Goal: Task Accomplishment & Management: Manage account settings

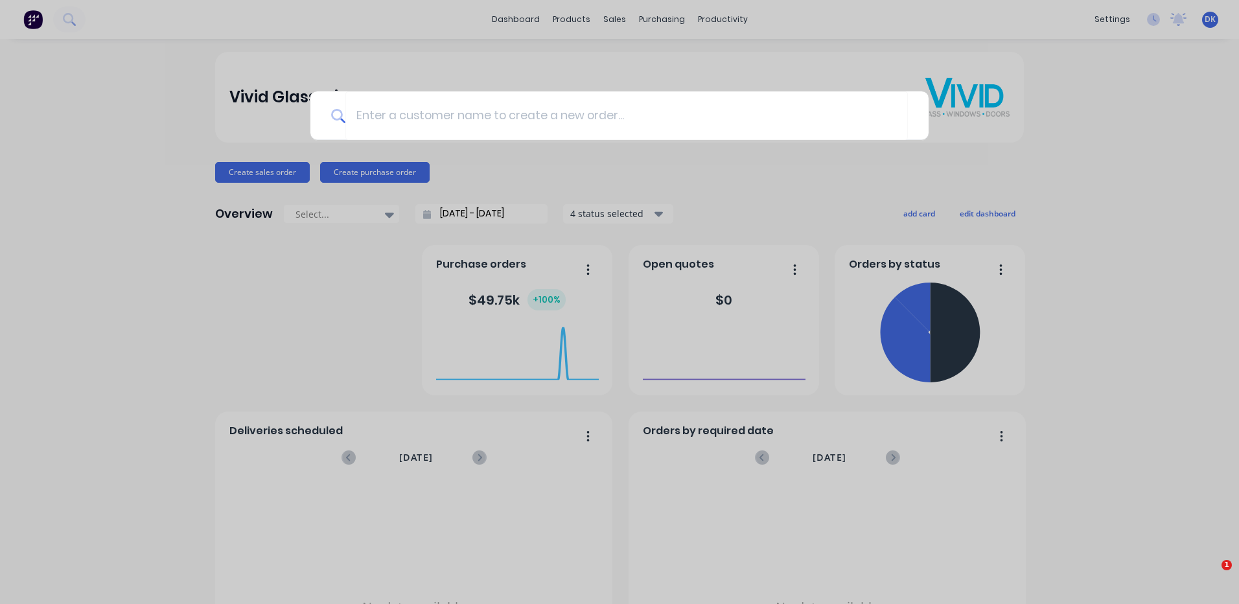
click at [654, 17] on div at bounding box center [619, 302] width 1239 height 604
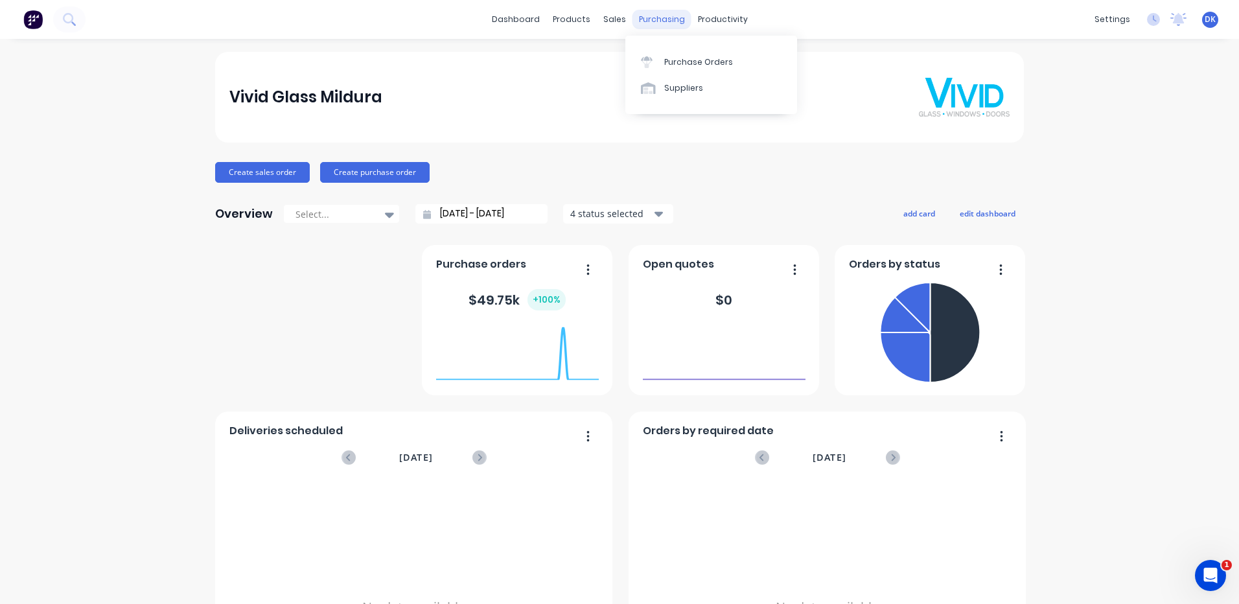
click at [650, 19] on div "purchasing" at bounding box center [661, 19] width 59 height 19
click at [724, 62] on div "Workflow" at bounding box center [740, 62] width 39 height 12
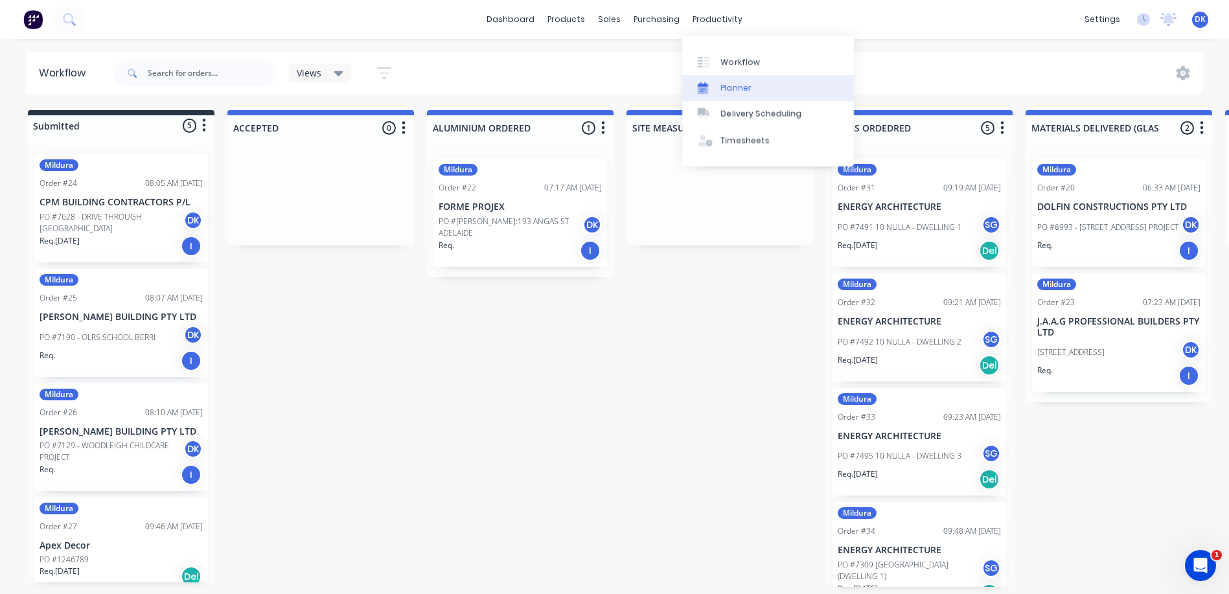
click at [728, 86] on div "Planner" at bounding box center [736, 88] width 30 height 12
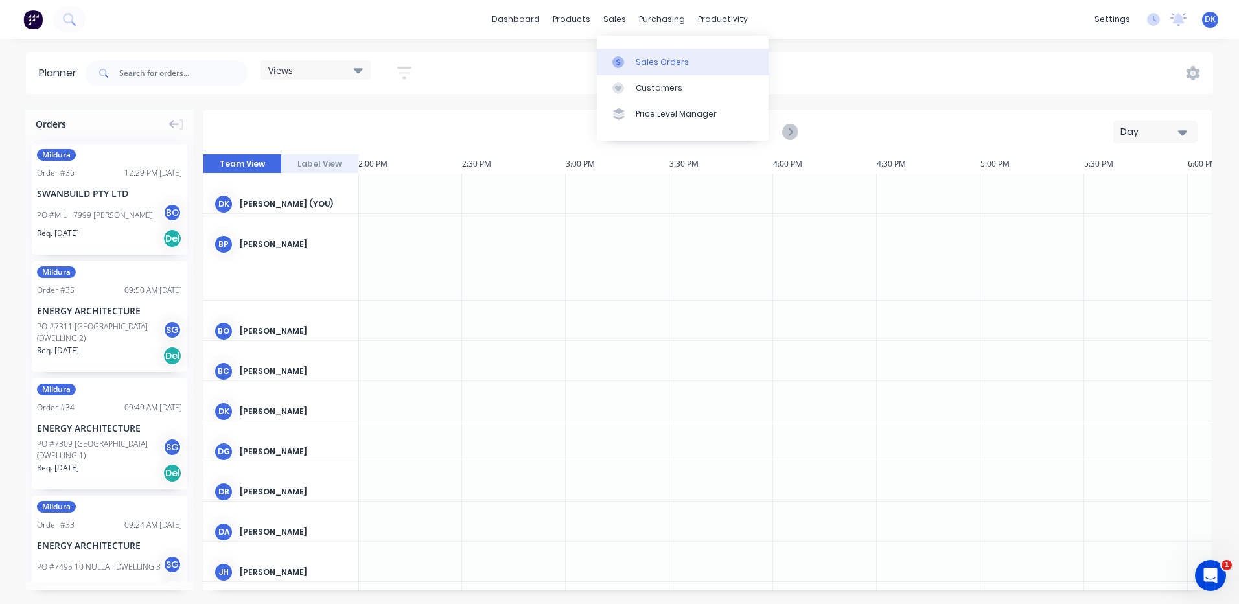
click at [642, 63] on div "Sales Orders" at bounding box center [662, 62] width 53 height 12
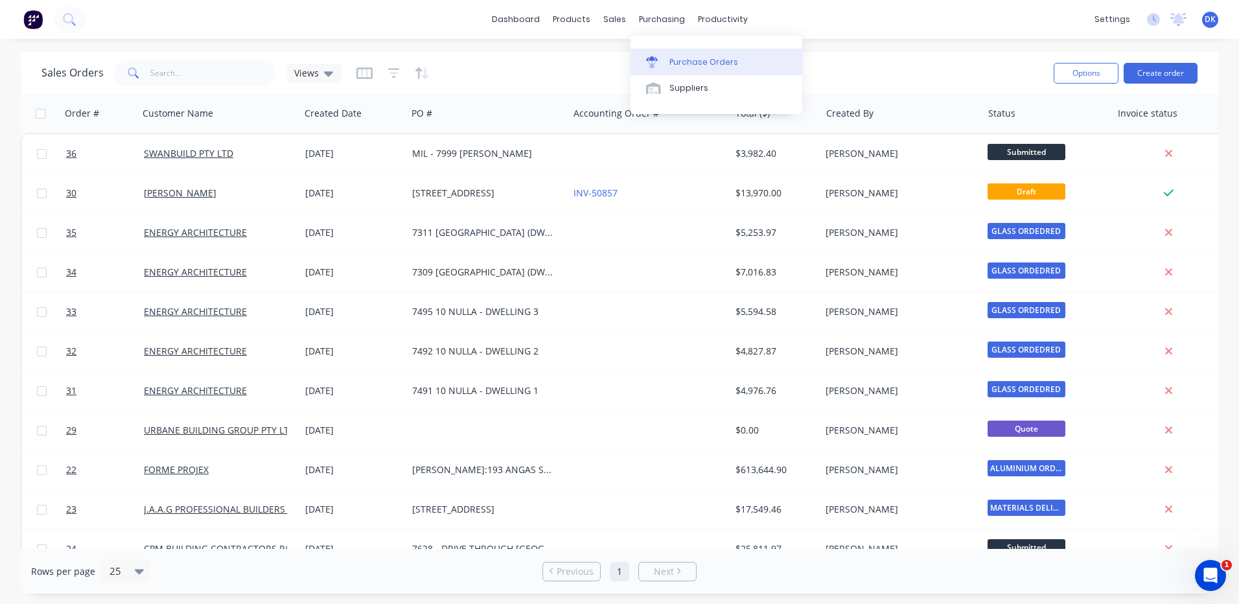
click at [673, 62] on div "Purchase Orders" at bounding box center [703, 62] width 69 height 12
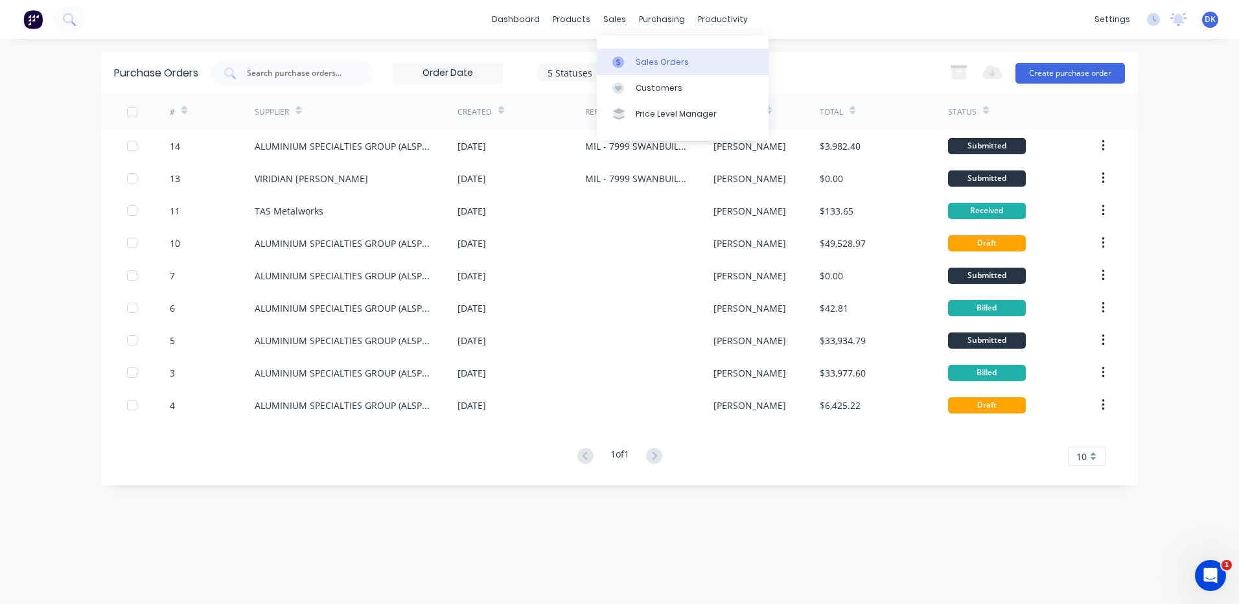
click at [648, 60] on div "Sales Orders" at bounding box center [662, 62] width 53 height 12
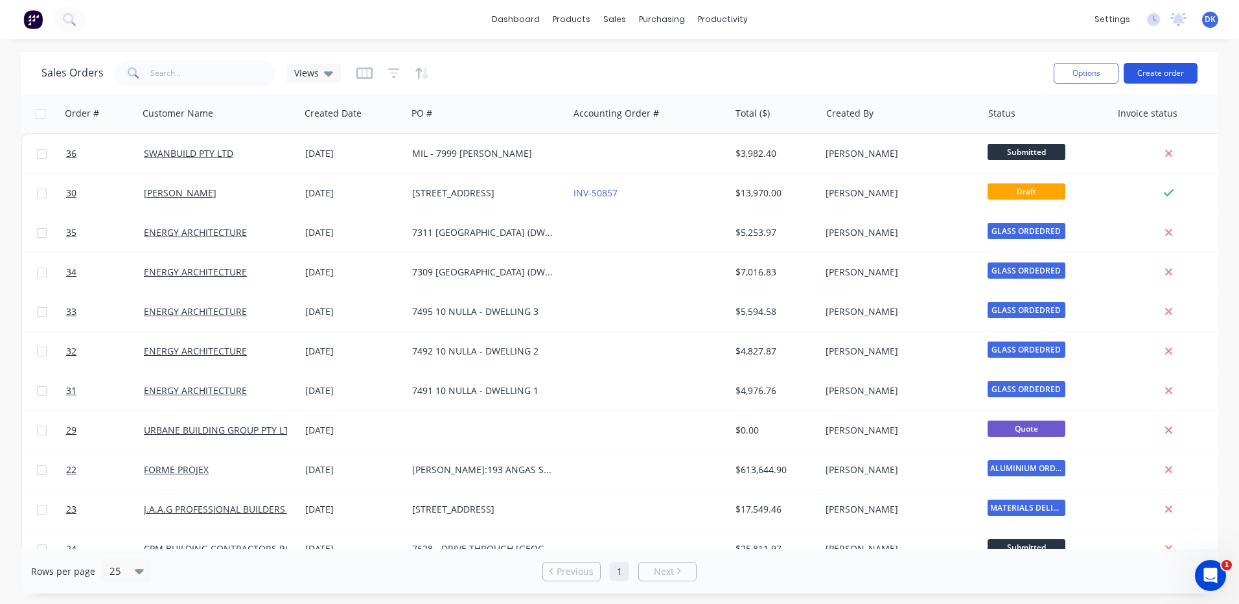
click at [1158, 69] on button "Create order" at bounding box center [1161, 73] width 74 height 21
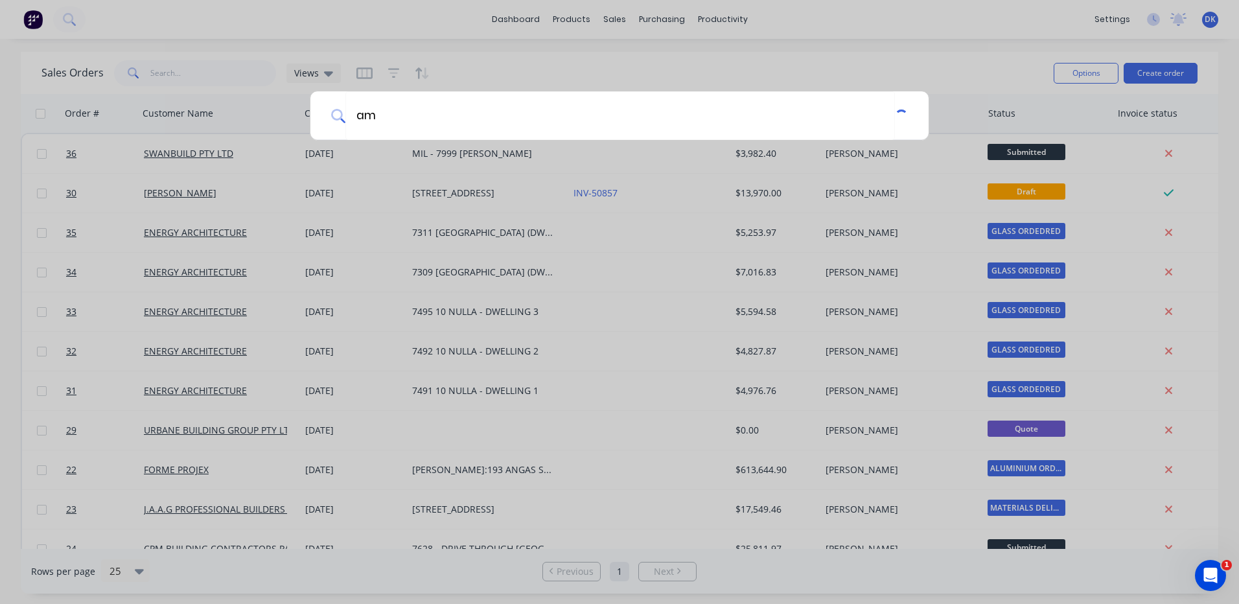
type input "a"
click at [456, 115] on input at bounding box center [626, 115] width 562 height 49
click at [1154, 65] on div at bounding box center [619, 302] width 1239 height 604
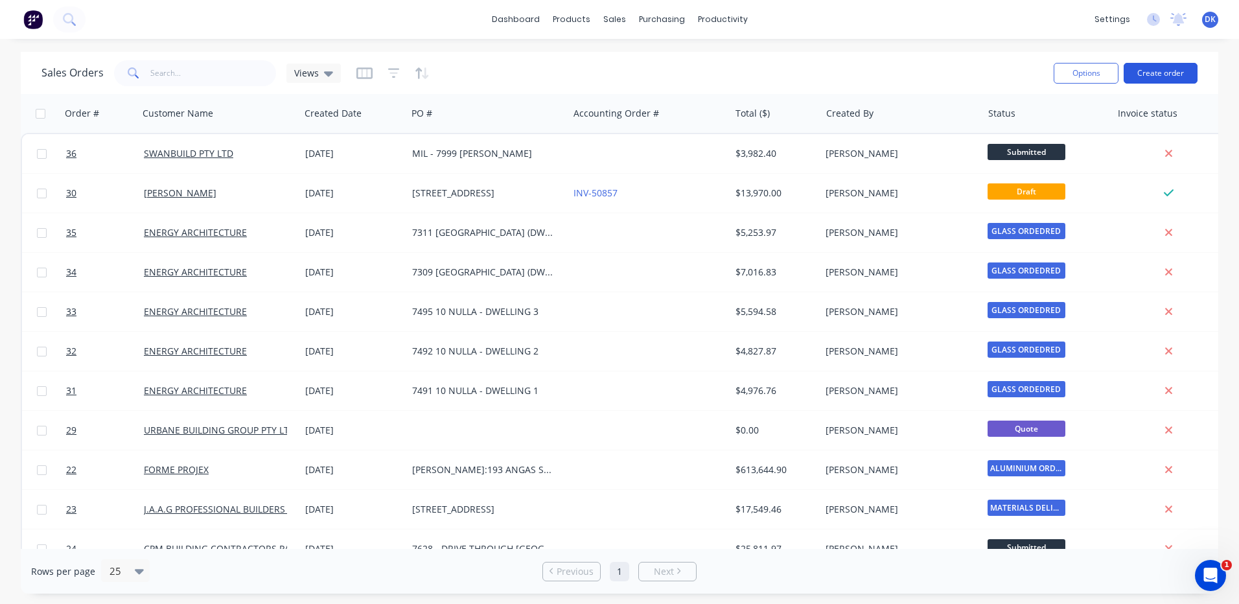
click at [1164, 71] on button "Create order" at bounding box center [1161, 73] width 74 height 21
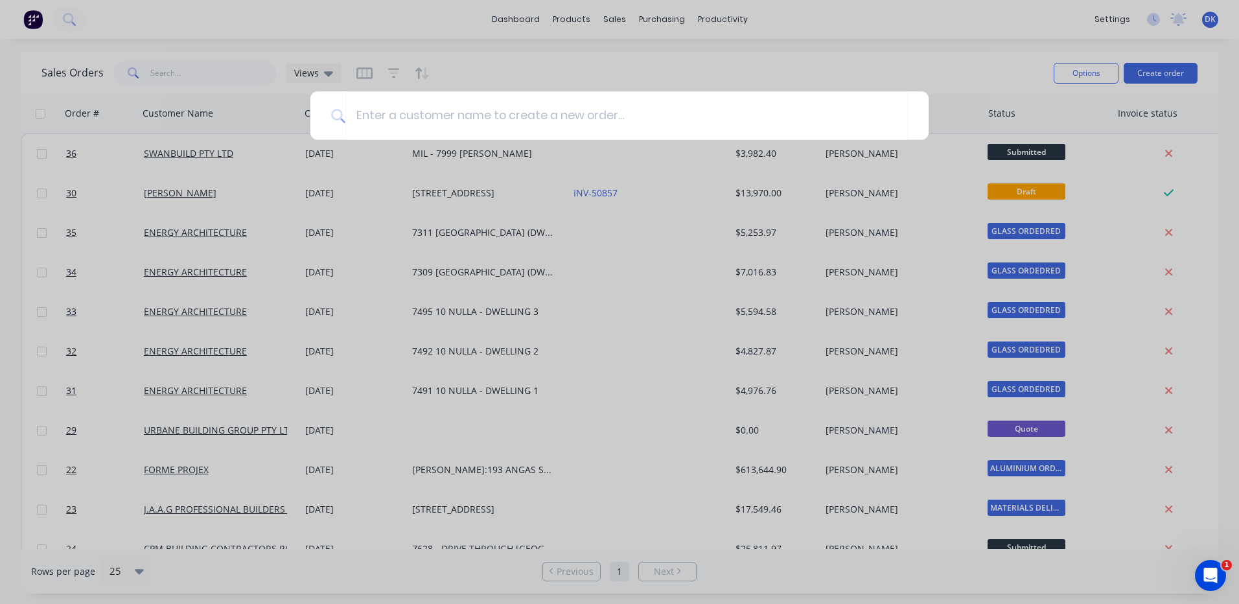
click at [660, 14] on div at bounding box center [619, 302] width 1239 height 604
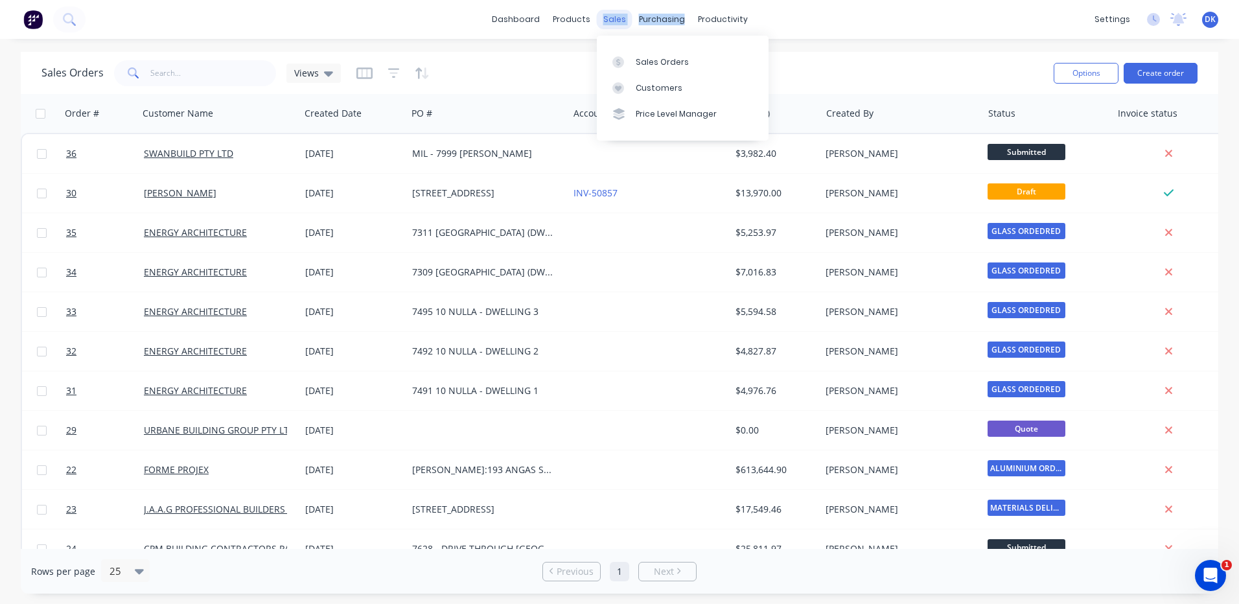
drag, startPoint x: 660, startPoint y: 14, endPoint x: 606, endPoint y: 17, distance: 53.2
click at [606, 17] on div "dashboard products sales purchasing productivity" at bounding box center [619, 19] width 269 height 19
click at [610, 16] on div "sales" at bounding box center [615, 19] width 36 height 19
click at [628, 91] on div at bounding box center [621, 88] width 19 height 12
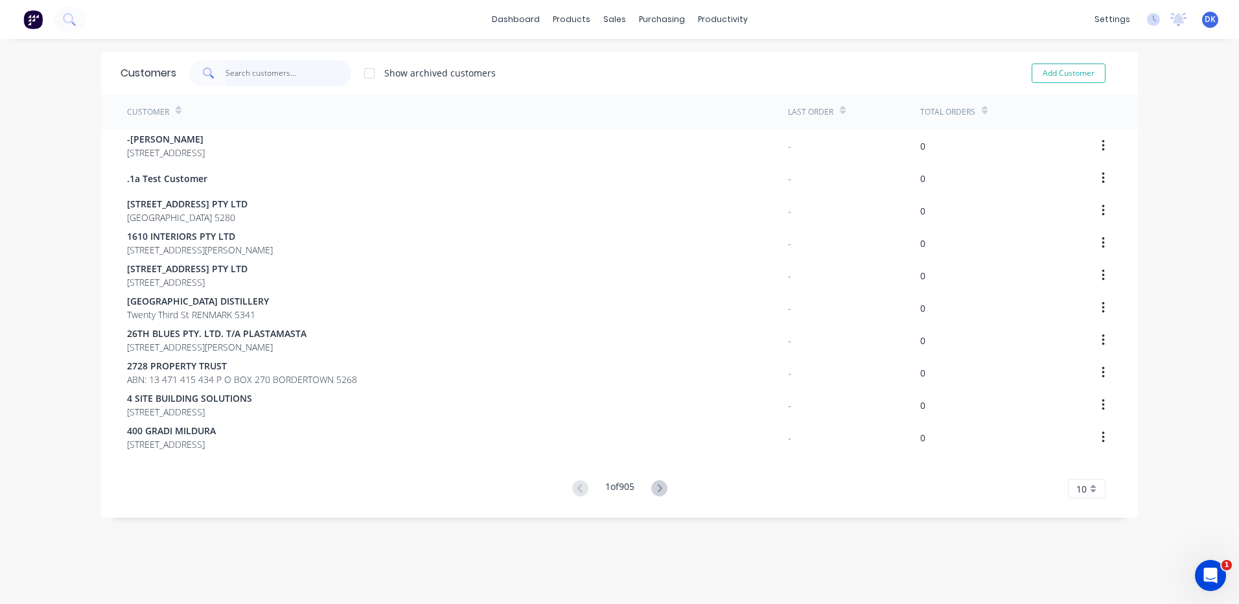
click at [242, 78] on input "text" at bounding box center [288, 73] width 126 height 26
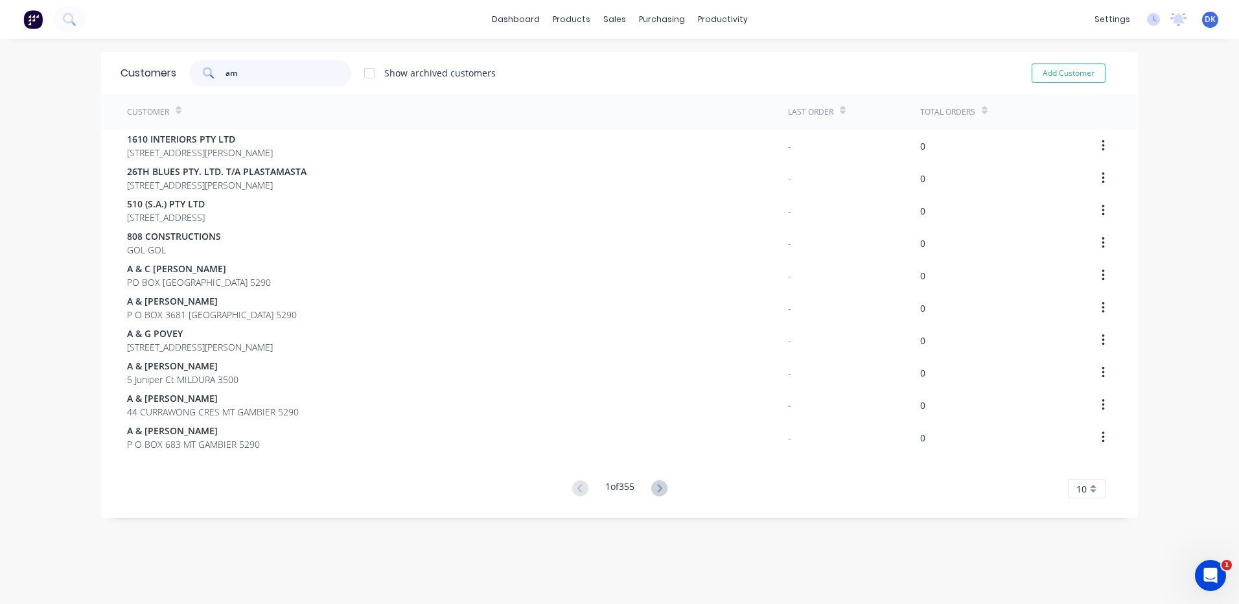
type input "a"
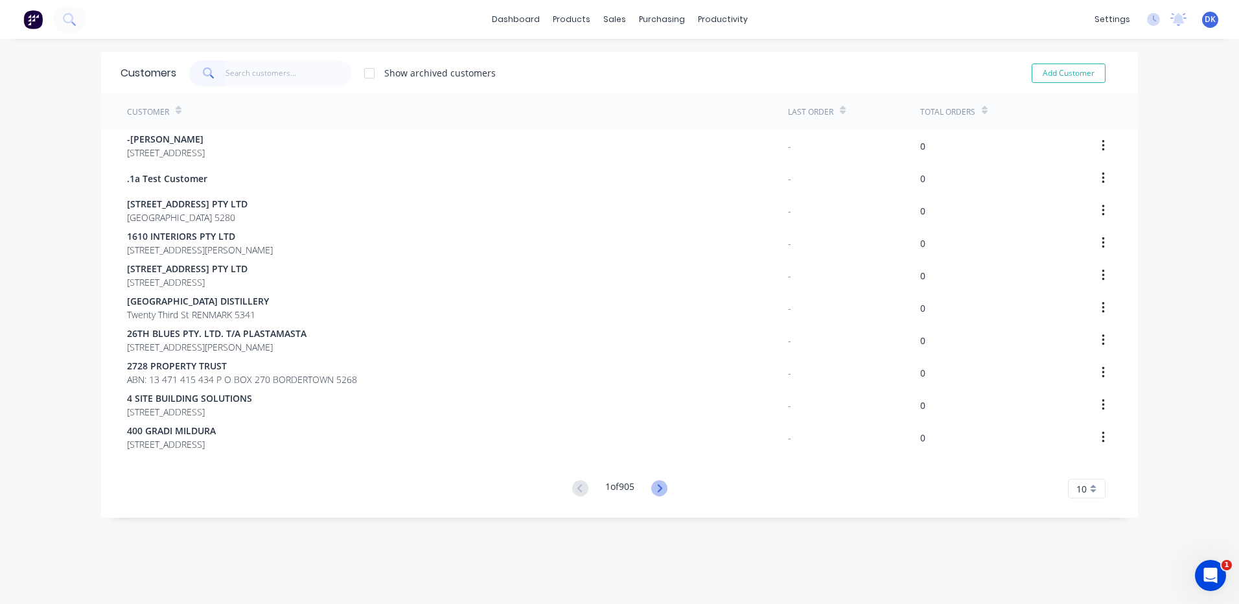
click at [658, 484] on icon at bounding box center [659, 488] width 16 height 16
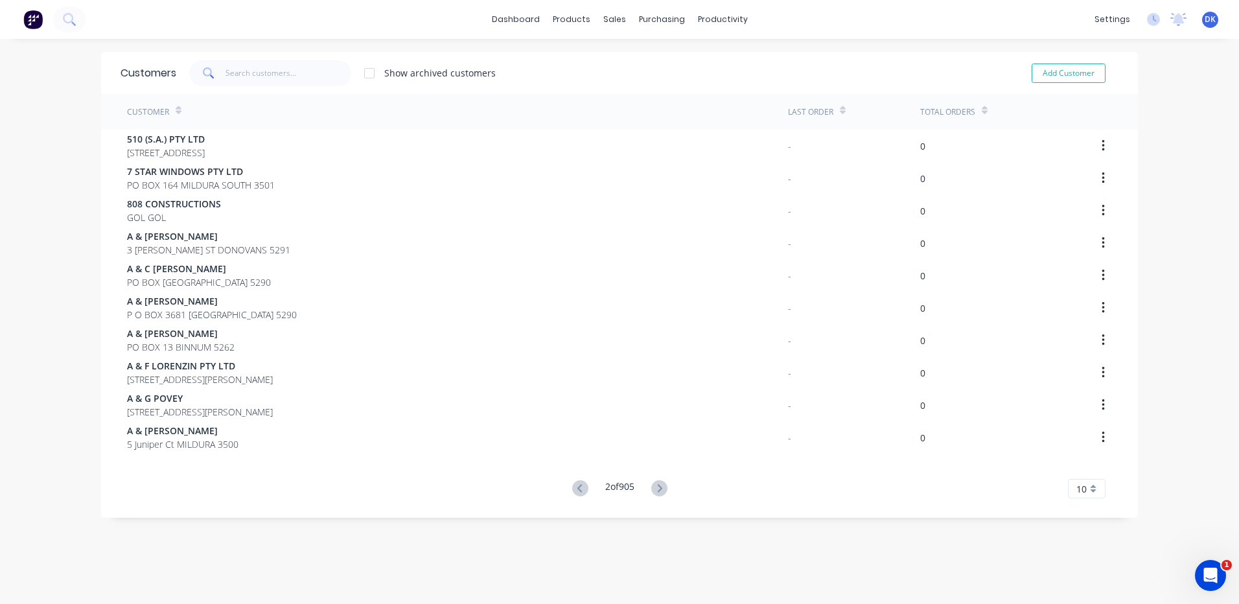
click at [658, 484] on icon at bounding box center [659, 488] width 16 height 16
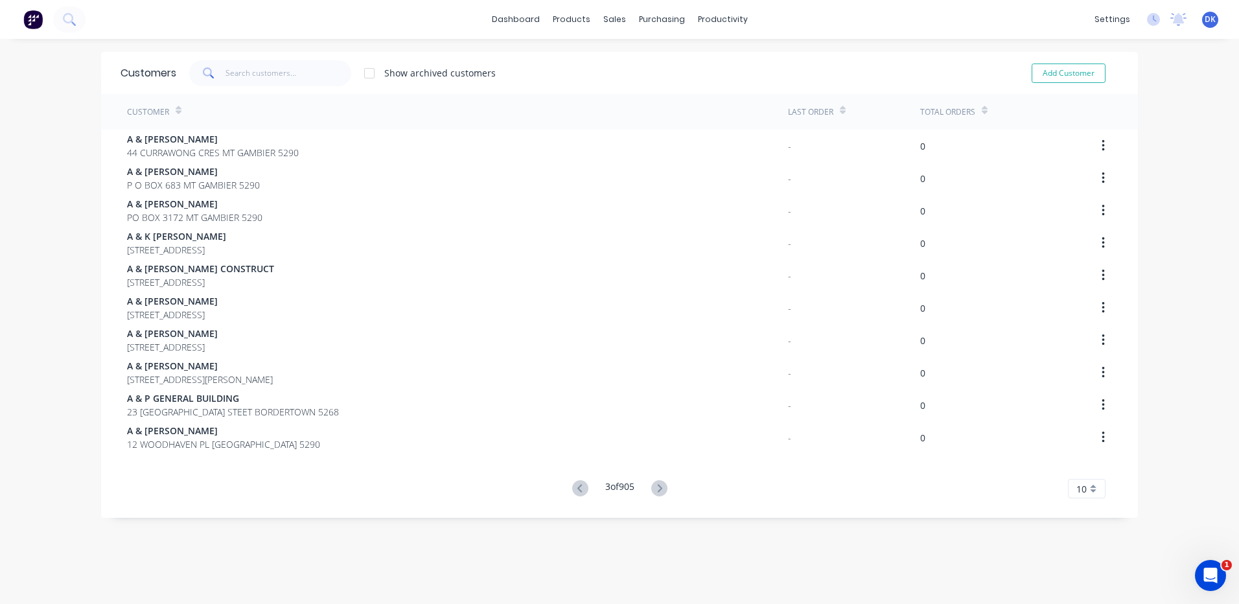
click at [658, 484] on icon at bounding box center [659, 488] width 16 height 16
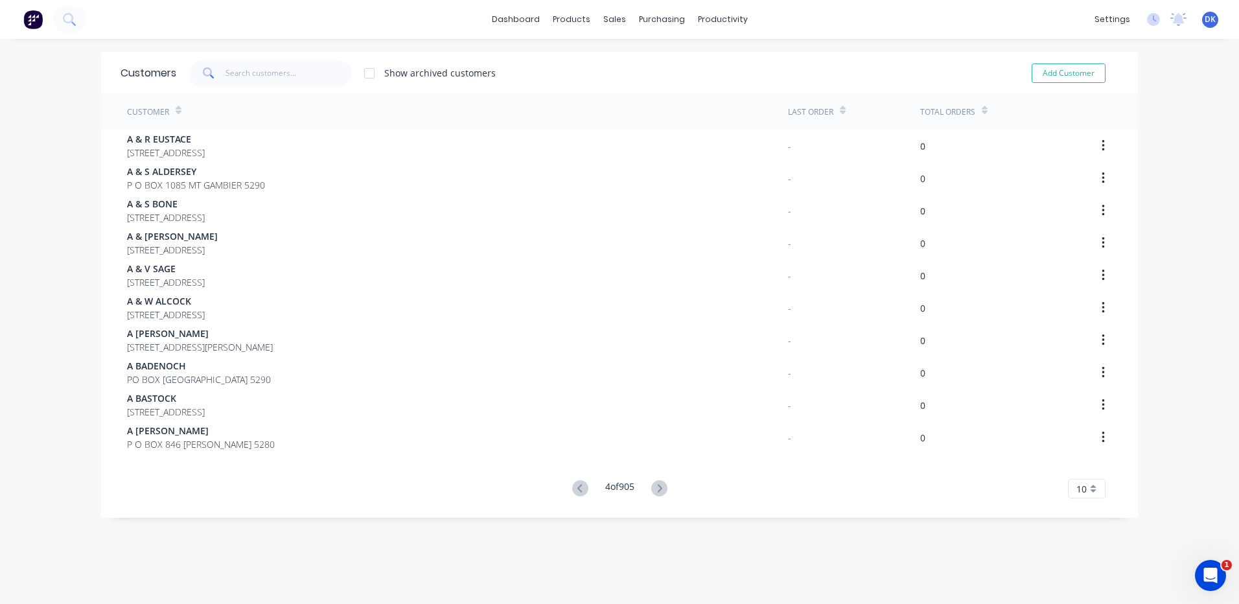
click at [658, 484] on icon at bounding box center [659, 488] width 16 height 16
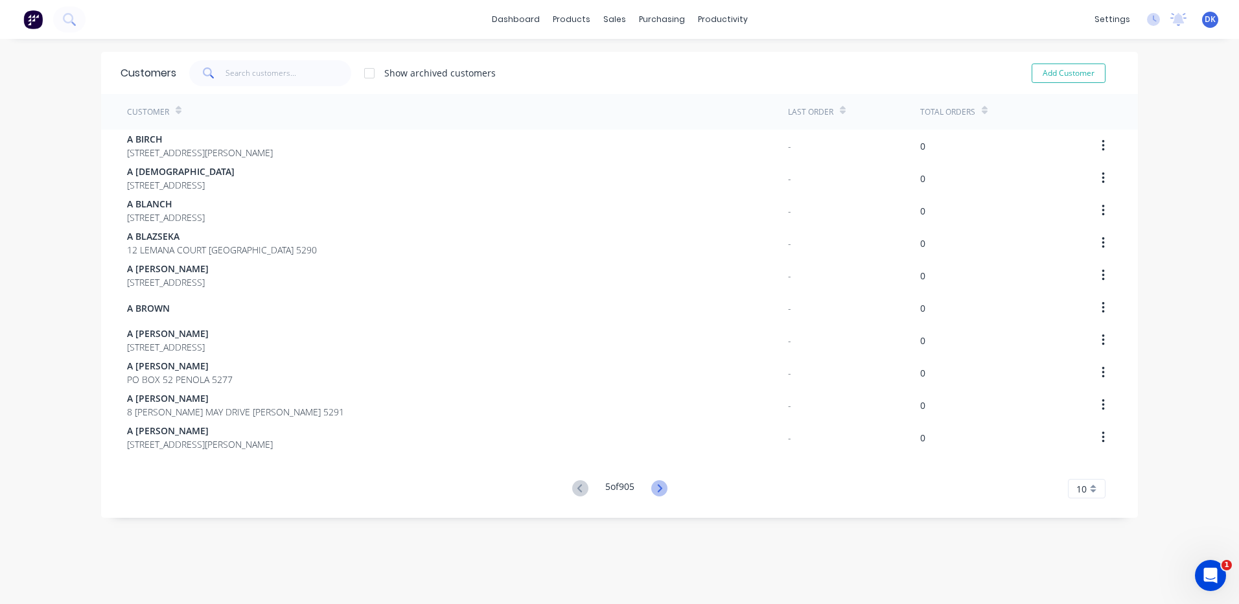
click at [658, 489] on icon at bounding box center [659, 488] width 5 height 8
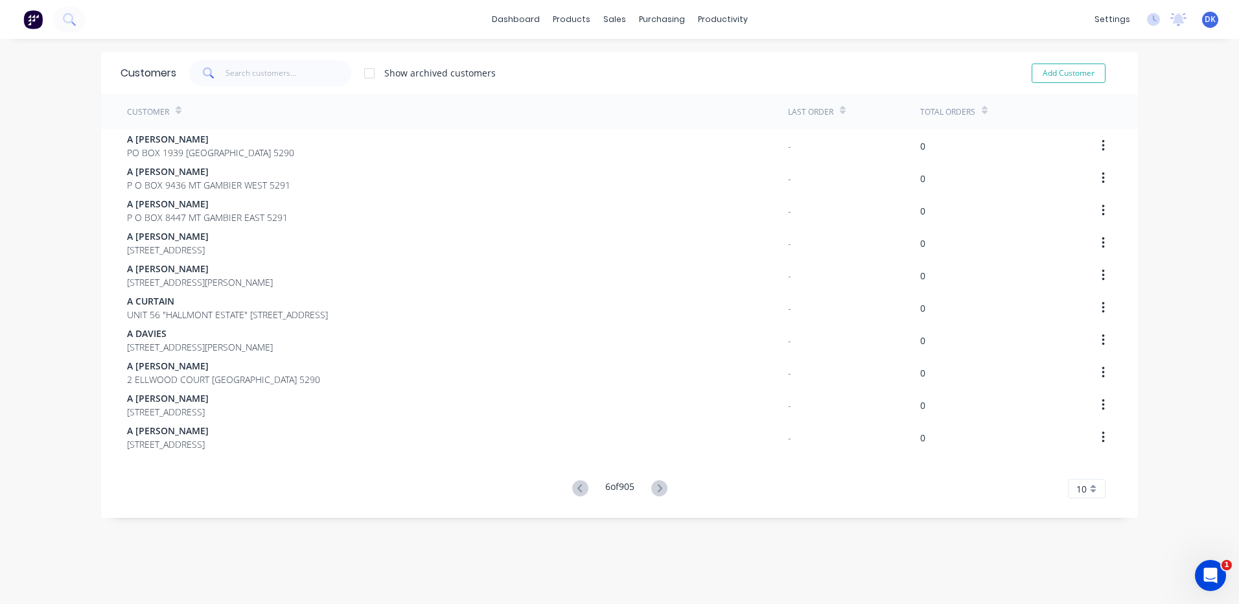
click at [658, 489] on icon at bounding box center [659, 488] width 5 height 8
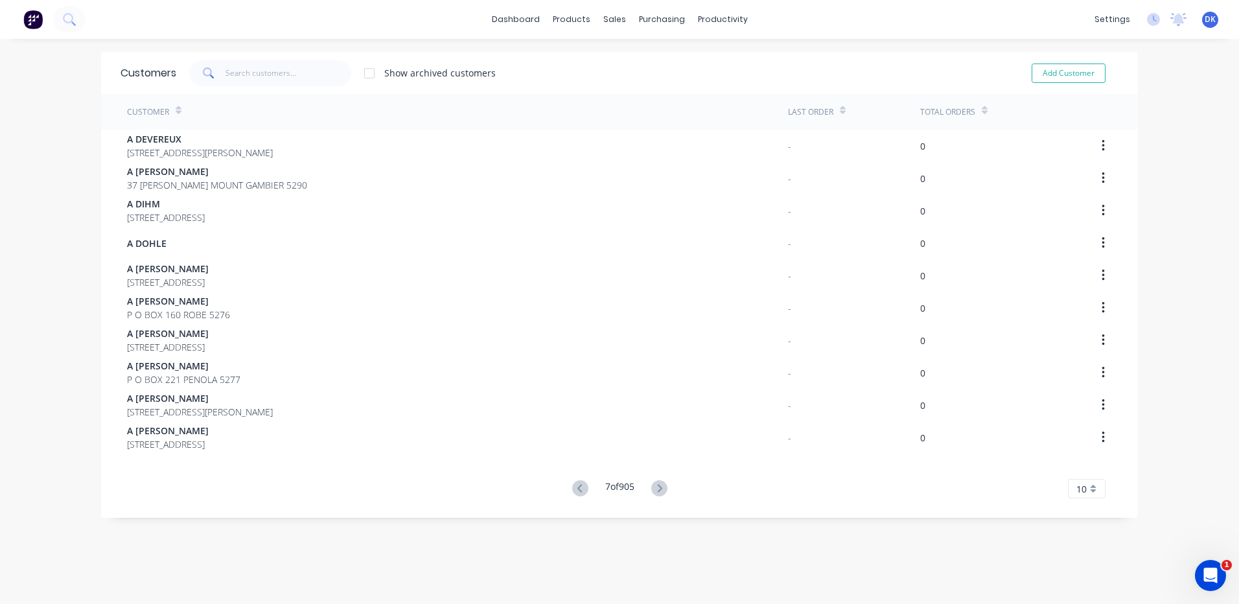
click at [658, 489] on icon at bounding box center [659, 488] width 5 height 8
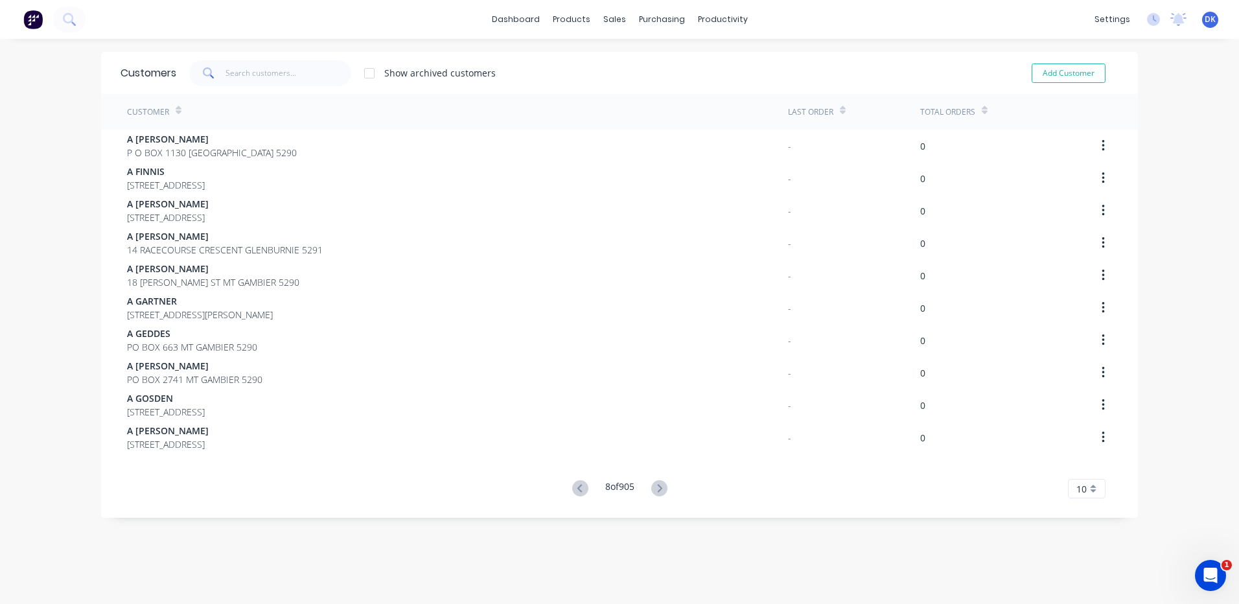
click at [658, 489] on icon at bounding box center [659, 488] width 5 height 8
click at [658, 489] on icon at bounding box center [662, 488] width 16 height 16
click at [656, 489] on icon at bounding box center [662, 488] width 16 height 16
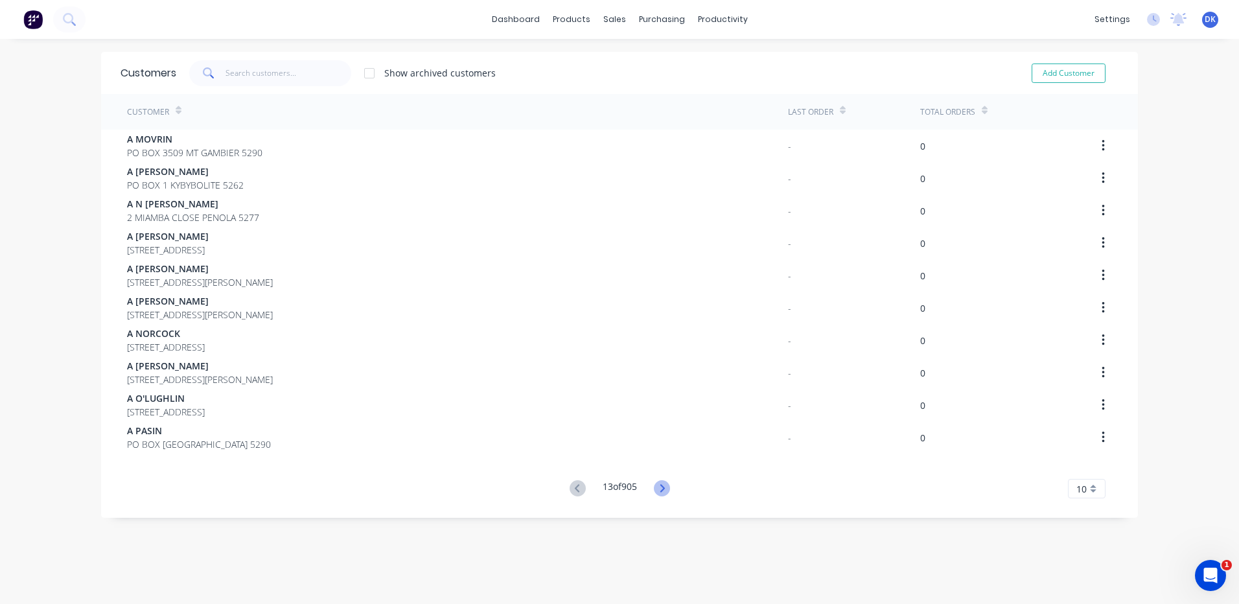
click at [658, 487] on icon at bounding box center [662, 488] width 16 height 16
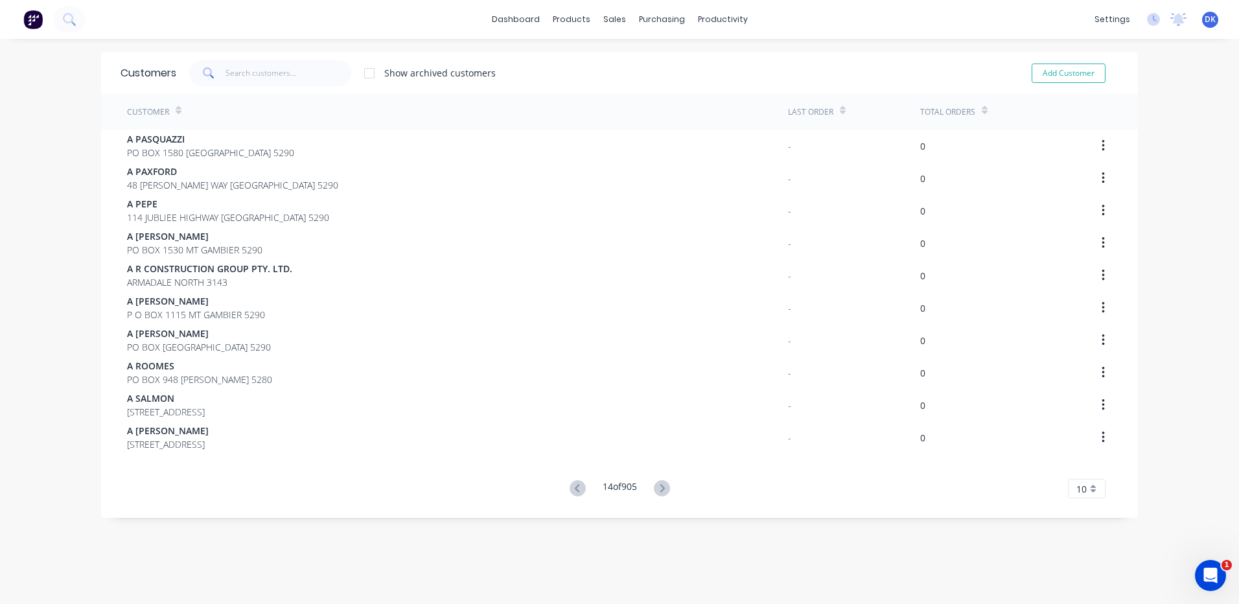
click at [658, 487] on icon at bounding box center [662, 488] width 16 height 16
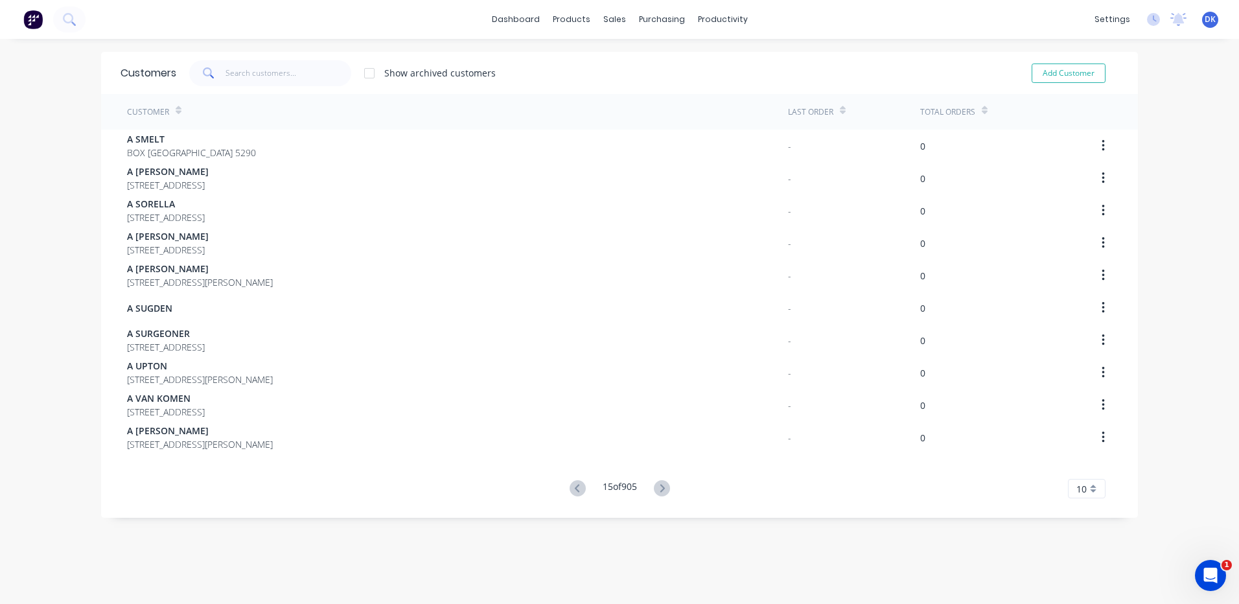
click at [658, 487] on icon at bounding box center [662, 488] width 16 height 16
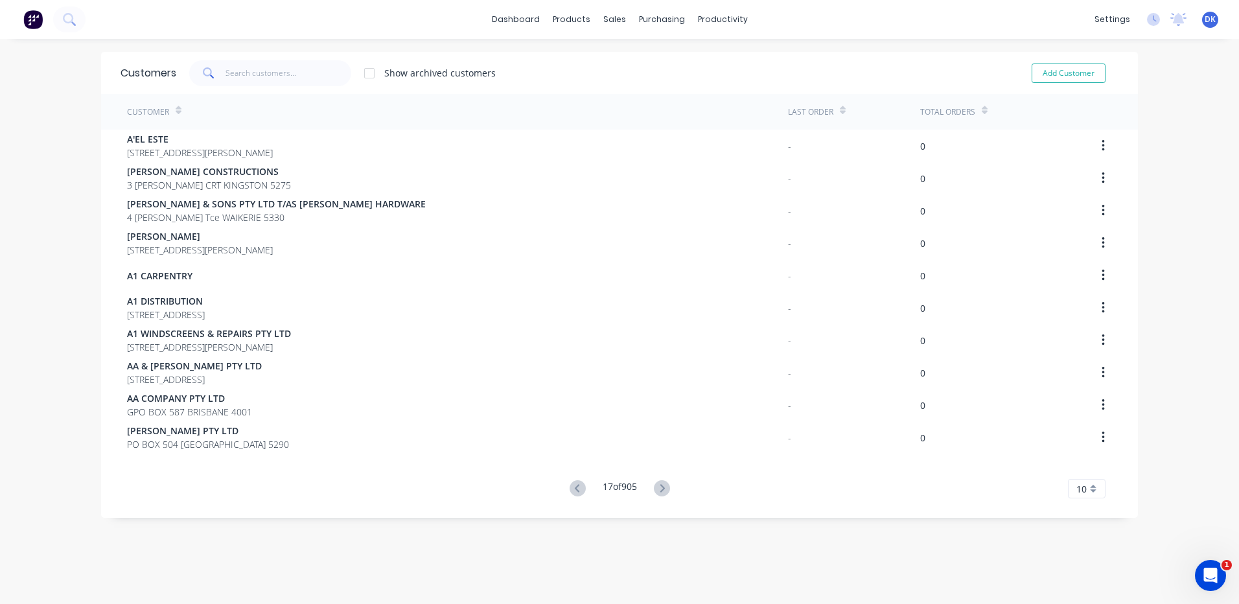
click at [658, 487] on icon at bounding box center [662, 488] width 16 height 16
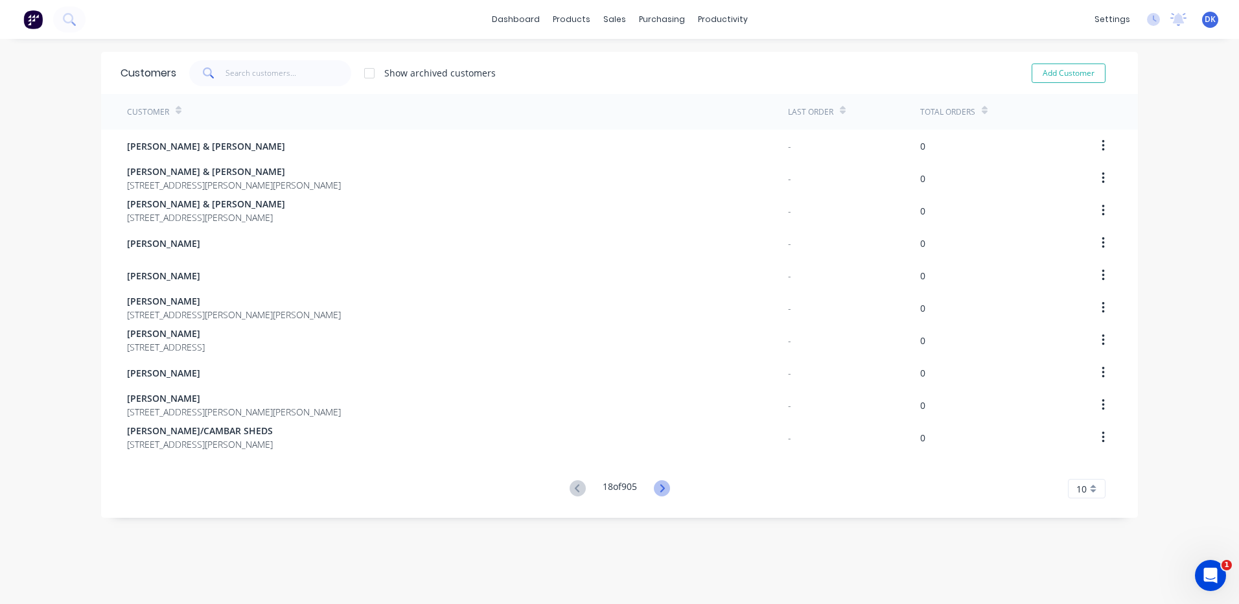
click at [660, 486] on icon at bounding box center [662, 488] width 5 height 8
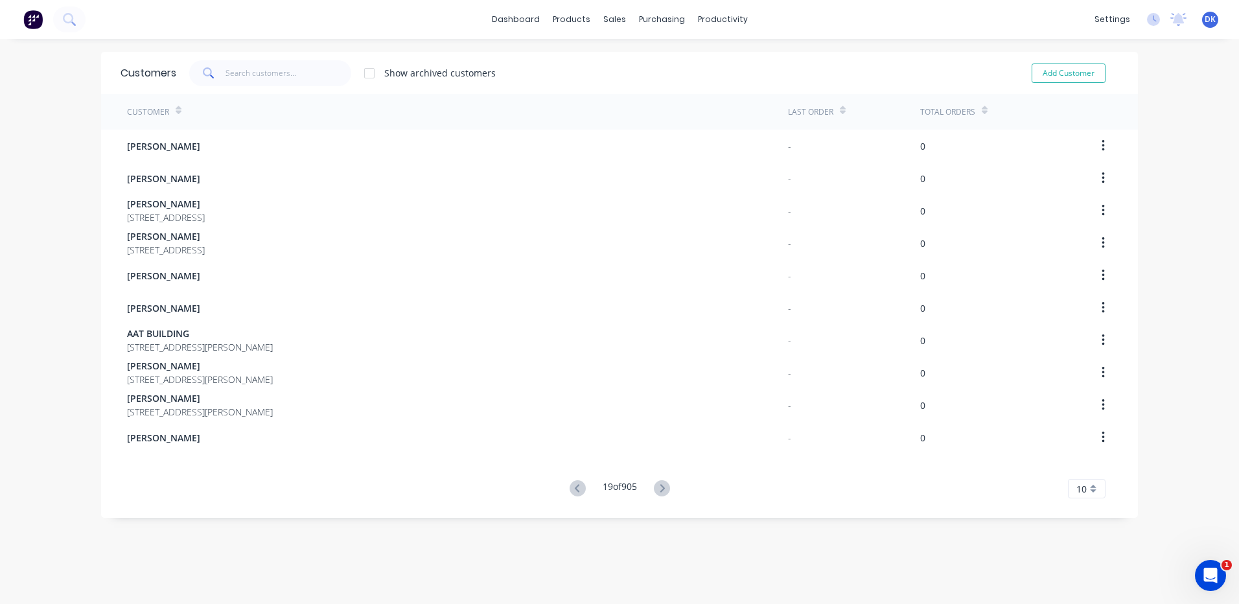
click at [660, 486] on icon at bounding box center [662, 488] width 5 height 8
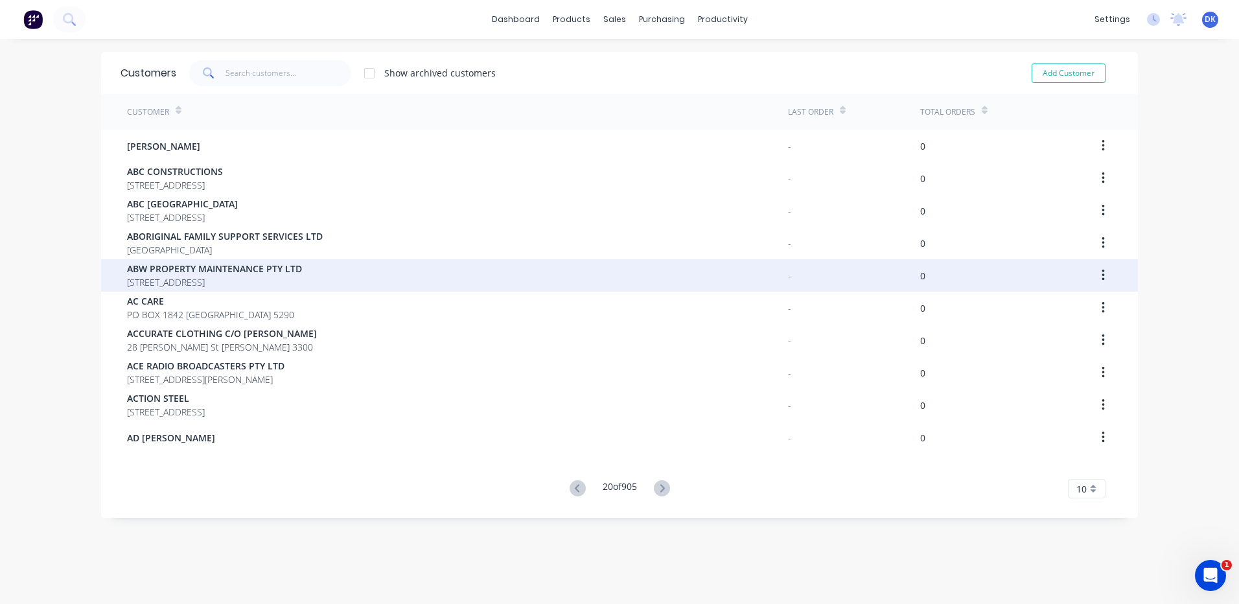
click at [619, 282] on div "ABW PROPERTY MAINTENANCE PTY LTD 109 Almond Ave MILDURA 3500" at bounding box center [457, 275] width 661 height 32
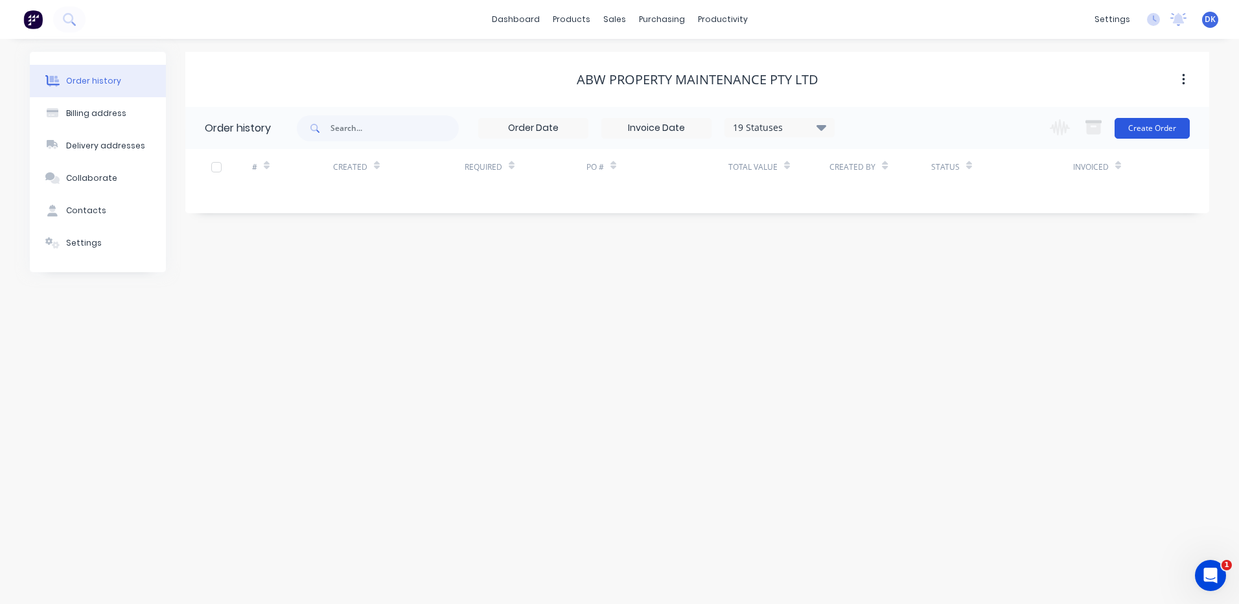
click at [1143, 124] on button "Create Order" at bounding box center [1151, 128] width 75 height 21
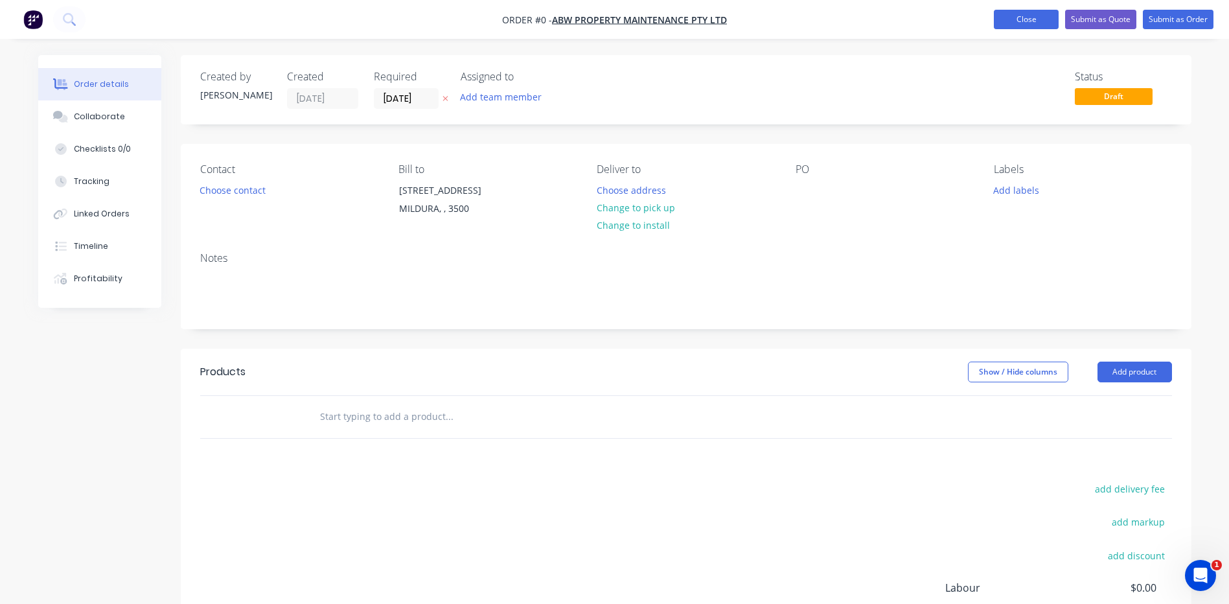
click at [1024, 21] on button "Close" at bounding box center [1026, 19] width 65 height 19
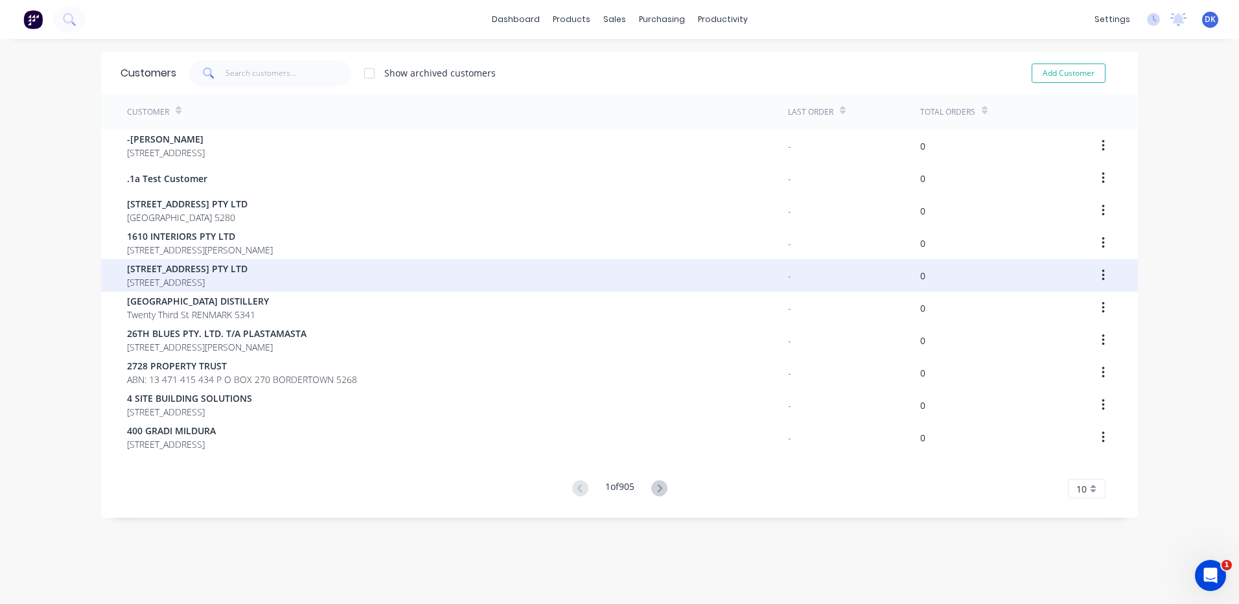
click at [595, 285] on div "230 JUBILEE HWY PTY LTD 121-125 CREMORNE STREET CREMORNE 3121" at bounding box center [457, 275] width 661 height 32
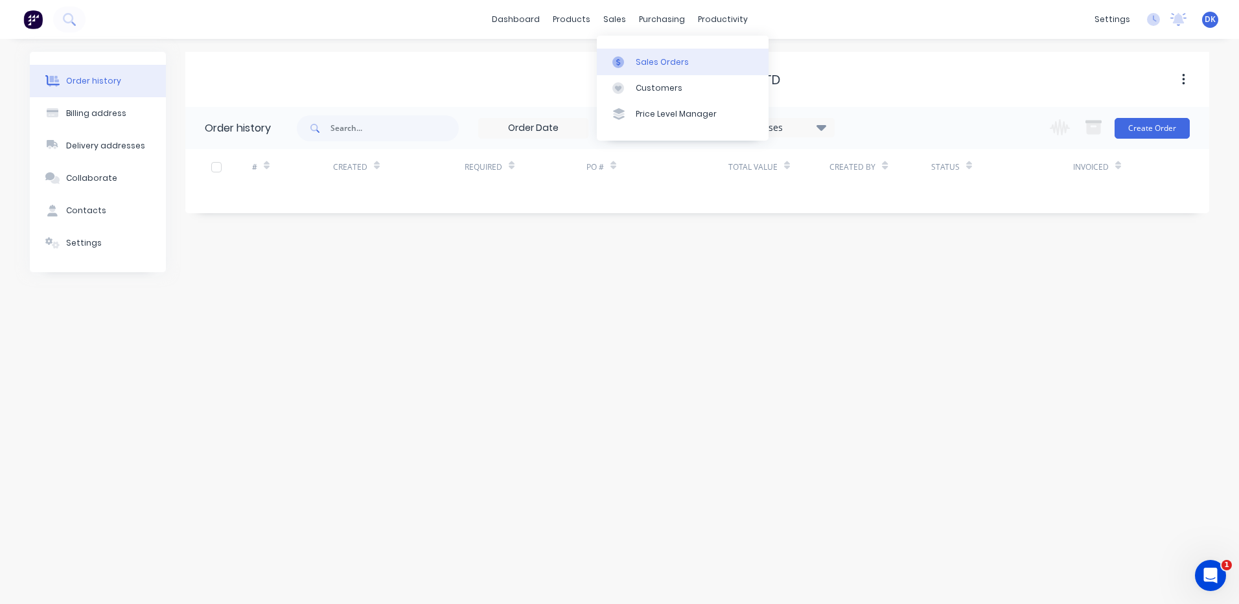
click at [649, 63] on div "Sales Orders" at bounding box center [662, 62] width 53 height 12
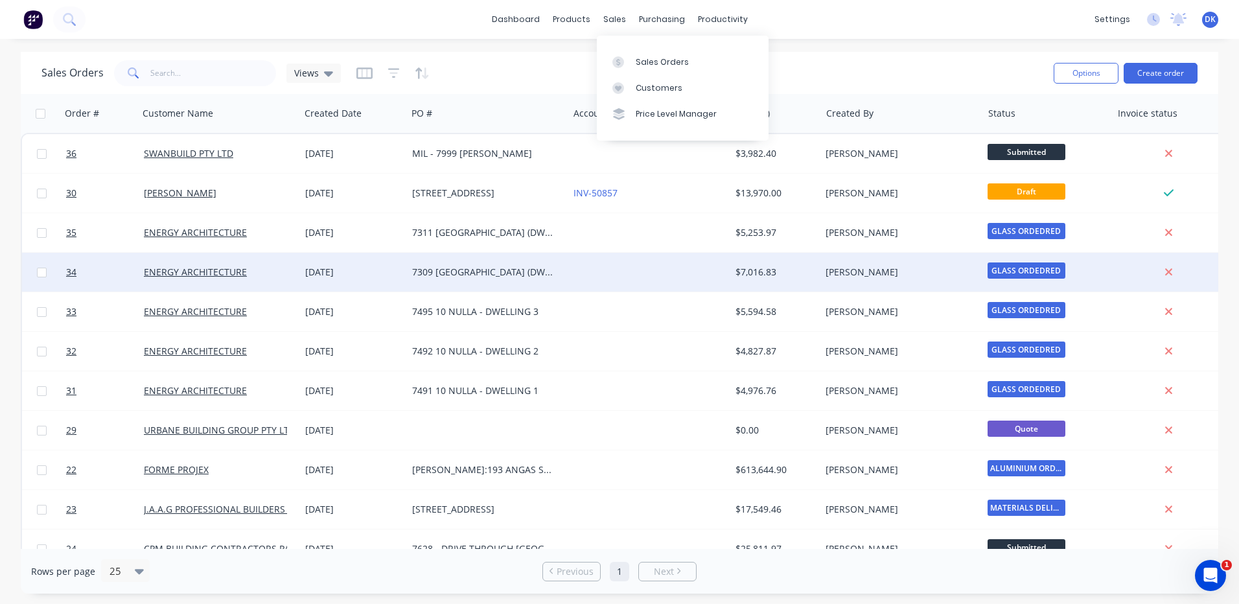
click at [619, 282] on div at bounding box center [648, 272] width 161 height 39
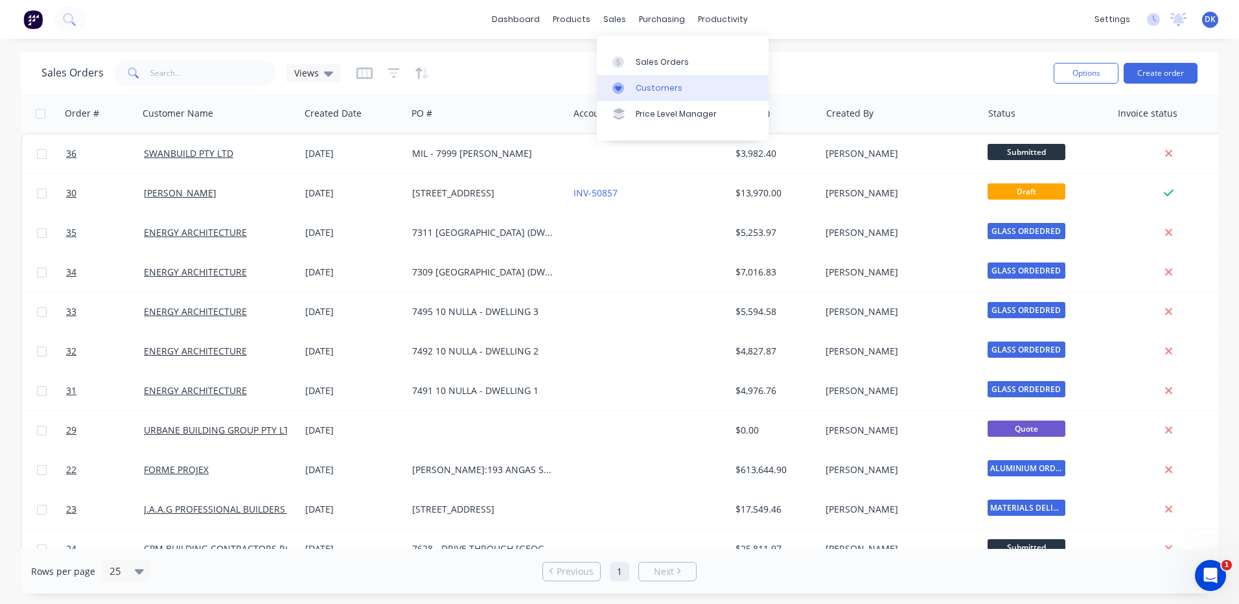
click at [654, 88] on div "Customers" at bounding box center [659, 88] width 47 height 12
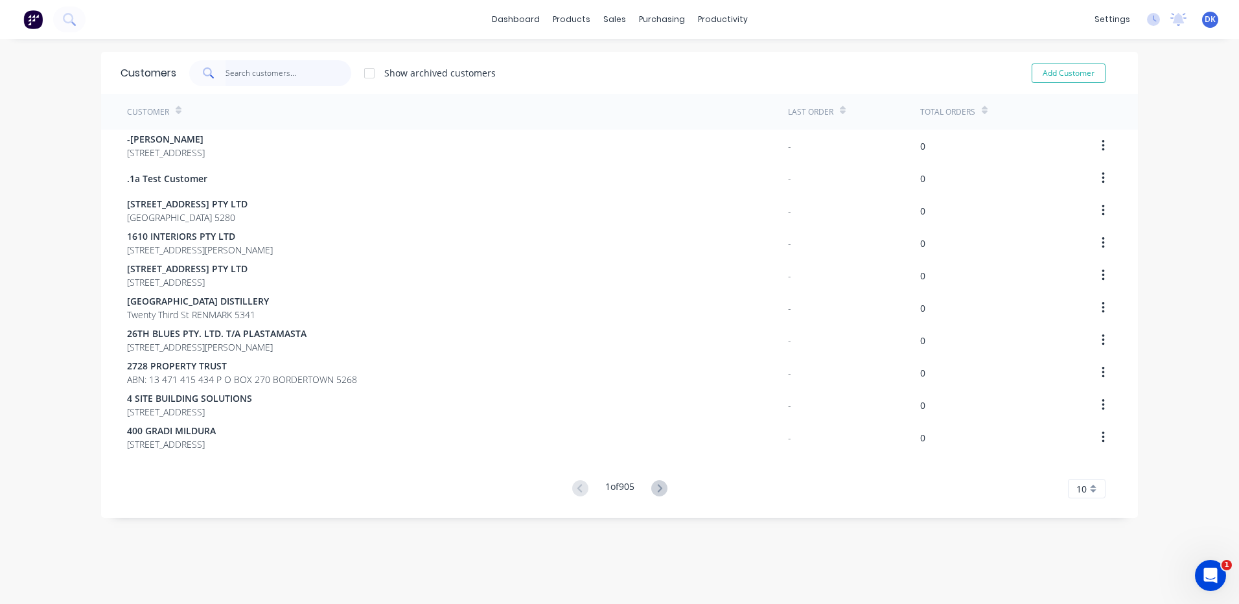
click at [257, 71] on input "text" at bounding box center [288, 73] width 126 height 26
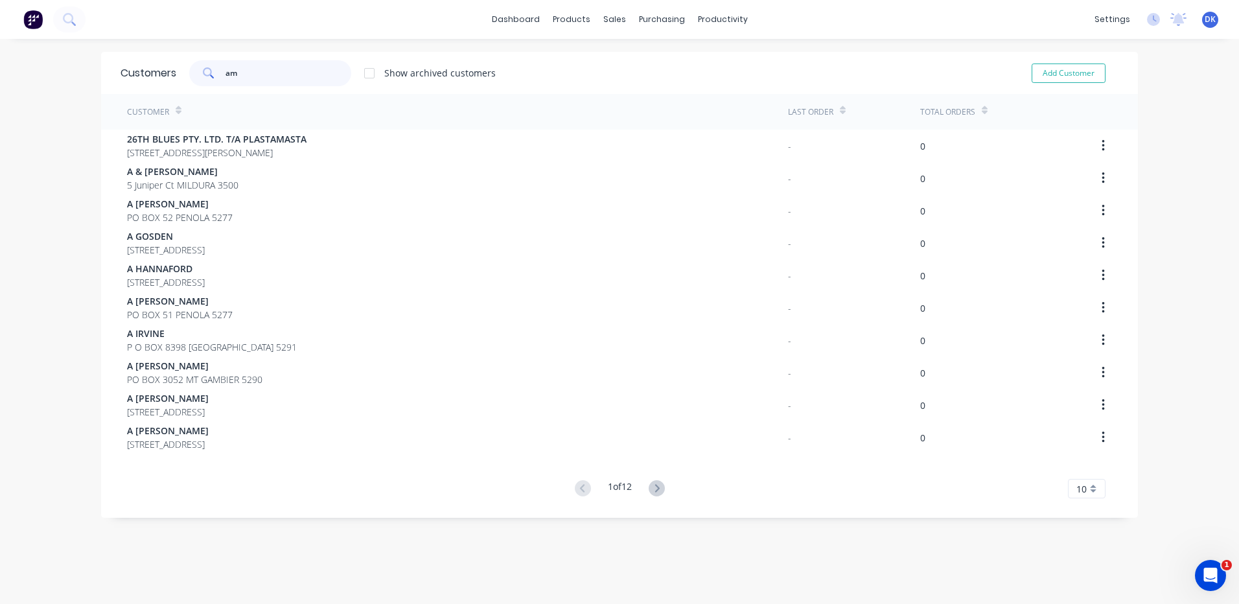
type input "a"
type input "A"
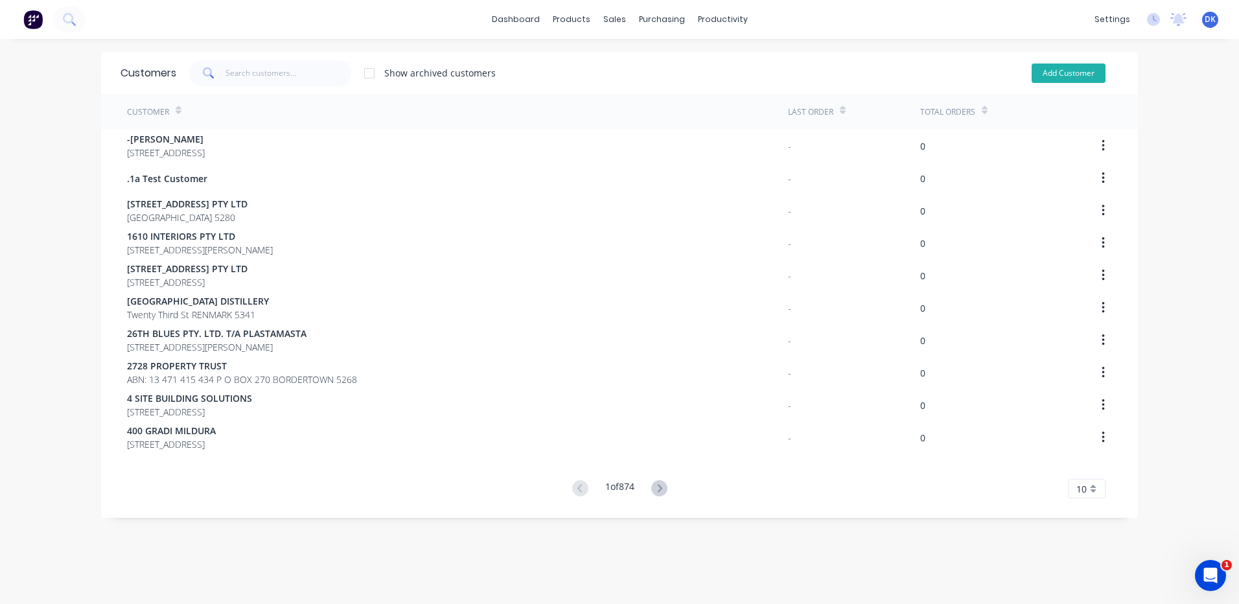
click at [1057, 71] on button "Add Customer" at bounding box center [1069, 72] width 74 height 19
select select "AU"
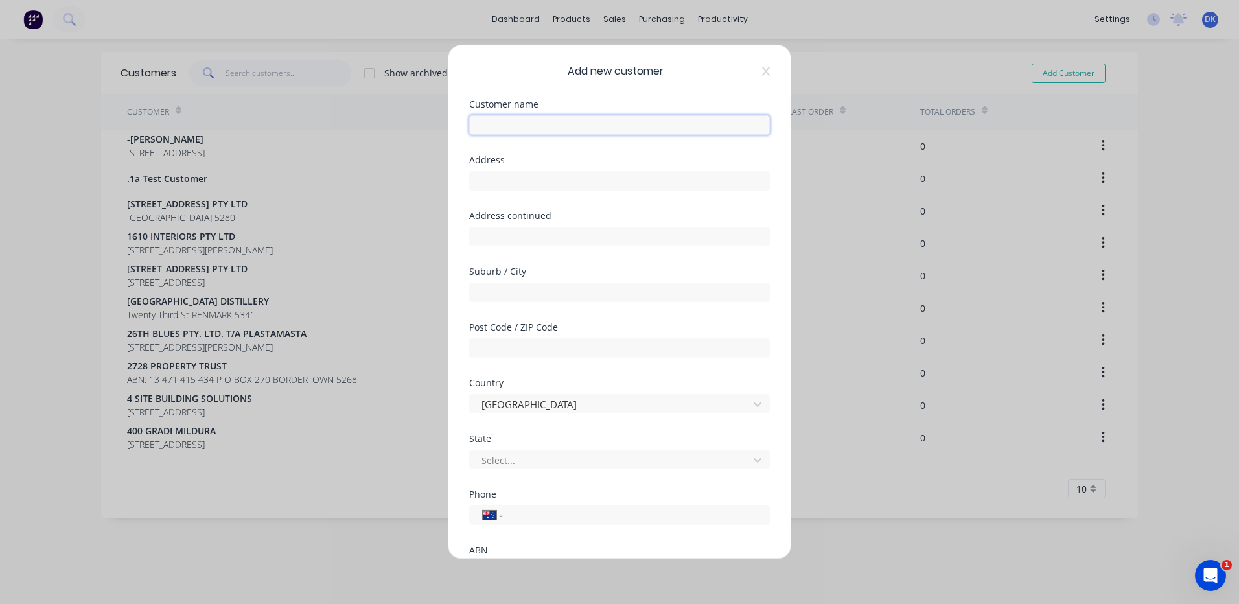
click at [483, 127] on input "text" at bounding box center [619, 124] width 301 height 19
type input "A"
type input "a"
type input "Amacor"
click at [511, 179] on input "text" at bounding box center [619, 180] width 301 height 19
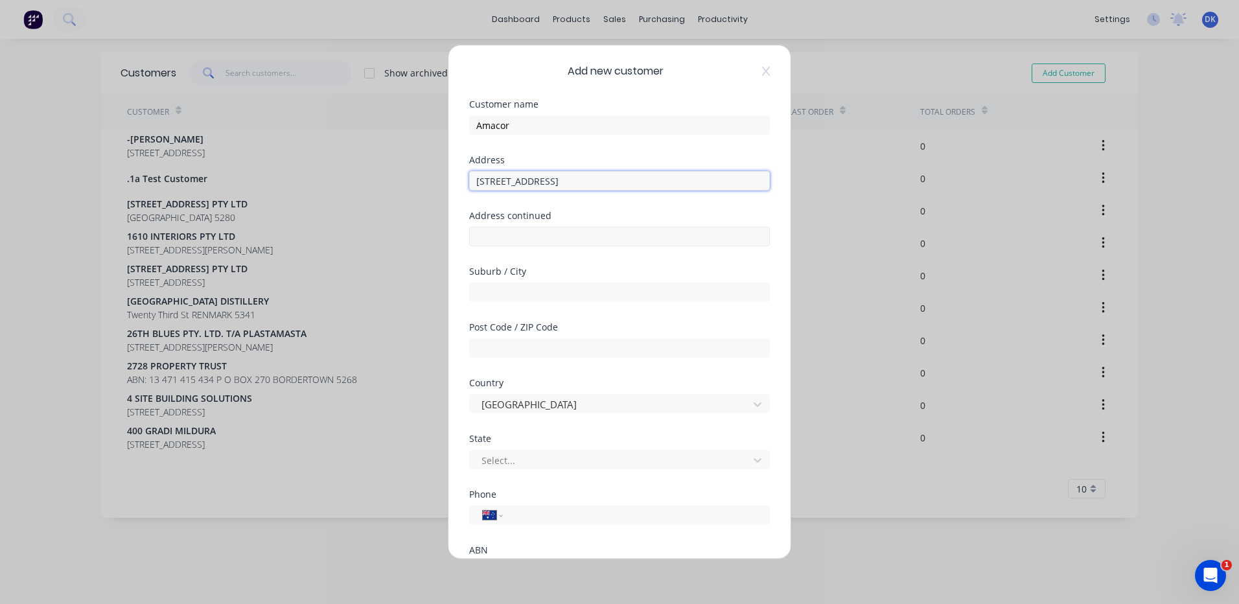
type input "[STREET_ADDRESS]"
click at [524, 234] on input "text" at bounding box center [619, 236] width 301 height 19
drag, startPoint x: 522, startPoint y: 236, endPoint x: 467, endPoint y: 218, distance: 58.0
click at [467, 218] on div "Add new customer Customer name Amacor Address 762 Gawler one tree hilll road Ad…" at bounding box center [619, 301] width 342 height 513
type input "Bibaringa"
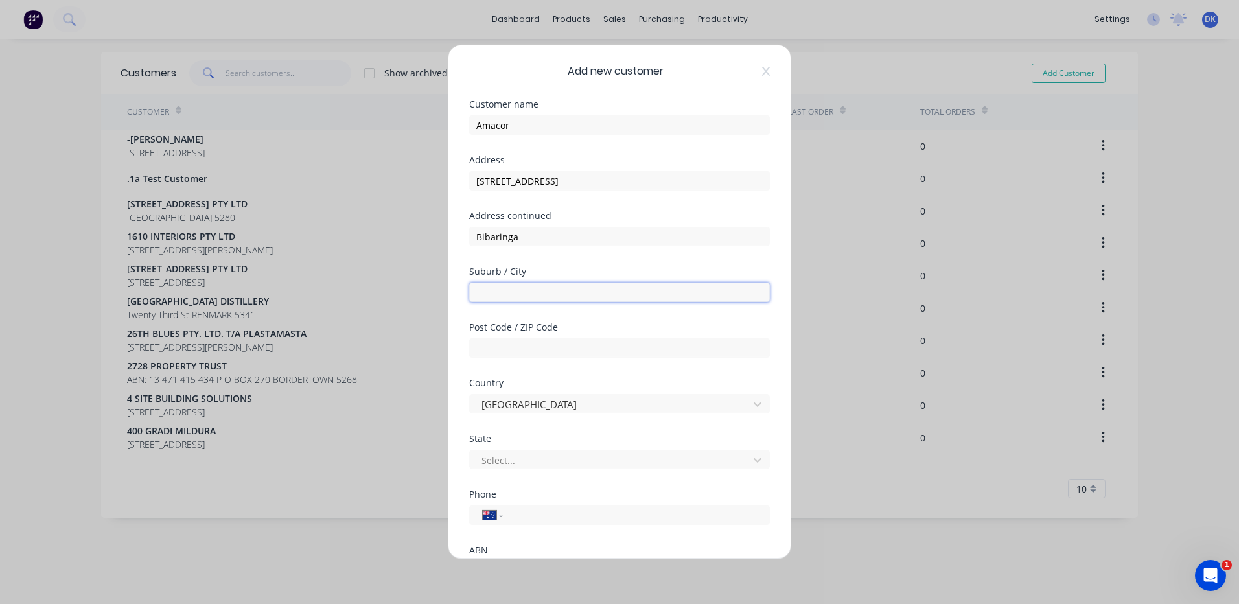
click at [501, 291] on input "text" at bounding box center [619, 291] width 301 height 19
paste input "Bibaringa"
type input "Bibaringa"
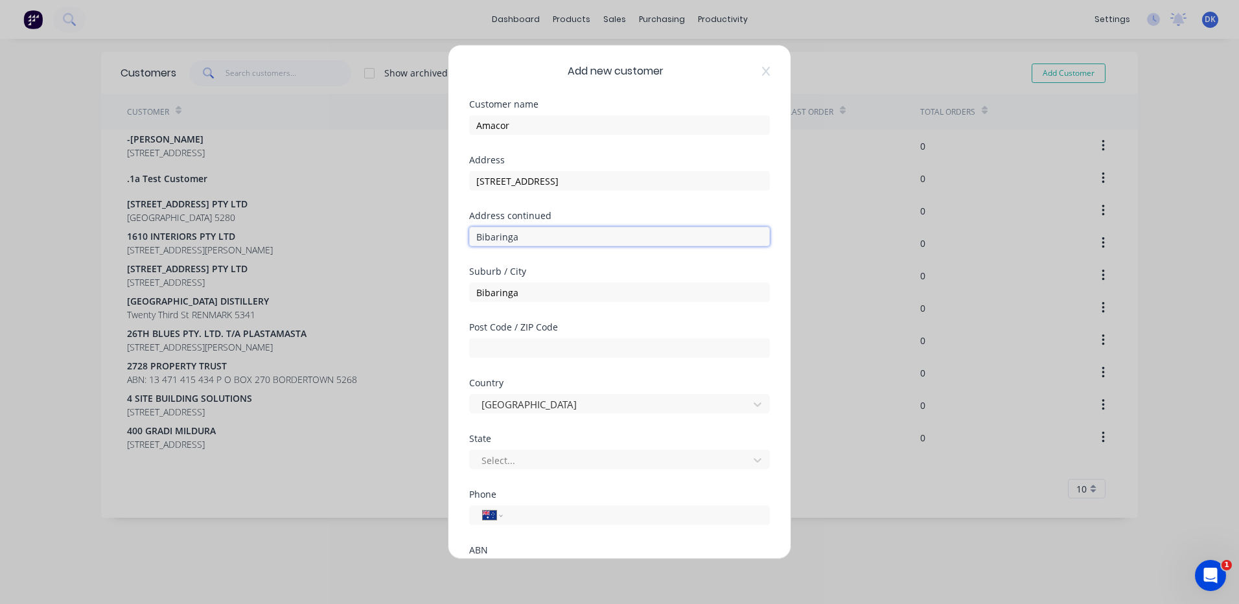
click at [525, 237] on input "Bibaringa" at bounding box center [619, 236] width 301 height 19
type input "B"
click at [497, 341] on input "text" at bounding box center [619, 347] width 301 height 19
type input "5118"
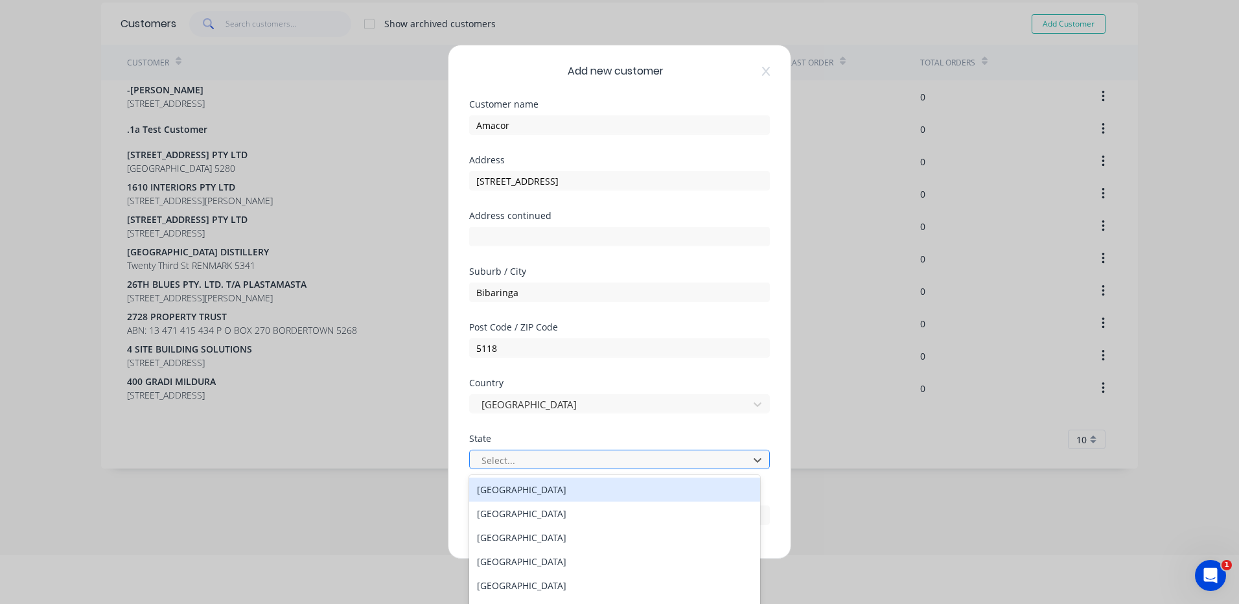
scroll to position [51, 0]
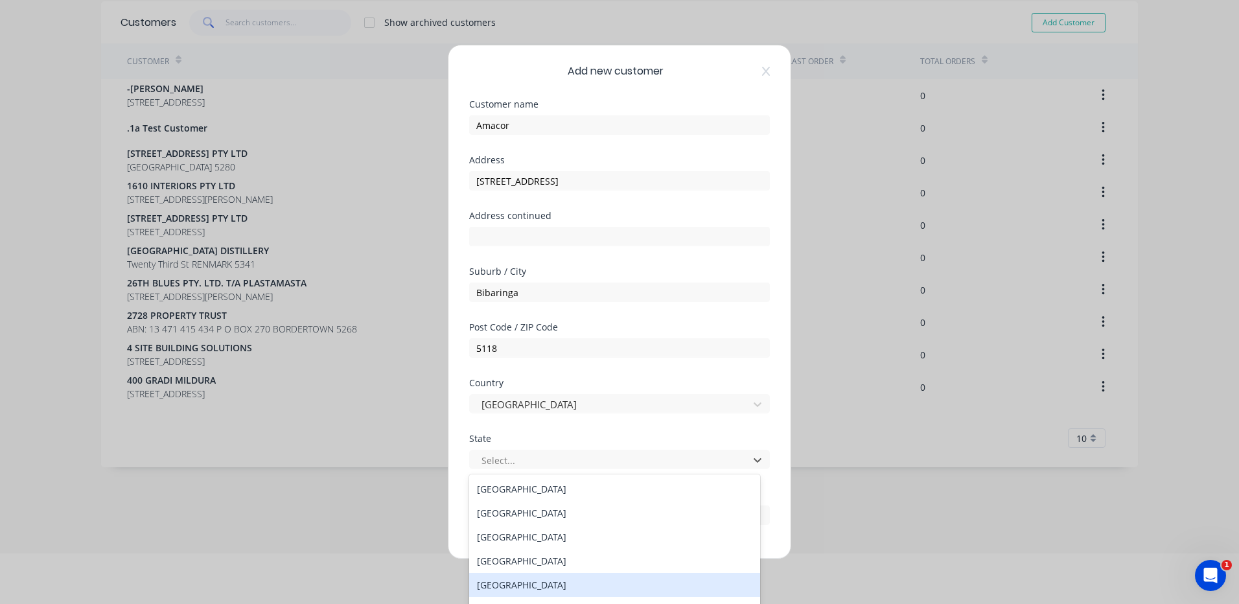
click at [513, 581] on div "South Australia" at bounding box center [614, 585] width 291 height 24
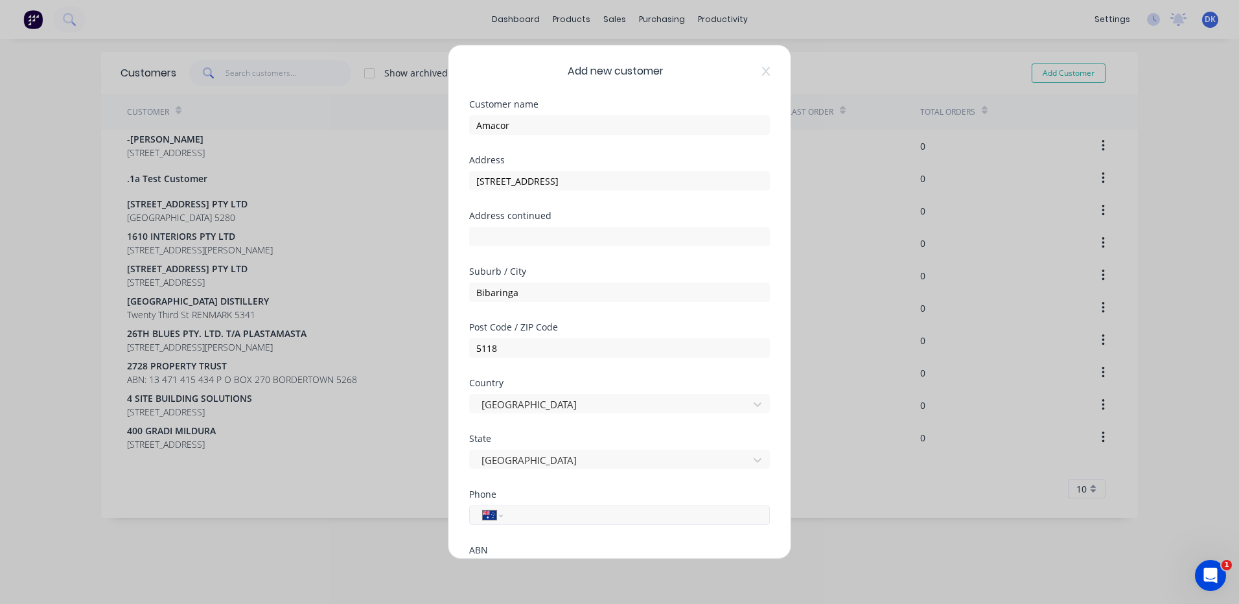
click at [520, 515] on input "tel" at bounding box center [634, 514] width 244 height 15
type input "0407 785 624"
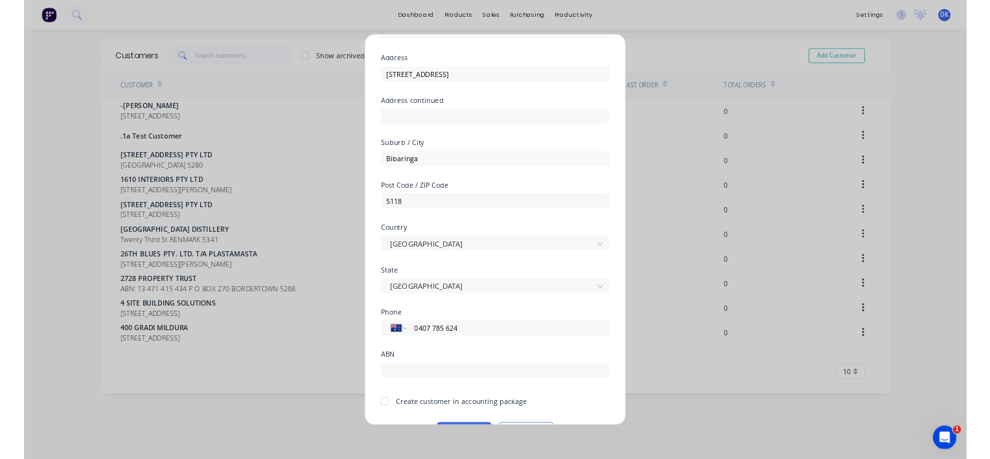
scroll to position [119, 0]
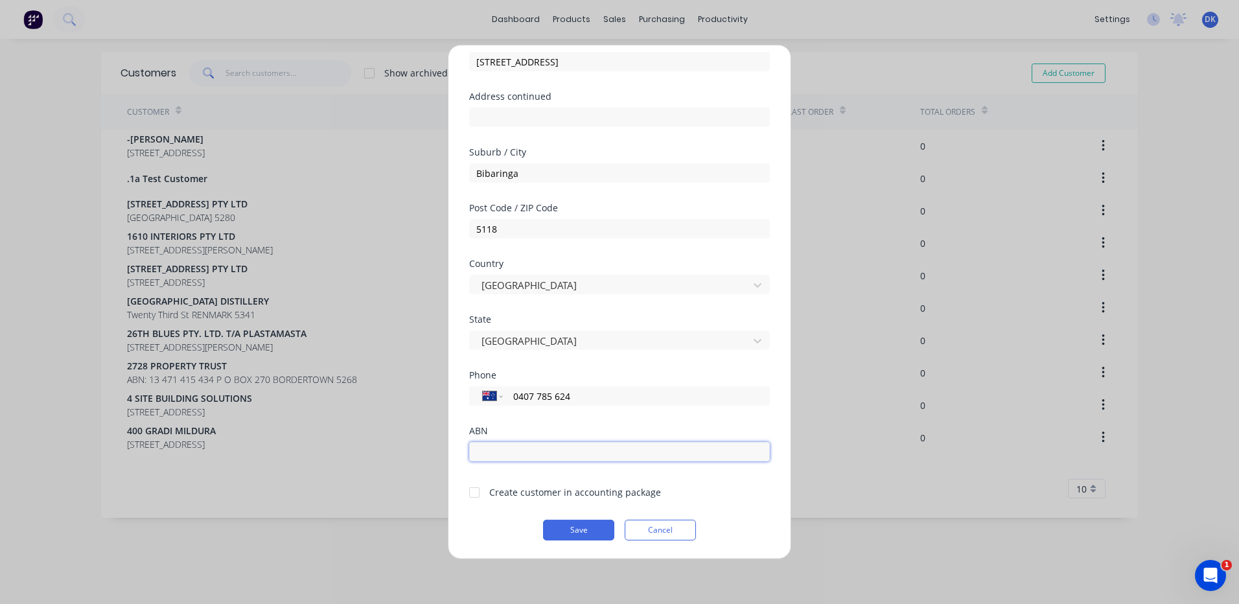
click at [500, 446] on input "text" at bounding box center [619, 451] width 301 height 19
click at [472, 471] on div "ABN" at bounding box center [619, 454] width 301 height 56
click at [572, 532] on button "Save" at bounding box center [578, 530] width 71 height 21
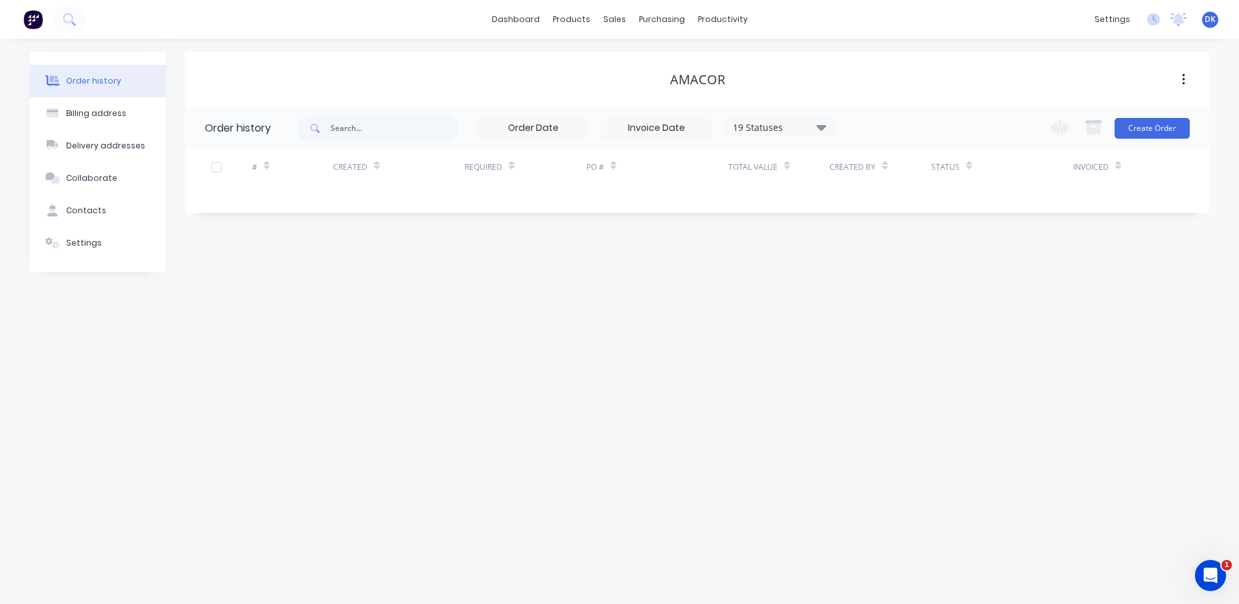
click at [1081, 189] on div "# Created Required PO # Total Value Created By Status Invoiced" at bounding box center [689, 174] width 1008 height 51
click at [619, 282] on div "Order history Billing address Delivery addresses Collaborate Contacts Settings …" at bounding box center [619, 321] width 1239 height 565
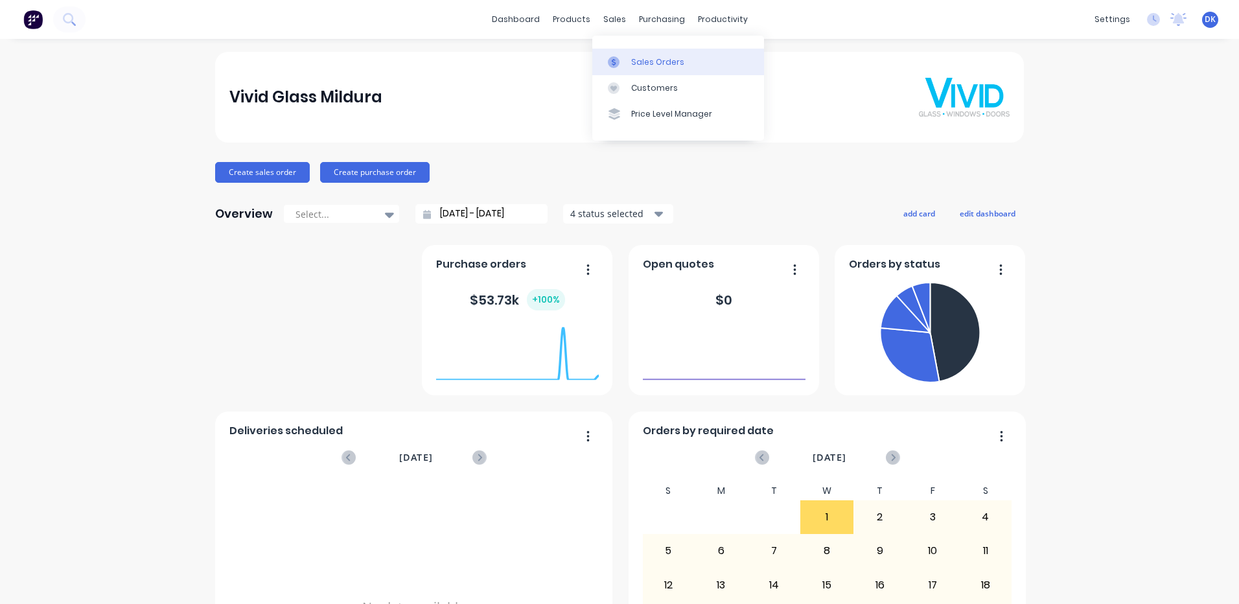
click at [641, 58] on div "Sales Orders" at bounding box center [657, 62] width 53 height 12
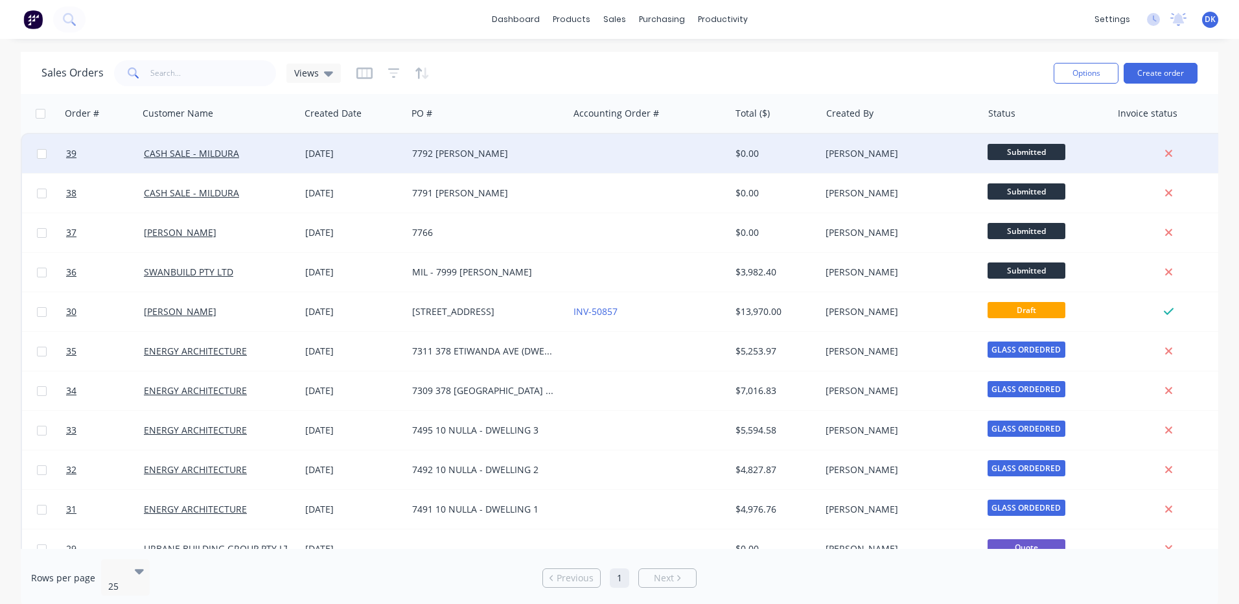
click at [431, 148] on div "7792 [PERSON_NAME]" at bounding box center [484, 153] width 144 height 13
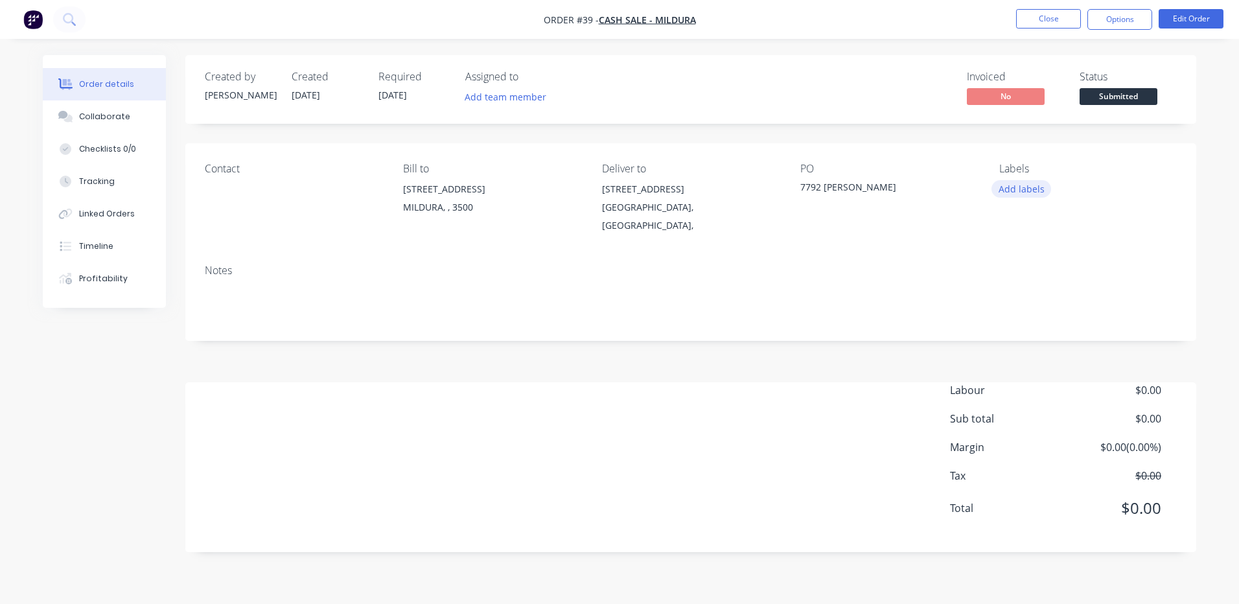
click at [1019, 190] on button "Add labels" at bounding box center [1021, 188] width 60 height 17
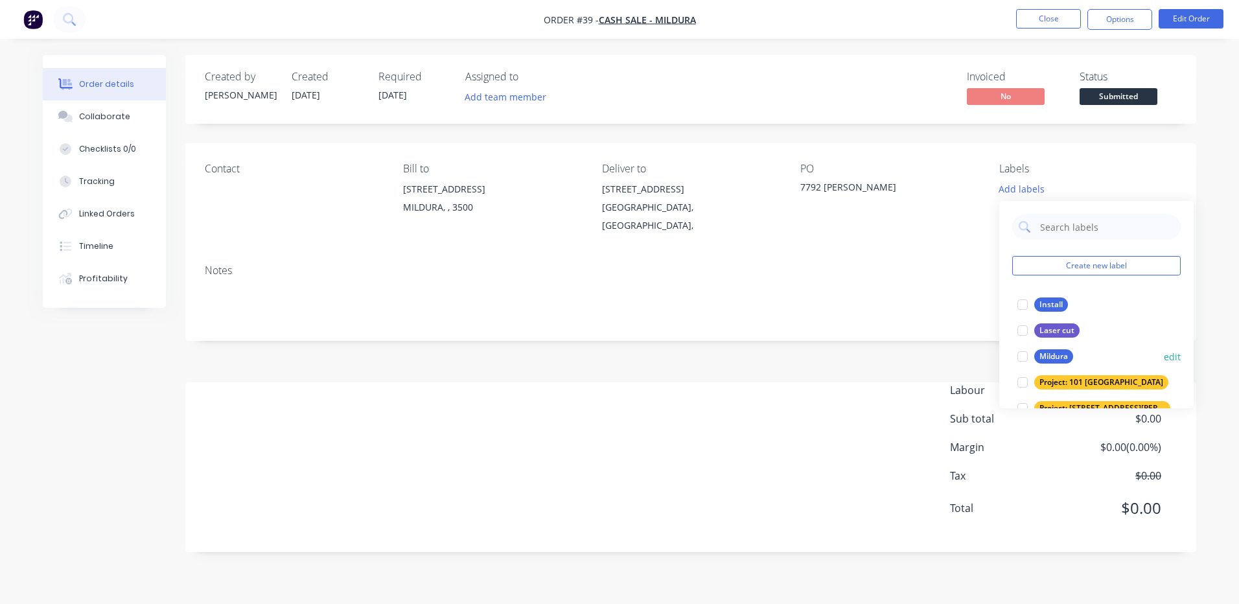
click at [1025, 355] on div at bounding box center [1022, 356] width 26 height 26
click at [795, 335] on div "Created by [PERSON_NAME] Created [DATE] Required [DATE] Assigned to Add team me…" at bounding box center [690, 303] width 1011 height 497
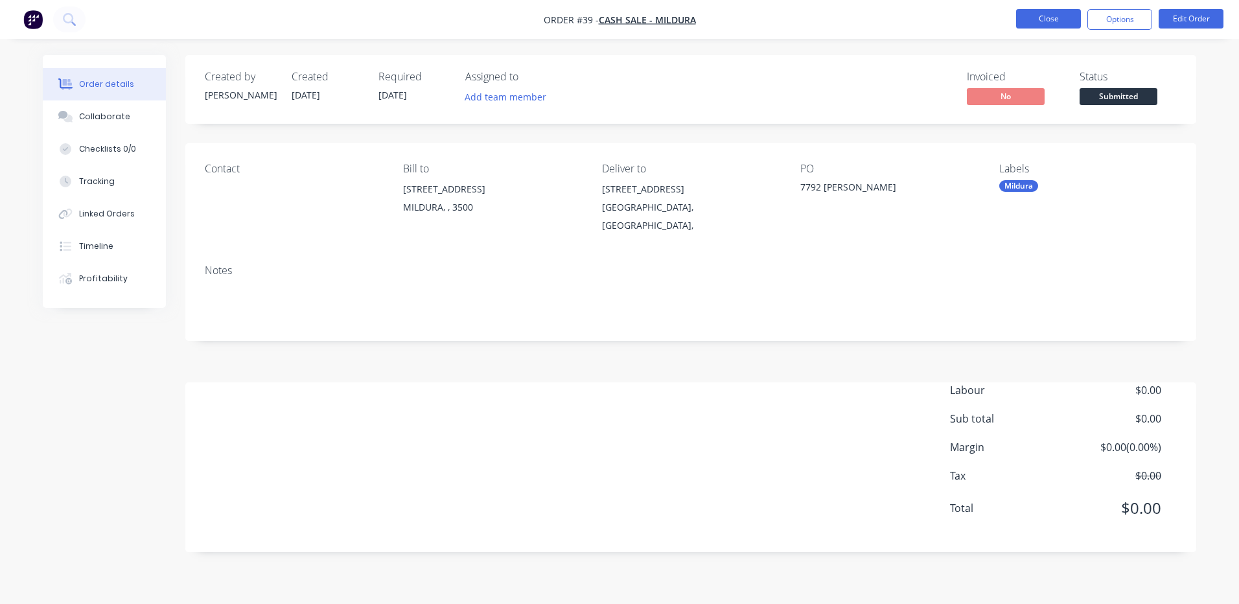
click at [1072, 14] on button "Close" at bounding box center [1048, 18] width 65 height 19
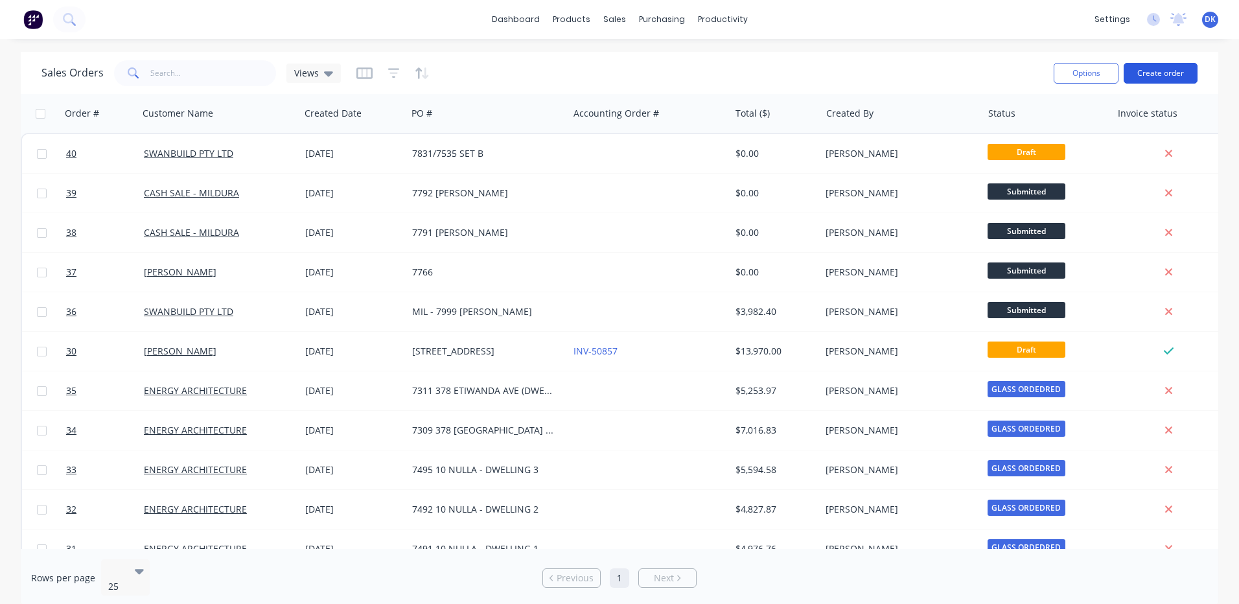
click at [1156, 71] on button "Create order" at bounding box center [1161, 73] width 74 height 21
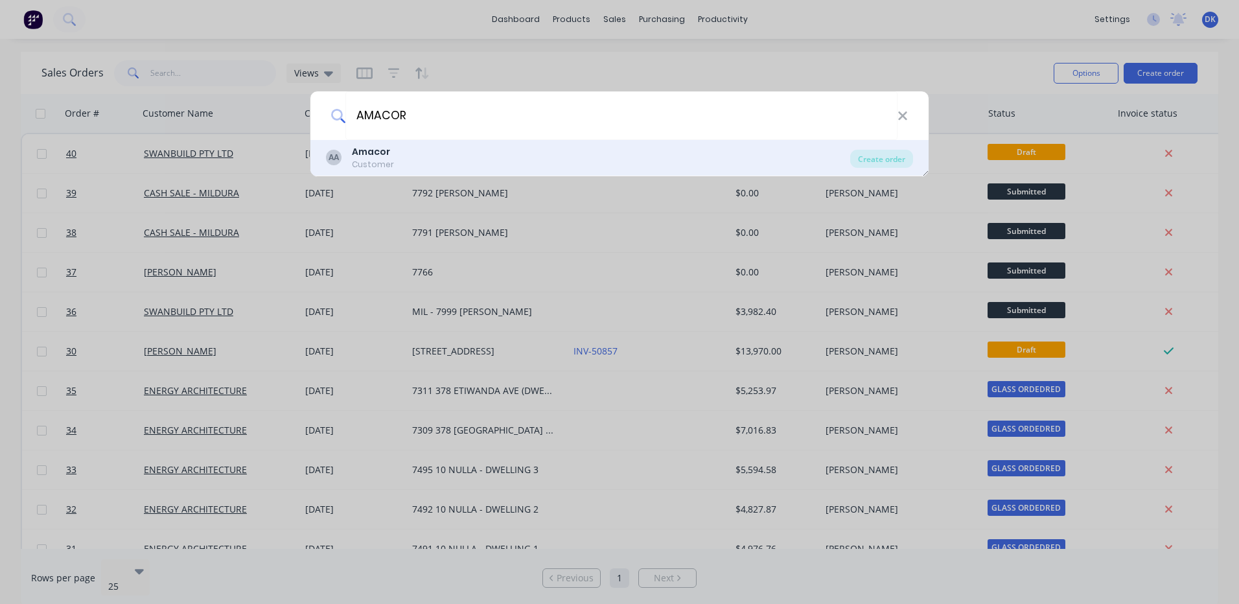
type input "AMACOR"
click at [370, 157] on b "Amacor" at bounding box center [371, 151] width 38 height 13
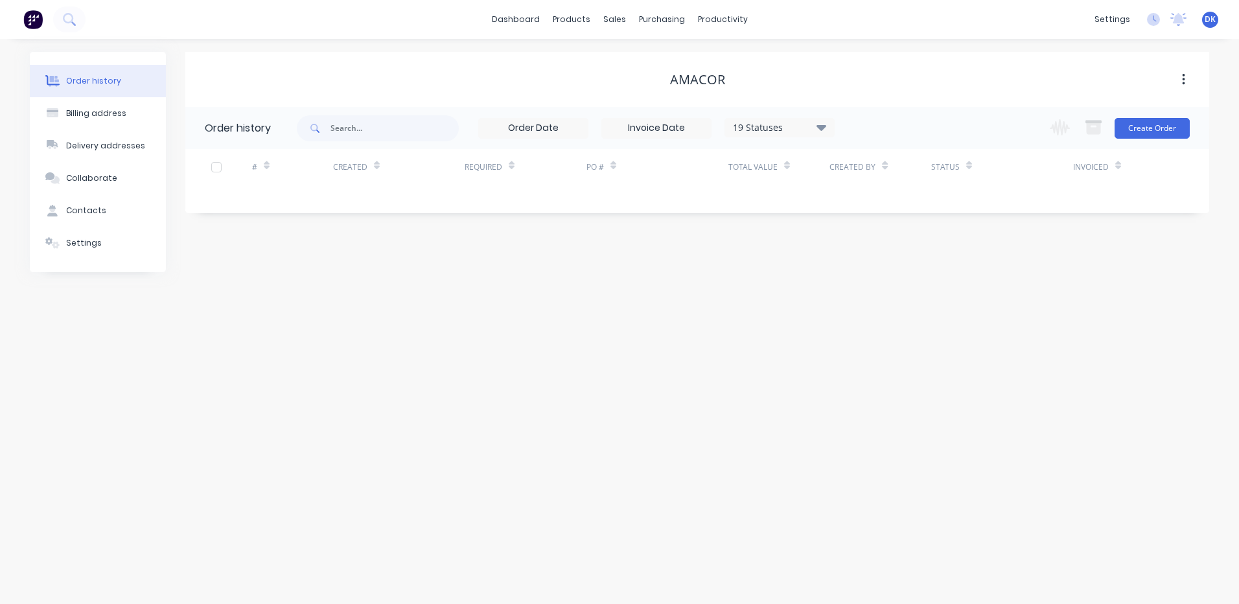
click at [559, 128] on input at bounding box center [533, 128] width 109 height 19
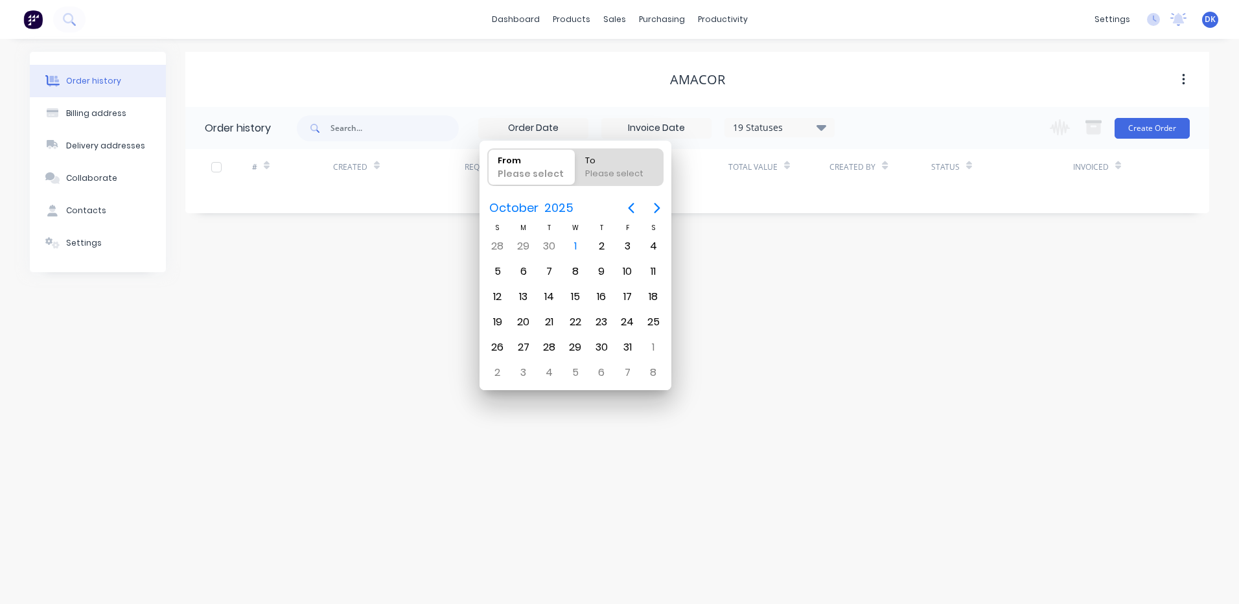
click at [559, 128] on input at bounding box center [533, 128] width 109 height 19
click at [884, 366] on div "Order history Billing address Delivery addresses Collaborate Contacts Settings …" at bounding box center [619, 321] width 1239 height 565
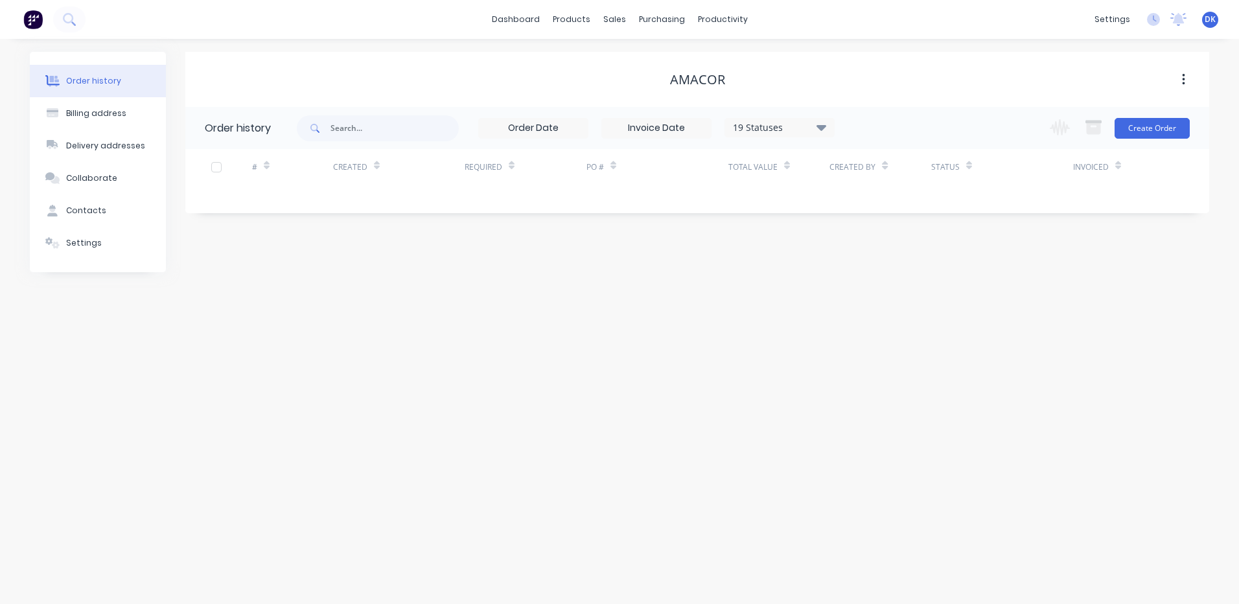
click at [661, 128] on input at bounding box center [656, 128] width 109 height 19
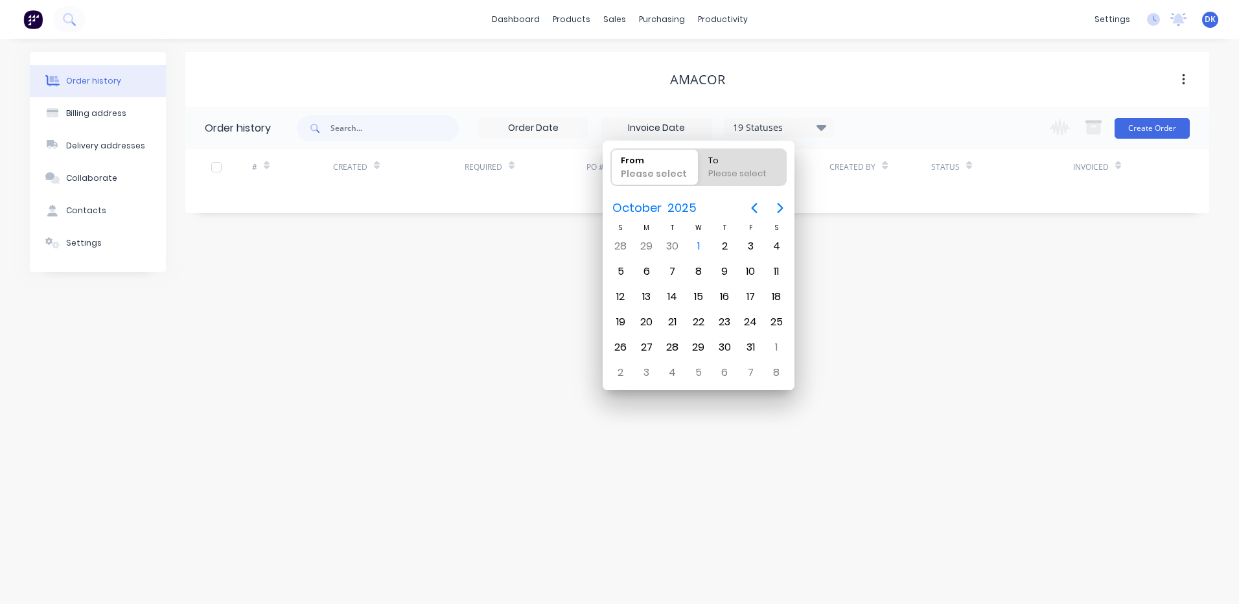
click at [991, 382] on div "Order history Billing address Delivery addresses Collaborate Contacts Settings …" at bounding box center [619, 321] width 1239 height 565
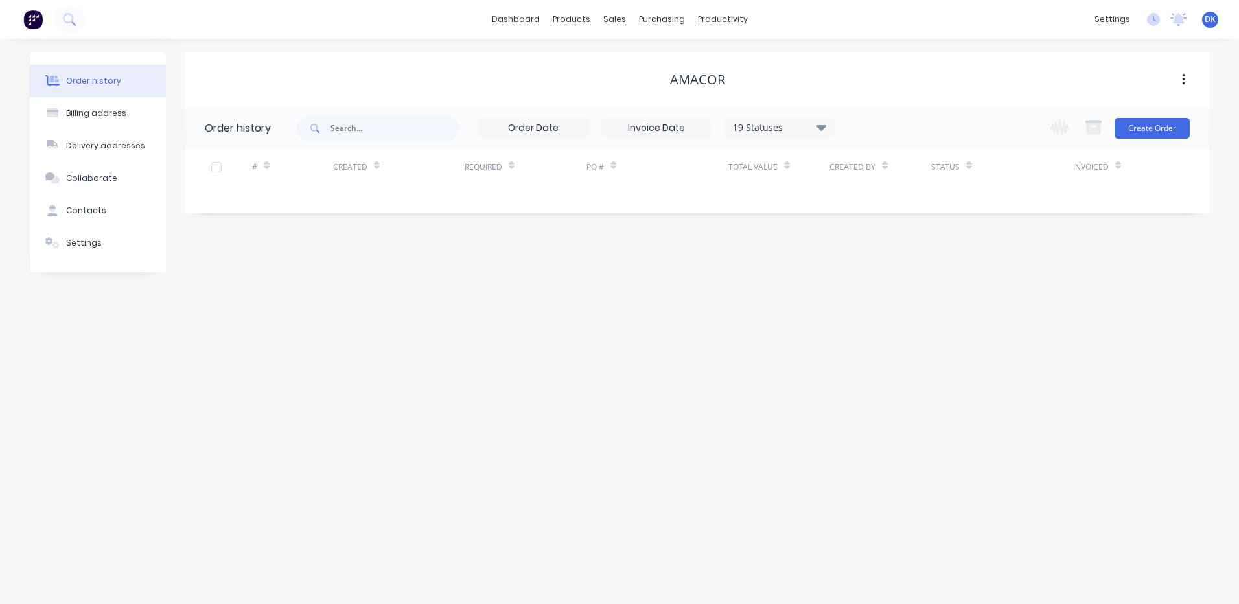
click at [822, 125] on icon at bounding box center [821, 127] width 10 height 6
click at [1090, 374] on div "Order history Billing address Delivery addresses Collaborate Contacts Settings …" at bounding box center [619, 321] width 1239 height 565
click at [1184, 76] on icon "button" at bounding box center [1183, 80] width 3 height 12
click at [1135, 133] on button "Create Order" at bounding box center [1151, 128] width 75 height 21
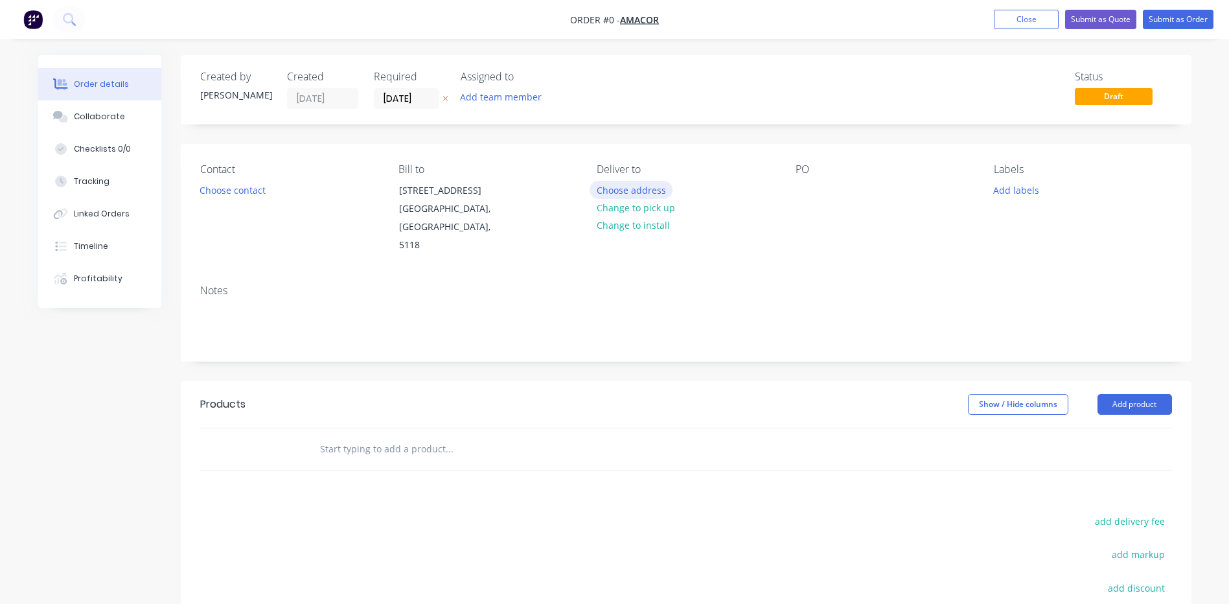
click at [627, 189] on button "Choose address" at bounding box center [631, 189] width 83 height 17
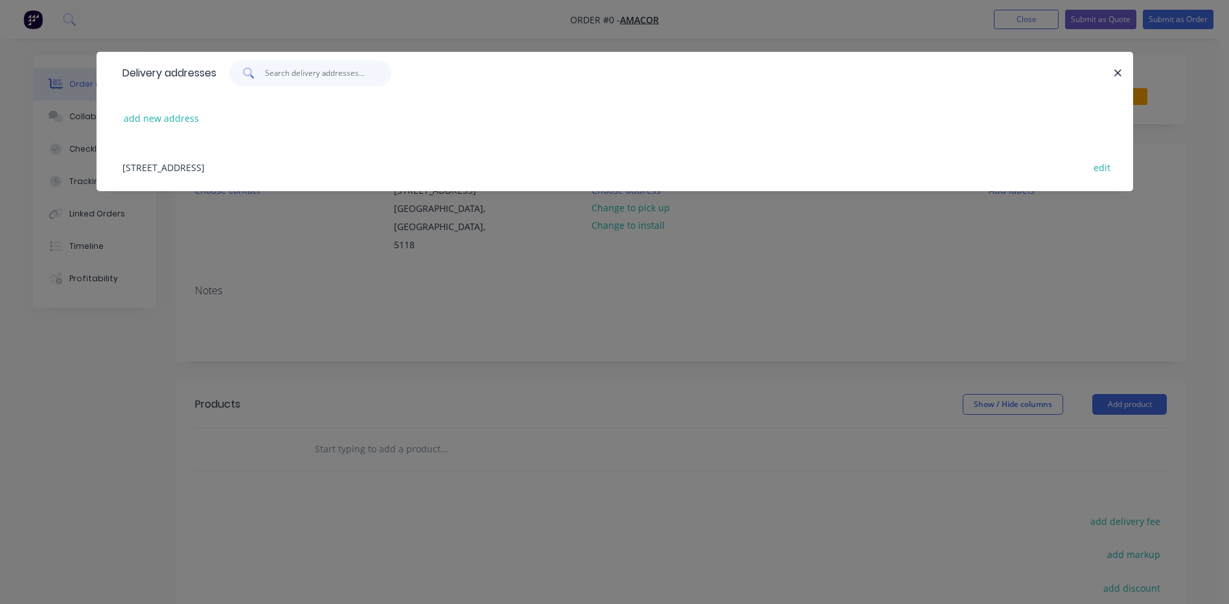
click at [278, 75] on input "text" at bounding box center [328, 73] width 126 height 26
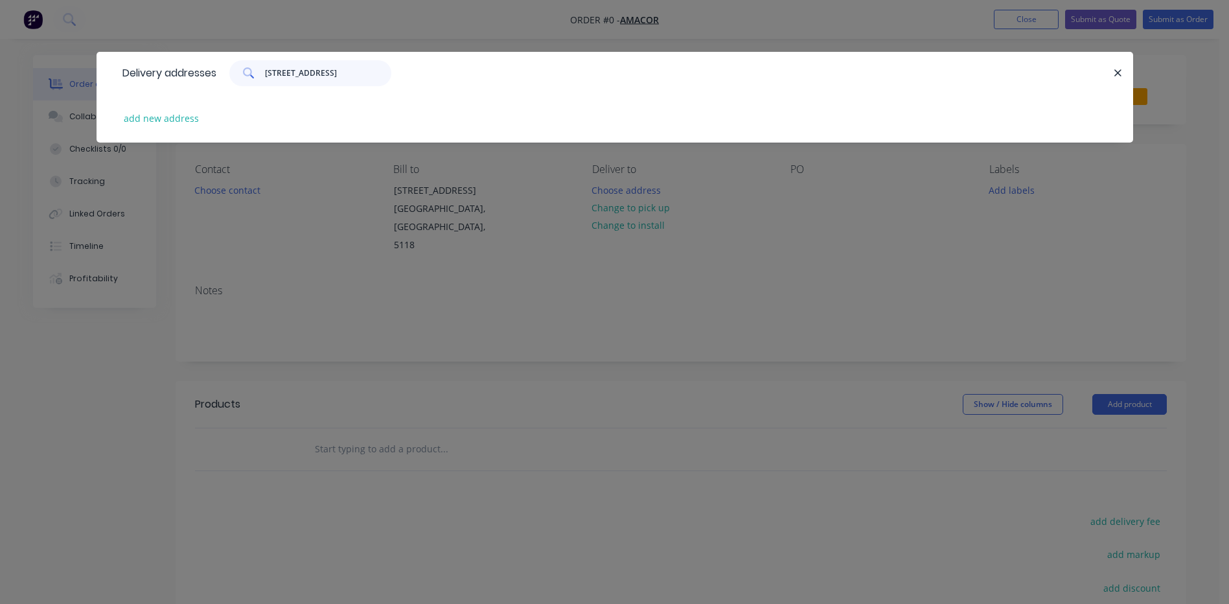
scroll to position [0, 7]
type input "[STREET_ADDRESS]"
click at [252, 72] on icon at bounding box center [249, 73] width 12 height 12
click at [252, 75] on icon at bounding box center [249, 73] width 12 height 12
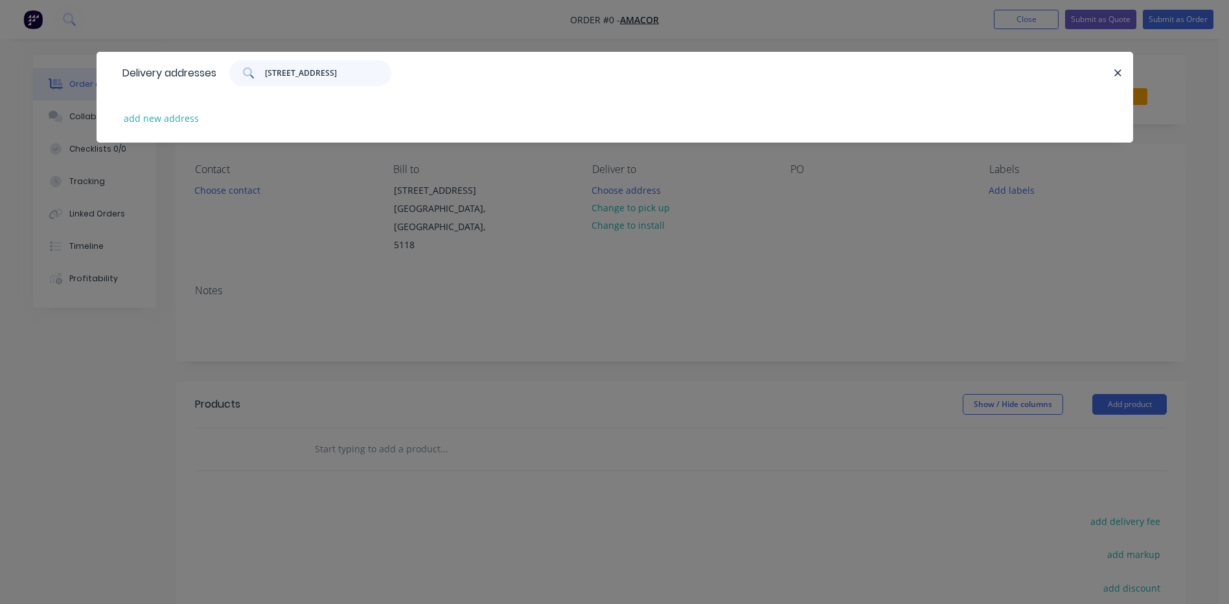
scroll to position [0, 7]
drag, startPoint x: 269, startPoint y: 69, endPoint x: 427, endPoint y: 82, distance: 158.6
click at [427, 82] on div "[STREET_ADDRESS]" at bounding box center [664, 73] width 897 height 26
click at [166, 117] on button "add new address" at bounding box center [161, 117] width 89 height 17
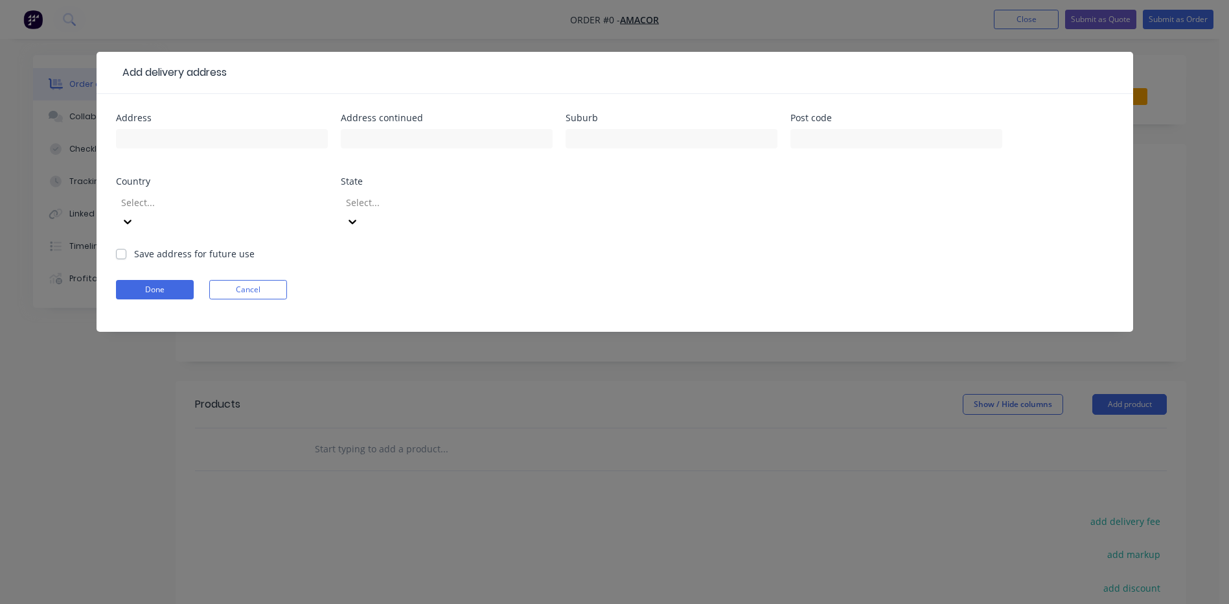
click at [134, 215] on icon at bounding box center [127, 221] width 13 height 13
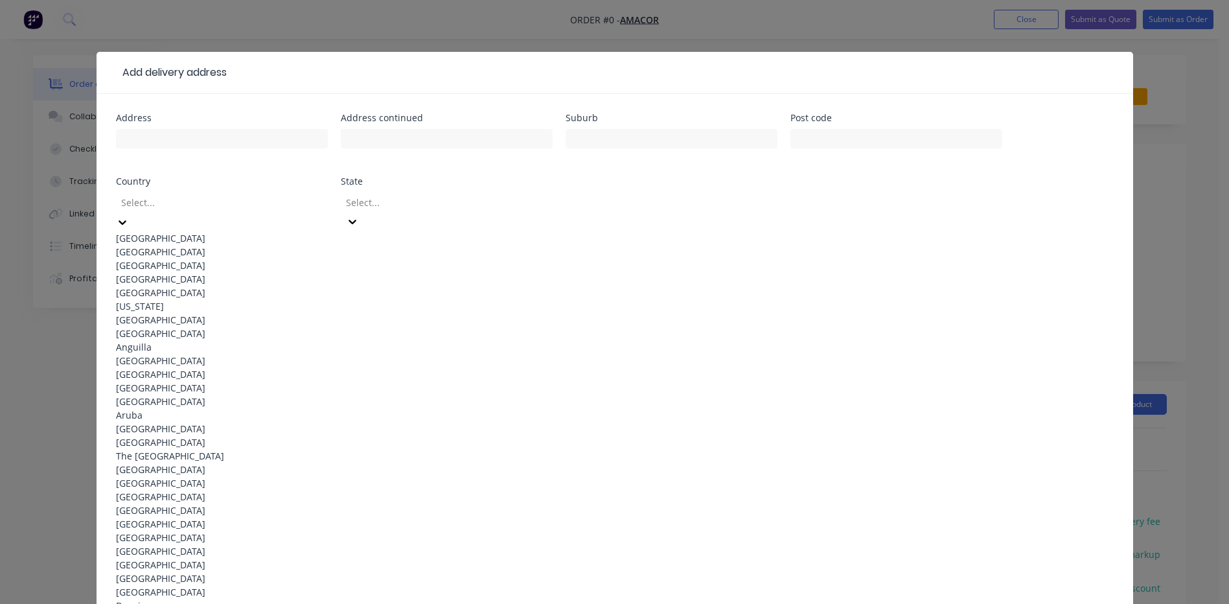
click at [246, 235] on div "[GEOGRAPHIC_DATA]" at bounding box center [222, 238] width 212 height 14
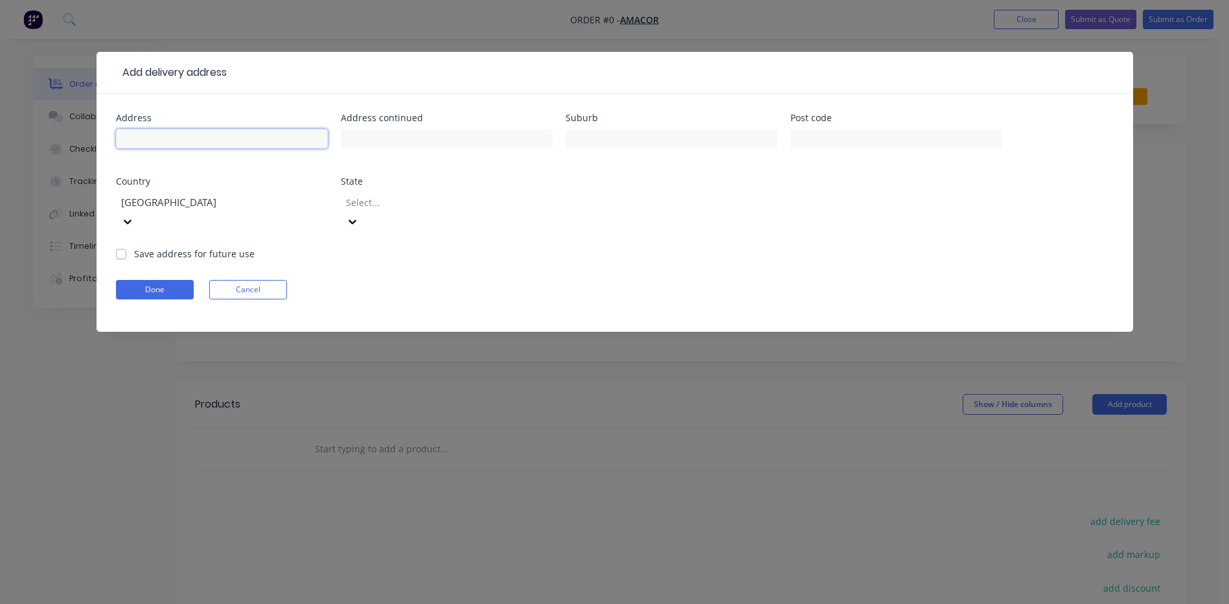
click at [141, 133] on input "text" at bounding box center [222, 138] width 212 height 19
paste input "[STREET_ADDRESS]"
drag, startPoint x: 274, startPoint y: 136, endPoint x: 207, endPoint y: 142, distance: 67.0
click at [207, 142] on input "[STREET_ADDRESS]" at bounding box center [222, 138] width 212 height 19
type input "[STREET_ADDRESS]"
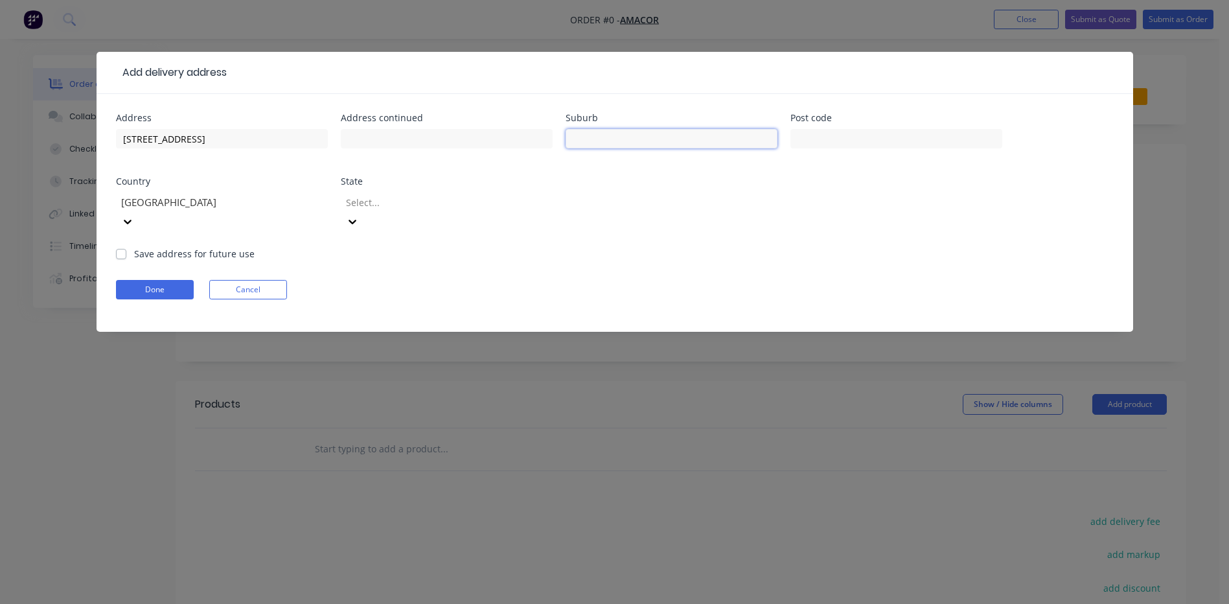
click at [586, 141] on input "text" at bounding box center [672, 138] width 212 height 19
paste input "[GEOGRAPHIC_DATA]"
type input "[GEOGRAPHIC_DATA]"
click at [154, 280] on button "Done" at bounding box center [155, 289] width 78 height 19
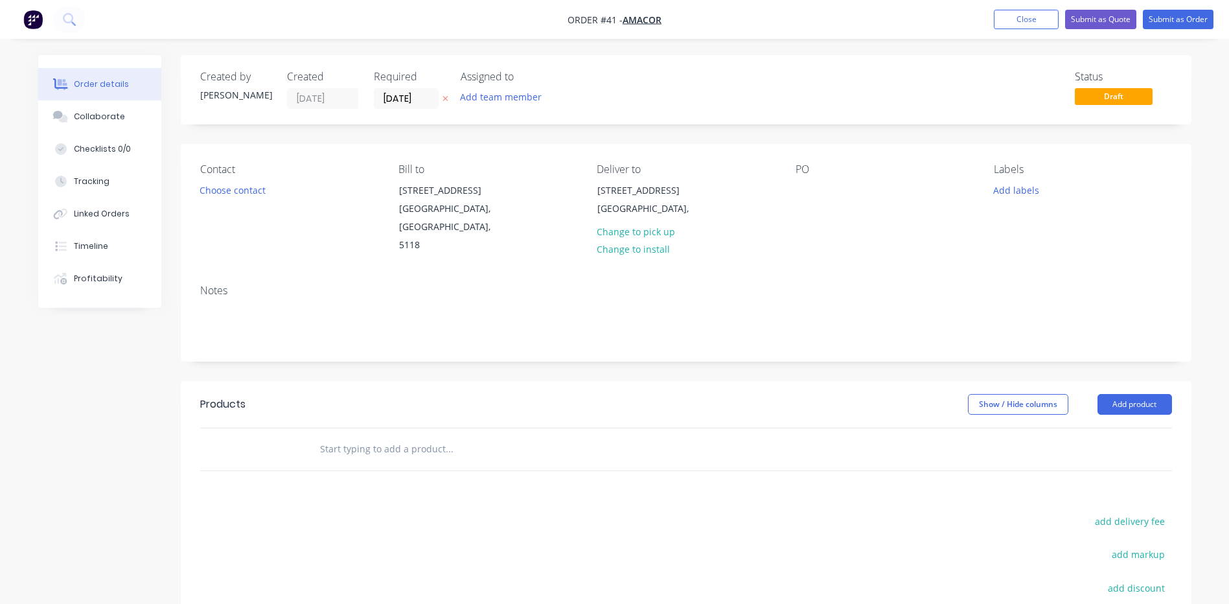
click at [804, 176] on div "PO" at bounding box center [885, 208] width 178 height 91
click at [804, 189] on div at bounding box center [806, 190] width 21 height 19
click at [1020, 190] on button "Add labels" at bounding box center [1017, 189] width 60 height 17
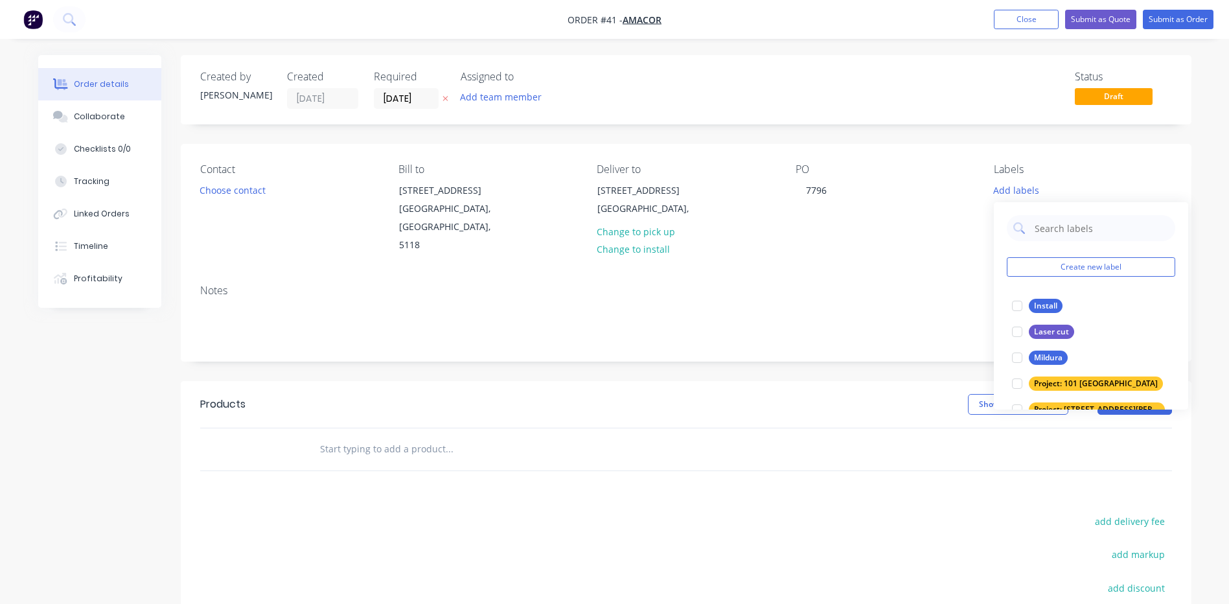
scroll to position [78, 0]
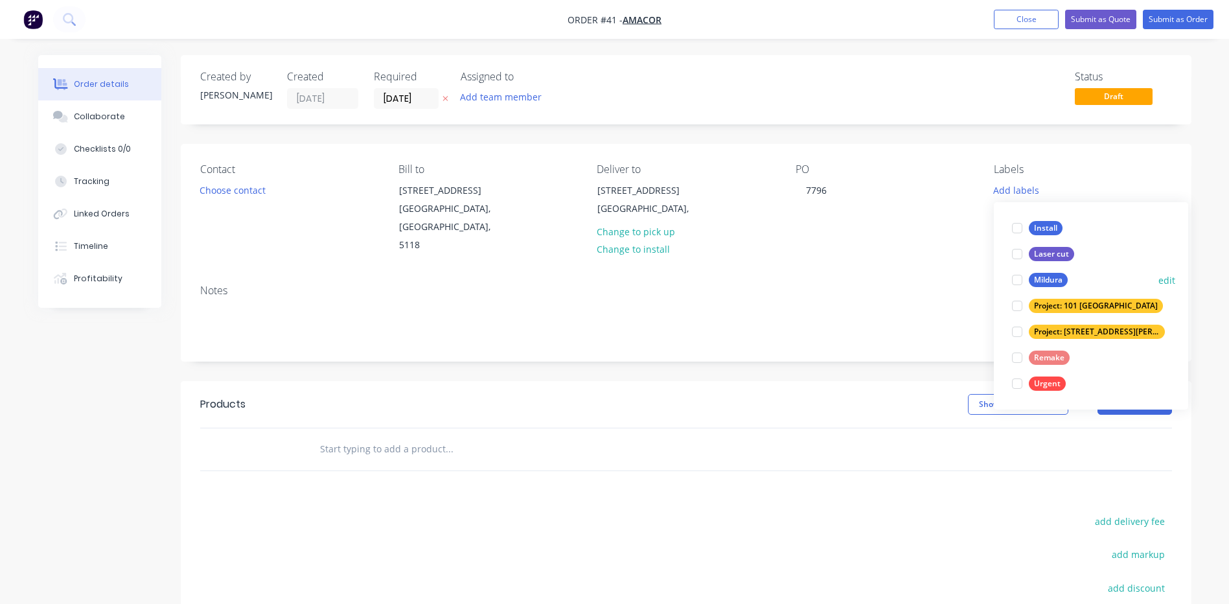
click at [1040, 277] on div "Mildura" at bounding box center [1048, 280] width 39 height 14
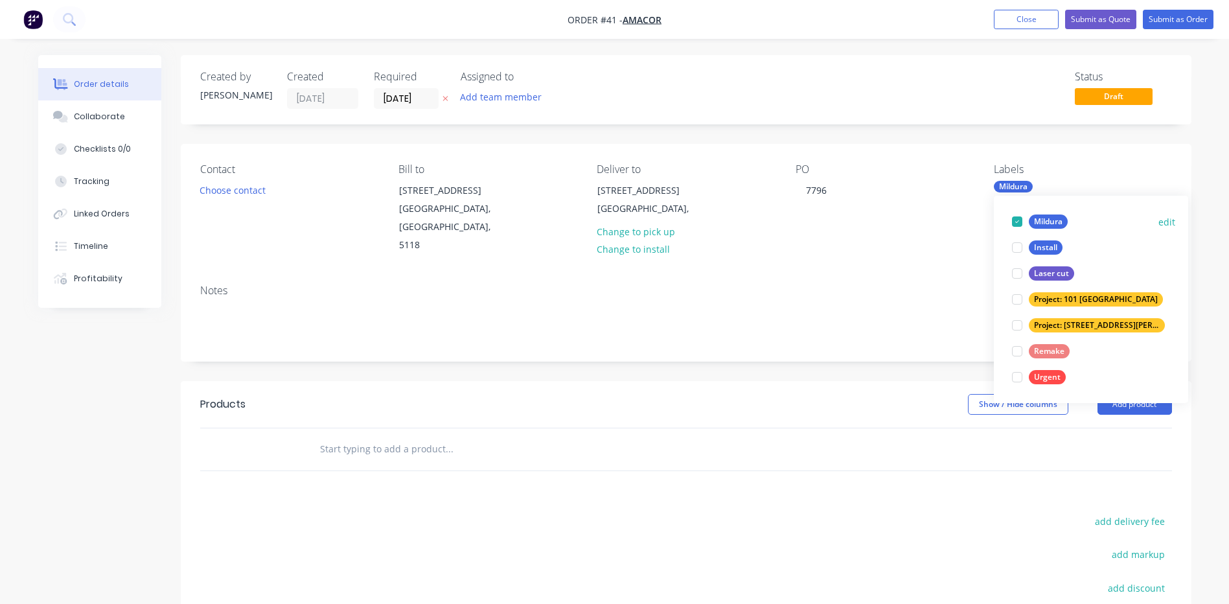
scroll to position [26, 0]
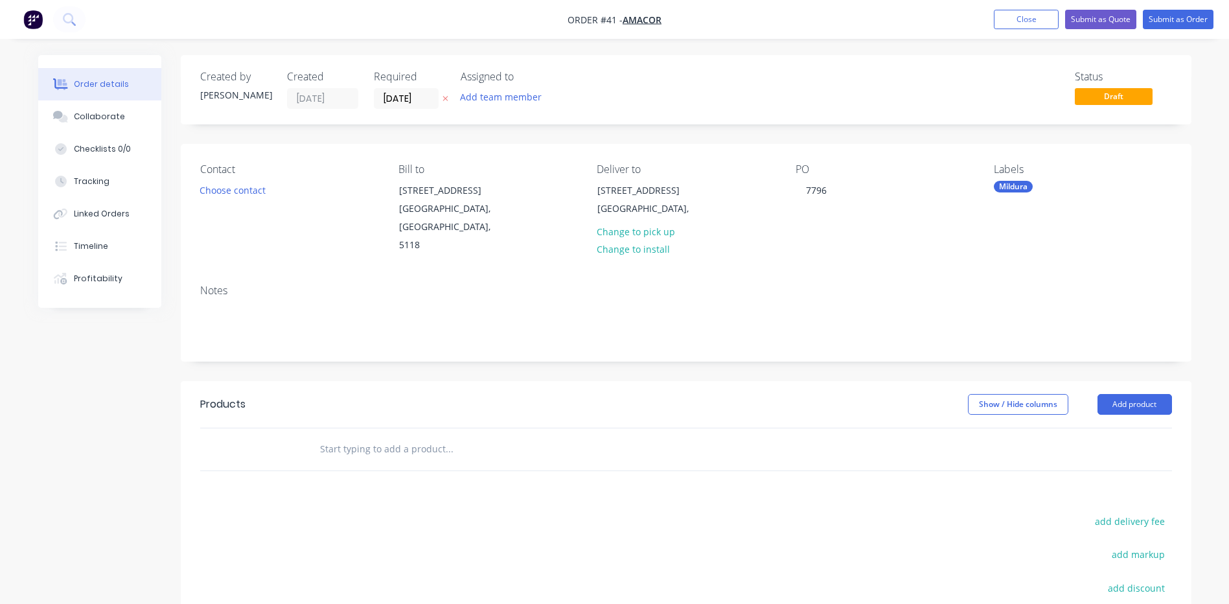
click at [828, 391] on header "Products Show / Hide columns Add product" at bounding box center [686, 404] width 1011 height 47
click at [233, 190] on button "Choose contact" at bounding box center [232, 189] width 80 height 17
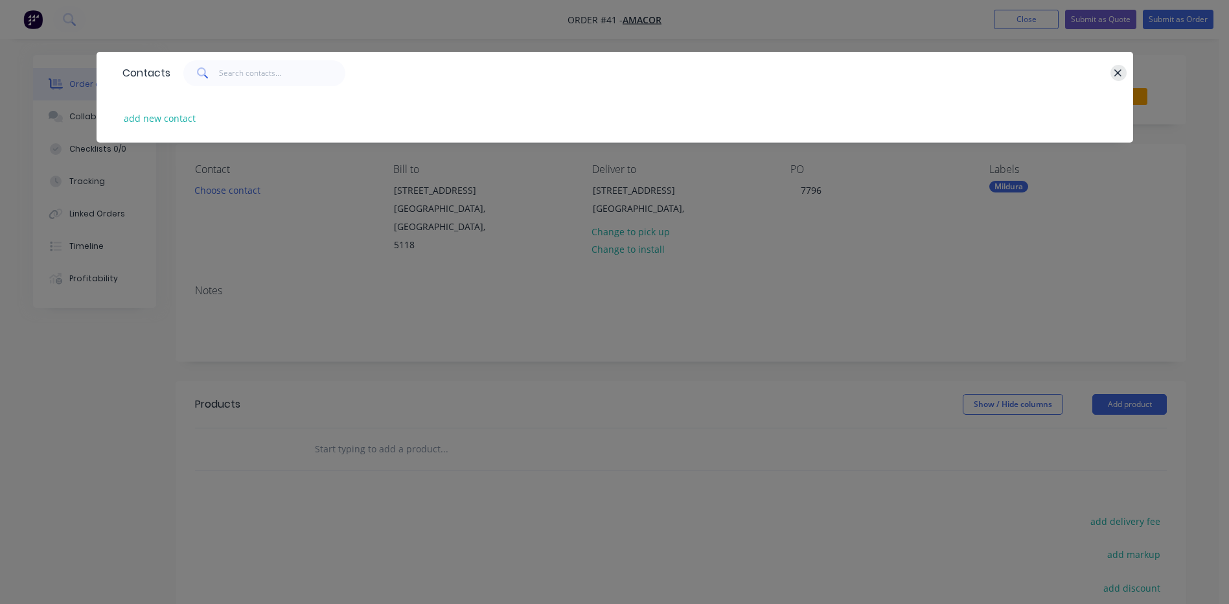
click at [1116, 76] on icon "button" at bounding box center [1118, 72] width 7 height 7
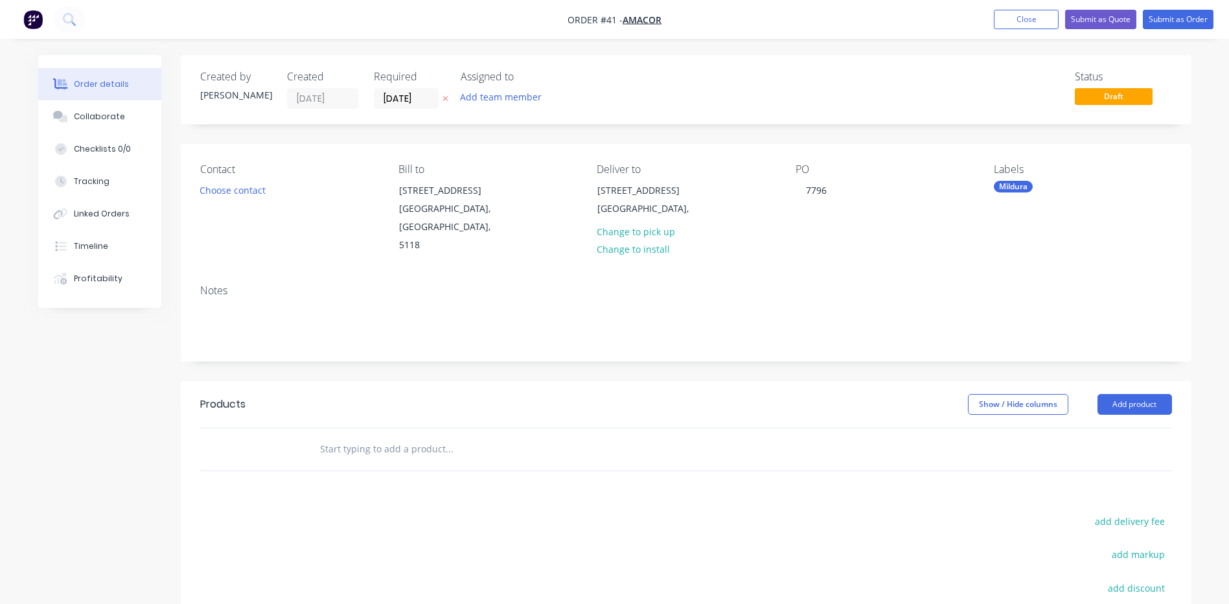
click at [345, 452] on input "text" at bounding box center [448, 449] width 259 height 26
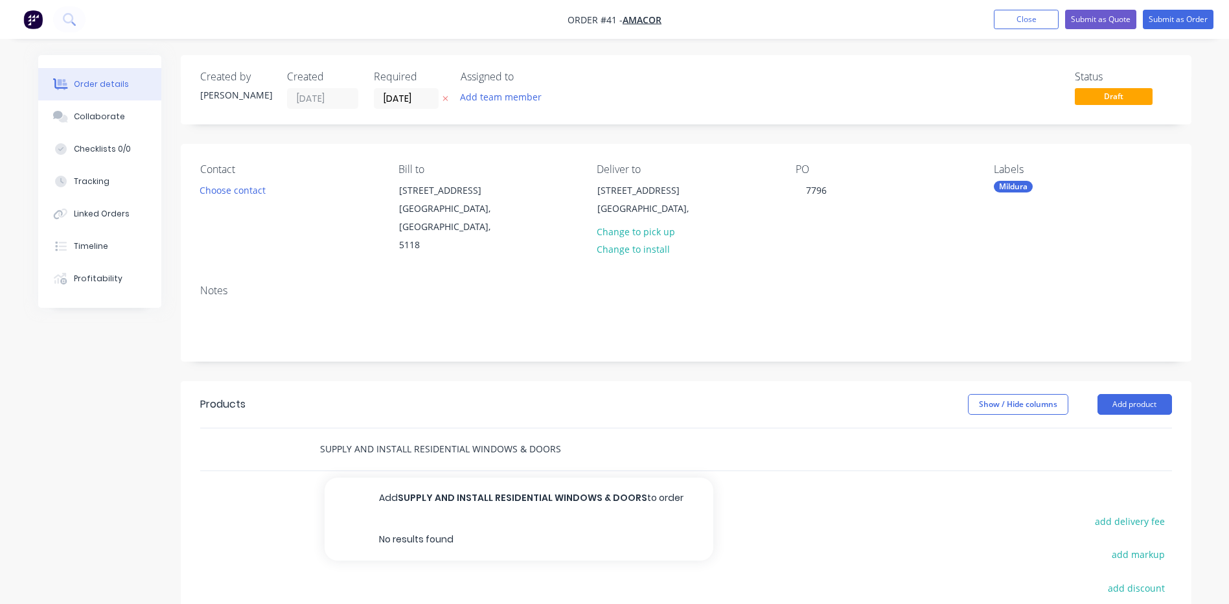
type input "SUPPLY AND INSTALL RESIDENTIAL WINDOWS & DOORS"
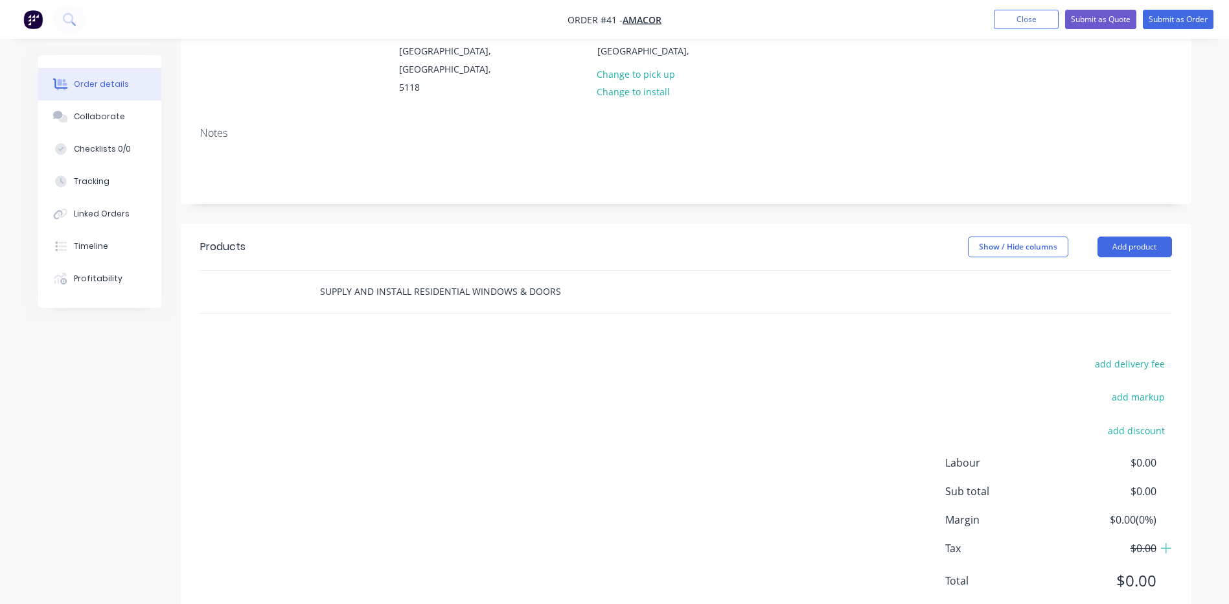
scroll to position [198, 0]
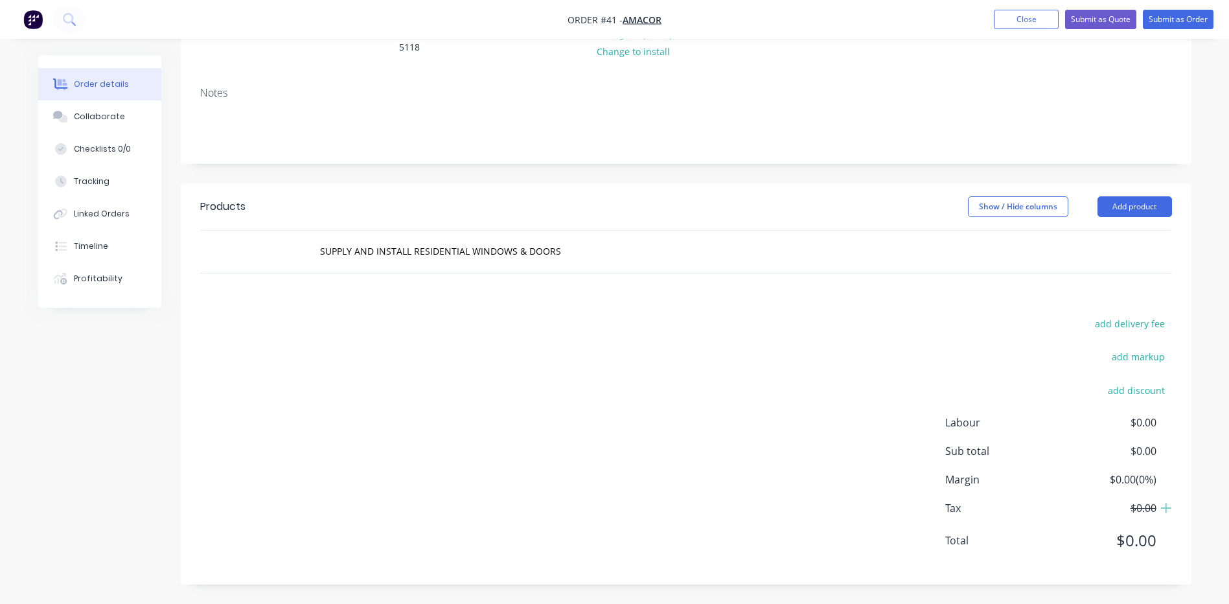
click at [1138, 424] on span "$0.00" at bounding box center [1108, 423] width 96 height 16
click at [1140, 451] on span "$0.00" at bounding box center [1108, 451] width 96 height 16
click at [1015, 249] on div "SUPPLY AND INSTALL RESIDENTIAL WINDOWS & DOORS" at bounding box center [686, 252] width 972 height 42
click at [1133, 261] on div "SUPPLY AND INSTALL RESIDENTIAL WINDOWS & DOORS" at bounding box center [686, 252] width 972 height 42
click at [1105, 252] on div "SUPPLY AND INSTALL RESIDENTIAL WINDOWS & DOORS" at bounding box center [686, 252] width 972 height 42
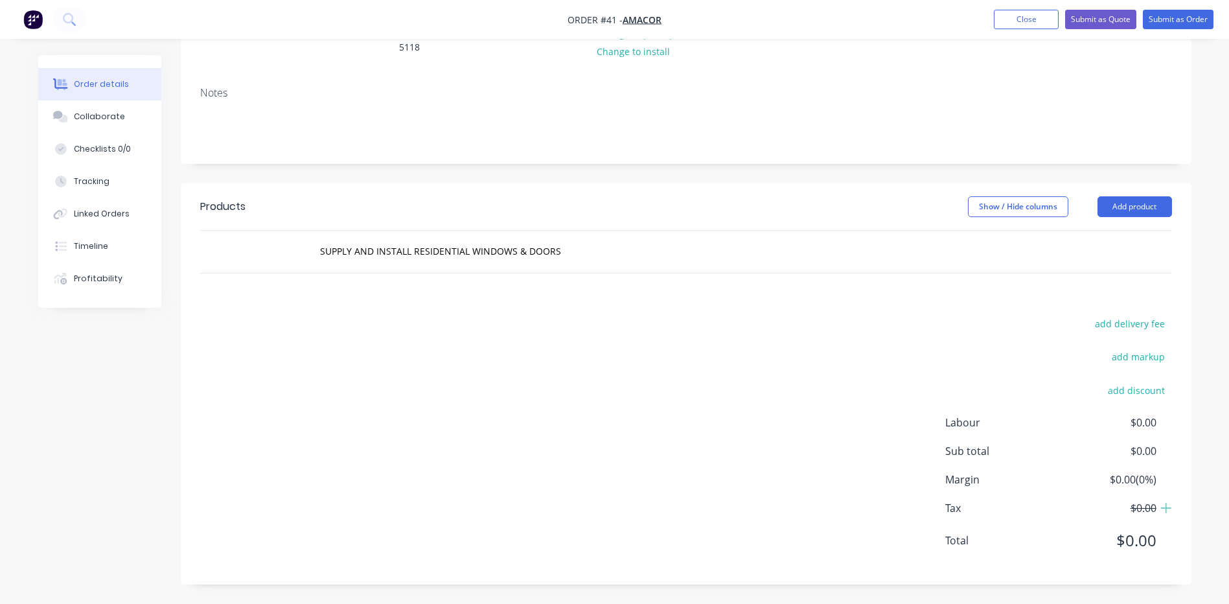
click at [1105, 252] on div "SUPPLY AND INSTALL RESIDENTIAL WINDOWS & DOORS" at bounding box center [686, 252] width 972 height 42
click at [1136, 249] on div "SUPPLY AND INSTALL RESIDENTIAL WINDOWS & DOORS" at bounding box center [686, 252] width 972 height 42
click at [1076, 249] on div "SUPPLY AND INSTALL RESIDENTIAL WINDOWS & DOORS" at bounding box center [686, 252] width 972 height 42
click at [589, 251] on div "SUPPLY AND INSTALL RESIDENTIAL WINDOWS & DOORS" at bounding box center [503, 251] width 389 height 26
click at [1094, 246] on div "SUPPLY AND INSTALL RESIDENTIAL WINDOWS & DOORS" at bounding box center [686, 252] width 972 height 42
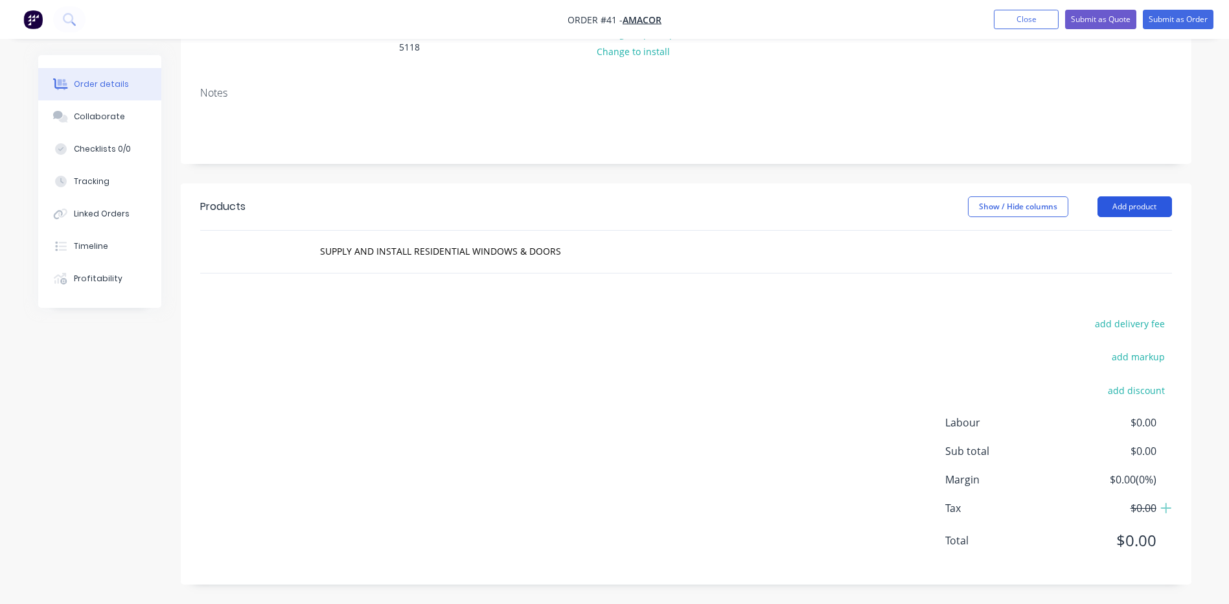
click at [1133, 201] on button "Add product" at bounding box center [1135, 206] width 75 height 21
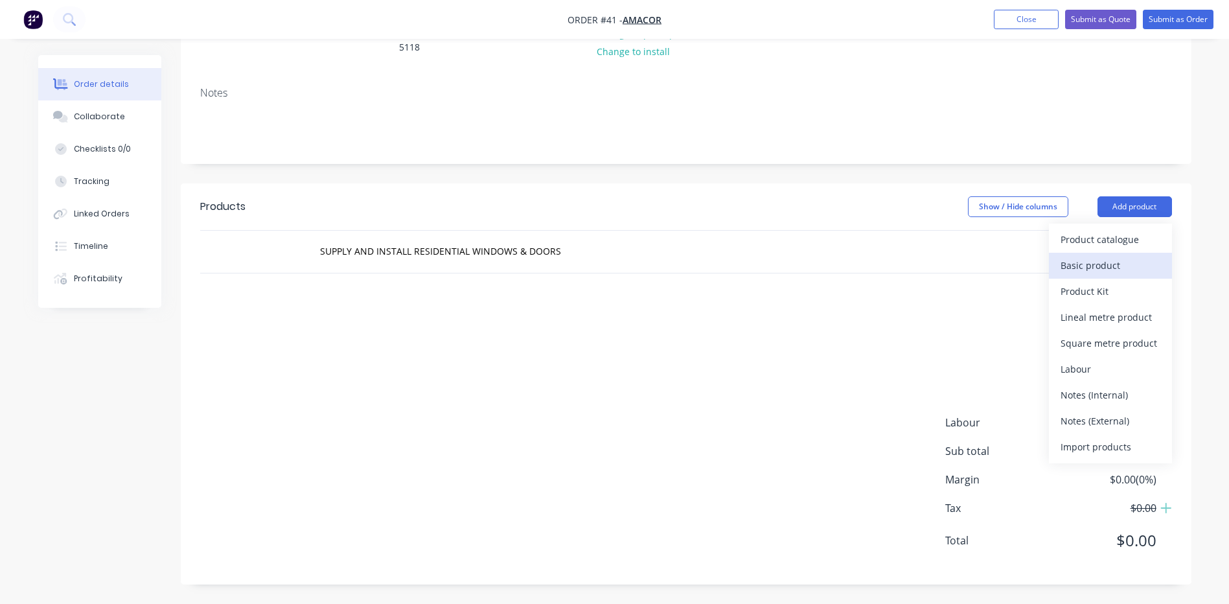
click at [1083, 264] on div "Basic product" at bounding box center [1111, 265] width 100 height 19
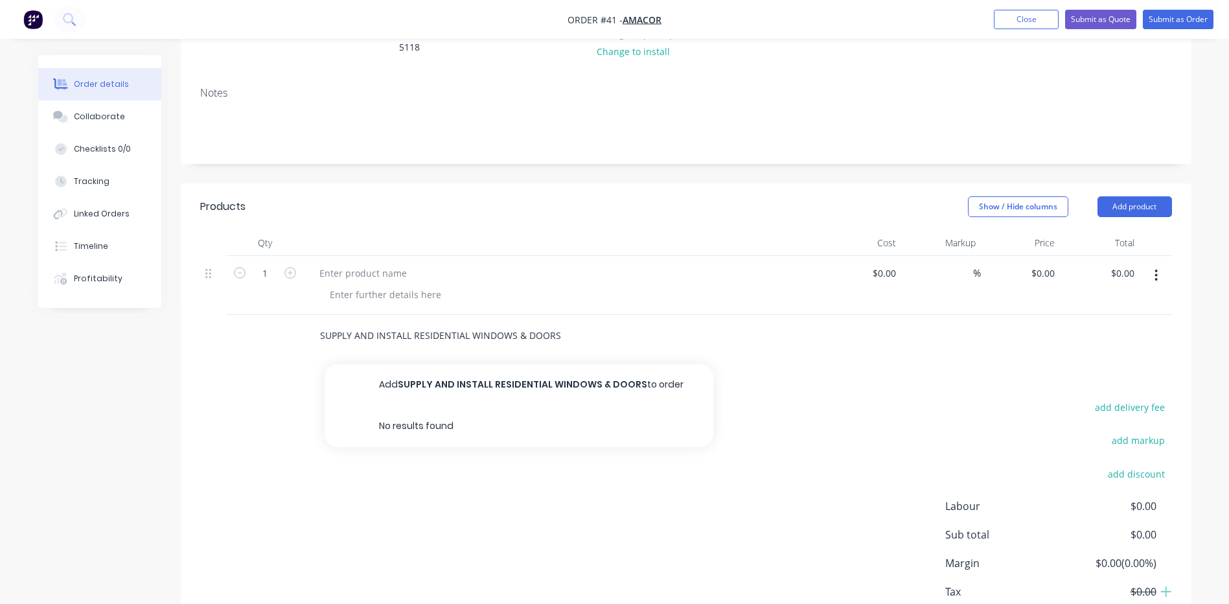
drag, startPoint x: 559, startPoint y: 336, endPoint x: 299, endPoint y: 343, distance: 259.3
click at [299, 343] on div "SUPPLY AND INSTALL RESIDENTIAL WINDOWS & DOORS Add SUPPLY AND INSTALL RESIDENTI…" at bounding box center [686, 336] width 972 height 42
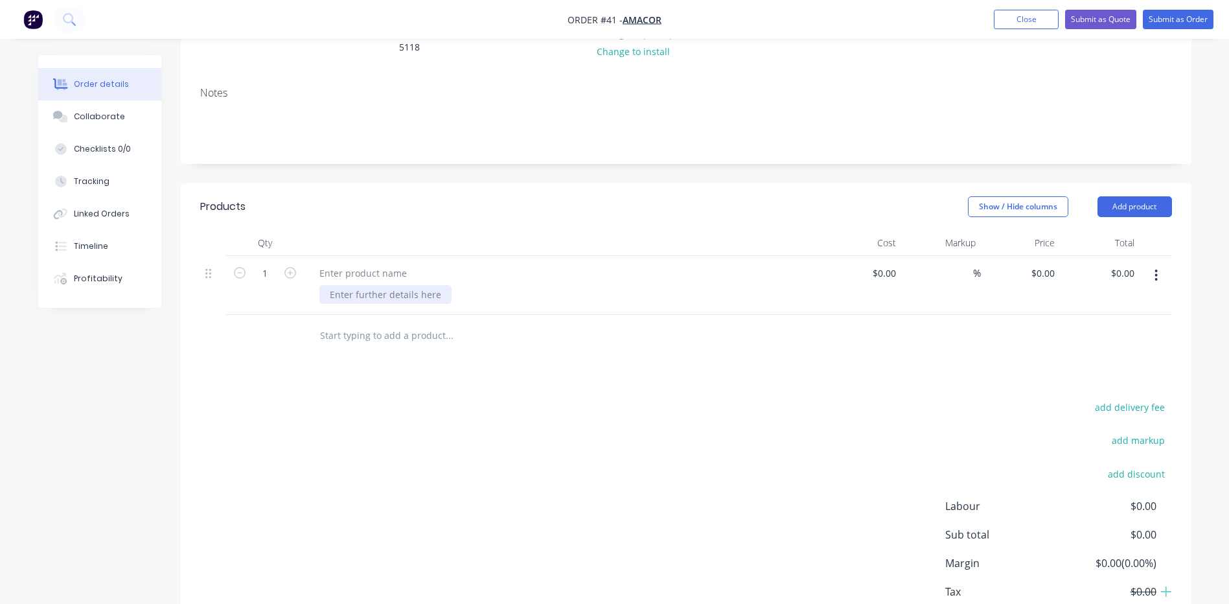
click at [336, 291] on div at bounding box center [385, 294] width 132 height 19
paste div
click at [708, 378] on div "Products Show / Hide columns Add product Qty Cost Markup Price Total 1 SUPPLY A…" at bounding box center [686, 425] width 1011 height 485
click at [634, 385] on div "Products Show / Hide columns Add product Qty Cost Markup Price Total 1 SUPPLY A…" at bounding box center [686, 425] width 1011 height 485
click at [570, 295] on div "SUPPLY AND INSTALL RESIDENTIAL WINDOWS & DOORS" at bounding box center [450, 294] width 262 height 19
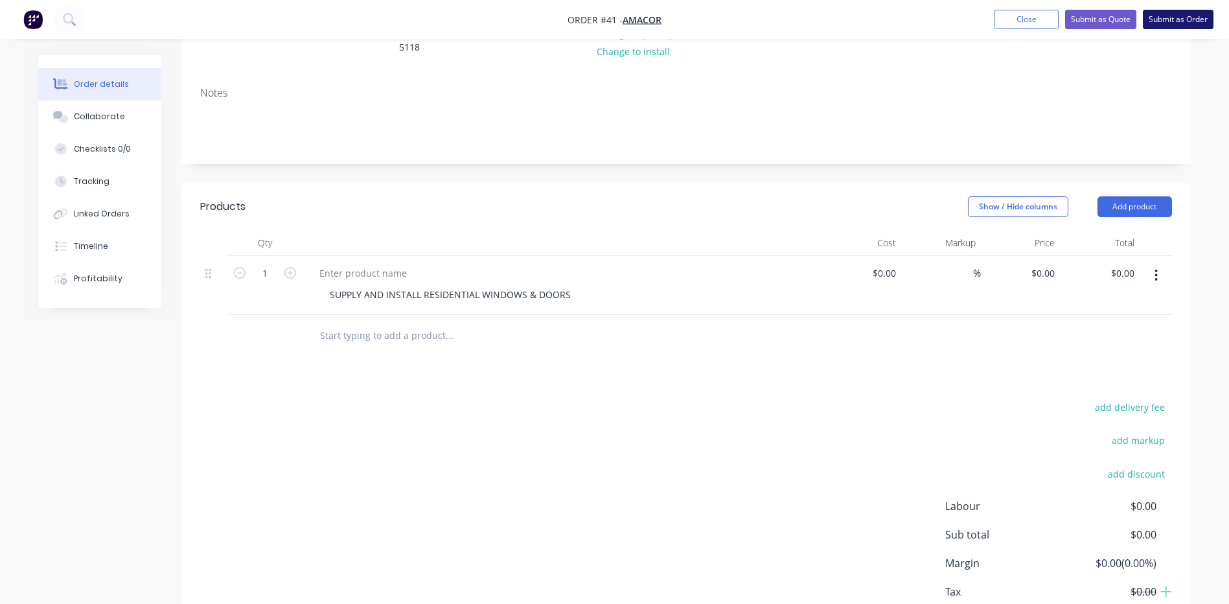
click at [1171, 18] on button "Submit as Order" at bounding box center [1178, 19] width 71 height 19
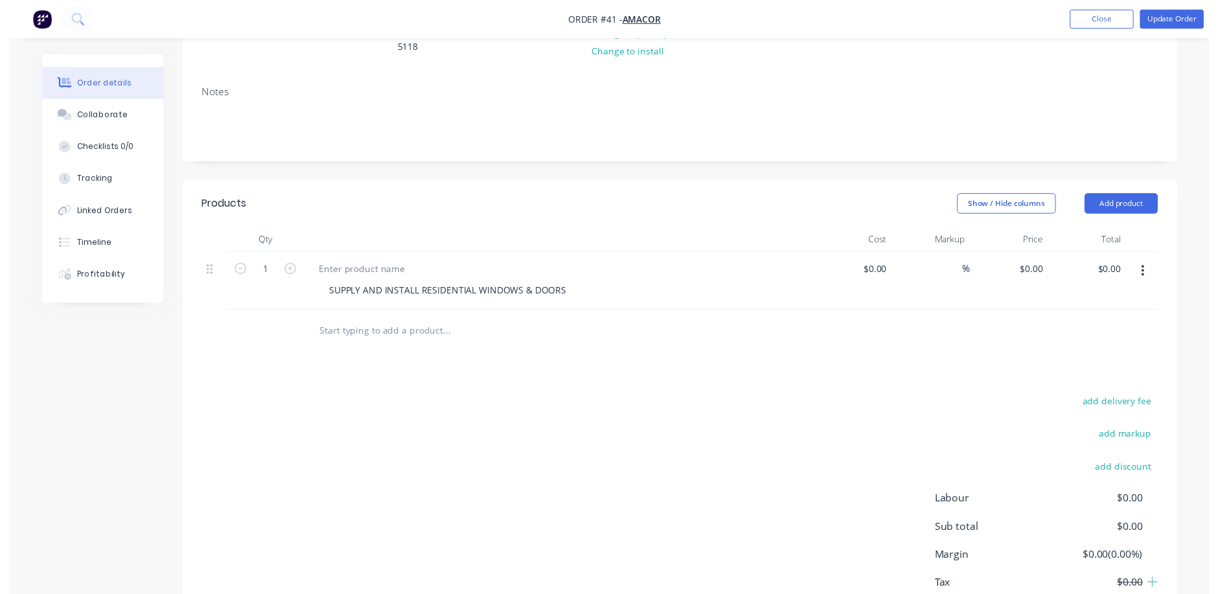
scroll to position [0, 0]
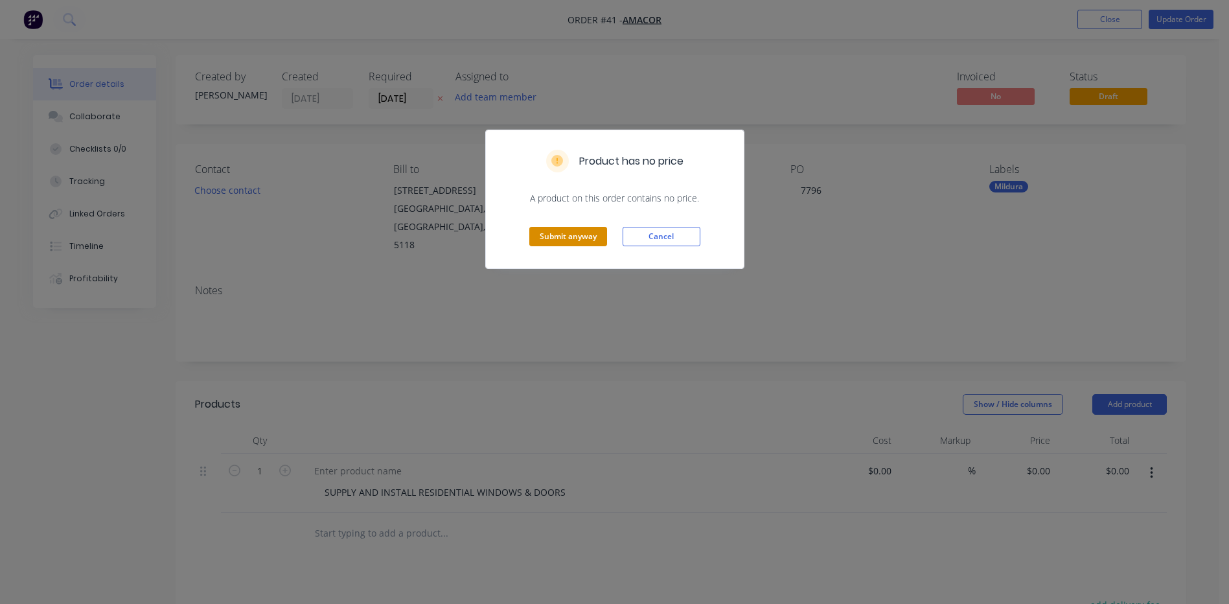
click at [563, 231] on button "Submit anyway" at bounding box center [568, 236] width 78 height 19
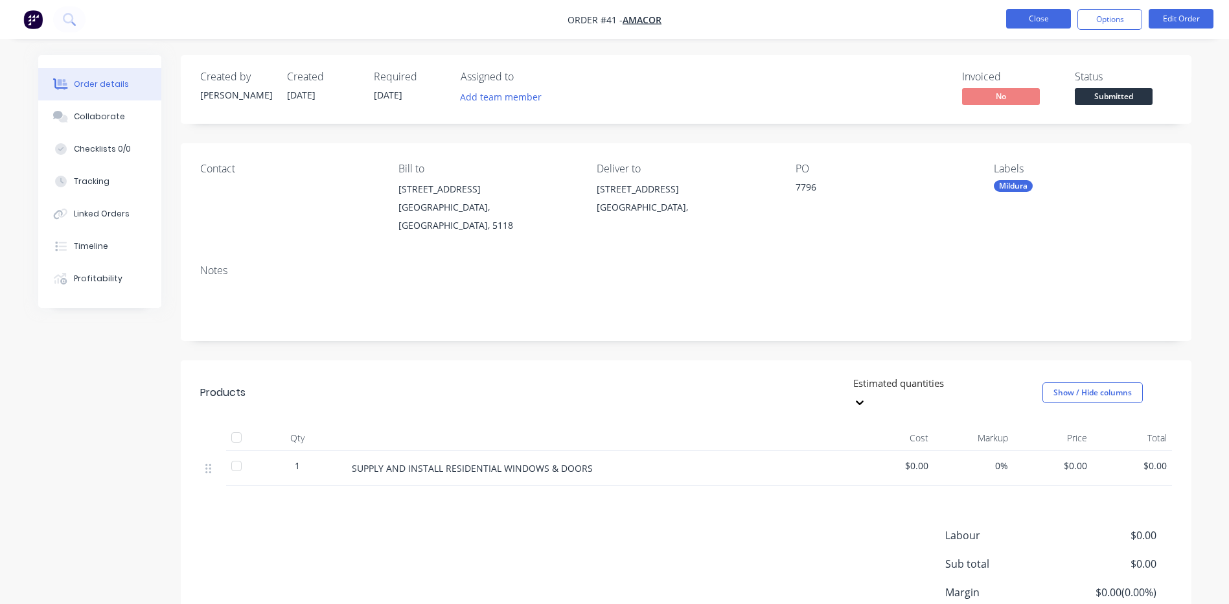
click at [1040, 14] on button "Close" at bounding box center [1038, 18] width 65 height 19
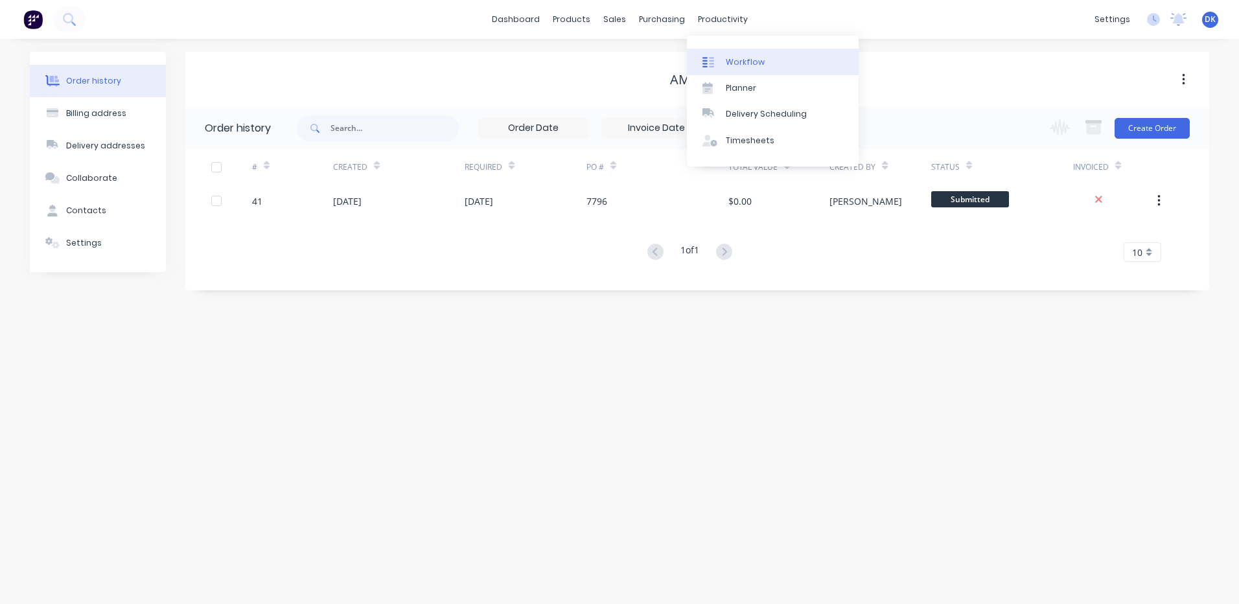
click at [750, 63] on div "Workflow" at bounding box center [745, 62] width 39 height 12
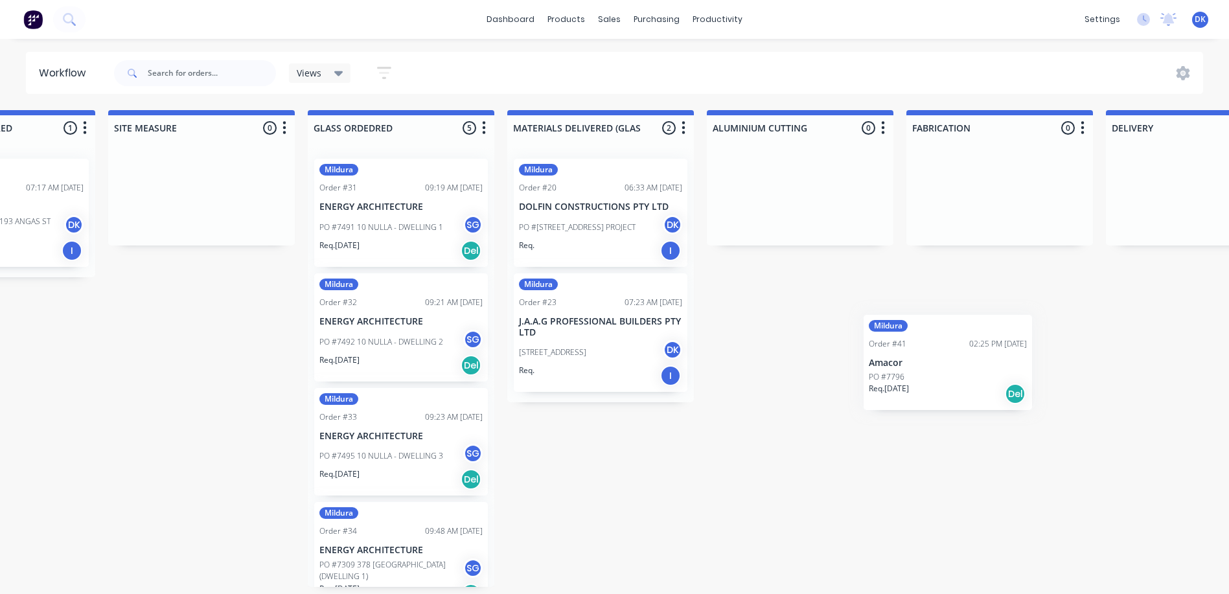
scroll to position [3, 519]
drag, startPoint x: 115, startPoint y: 428, endPoint x: 837, endPoint y: 285, distance: 736.4
click at [837, 285] on div "Submitted 11 Status colour #273444 hex #273444 Save Cancel Summaries Total orde…" at bounding box center [833, 348] width 2725 height 477
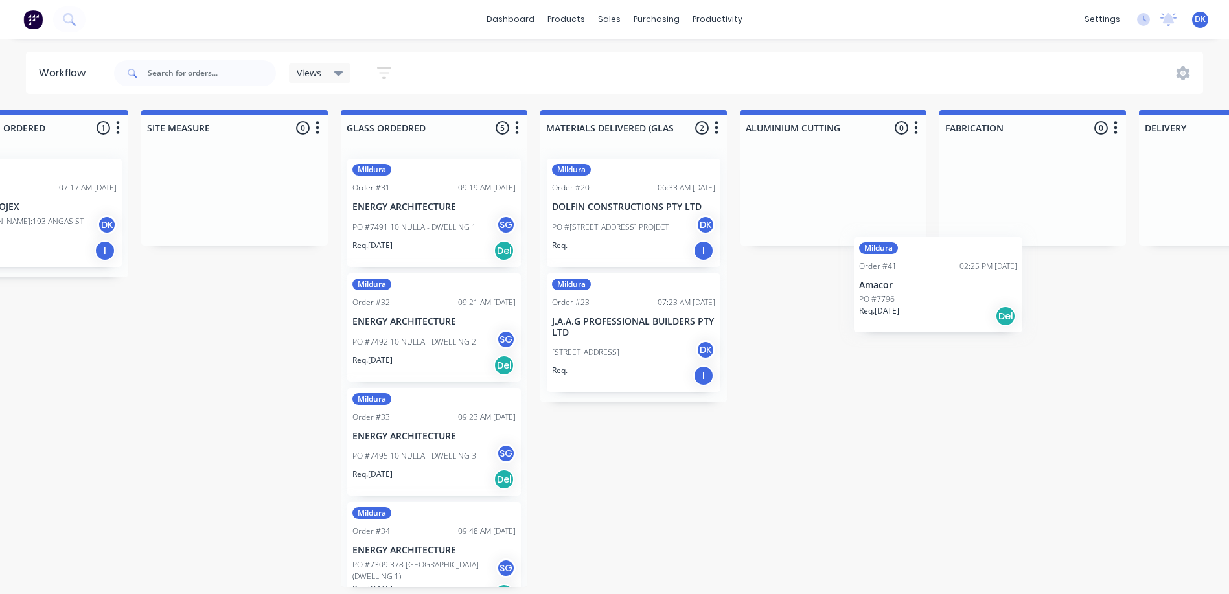
scroll to position [3, 487]
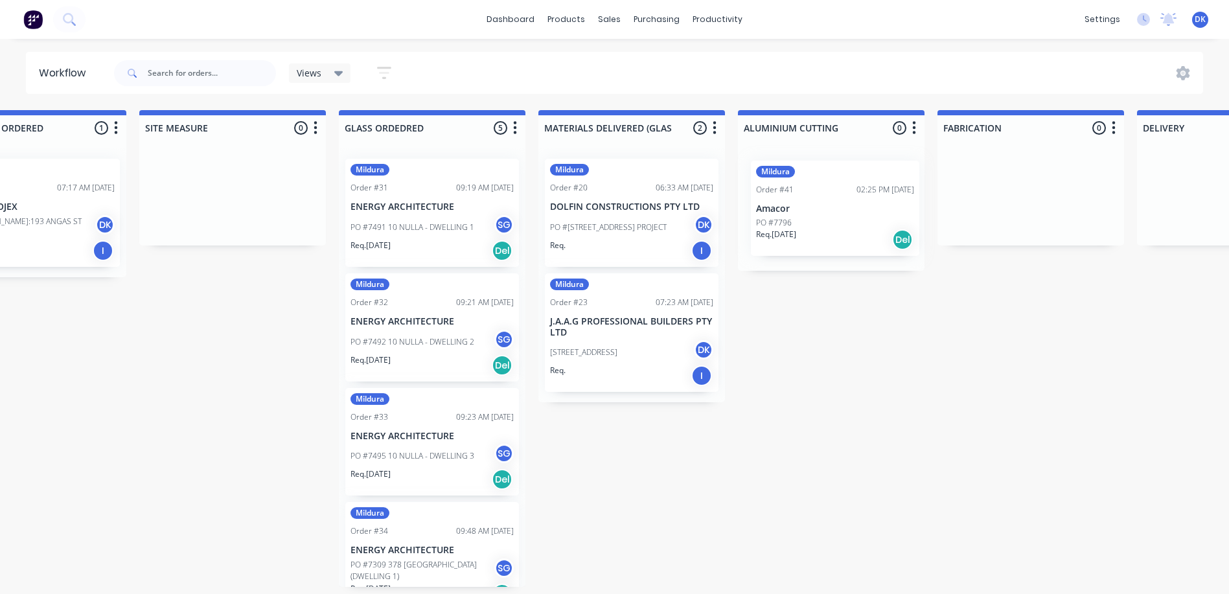
drag, startPoint x: 104, startPoint y: 407, endPoint x: 824, endPoint y: 194, distance: 751.2
click at [824, 194] on div "Submitted 11 Status colour #273444 hex #273444 Save Cancel Summaries Total orde…" at bounding box center [865, 348] width 2725 height 477
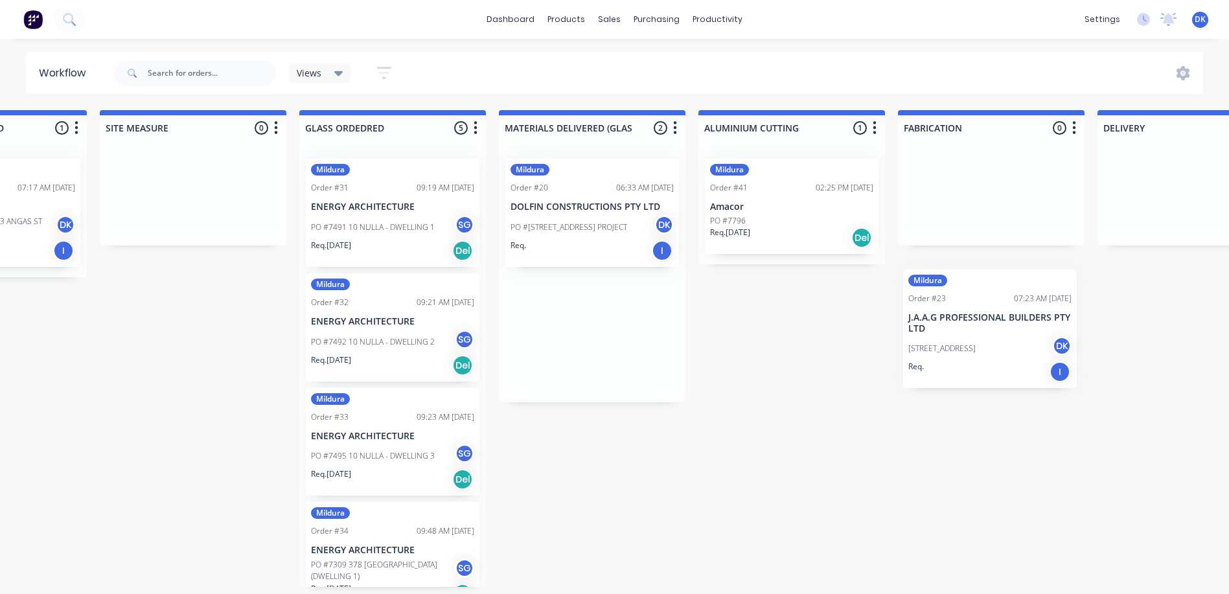
drag, startPoint x: 643, startPoint y: 346, endPoint x: 1015, endPoint y: 334, distance: 372.1
click at [1015, 334] on div "Submitted 10 Status colour #273444 hex #273444 Save Cancel Summaries Total orde…" at bounding box center [826, 348] width 2725 height 477
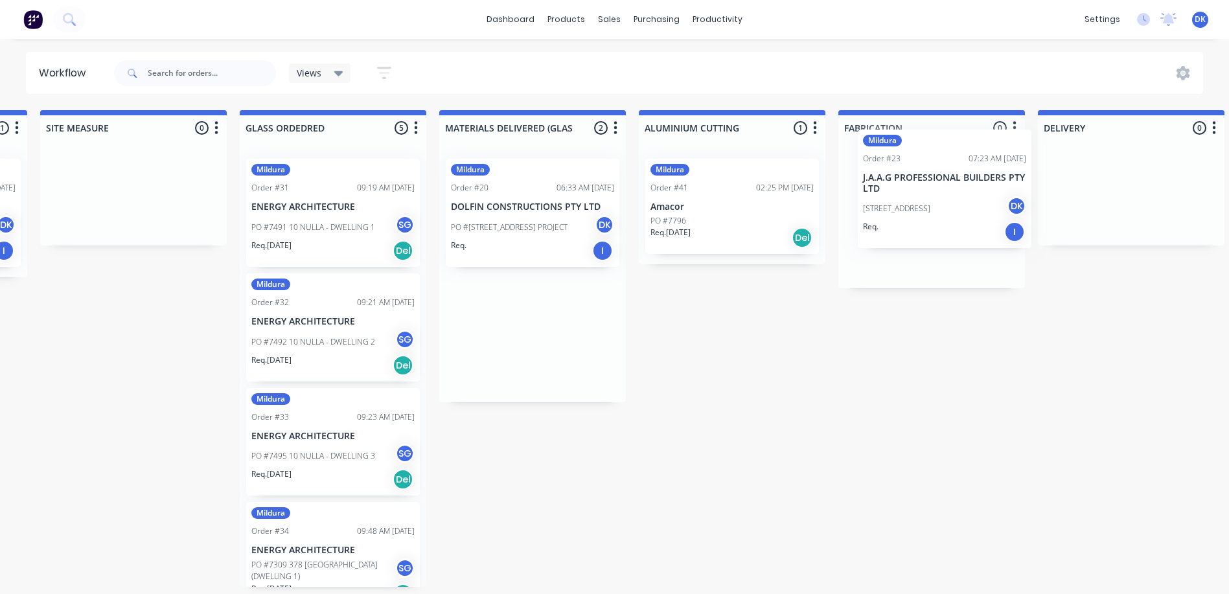
drag, startPoint x: 588, startPoint y: 339, endPoint x: 950, endPoint y: 189, distance: 391.9
click at [950, 189] on div "Submitted 10 Status colour #273444 hex #273444 Save Cancel Summaries Total orde…" at bounding box center [766, 348] width 2725 height 477
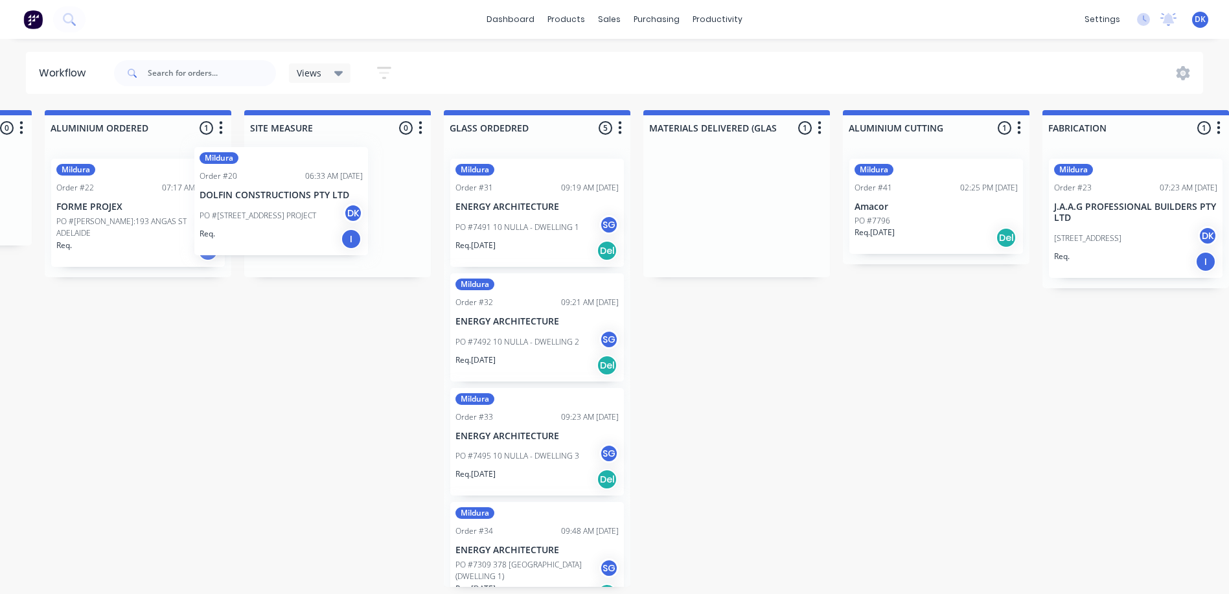
scroll to position [0, 379]
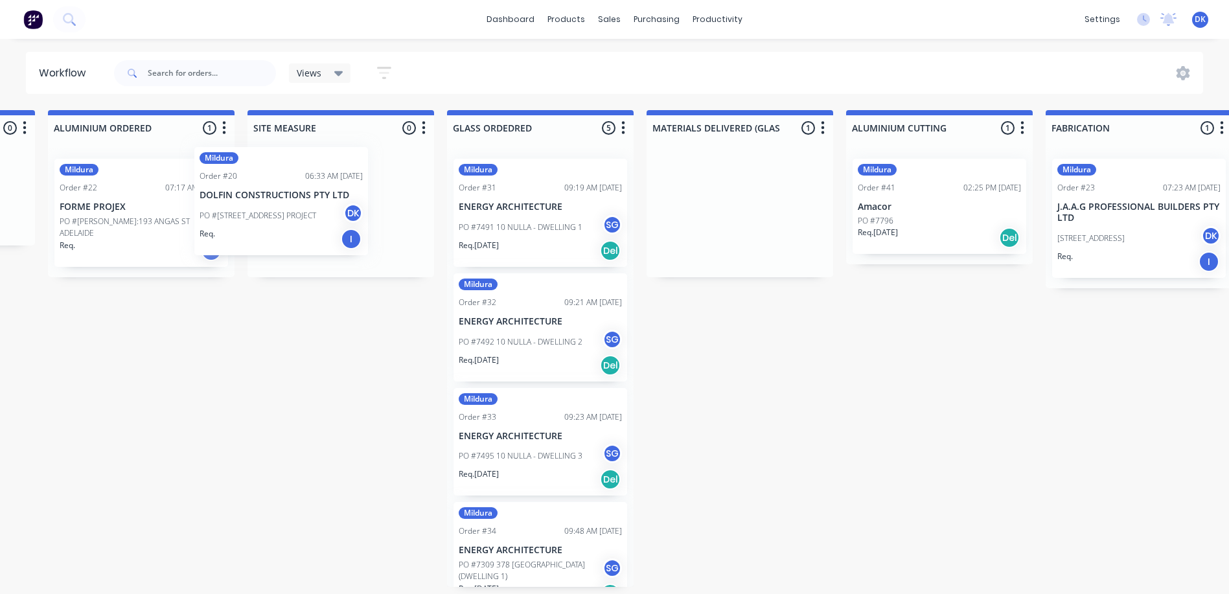
drag, startPoint x: 527, startPoint y: 224, endPoint x: 279, endPoint y: 214, distance: 249.0
click at [279, 214] on div "Submitted 10 Status colour #273444 hex #273444 Save Cancel Summaries Total orde…" at bounding box center [973, 348] width 2725 height 477
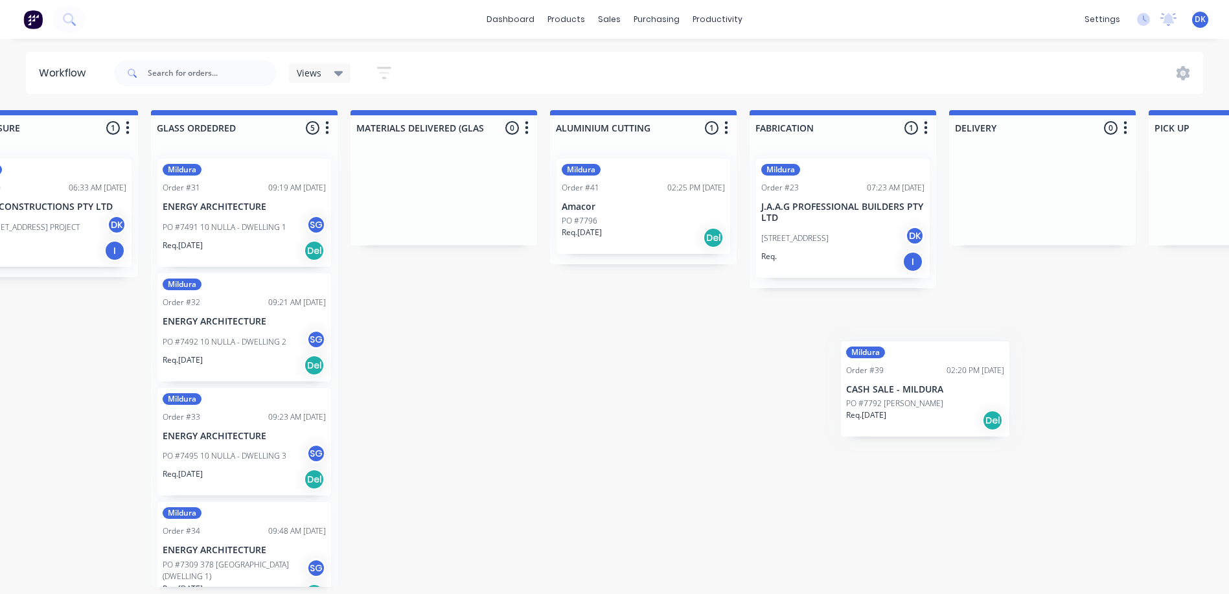
scroll to position [0, 678]
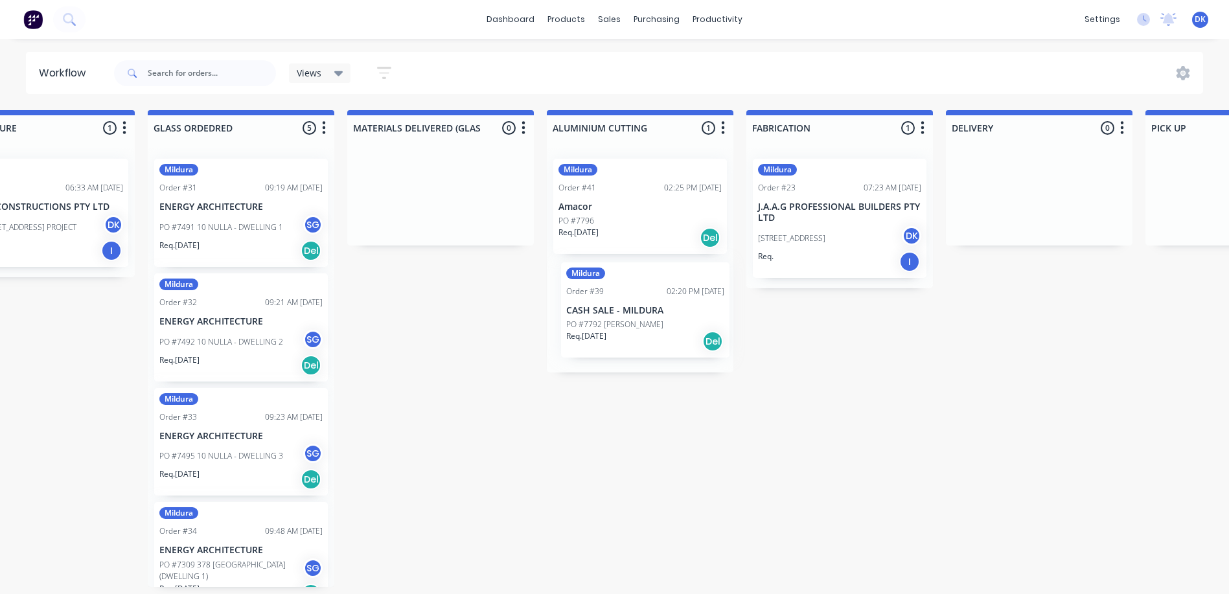
drag, startPoint x: 109, startPoint y: 307, endPoint x: 642, endPoint y: 308, distance: 532.6
click at [642, 308] on div "Submitted 10 Status colour #273444 hex #273444 Save Cancel Summaries Total orde…" at bounding box center [674, 348] width 2725 height 477
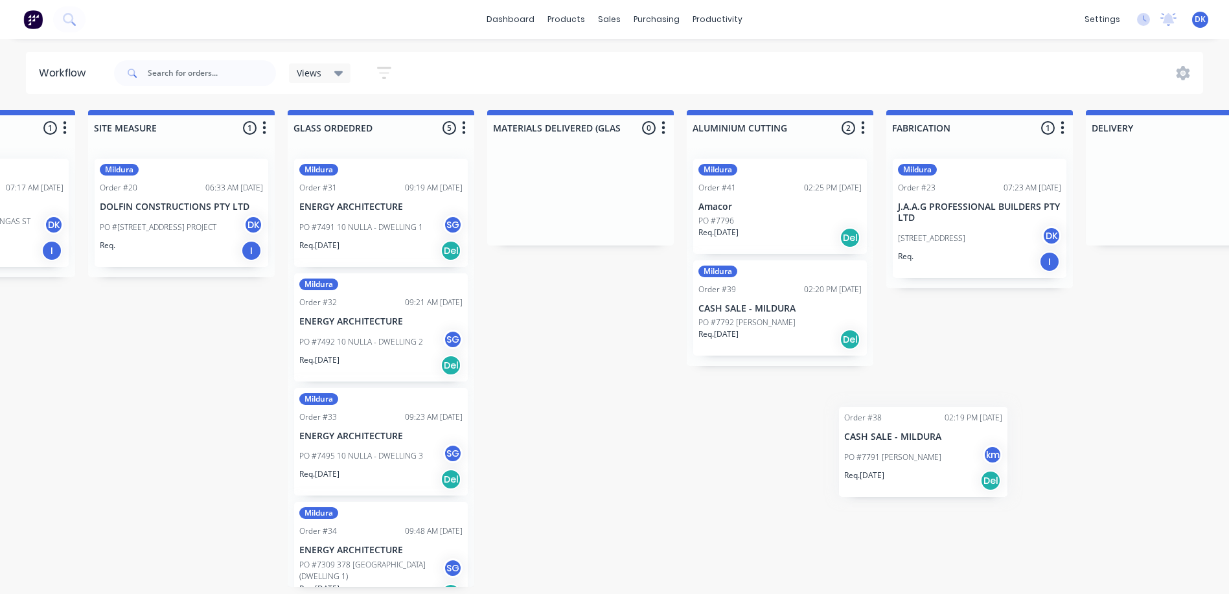
scroll to position [3, 540]
drag, startPoint x: 96, startPoint y: 313, endPoint x: 800, endPoint y: 390, distance: 708.5
click at [800, 390] on div "Submitted 9 Status colour #273444 hex #273444 Save Cancel Summaries Total order…" at bounding box center [813, 348] width 2725 height 477
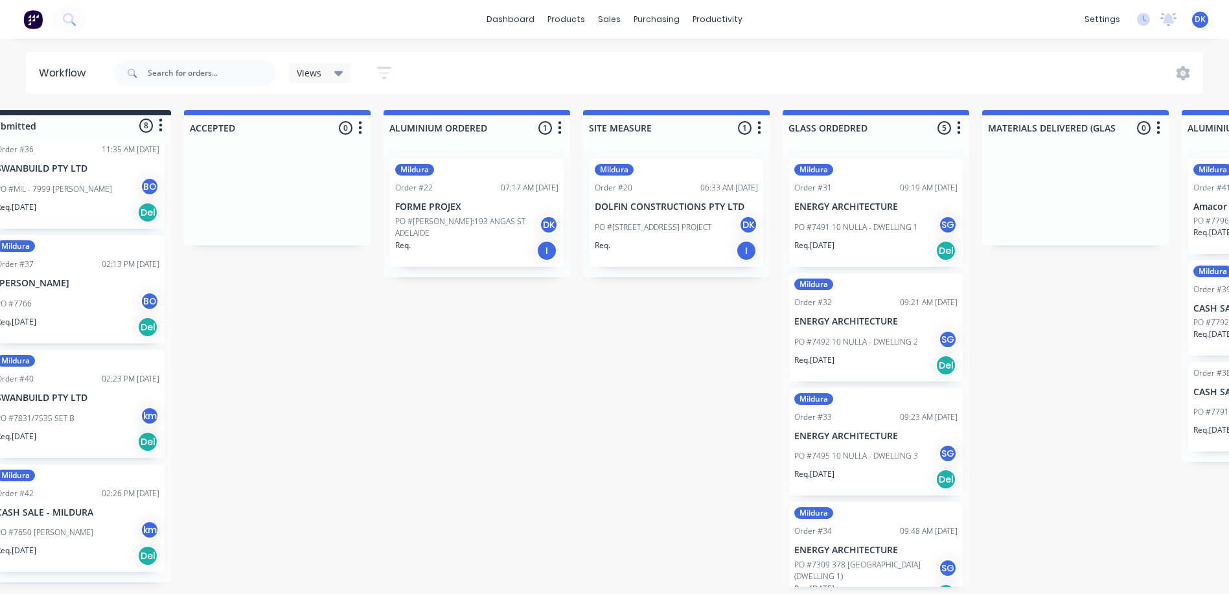
scroll to position [3, 0]
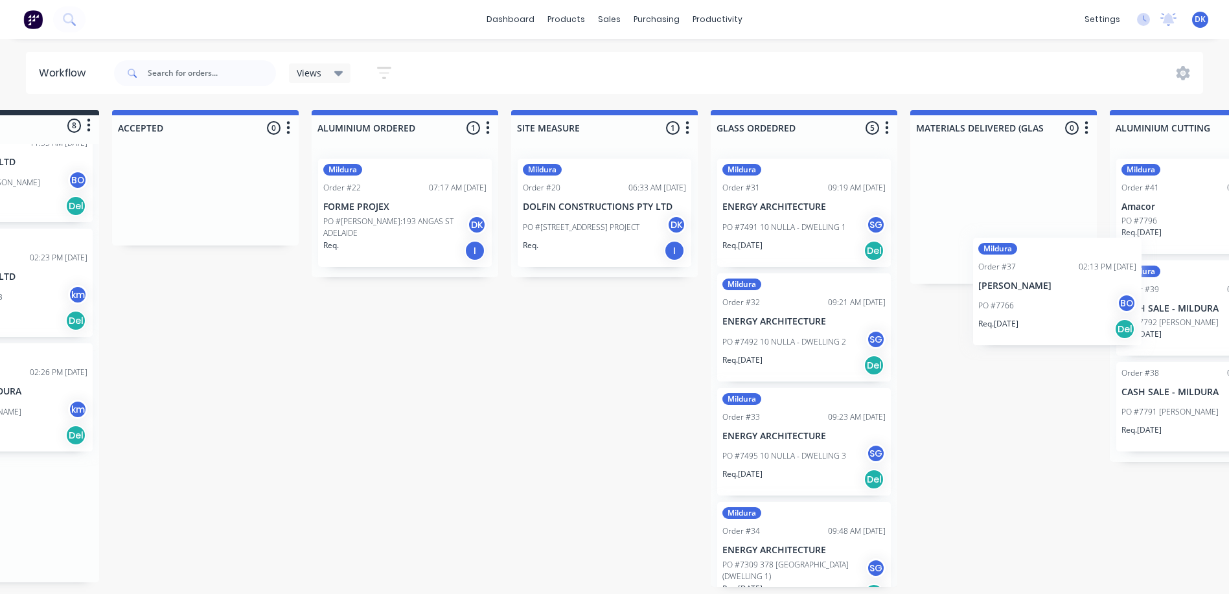
drag, startPoint x: 122, startPoint y: 301, endPoint x: 1065, endPoint y: 296, distance: 942.7
click at [1065, 296] on div "Submitted 8 Status colour #273444 hex #273444 Save Cancel Summaries Total order…" at bounding box center [1237, 348] width 2725 height 477
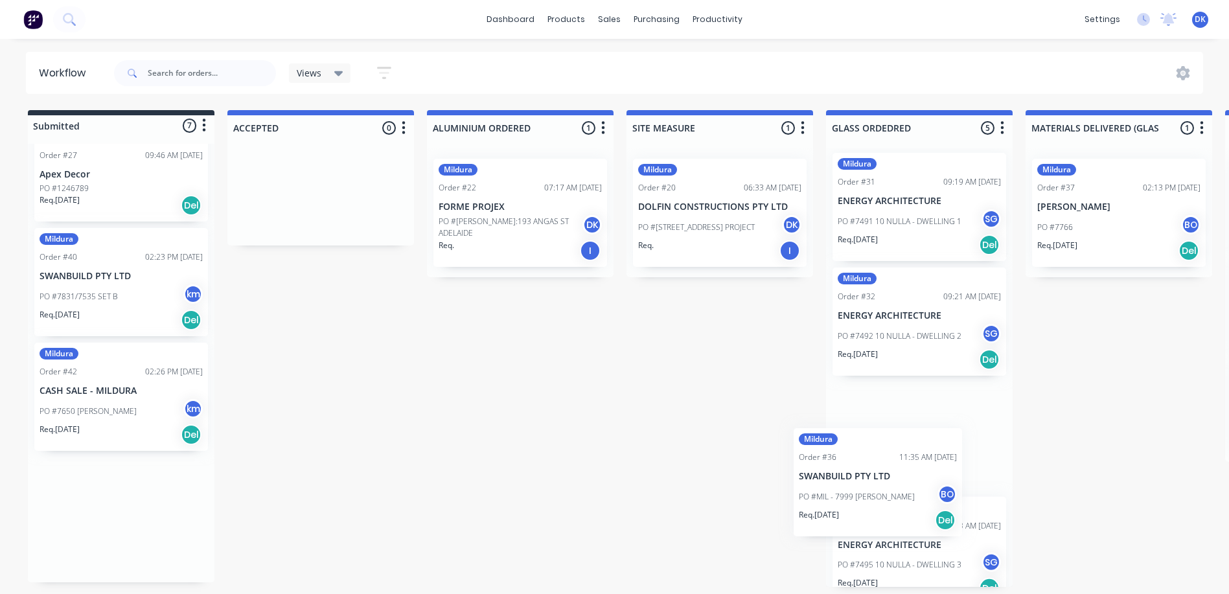
scroll to position [10, 0]
drag, startPoint x: 128, startPoint y: 330, endPoint x: 898, endPoint y: 514, distance: 792.2
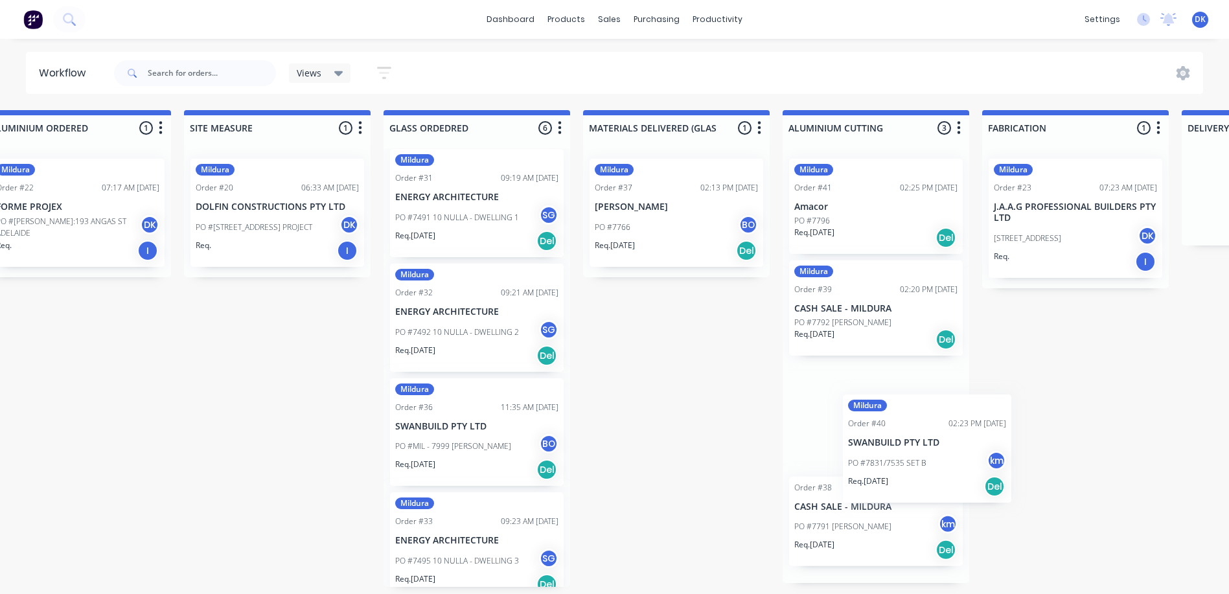
scroll to position [3, 444]
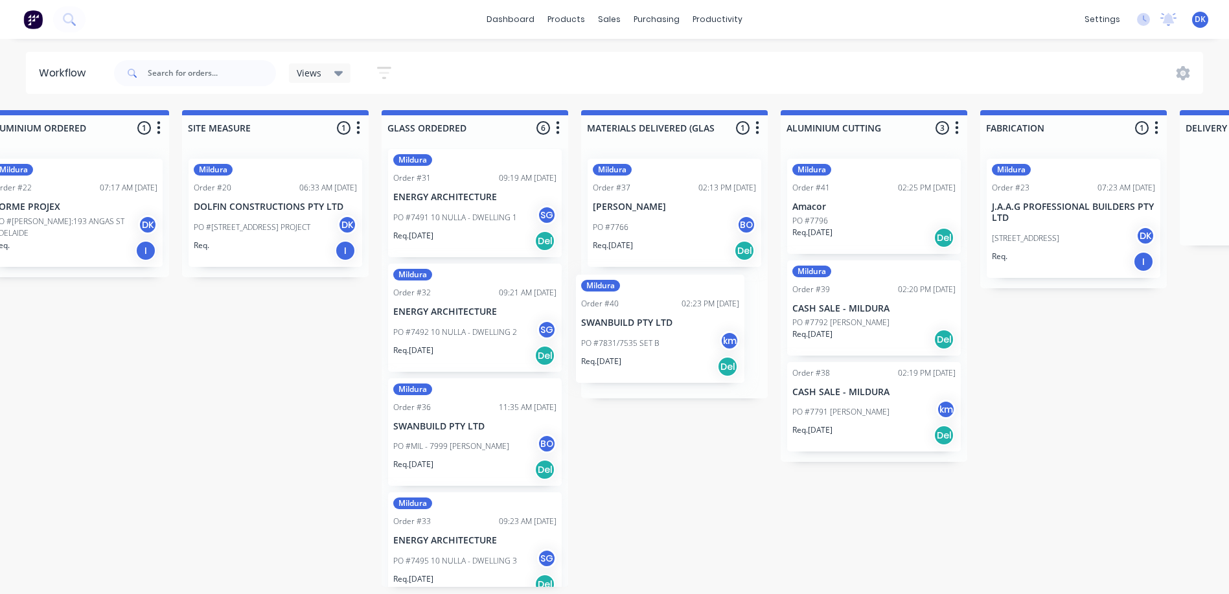
drag, startPoint x: 128, startPoint y: 425, endPoint x: 677, endPoint y: 343, distance: 554.9
click at [677, 343] on div "Submitted 6 Status colour #273444 hex #273444 Save Cancel Summaries Total order…" at bounding box center [908, 348] width 2725 height 477
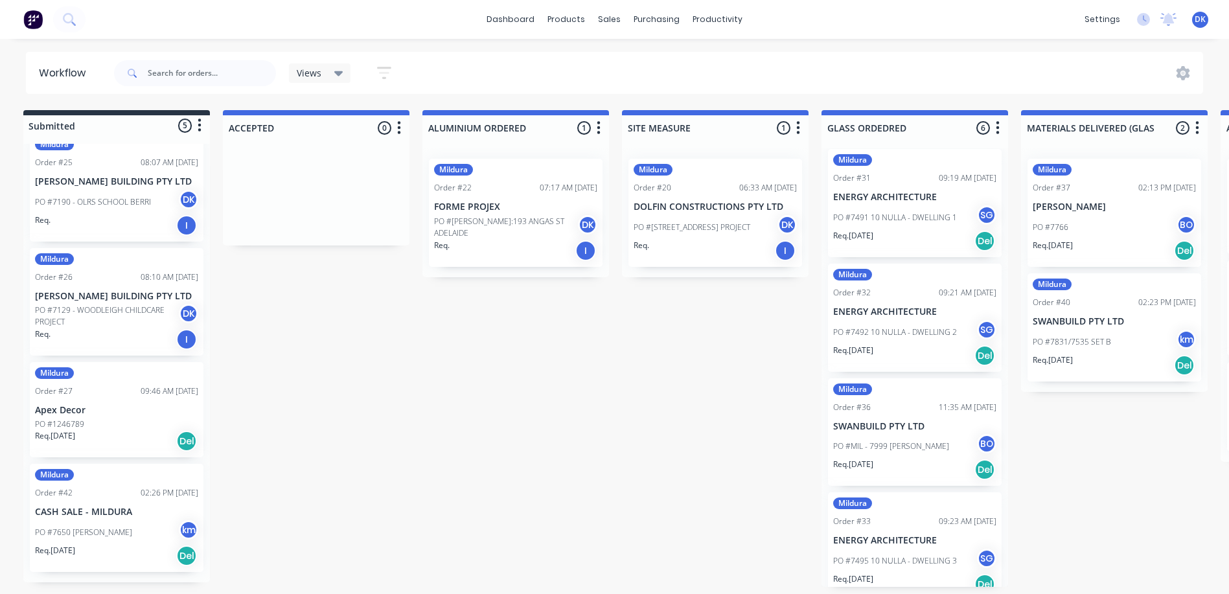
scroll to position [3, 0]
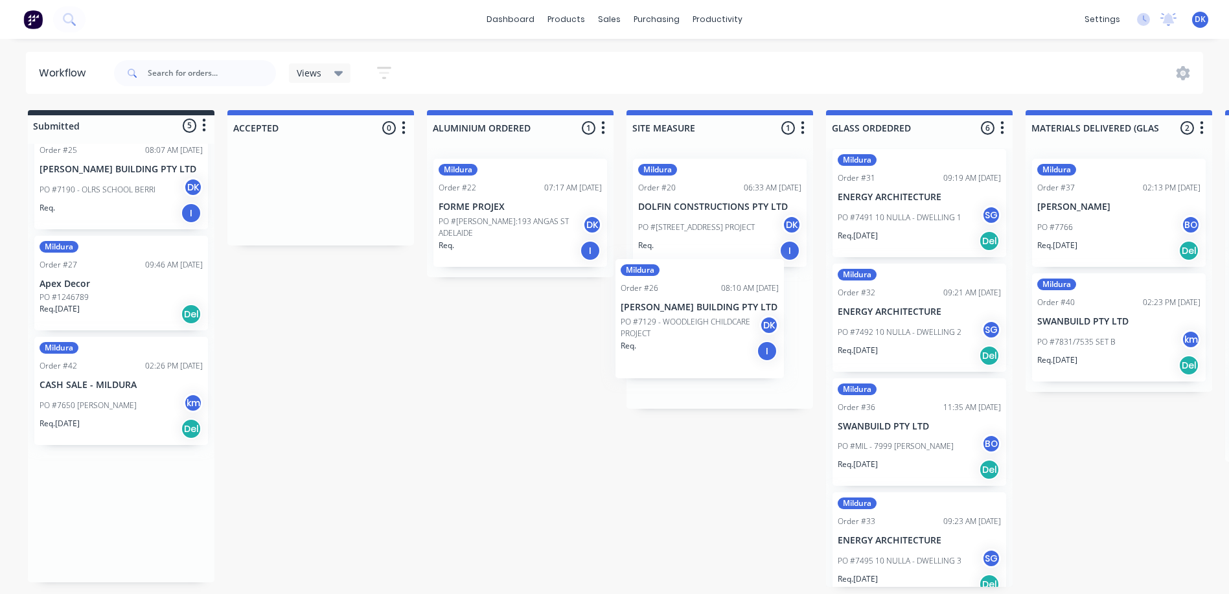
drag, startPoint x: 118, startPoint y: 314, endPoint x: 718, endPoint y: 327, distance: 600.1
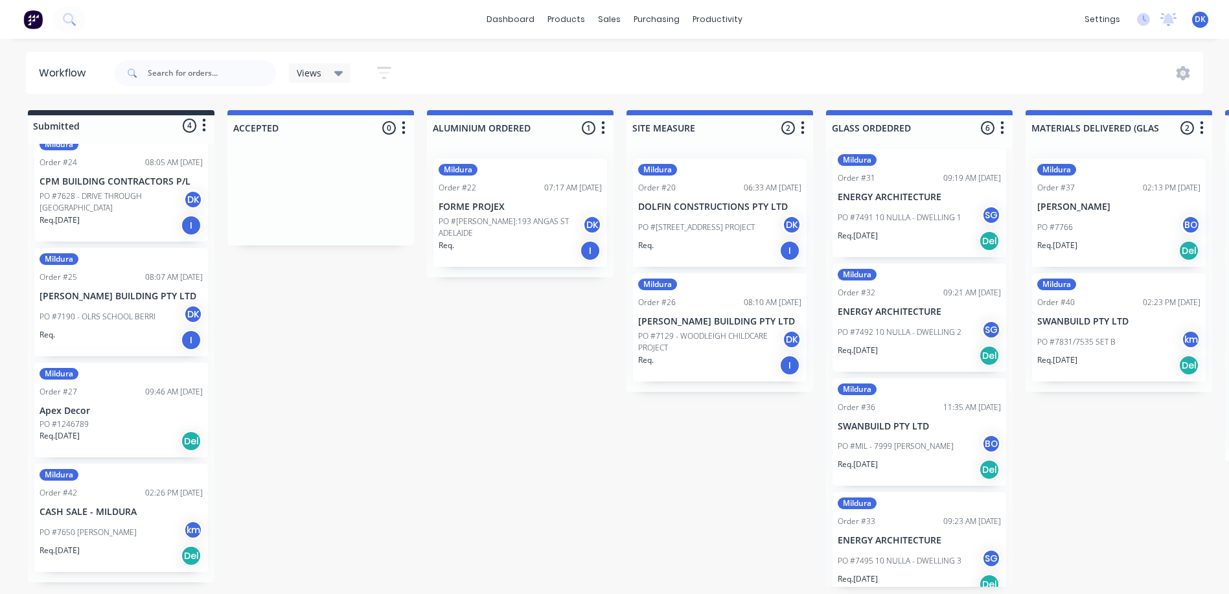
scroll to position [22, 0]
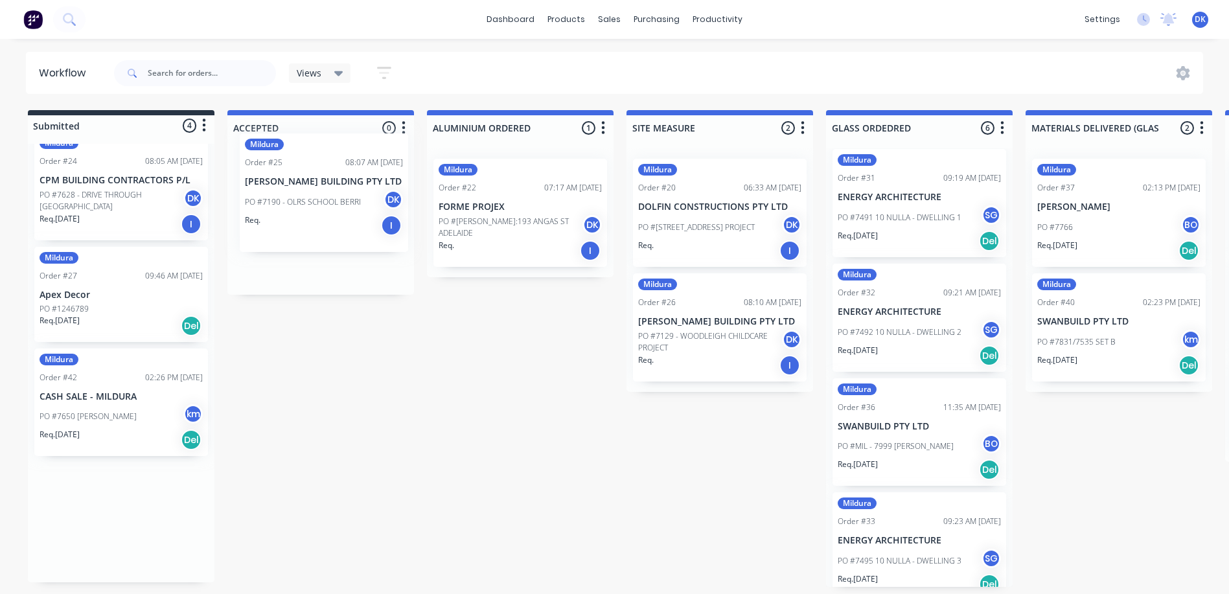
drag, startPoint x: 97, startPoint y: 312, endPoint x: 308, endPoint y: 200, distance: 240.0
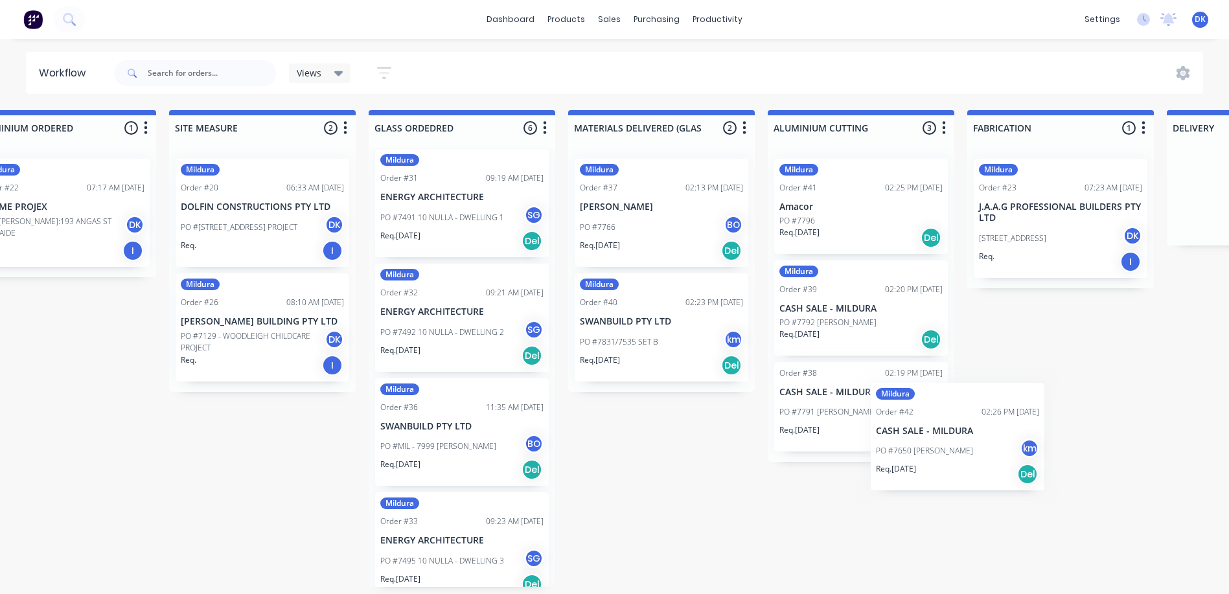
scroll to position [3, 458]
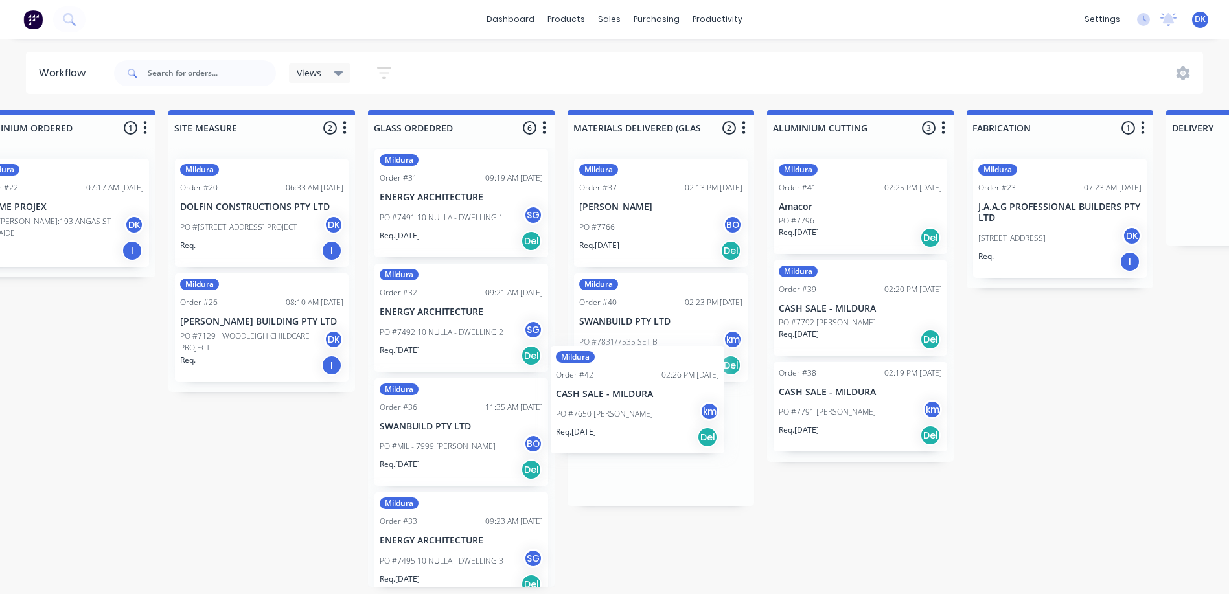
drag, startPoint x: 93, startPoint y: 427, endPoint x: 617, endPoint y: 405, distance: 524.0
click at [617, 405] on div "Submitted 3 Status colour #273444 hex #273444 Save Cancel Summaries Total order…" at bounding box center [894, 348] width 2725 height 477
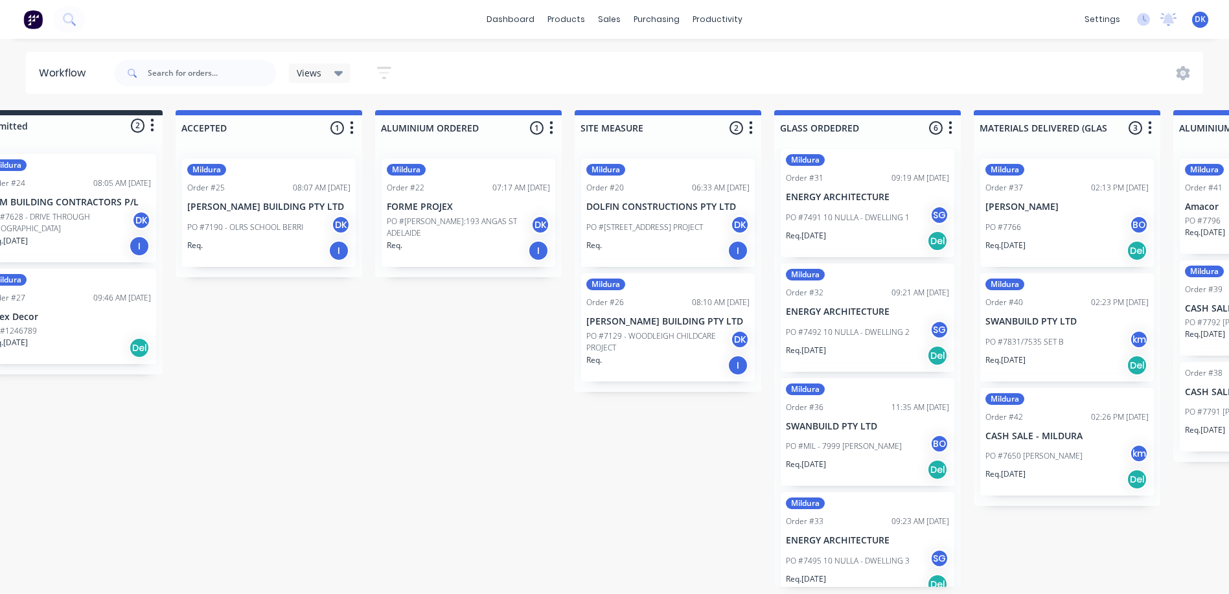
scroll to position [3, 0]
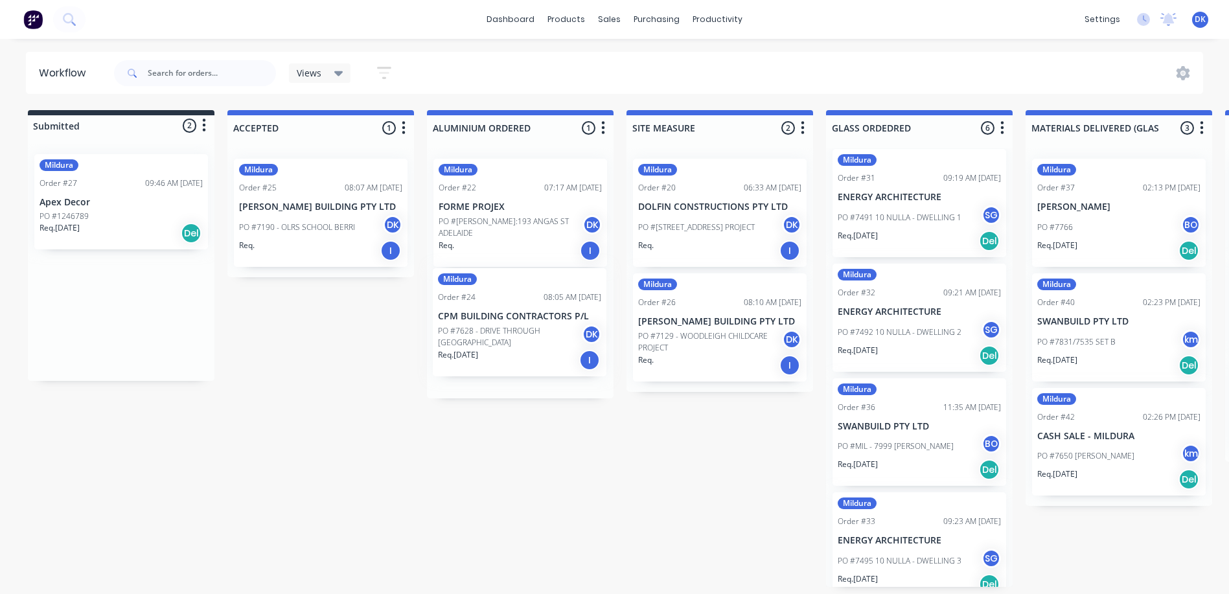
drag, startPoint x: 95, startPoint y: 200, endPoint x: 503, endPoint y: 316, distance: 424.5
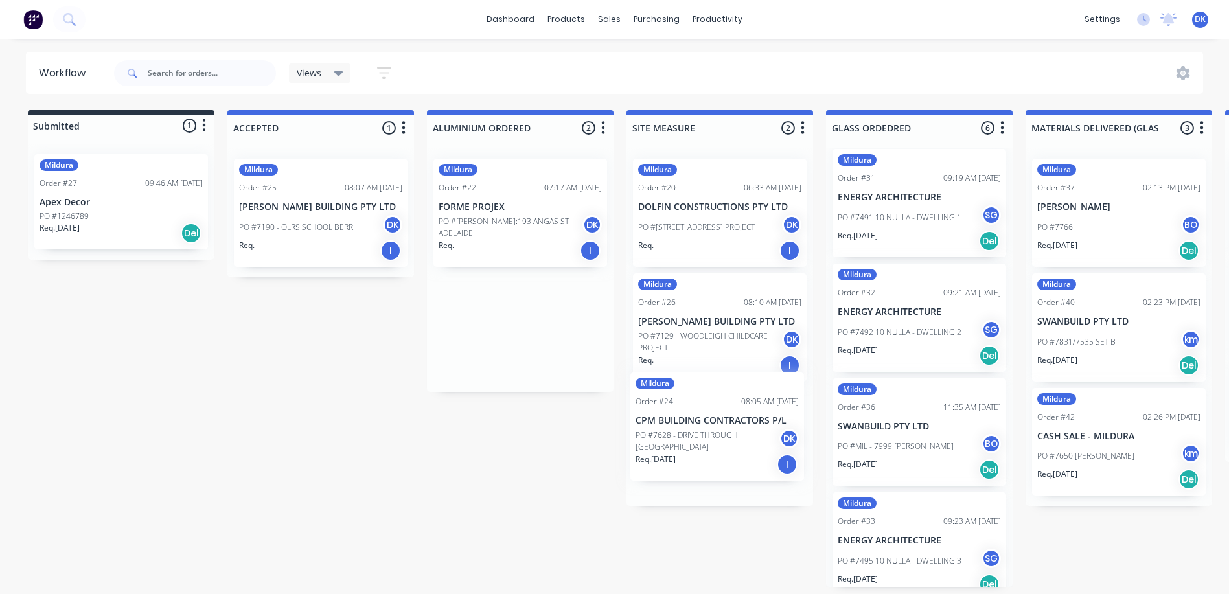
drag, startPoint x: 526, startPoint y: 346, endPoint x: 731, endPoint y: 459, distance: 234.0
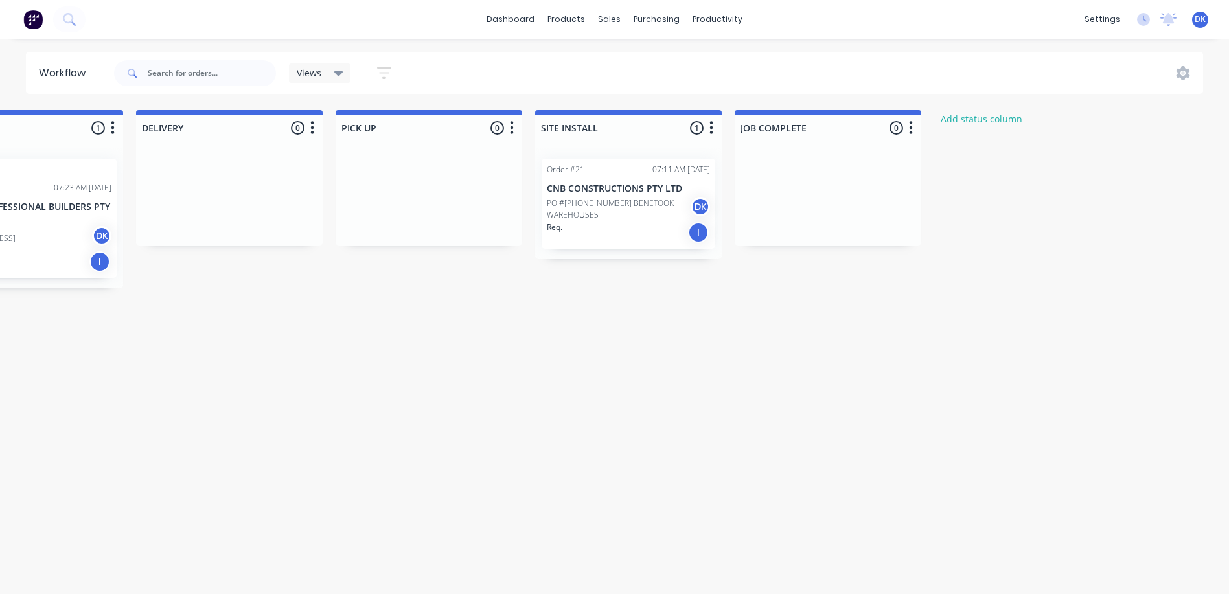
scroll to position [3, 1495]
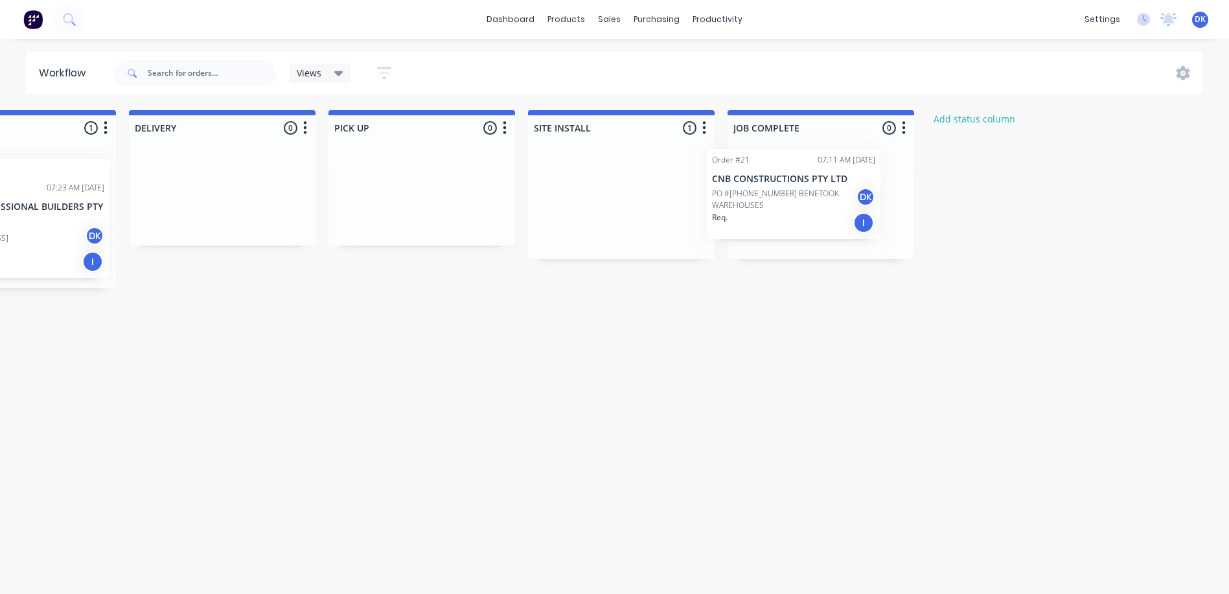
drag, startPoint x: 608, startPoint y: 198, endPoint x: 803, endPoint y: 184, distance: 195.5
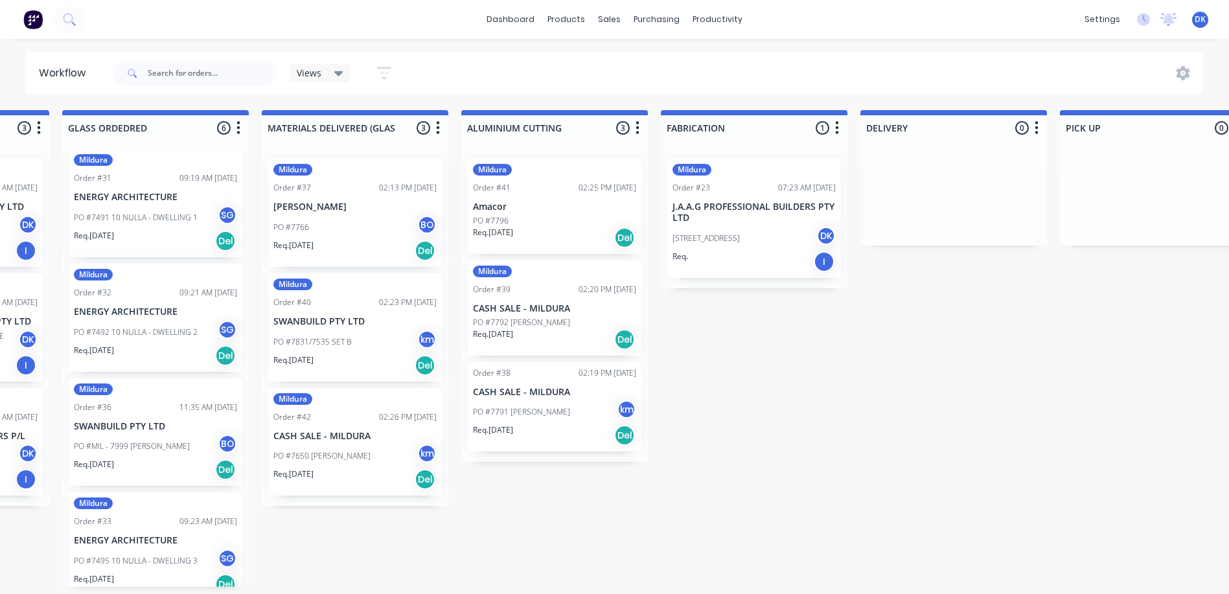
scroll to position [3, 755]
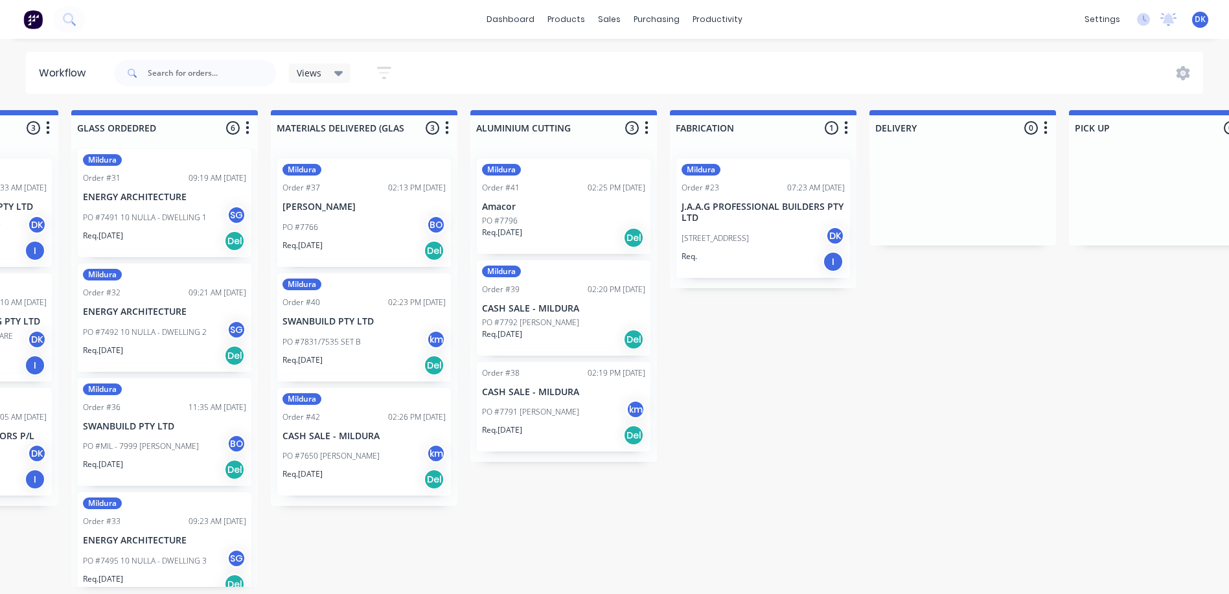
click at [533, 317] on p "PO #7792 [PERSON_NAME]" at bounding box center [530, 323] width 97 height 12
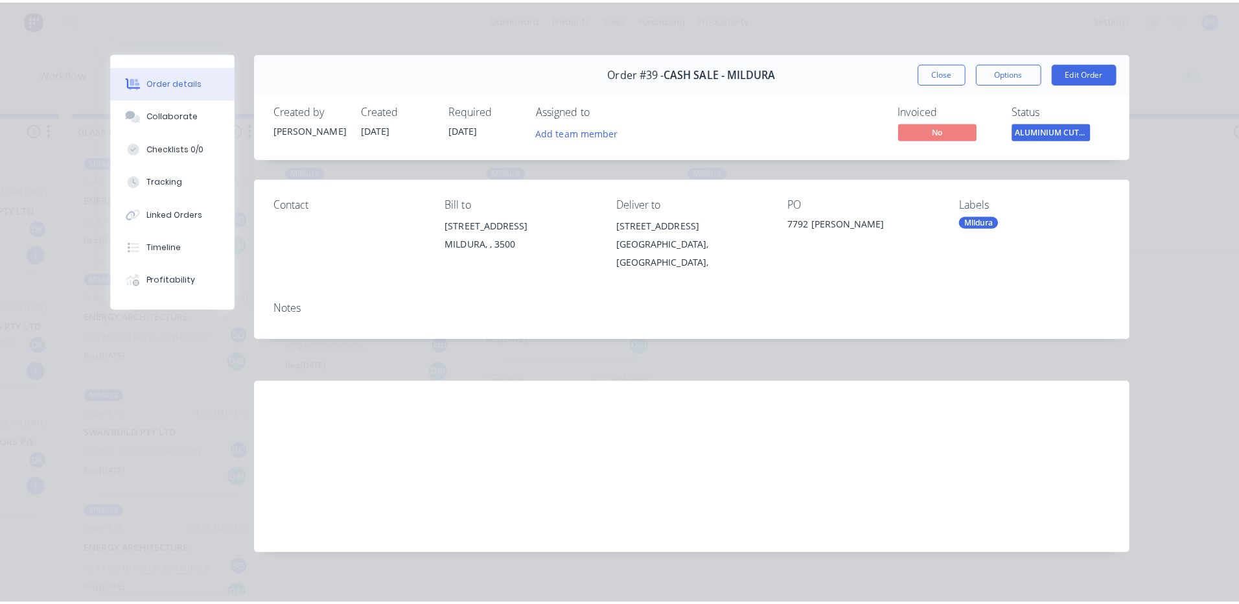
scroll to position [0, 0]
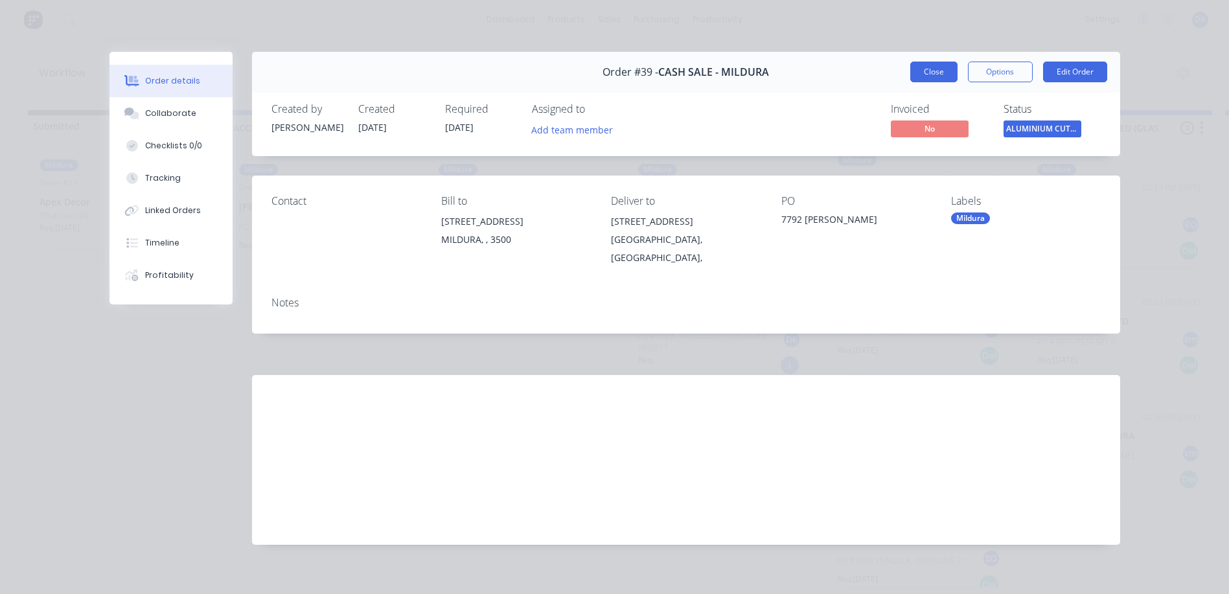
click at [934, 75] on button "Close" at bounding box center [933, 72] width 47 height 21
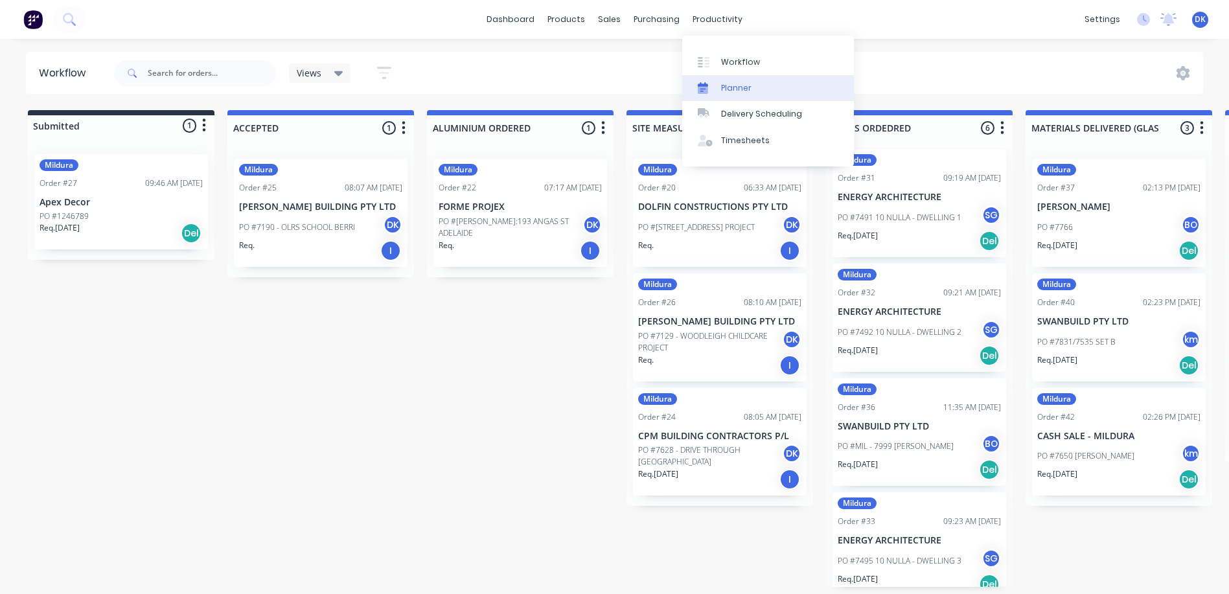
click at [724, 89] on div "Planner" at bounding box center [736, 88] width 30 height 12
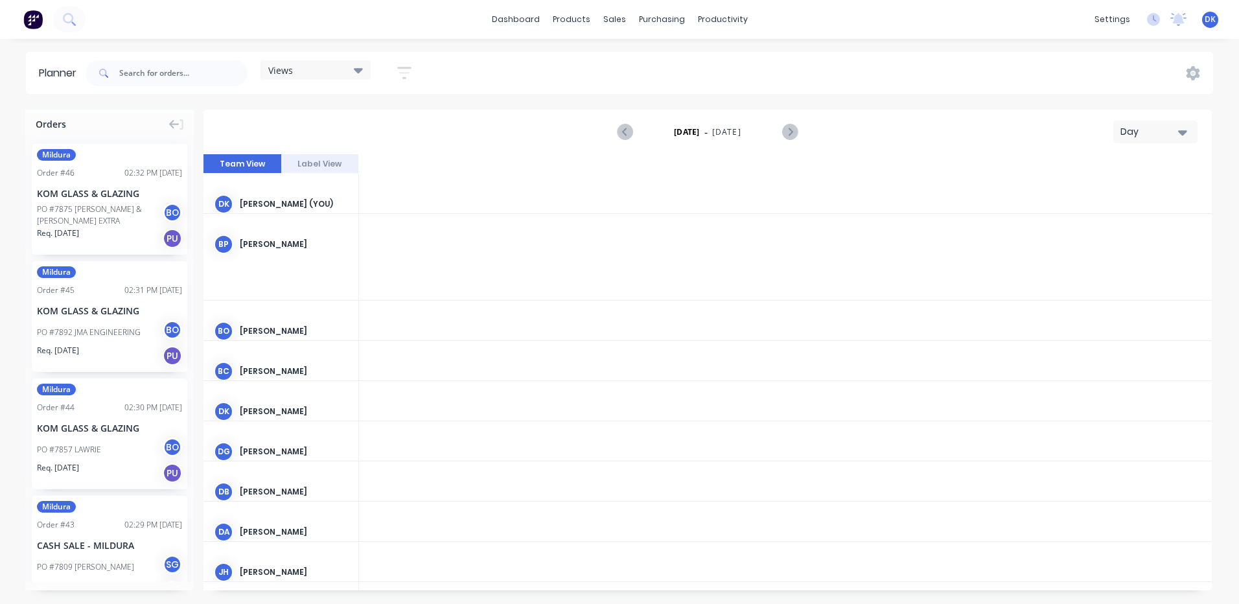
scroll to position [0, 2903]
click at [792, 129] on icon "Next page" at bounding box center [790, 132] width 16 height 16
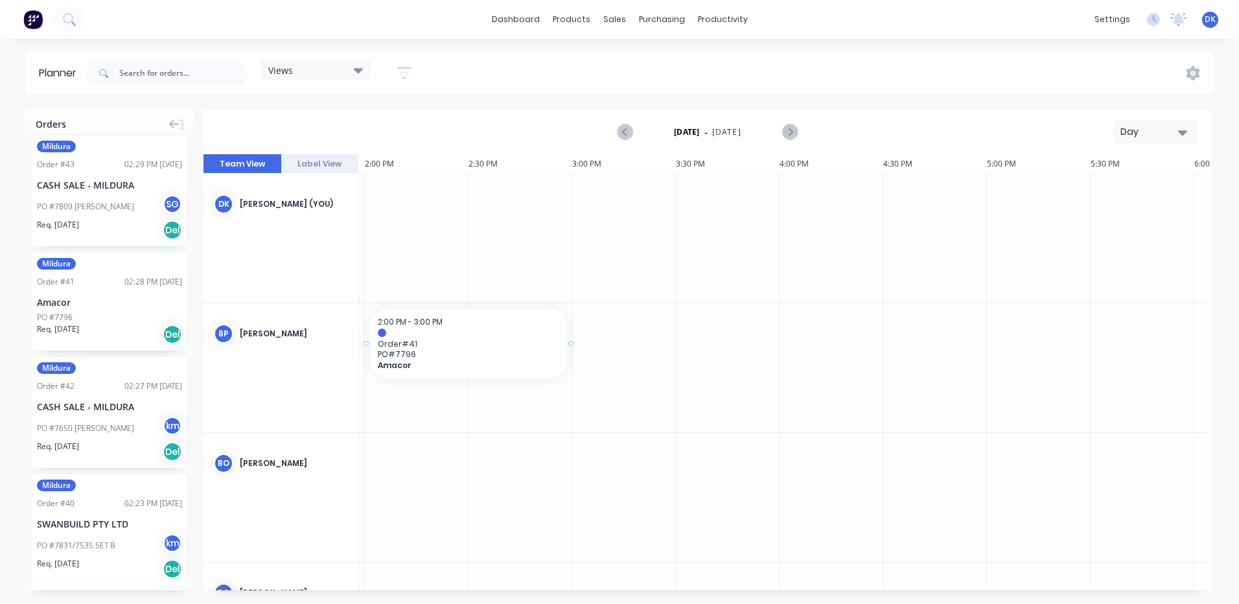
scroll to position [0, 2894]
drag, startPoint x: 84, startPoint y: 297, endPoint x: 382, endPoint y: 308, distance: 298.2
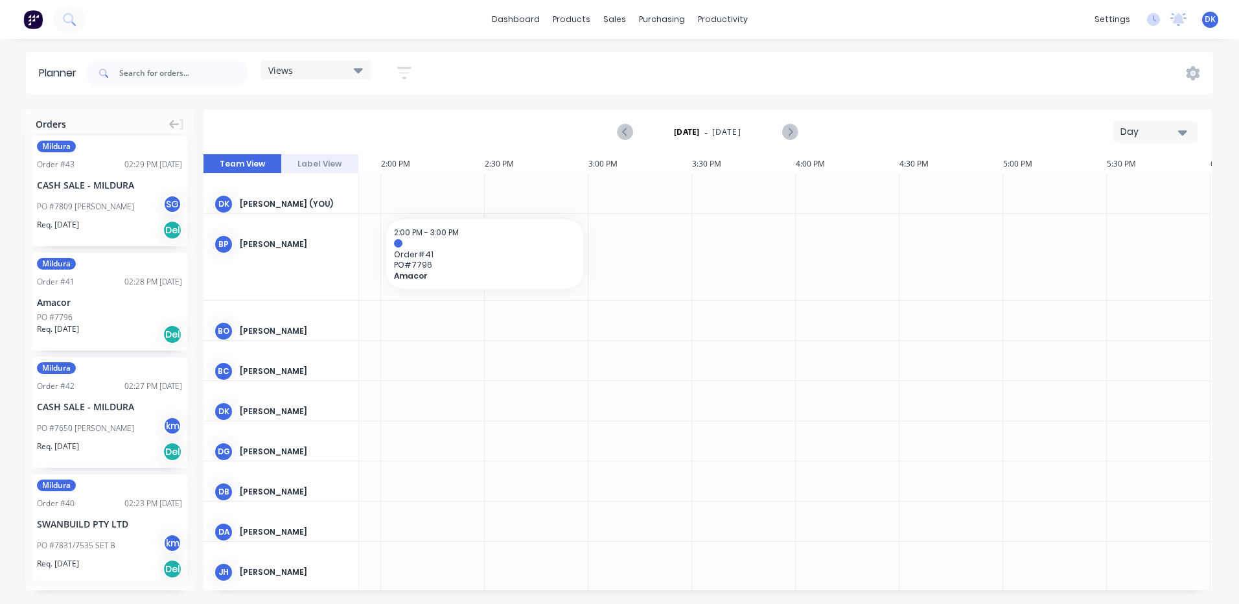
scroll to position [0, 2696]
drag, startPoint x: 628, startPoint y: 254, endPoint x: 334, endPoint y: 259, distance: 293.6
drag, startPoint x: 100, startPoint y: 300, endPoint x: 405, endPoint y: 229, distance: 312.8
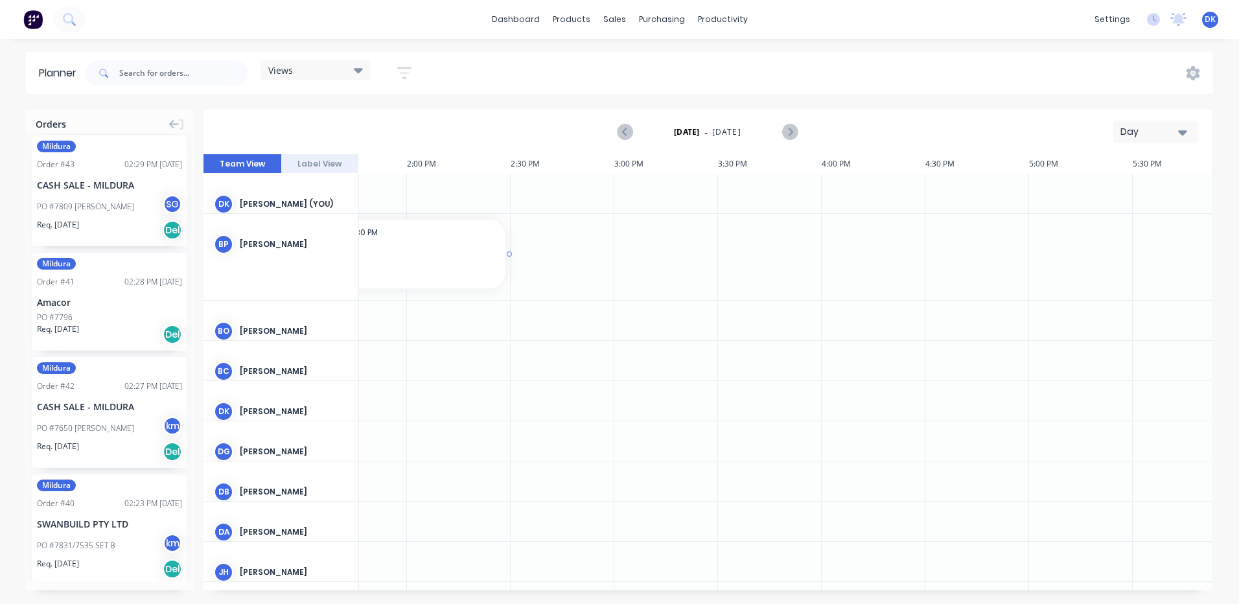
click at [370, 236] on span "1:30 PM - 2:30 PM" at bounding box center [347, 232] width 62 height 11
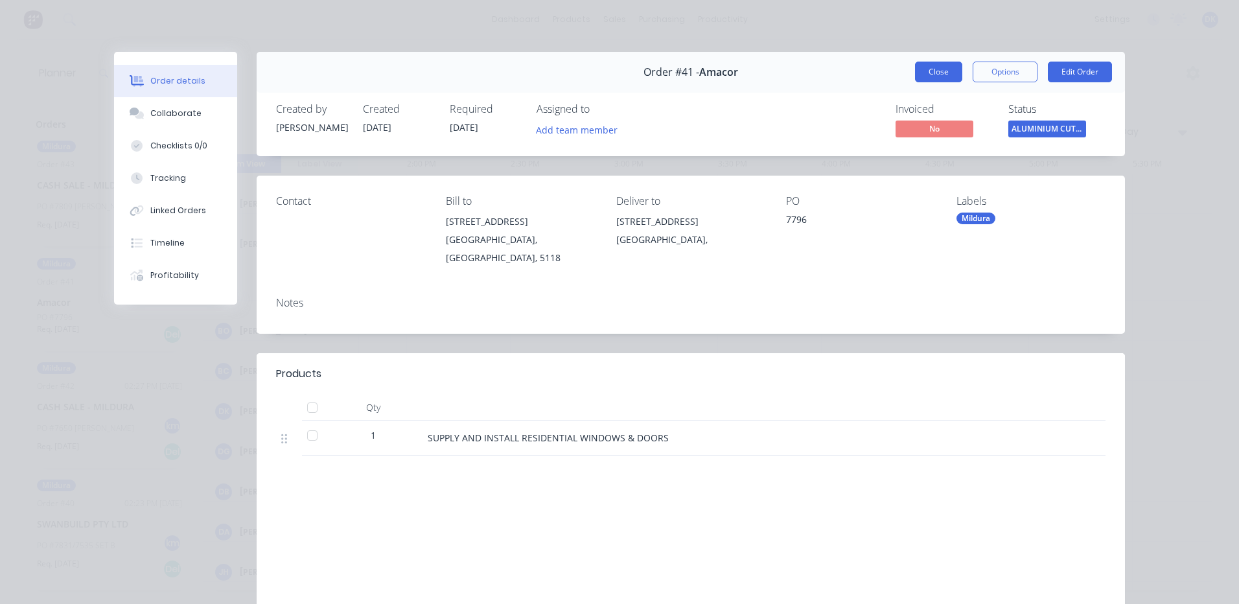
click at [941, 72] on button "Close" at bounding box center [938, 72] width 47 height 21
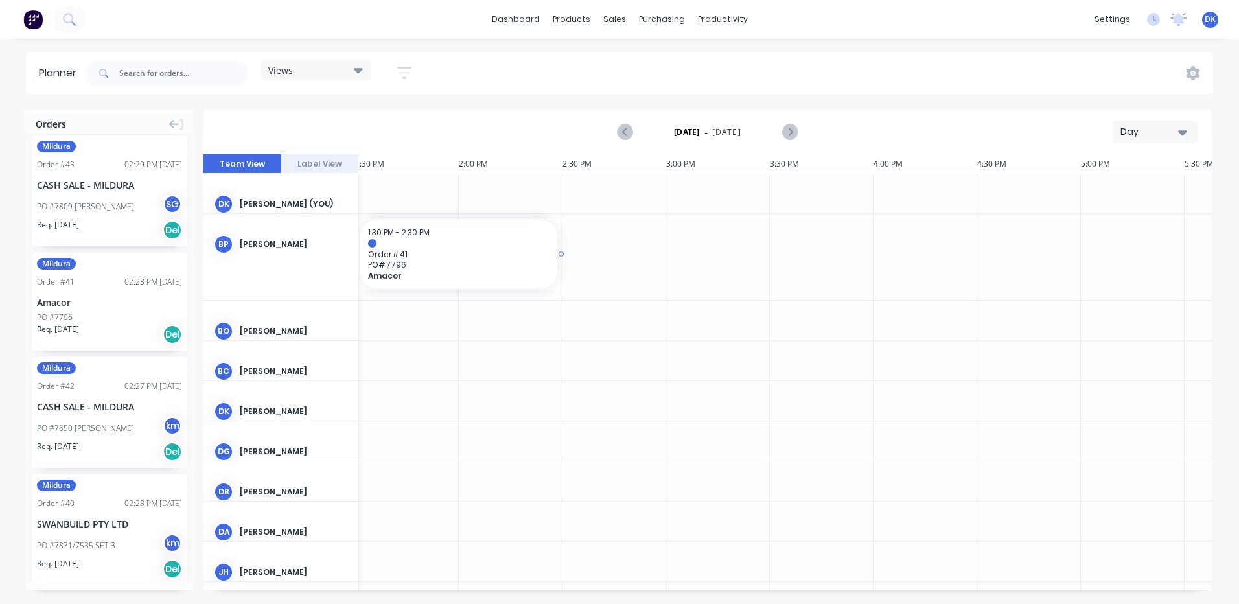
scroll to position [0, 2800]
drag, startPoint x: 371, startPoint y: 233, endPoint x: 477, endPoint y: 250, distance: 107.1
click at [401, 230] on span "1:30 PM - 2:30 PM" at bounding box center [402, 232] width 62 height 11
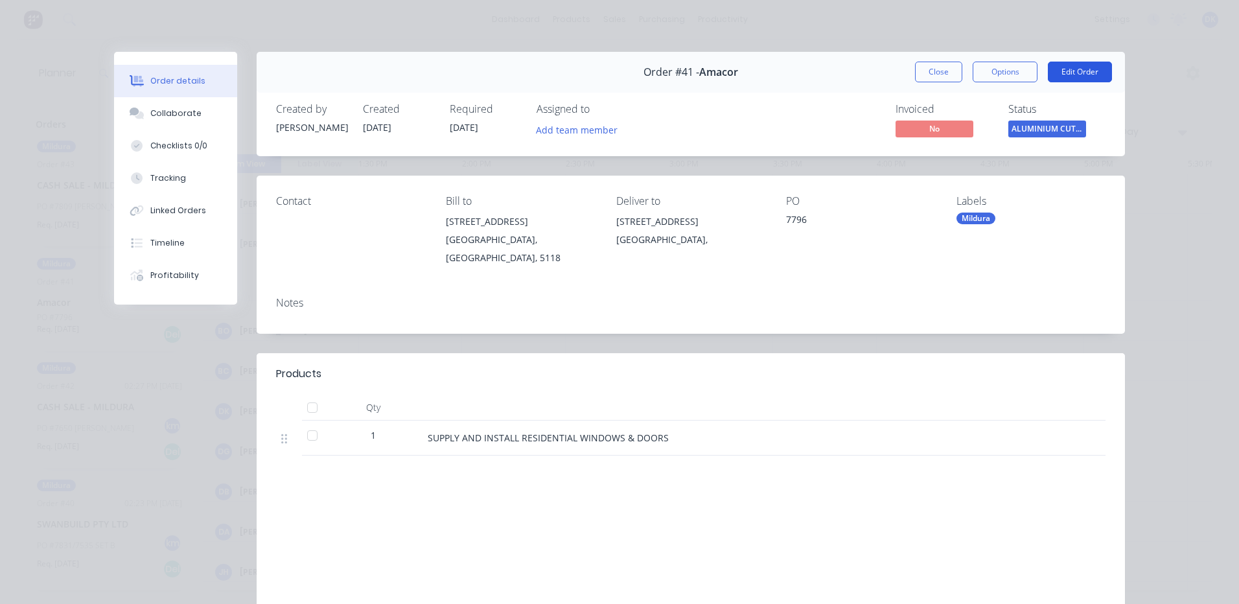
click at [1078, 71] on button "Edit Order" at bounding box center [1080, 72] width 64 height 21
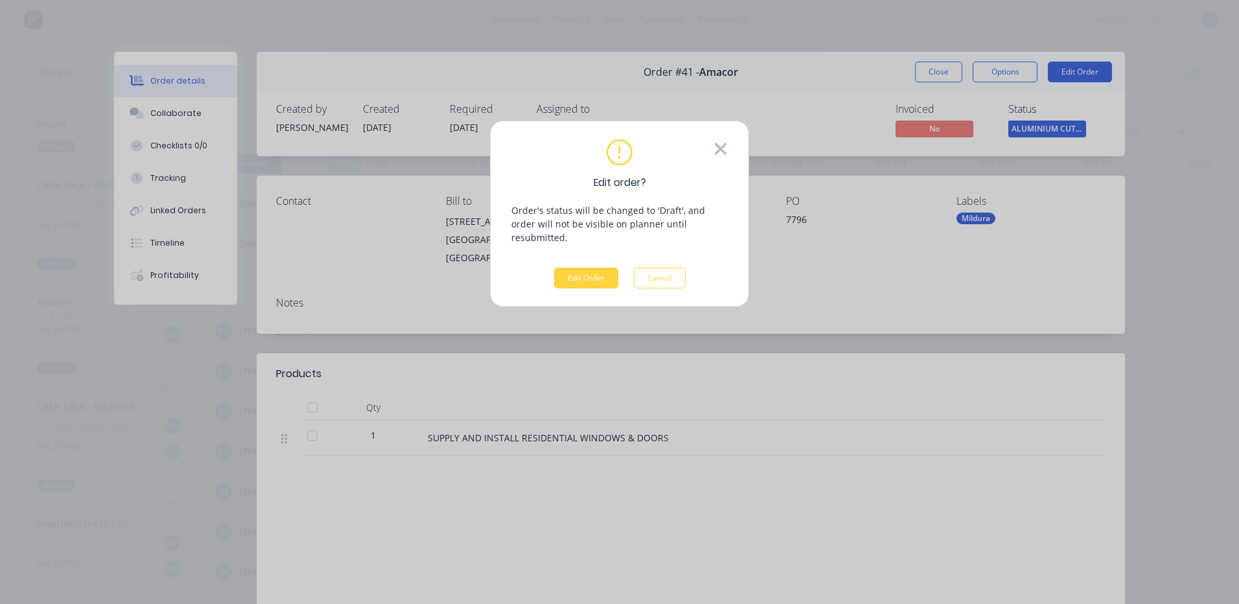
click at [721, 144] on icon at bounding box center [720, 148] width 14 height 19
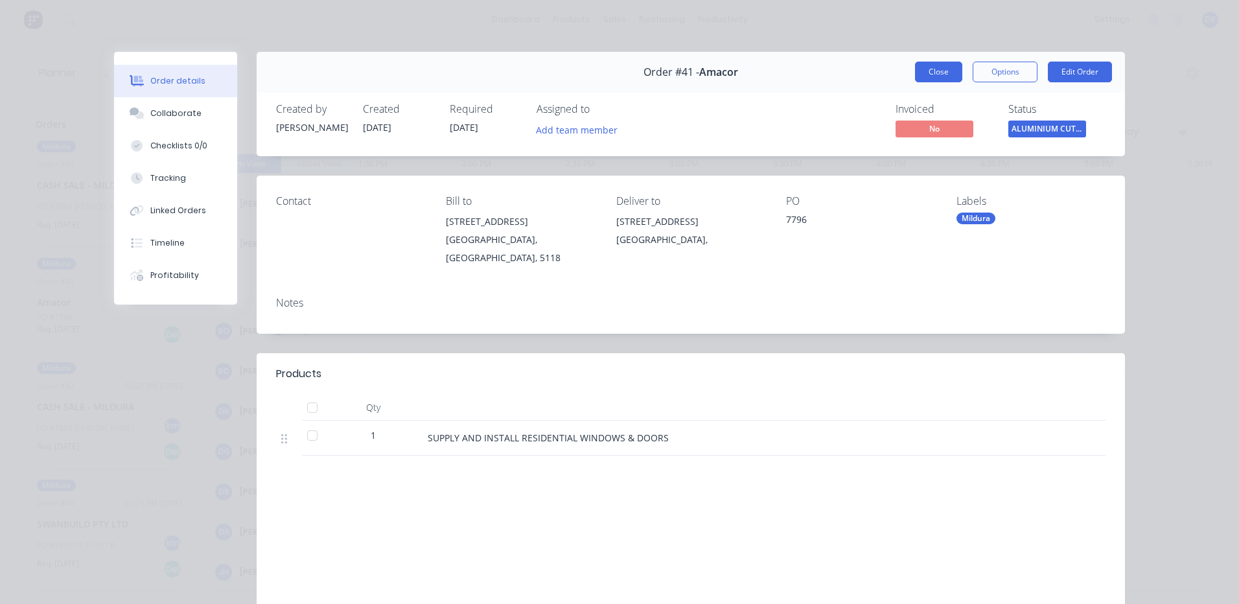
click at [931, 73] on button "Close" at bounding box center [938, 72] width 47 height 21
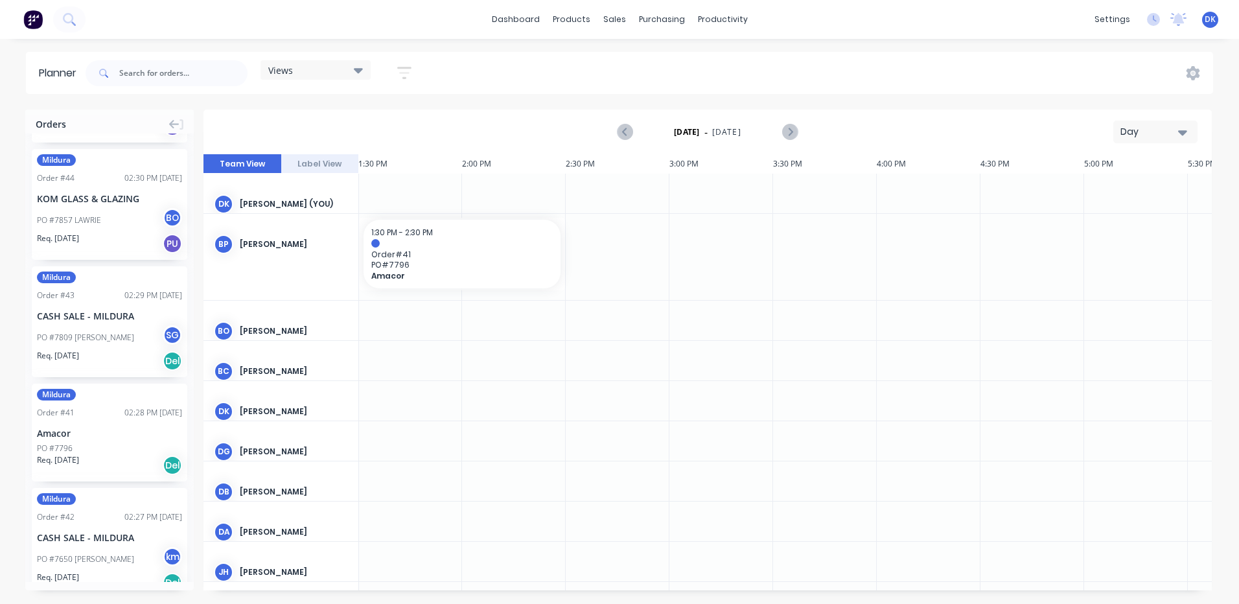
scroll to position [478, 0]
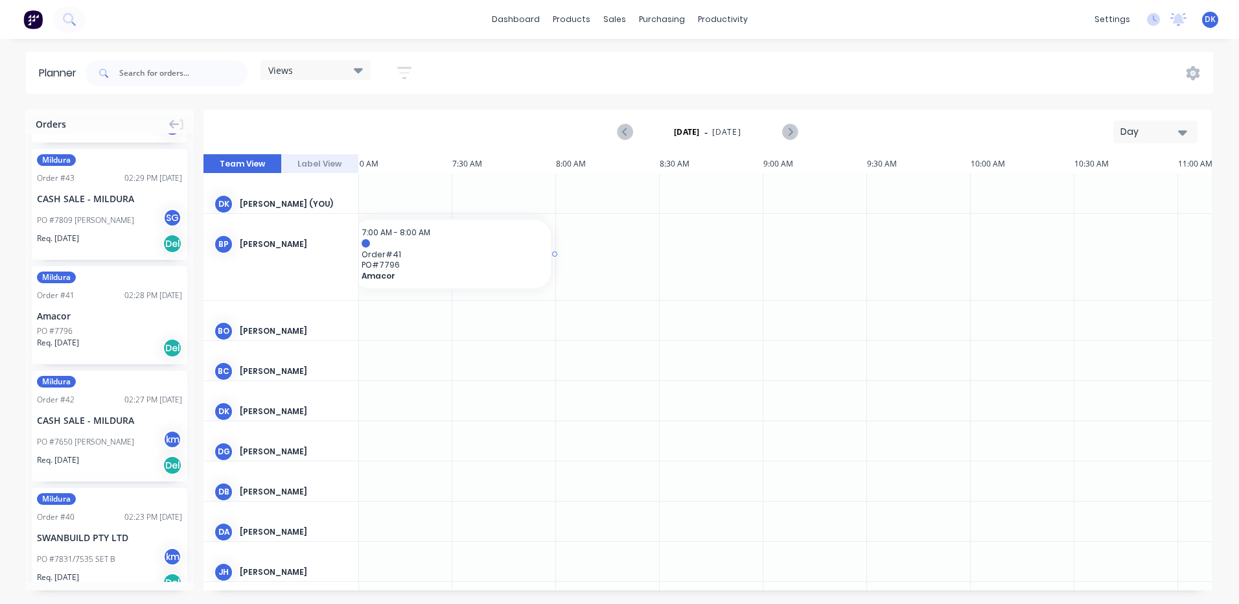
drag, startPoint x: 416, startPoint y: 240, endPoint x: 325, endPoint y: 242, distance: 91.4
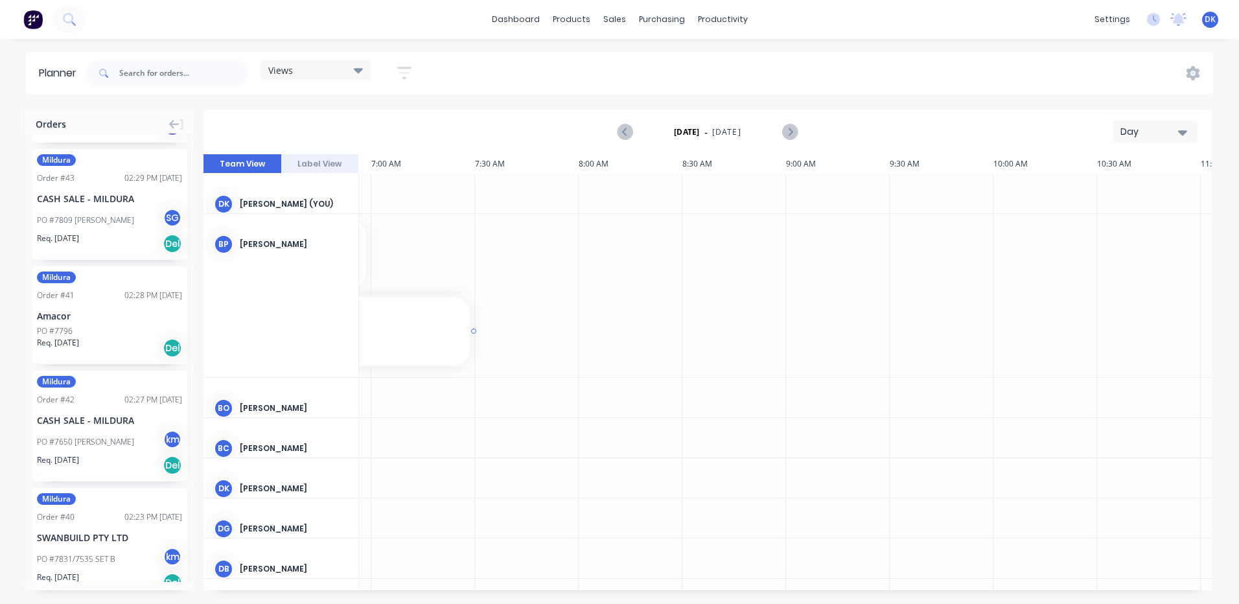
drag, startPoint x: 403, startPoint y: 327, endPoint x: 426, endPoint y: 224, distance: 105.0
drag, startPoint x: 363, startPoint y: 242, endPoint x: 441, endPoint y: 243, distance: 77.8
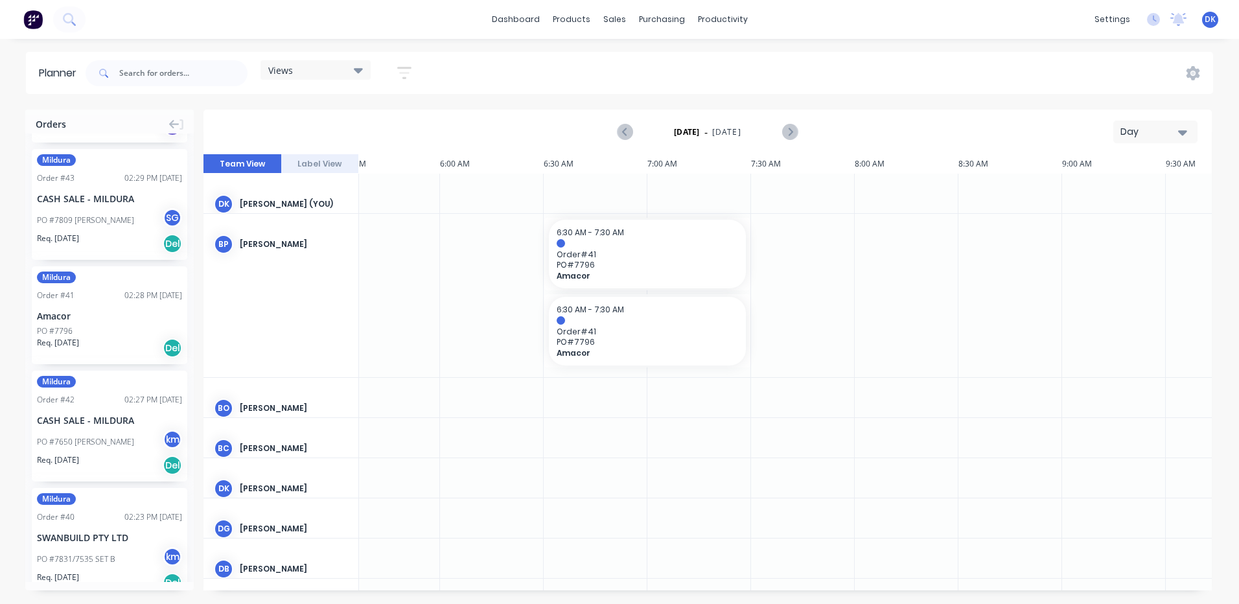
scroll to position [0, 1170]
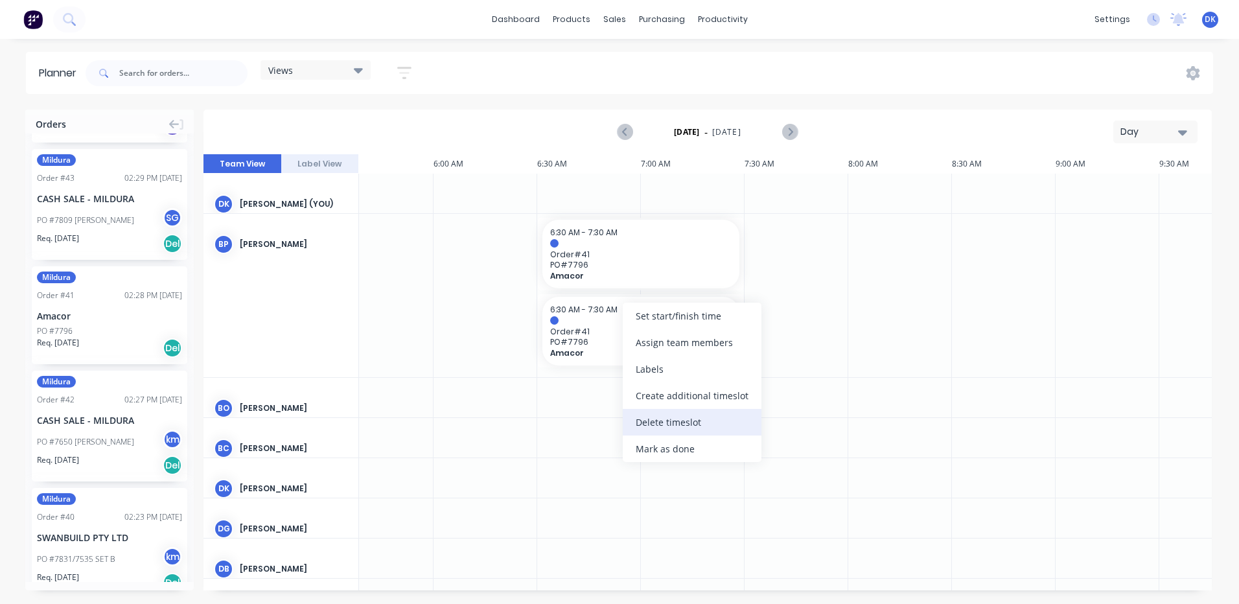
click at [663, 423] on div "Delete timeslot" at bounding box center [692, 422] width 139 height 27
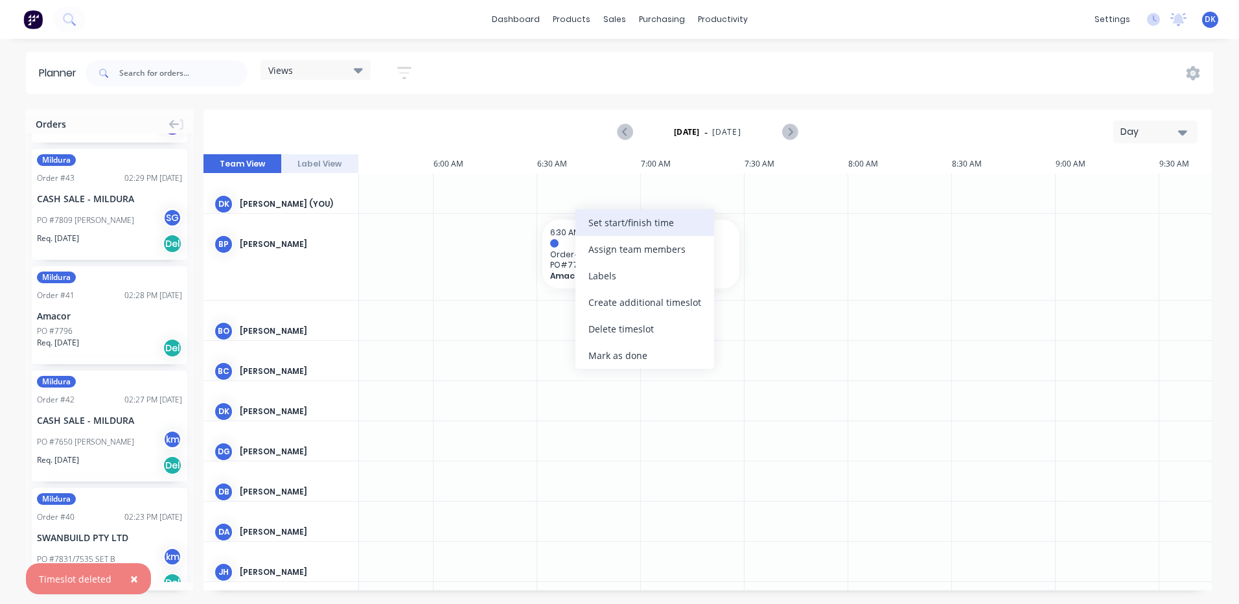
click at [608, 223] on div "Set start/finish time" at bounding box center [644, 222] width 139 height 27
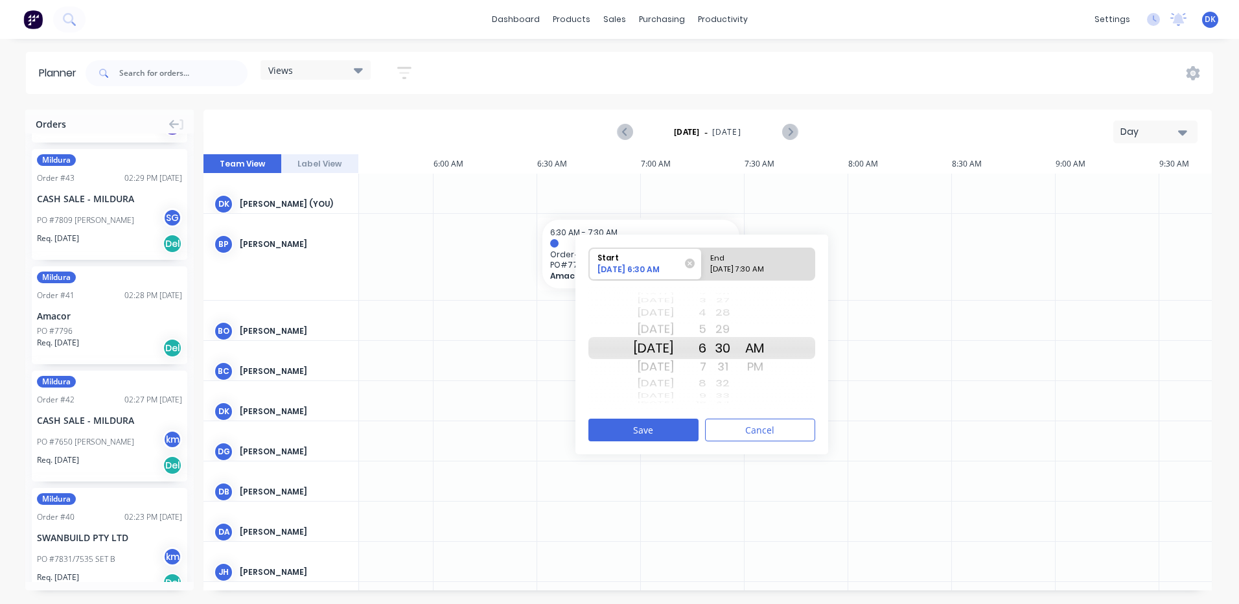
click at [706, 363] on div "7" at bounding box center [690, 366] width 32 height 21
click at [706, 347] on div "7" at bounding box center [690, 348] width 32 height 22
click at [739, 327] on div "29" at bounding box center [722, 329] width 32 height 21
drag, startPoint x: 739, startPoint y: 331, endPoint x: 746, endPoint y: 435, distance: 104.5
click at [746, 435] on div "Start [DATE] 7:29 AM End [DATE] 7:30 AM [DATE] [DATE] [DATE] [DATE] [DATE] [DAT…" at bounding box center [701, 345] width 253 height 220
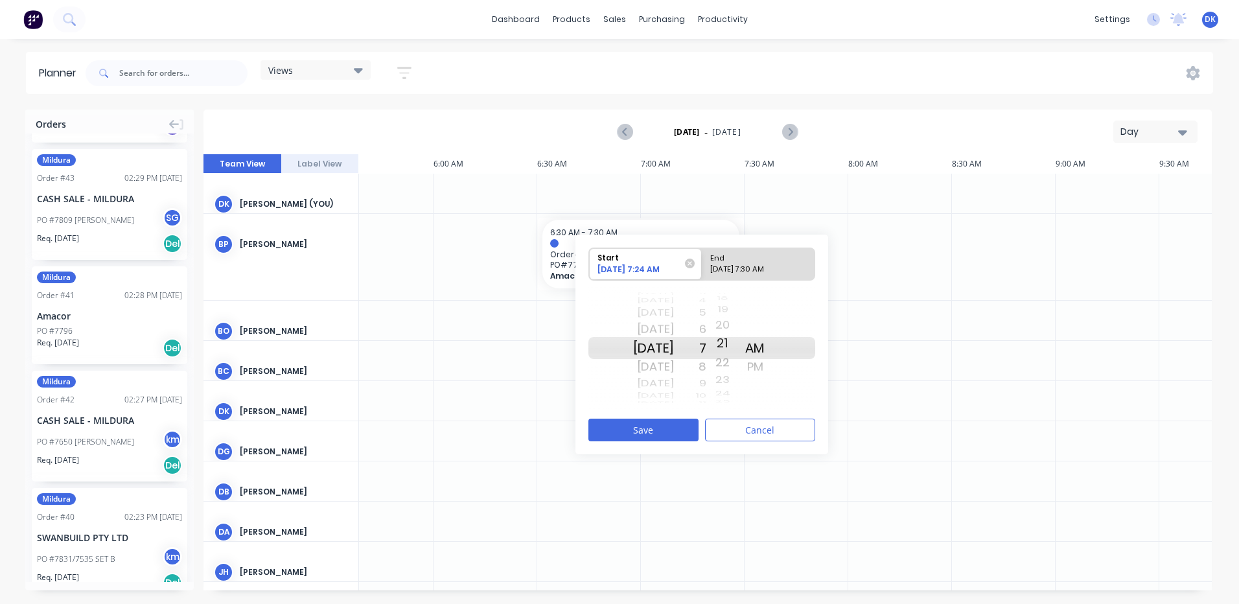
drag, startPoint x: 743, startPoint y: 348, endPoint x: 737, endPoint y: 409, distance: 61.8
click at [737, 409] on div "Start [DATE] 7:24 AM End [DATE] 7:30 AM [DATE] [DATE] [DATE] [DATE] [DATE] [DAT…" at bounding box center [701, 328] width 227 height 163
drag, startPoint x: 740, startPoint y: 347, endPoint x: 740, endPoint y: 431, distance: 84.2
click at [740, 431] on div "Start [DATE] 7:21 AM End [DATE] 7:30 AM [DATE] [DATE] [DATE] [DATE] [DATE] [DAT…" at bounding box center [701, 345] width 253 height 220
drag, startPoint x: 739, startPoint y: 347, endPoint x: 741, endPoint y: 393, distance: 46.0
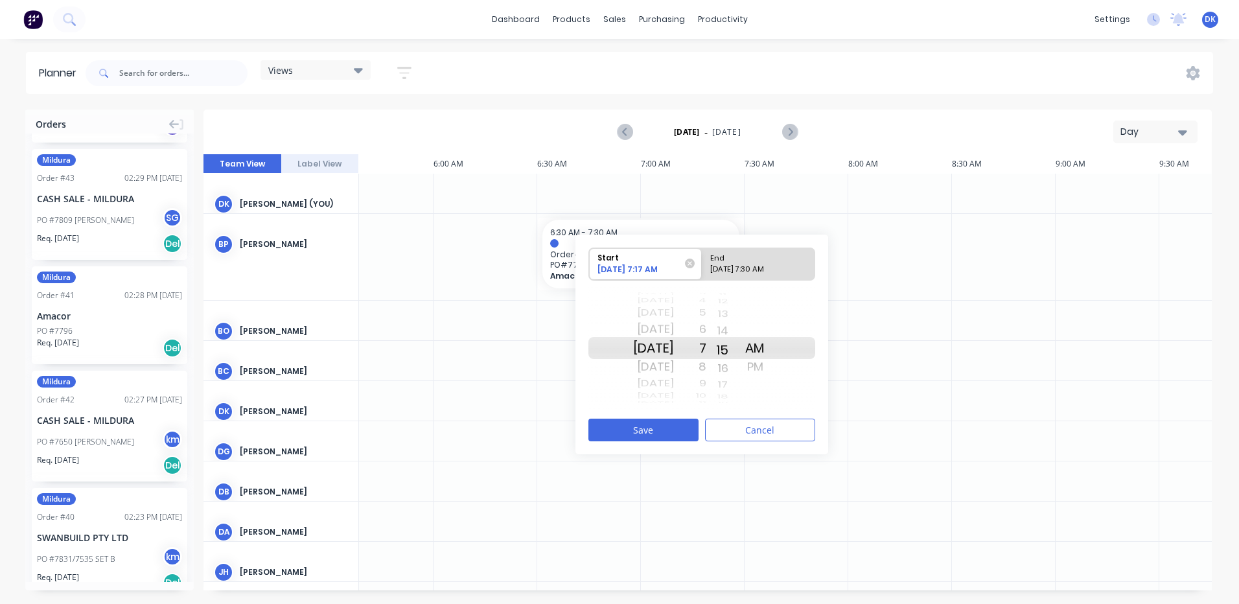
click at [739, 393] on div "35 36 37 38 39 40 41 42 43 44 45 46 47 48 49 50 51 52 53 54 55 56 57 58 59 00 0…" at bounding box center [722, 347] width 32 height 123
drag, startPoint x: 741, startPoint y: 351, endPoint x: 730, endPoint y: 407, distance: 57.3
click at [730, 407] on div "32 33 34 35 36 37 38 39 40 41 42 43 44 45 46 47 48 49 50 51 52 53 54 55 56 57 5…" at bounding box center [722, 347] width 32 height 123
drag, startPoint x: 741, startPoint y: 345, endPoint x: 739, endPoint y: 439, distance: 94.0
click at [739, 439] on div "Start [DATE] 7:12 AM End [DATE] 7:30 AM [DATE] [DATE] [DATE] [DATE] [DATE] [DAT…" at bounding box center [701, 345] width 253 height 220
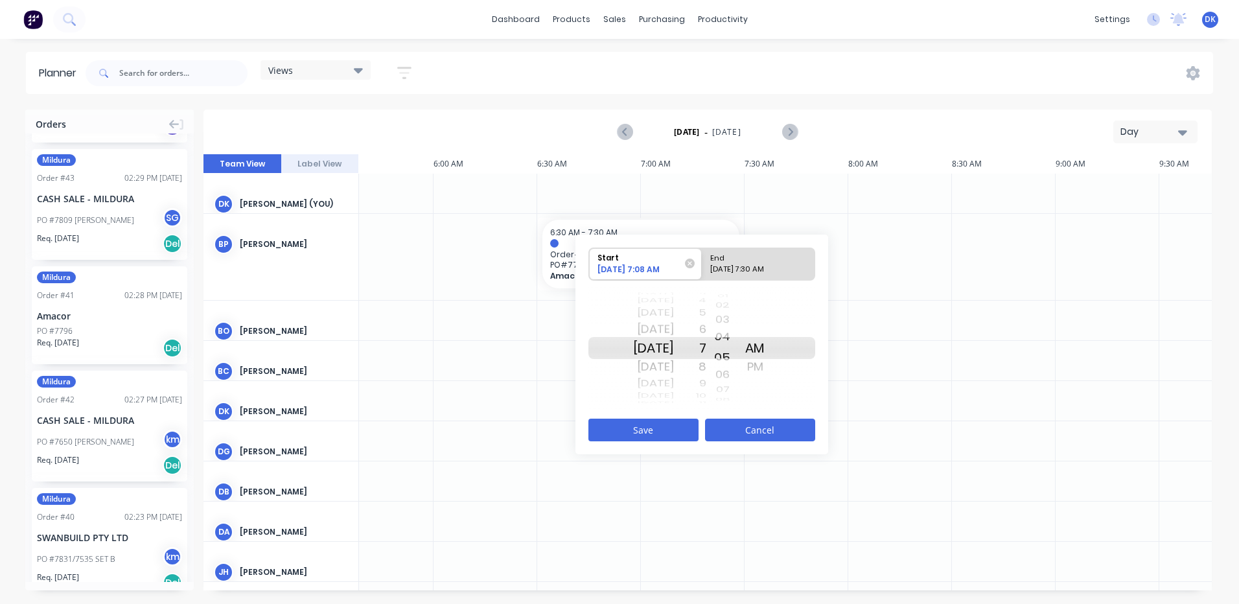
drag, startPoint x: 741, startPoint y: 347, endPoint x: 746, endPoint y: 424, distance: 76.6
click at [746, 424] on div "Start [DATE] 7:08 AM End [DATE] 7:30 AM [DATE] [DATE] [DATE] [DATE] [DATE] [DAT…" at bounding box center [701, 345] width 253 height 220
drag, startPoint x: 744, startPoint y: 347, endPoint x: 745, endPoint y: 402, distance: 55.1
click at [739, 402] on div "23 24 25 26 27 28 29 30 31 32 33 34 35 36 37 38 39 40 41 42 43 44 45 46 47 48 4…" at bounding box center [722, 347] width 32 height 123
drag, startPoint x: 742, startPoint y: 345, endPoint x: 743, endPoint y: 392, distance: 46.7
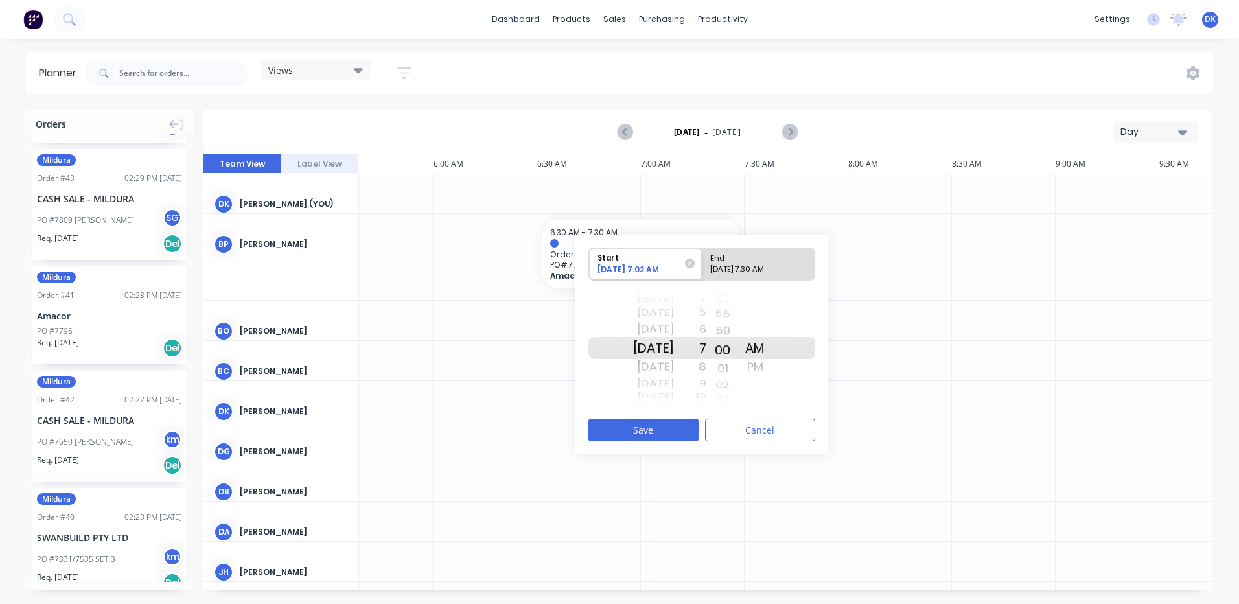
click at [739, 392] on div "20 21 22 23 24 25 26 27 28 29 30 31 32 33 34 35 36 37 38 39 40 41 42 43 44 45 4…" at bounding box center [722, 347] width 32 height 123
click at [745, 255] on div "End" at bounding box center [753, 256] width 94 height 16
click at [702, 255] on input "End [DATE] 7:30 AM" at bounding box center [702, 264] width 1 height 32
radio input "true"
drag, startPoint x: 719, startPoint y: 347, endPoint x: 726, endPoint y: 234, distance: 112.9
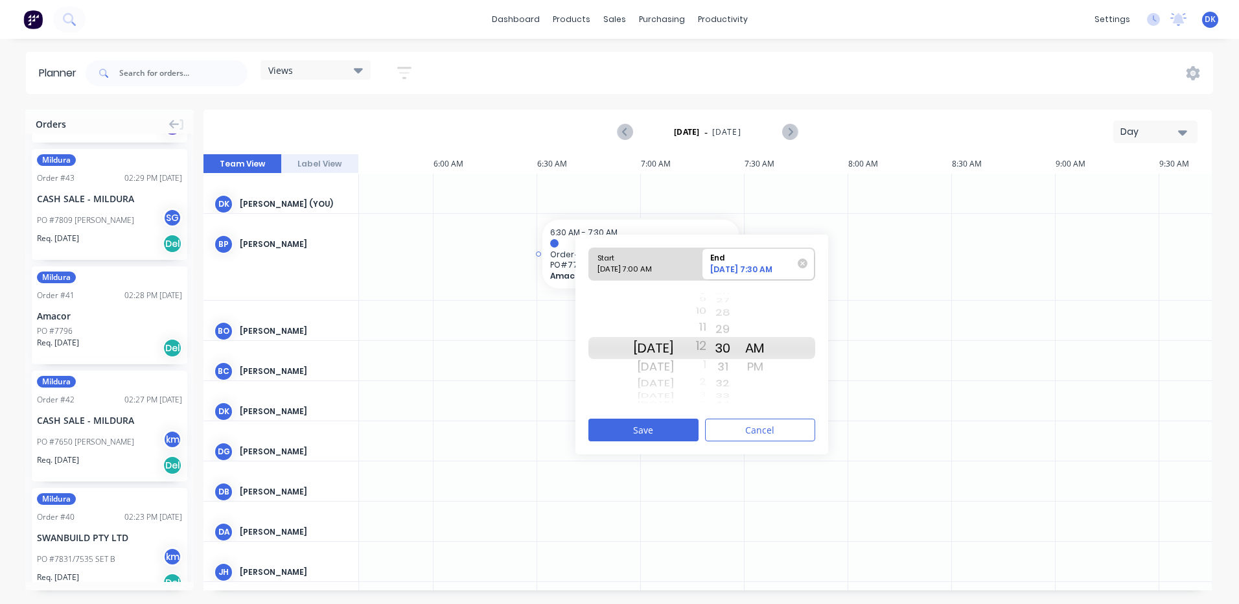
click at [726, 234] on div "Orders Mildura Order # 47 02:36 PM [DATE] SHAPE AUSTRALIA PTY LTD - SA PO #7945…" at bounding box center [619, 356] width 1239 height 494
click at [706, 343] on div "7" at bounding box center [690, 348] width 32 height 22
drag, startPoint x: 719, startPoint y: 347, endPoint x: 717, endPoint y: 255, distance: 92.7
click at [717, 255] on div "Start [DATE] 7:00 AM End [DATE] 7:00 AM [DATE] [DATE] [DATE] [DATE] [DATE] [DAT…" at bounding box center [701, 328] width 227 height 163
drag, startPoint x: 717, startPoint y: 348, endPoint x: 718, endPoint y: 330, distance: 17.5
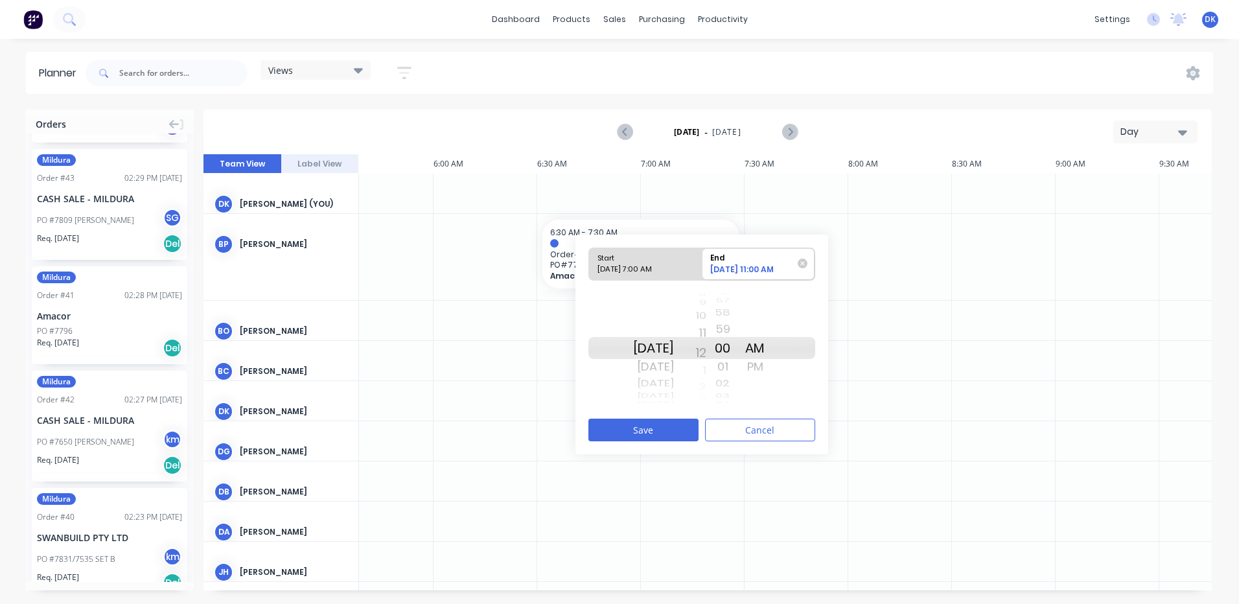
click at [706, 330] on div "8 9 10 11 12 1 2 3 4 5 6 7 8 9 10 11 12 1 2 3 4 5 6 7 8 9 10 11 12 1 2 3 4 5 6 …" at bounding box center [690, 347] width 32 height 123
drag, startPoint x: 721, startPoint y: 345, endPoint x: 717, endPoint y: 296, distance: 48.7
click at [706, 296] on div "5 6 7 8 9 10 11 12 1 2 3 4 5 6 7 8 9 10 11 12 1 2 3 4 5 6 7 8 9 10 11 12 1 2 3 …" at bounding box center [690, 347] width 32 height 123
drag, startPoint x: 772, startPoint y: 347, endPoint x: 774, endPoint y: 318, distance: 29.2
click at [771, 318] on div "AM PM AM PM" at bounding box center [755, 347] width 32 height 123
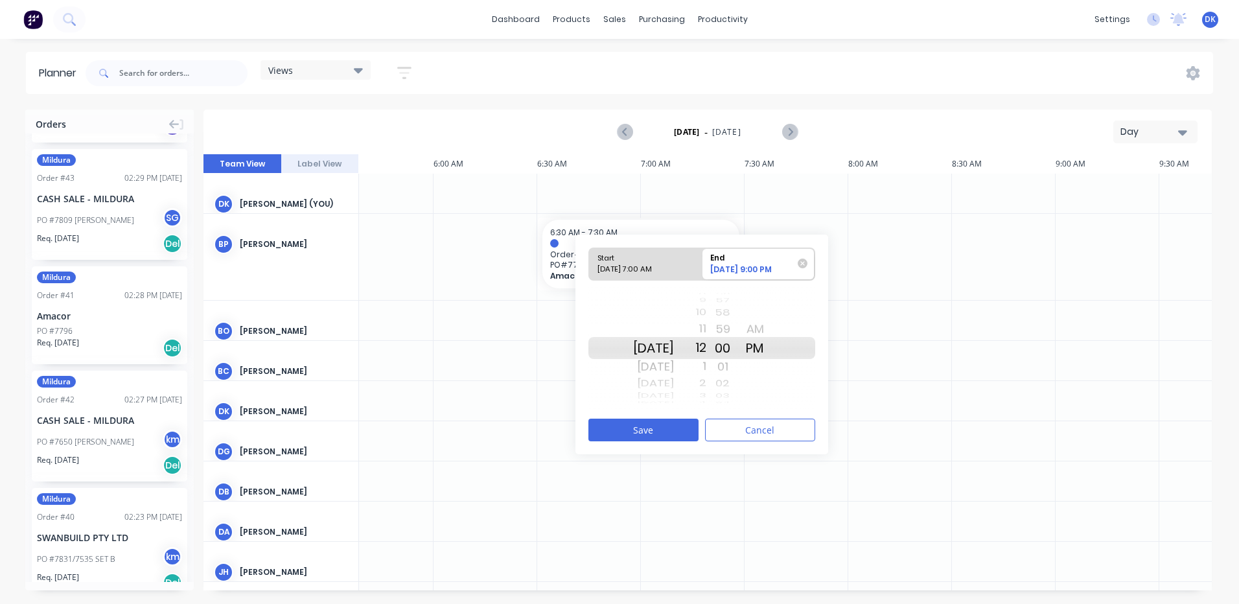
drag, startPoint x: 718, startPoint y: 341, endPoint x: 724, endPoint y: 275, distance: 67.1
click at [724, 275] on div "Start [DATE] 7:00 AM End [DATE] 9:00 PM [DATE] [DATE] [DATE] [DATE] [DATE] [DAT…" at bounding box center [701, 328] width 227 height 163
click at [653, 424] on button "Save" at bounding box center [643, 430] width 110 height 23
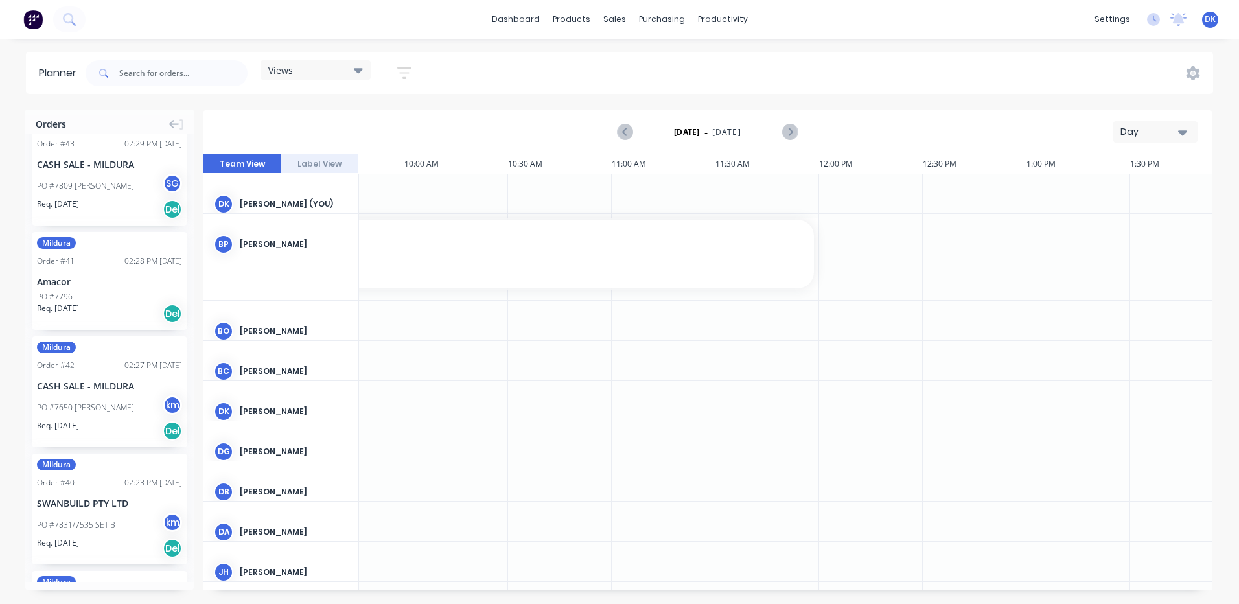
scroll to position [492, 0]
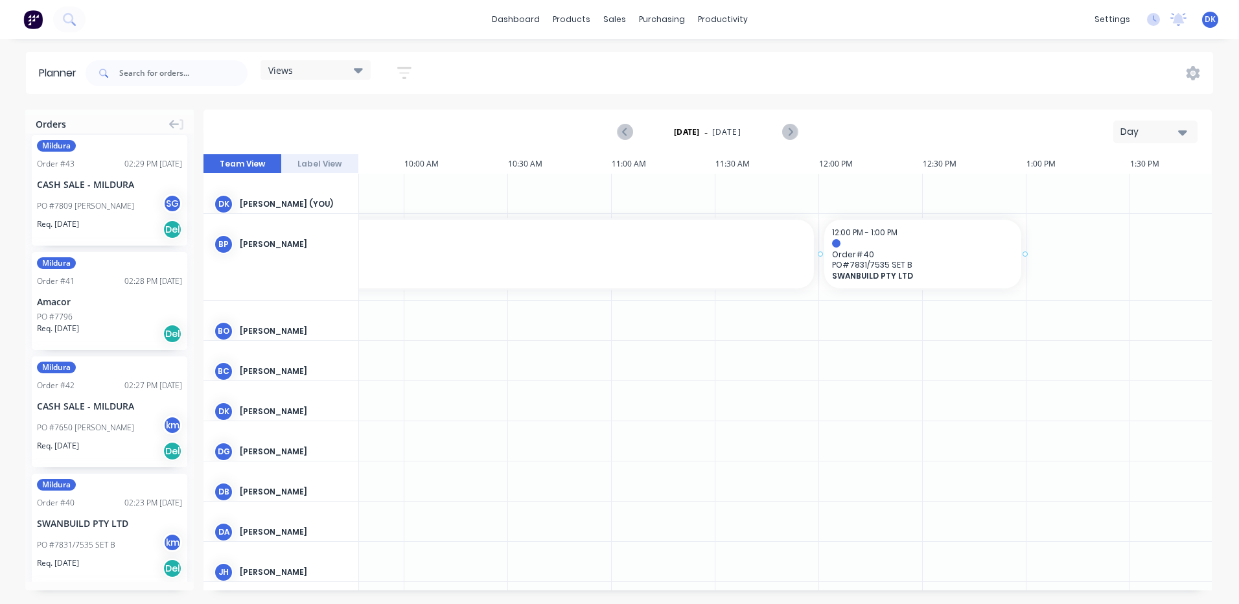
drag, startPoint x: 79, startPoint y: 516, endPoint x: 866, endPoint y: 237, distance: 835.1
click at [901, 219] on div "Set start/finish time" at bounding box center [943, 217] width 139 height 27
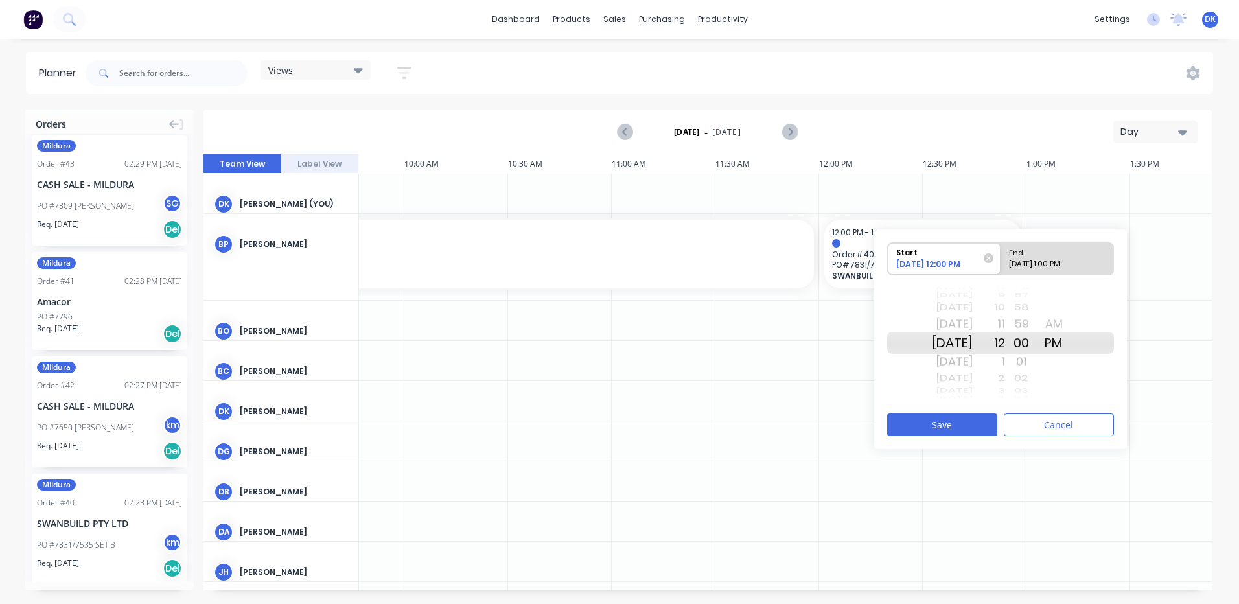
click at [1047, 253] on div "End" at bounding box center [1051, 251] width 94 height 16
click at [1001, 253] on input "End [DATE] 1:00 PM" at bounding box center [1000, 259] width 1 height 32
radio input "true"
click at [959, 358] on div "[DATE]" at bounding box center [952, 361] width 41 height 21
drag, startPoint x: 1040, startPoint y: 343, endPoint x: 1045, endPoint y: 183, distance: 160.1
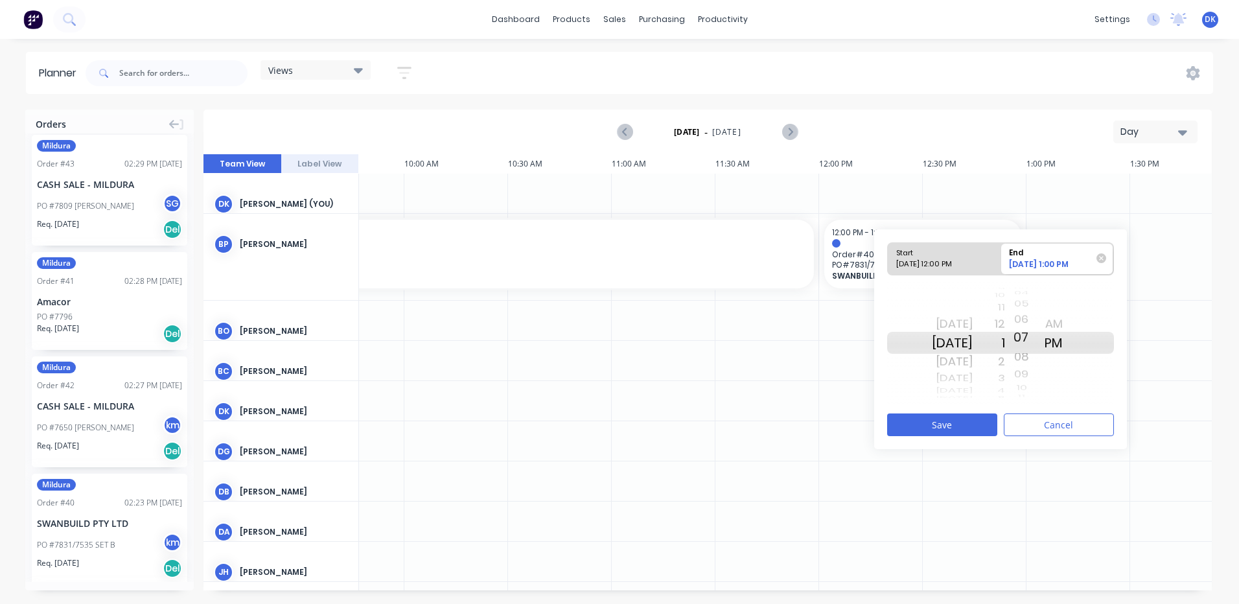
click at [1045, 183] on div "Orders Mildura Order # 47 02:36 PM [DATE] SHAPE AUSTRALIA PTY LTD - SA PO #7945…" at bounding box center [619, 356] width 1239 height 494
drag, startPoint x: 951, startPoint y: 339, endPoint x: 958, endPoint y: 277, distance: 62.5
click at [958, 277] on div "Start [DATE] 12:00 PM End [DATE] 1:07 PM [DATE] [DATE] [DATE] [DATE] [DATE] [DA…" at bounding box center [1000, 323] width 227 height 163
drag, startPoint x: 1019, startPoint y: 344, endPoint x: 1018, endPoint y: 277, distance: 67.4
click at [1018, 277] on div "Start [DATE] 12:00 PM End [DATE] 1:07 PM [DATE] [DATE] [DATE] [DATE] [DATE] [DA…" at bounding box center [1000, 323] width 227 height 163
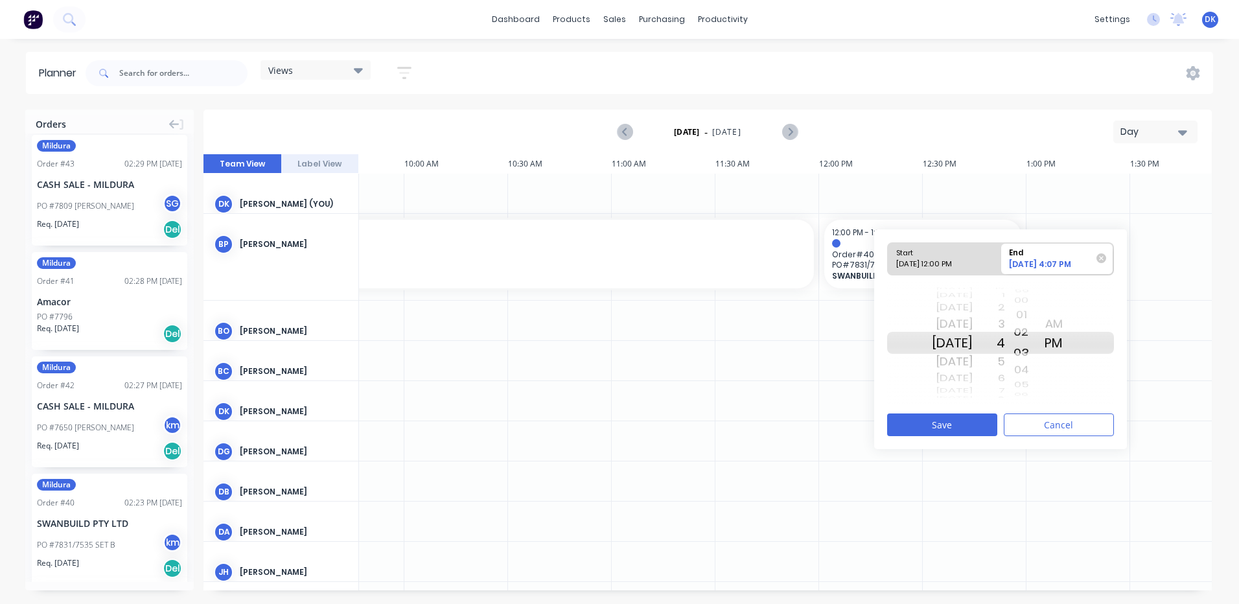
drag, startPoint x: 1035, startPoint y: 342, endPoint x: 1046, endPoint y: 441, distance: 99.1
click at [1046, 441] on div "Start [DATE] 12:00 PM End [DATE] 4:07 PM [DATE] [DATE] [DATE] [DATE] [DATE] [DA…" at bounding box center [1000, 339] width 253 height 220
drag, startPoint x: 1041, startPoint y: 341, endPoint x: 1042, endPoint y: 408, distance: 66.7
click at [1042, 408] on div "Start [DATE] 12:00 PM End [DATE] 4:03 PM [DATE] [DATE] [DATE] [DATE] [DATE] [DA…" at bounding box center [1000, 339] width 253 height 220
click at [935, 422] on button "Save" at bounding box center [942, 424] width 110 height 23
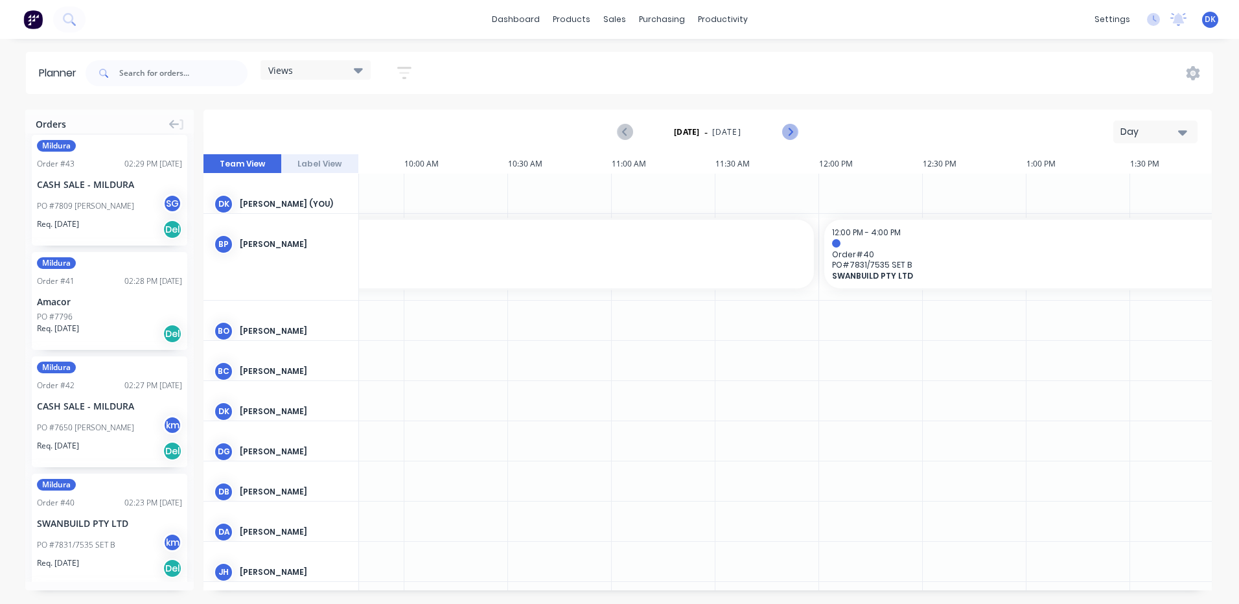
click at [789, 127] on icon "Next page" at bounding box center [790, 132] width 16 height 16
click at [789, 128] on icon "Next page" at bounding box center [790, 132] width 16 height 16
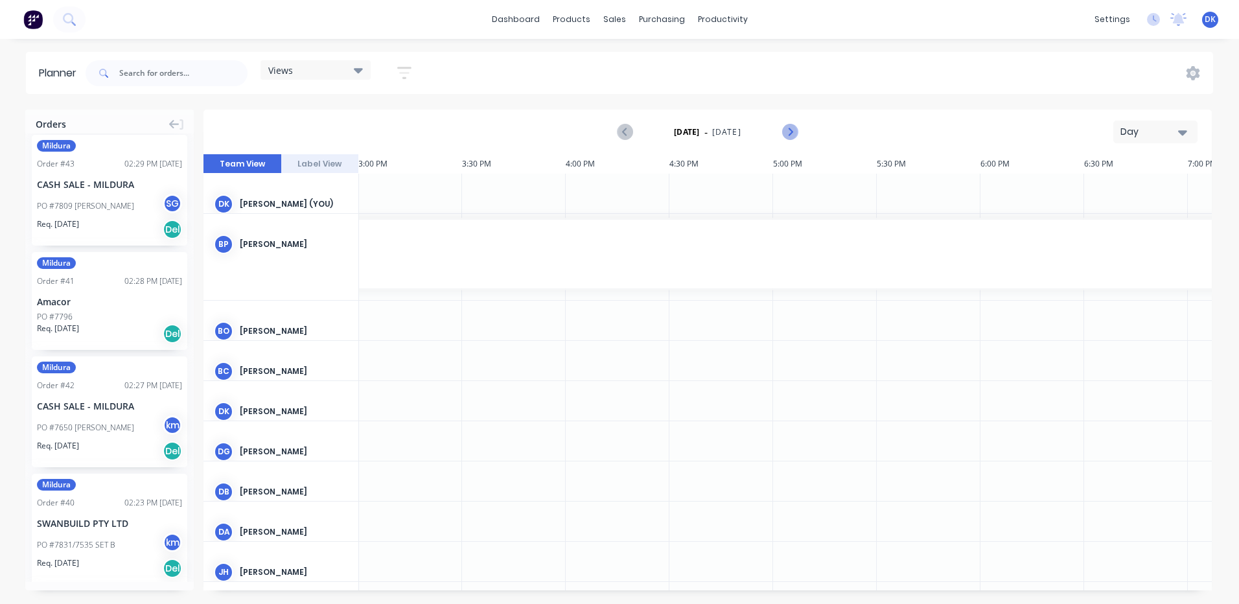
click at [789, 128] on icon "Next page" at bounding box center [790, 132] width 16 height 16
click at [356, 72] on icon at bounding box center [358, 70] width 9 height 14
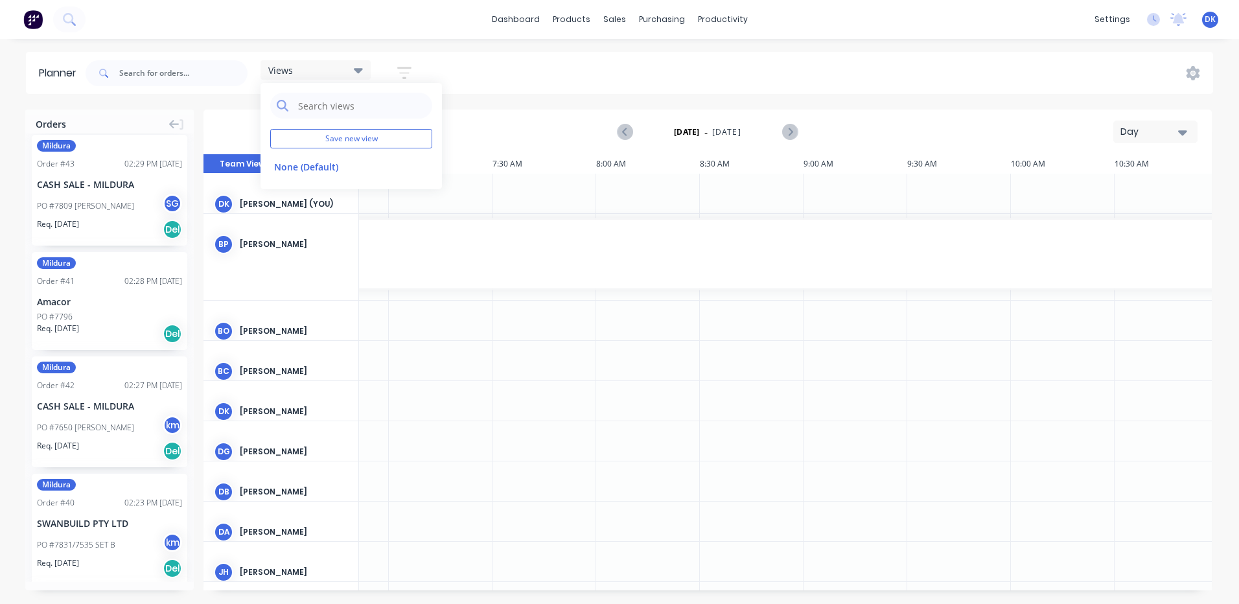
click at [406, 70] on icon "button" at bounding box center [404, 73] width 14 height 16
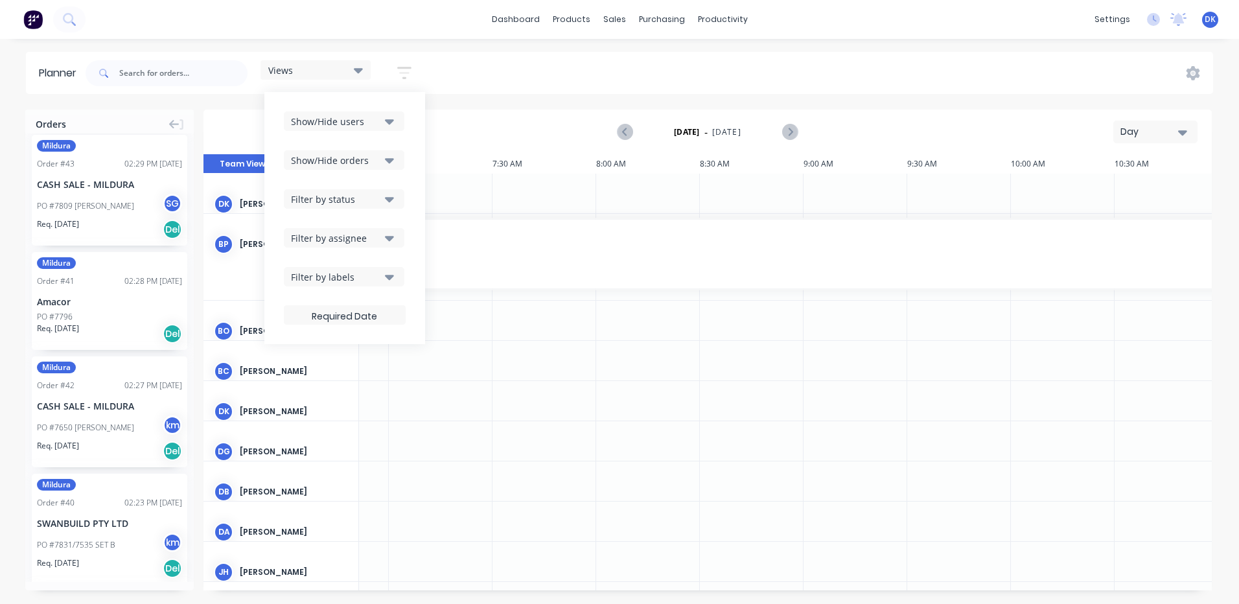
click at [406, 70] on icon "button" at bounding box center [404, 73] width 14 height 16
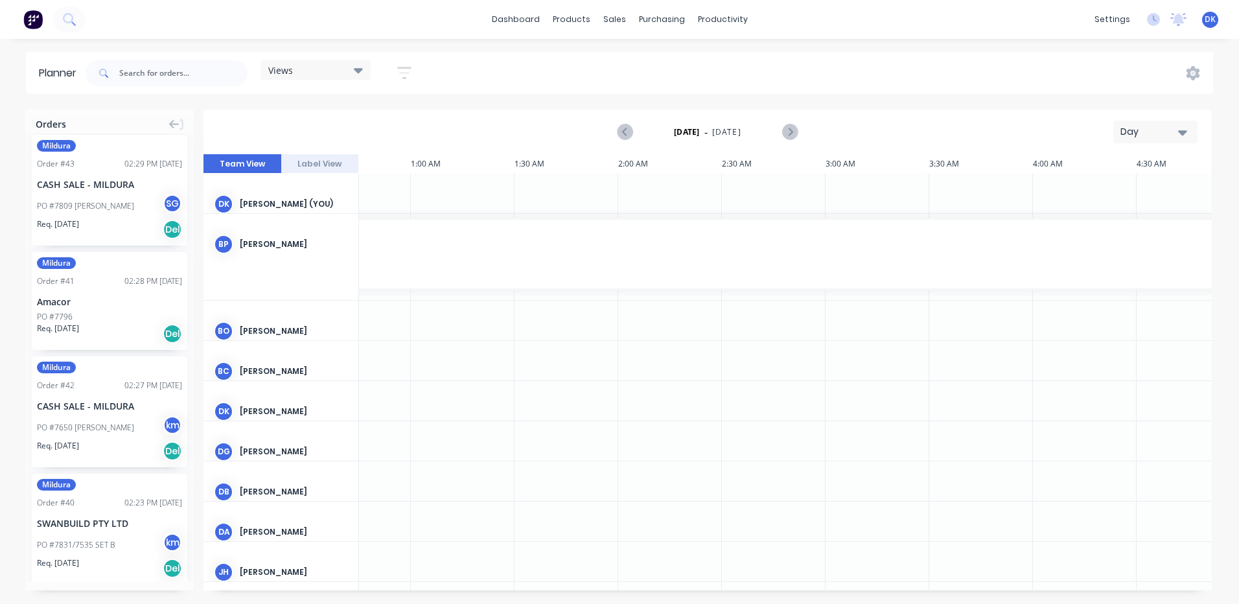
scroll to position [0, 0]
click at [628, 133] on icon "Previous page" at bounding box center [626, 132] width 16 height 16
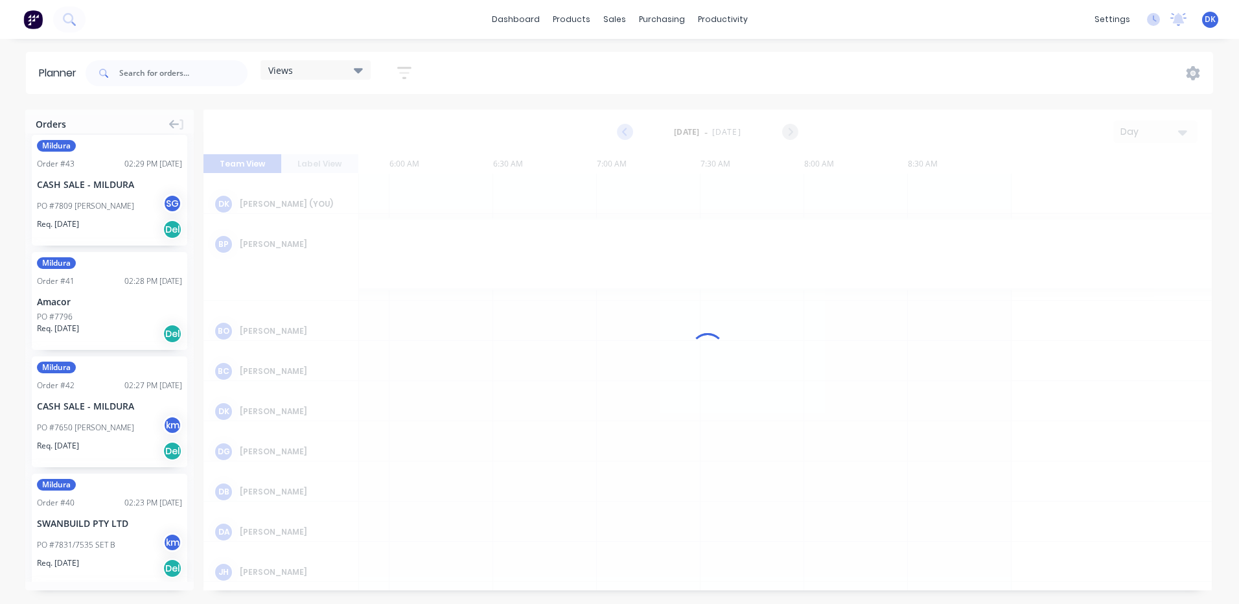
click at [628, 133] on icon "Previous page" at bounding box center [626, 132] width 16 height 16
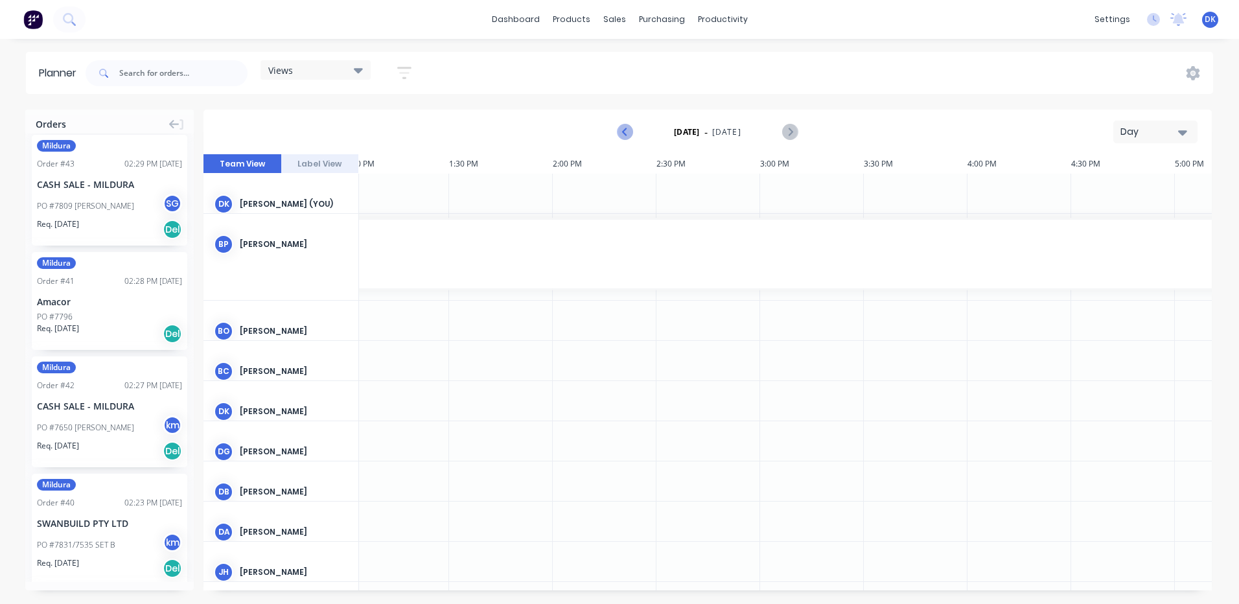
scroll to position [0, 2903]
click at [628, 133] on icon "Previous page" at bounding box center [626, 132] width 16 height 16
drag, startPoint x: 90, startPoint y: 286, endPoint x: 391, endPoint y: 506, distance: 372.7
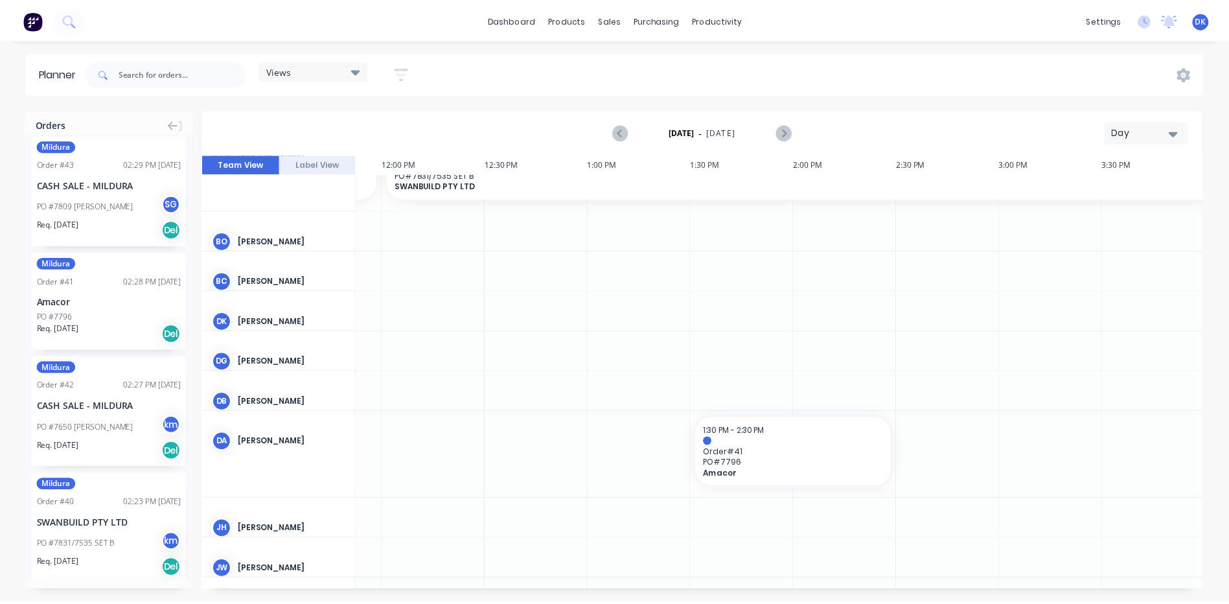
scroll to position [90, 2512]
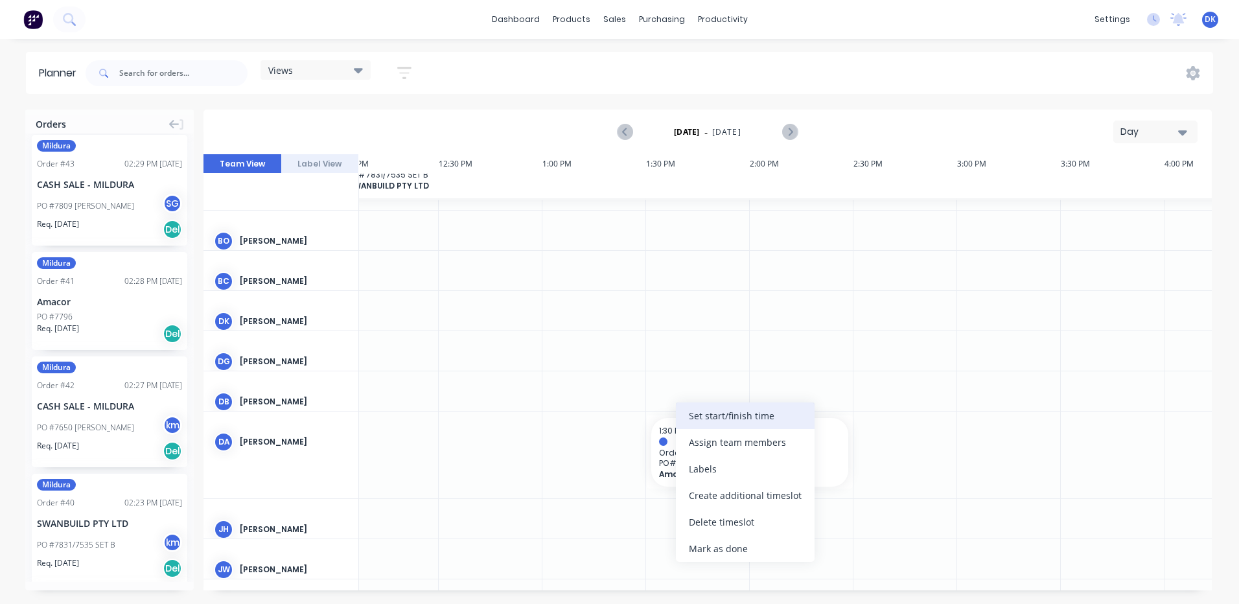
click at [708, 413] on div "Set start/finish time" at bounding box center [745, 415] width 139 height 27
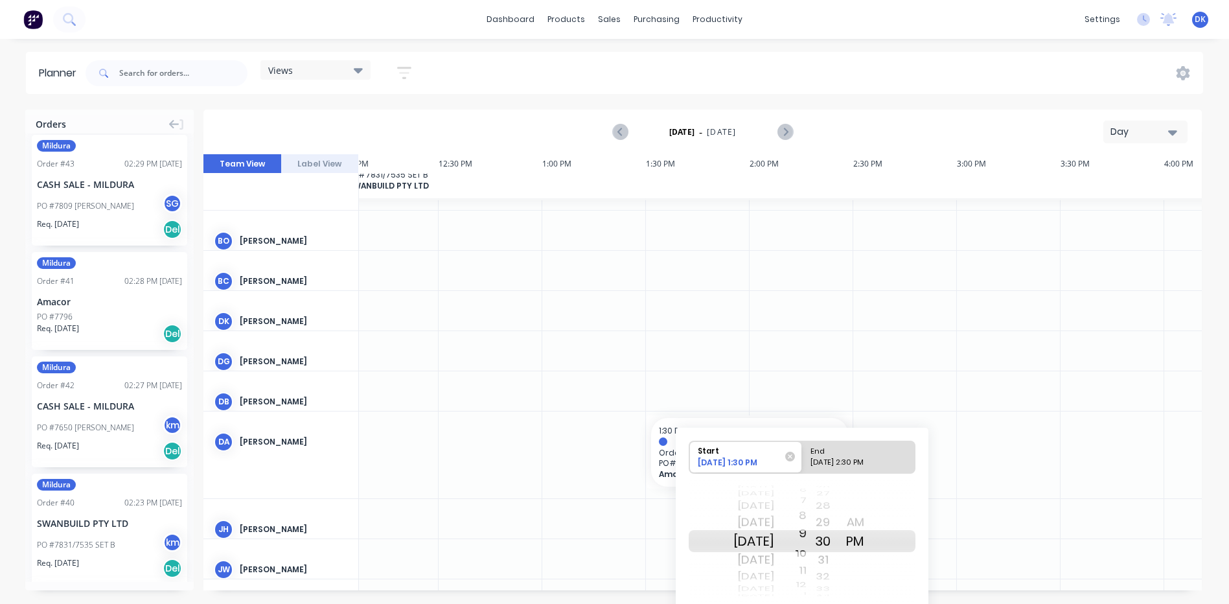
drag, startPoint x: 822, startPoint y: 538, endPoint x: 826, endPoint y: 617, distance: 79.8
click at [826, 603] on html "dashboard products sales purchasing productivity dashboard products Product Cat…" at bounding box center [614, 302] width 1229 height 604
drag, startPoint x: 816, startPoint y: 538, endPoint x: 822, endPoint y: 583, distance: 45.0
click at [807, 583] on div "3 4 5 6 7 8 9 10 11 12 1 2 3 4 5 6 7 8 9 10 11 12 1 2 3 4 5 6 7 8 9 10 11 12 1 …" at bounding box center [790, 540] width 32 height 123
drag, startPoint x: 838, startPoint y: 538, endPoint x: 833, endPoint y: 623, distance: 85.1
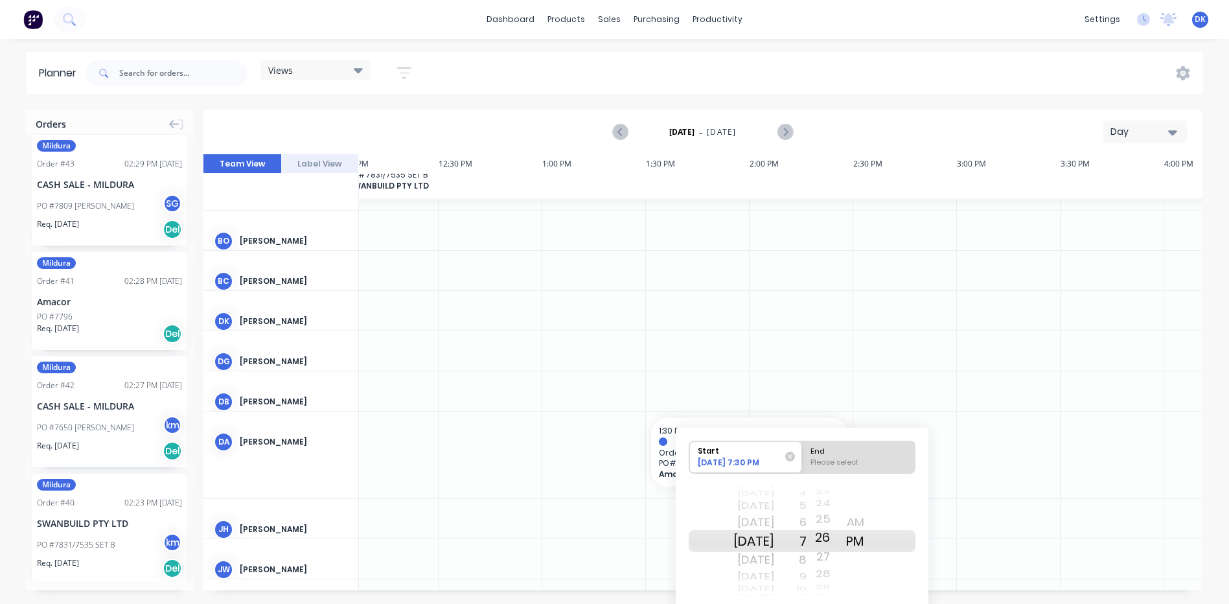
click at [833, 603] on html "dashboard products sales purchasing productivity dashboard products Product Cat…" at bounding box center [614, 302] width 1229 height 604
drag, startPoint x: 844, startPoint y: 542, endPoint x: 844, endPoint y: 608, distance: 66.1
click at [844, 603] on html "dashboard products sales purchasing productivity dashboard products Product Cat…" at bounding box center [614, 302] width 1229 height 604
drag, startPoint x: 842, startPoint y: 538, endPoint x: 844, endPoint y: 610, distance: 71.9
click at [844, 603] on html "dashboard products sales purchasing productivity dashboard products Product Cat…" at bounding box center [614, 302] width 1229 height 604
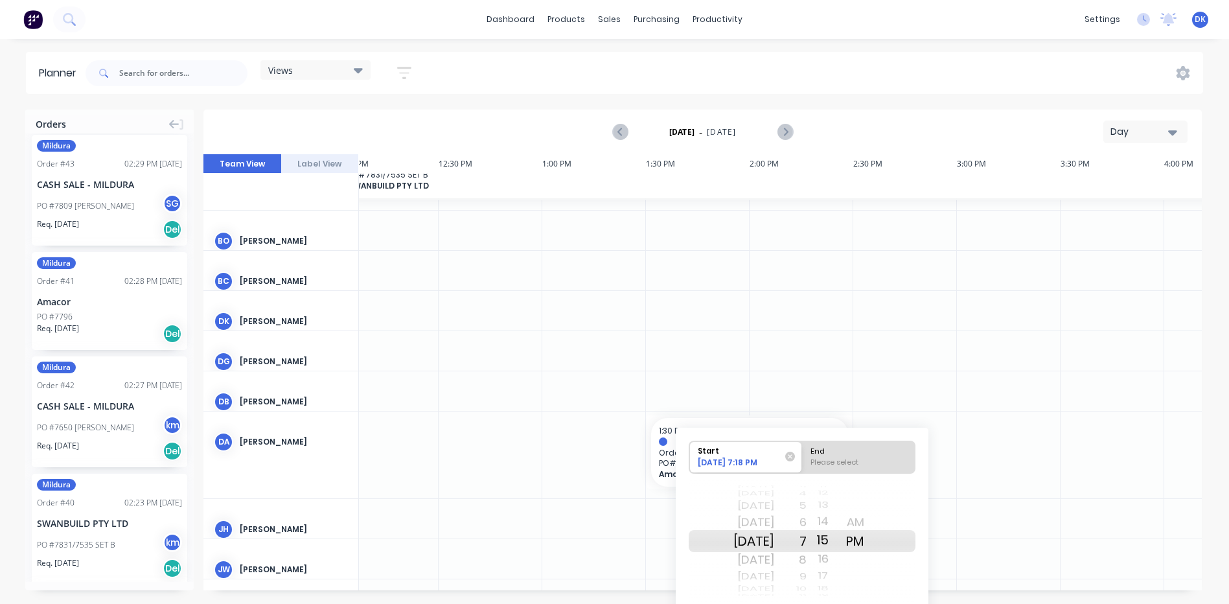
drag, startPoint x: 838, startPoint y: 540, endPoint x: 850, endPoint y: 605, distance: 65.8
click at [850, 603] on html "dashboard products sales purchasing productivity dashboard products Product Cat…" at bounding box center [614, 302] width 1229 height 604
drag, startPoint x: 840, startPoint y: 538, endPoint x: 840, endPoint y: 606, distance: 67.4
click at [840, 603] on html "dashboard products sales purchasing productivity dashboard products Product Cat…" at bounding box center [614, 302] width 1229 height 604
drag, startPoint x: 840, startPoint y: 541, endPoint x: 840, endPoint y: 607, distance: 66.1
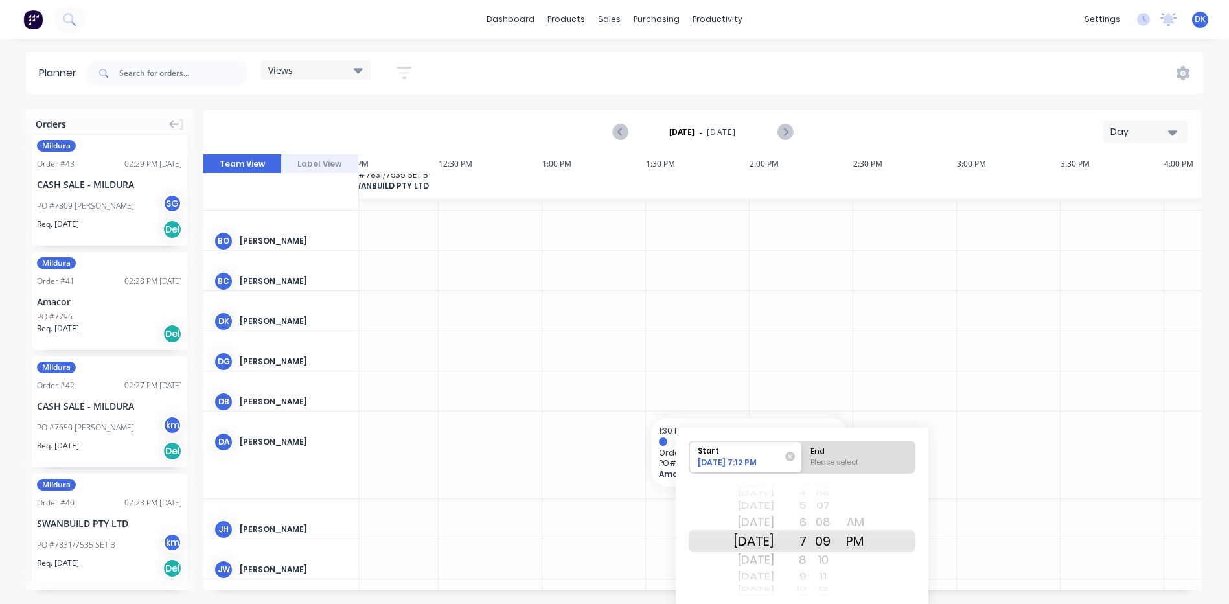
click at [840, 603] on html "dashboard products sales purchasing productivity dashboard products Product Cat…" at bounding box center [614, 302] width 1229 height 604
drag, startPoint x: 840, startPoint y: 539, endPoint x: 846, endPoint y: 606, distance: 67.0
click at [846, 603] on html "dashboard products sales purchasing productivity dashboard products Product Cat…" at bounding box center [614, 302] width 1229 height 604
drag, startPoint x: 840, startPoint y: 539, endPoint x: 840, endPoint y: 590, distance: 51.2
click at [839, 590] on div "24 25 26 27 28 29 30 31 32 33 34 35 36 37 38 39 40 41 42 43 44 45 46 47 48 49 5…" at bounding box center [823, 540] width 32 height 123
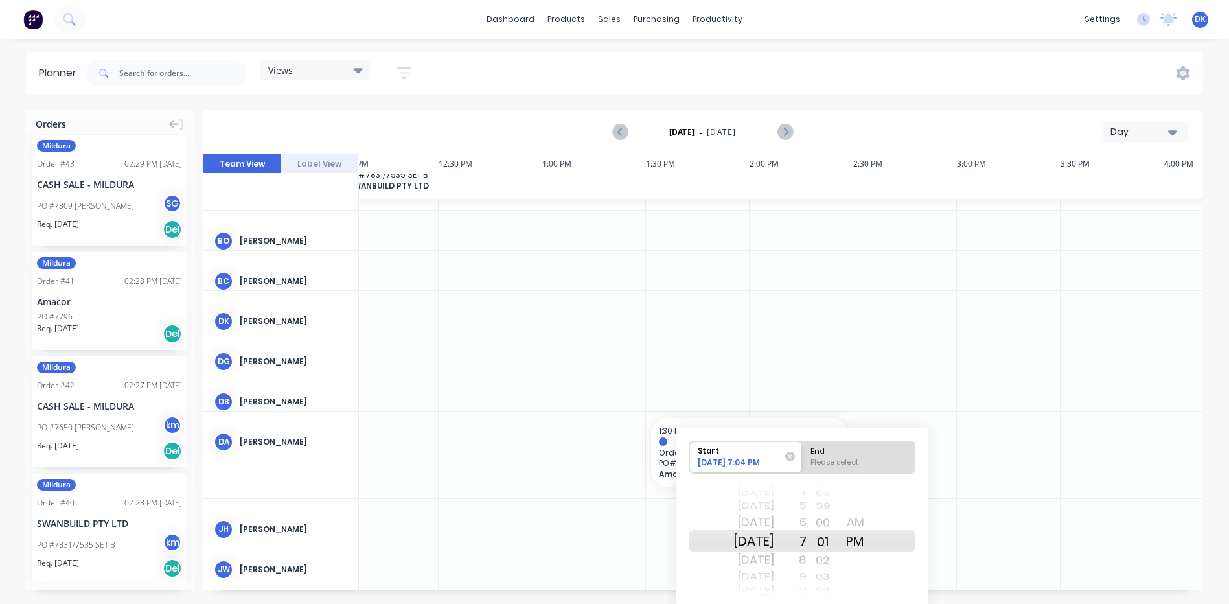
drag, startPoint x: 842, startPoint y: 539, endPoint x: 845, endPoint y: 606, distance: 66.8
click at [845, 603] on html "dashboard products sales purchasing productivity dashboard products Product Cat…" at bounding box center [614, 302] width 1229 height 604
drag, startPoint x: 841, startPoint y: 536, endPoint x: 844, endPoint y: 558, distance: 21.6
click at [839, 558] on div "20 21 22 23 24 25 26 27 28 29 30 31 32 33 34 35 36 37 38 39 40 41 42 43 44 45 4…" at bounding box center [823, 540] width 32 height 123
drag, startPoint x: 871, startPoint y: 538, endPoint x: 877, endPoint y: 562, distance: 24.7
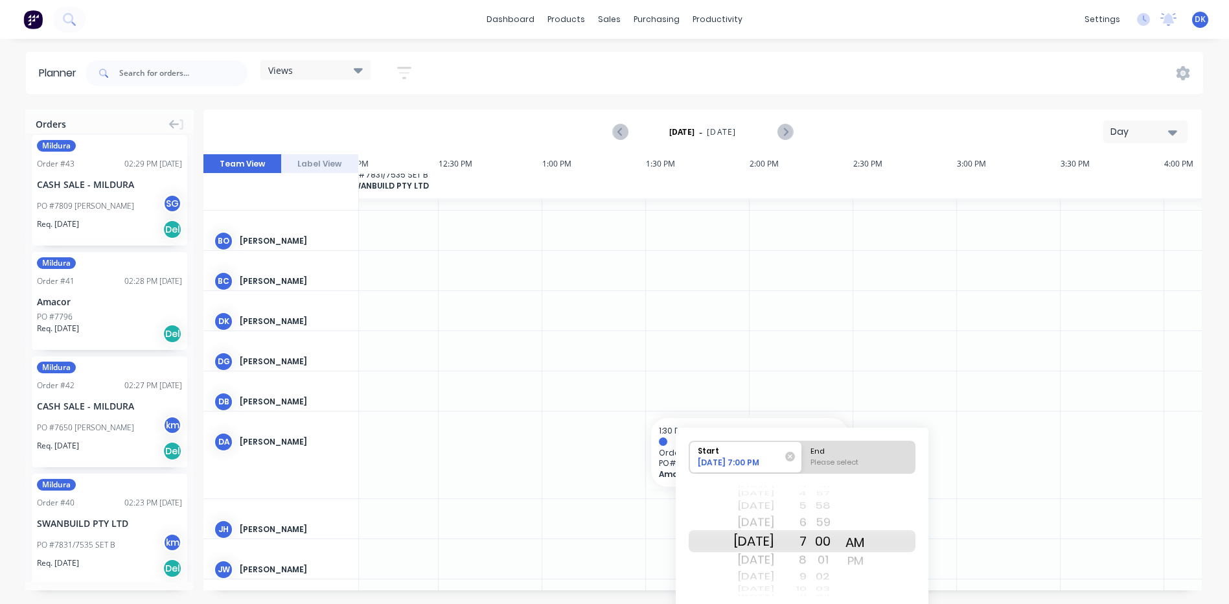
click at [871, 562] on div "AM PM AM PM" at bounding box center [855, 540] width 32 height 123
click at [835, 536] on div "00" at bounding box center [823, 541] width 32 height 22
click at [843, 455] on div "End" at bounding box center [859, 449] width 106 height 16
click at [803, 455] on input "End Please select" at bounding box center [802, 457] width 1 height 32
radio input "true"
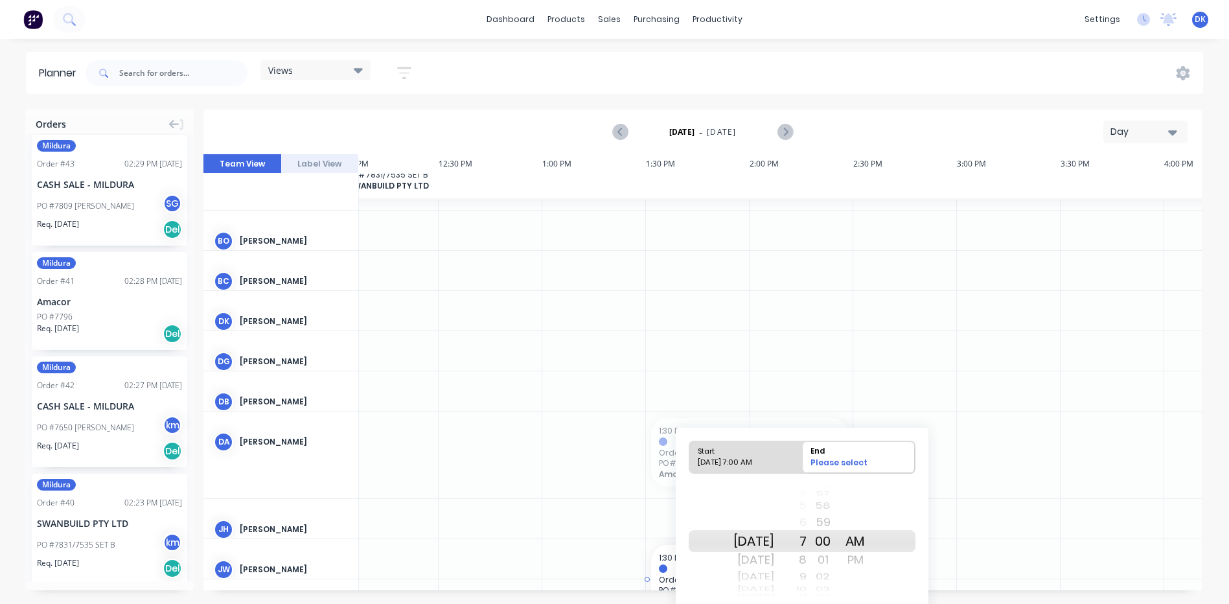
drag, startPoint x: 669, startPoint y: 432, endPoint x: 660, endPoint y: 551, distance: 119.6
drag, startPoint x: 761, startPoint y: 542, endPoint x: 761, endPoint y: 503, distance: 38.9
click at [761, 503] on div "[DATE] [DATE] [DATE] [DATE] [DATE] [DATE] [DATE] [DATE] [DATE] [DATE] [DATE] [D…" at bounding box center [753, 540] width 41 height 123
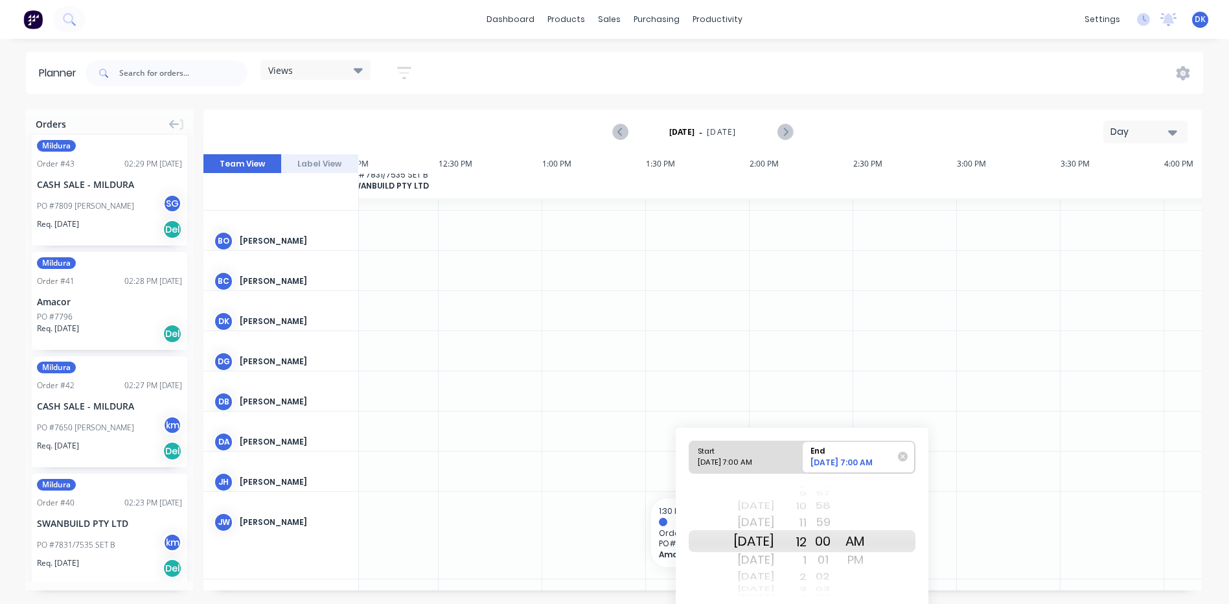
drag, startPoint x: 821, startPoint y: 538, endPoint x: 821, endPoint y: 429, distance: 109.5
click at [821, 429] on div "Start [DATE] 7:00 AM End [DATE] 7:00 AM [DATE] [DATE] [DATE] [DATE] [DATE] [DAT…" at bounding box center [802, 538] width 253 height 220
drag, startPoint x: 874, startPoint y: 537, endPoint x: 872, endPoint y: 522, distance: 15.7
click at [871, 522] on div "AM PM AM PM" at bounding box center [855, 540] width 32 height 123
click at [903, 501] on div "[DATE] [DATE] [DATE] [DATE] [DATE] [DATE] [DATE] [DATE] [DATE] [DATE] [DATE] [D…" at bounding box center [802, 541] width 227 height 122
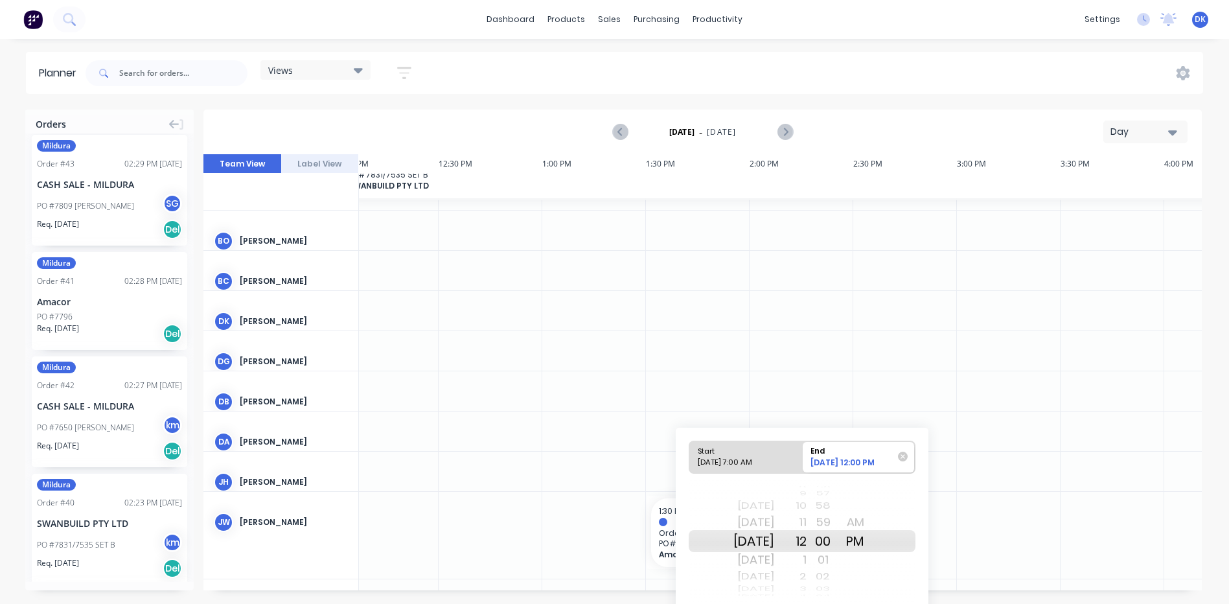
click at [967, 511] on div at bounding box center [1009, 535] width 104 height 86
click at [884, 462] on div "[DATE] 12:00 PM" at bounding box center [854, 464] width 91 height 15
click at [803, 462] on input "End [DATE] 12:00 PM" at bounding box center [802, 457] width 1 height 32
click at [659, 511] on span "1:30 PM - 2:30 PM" at bounding box center [690, 510] width 62 height 11
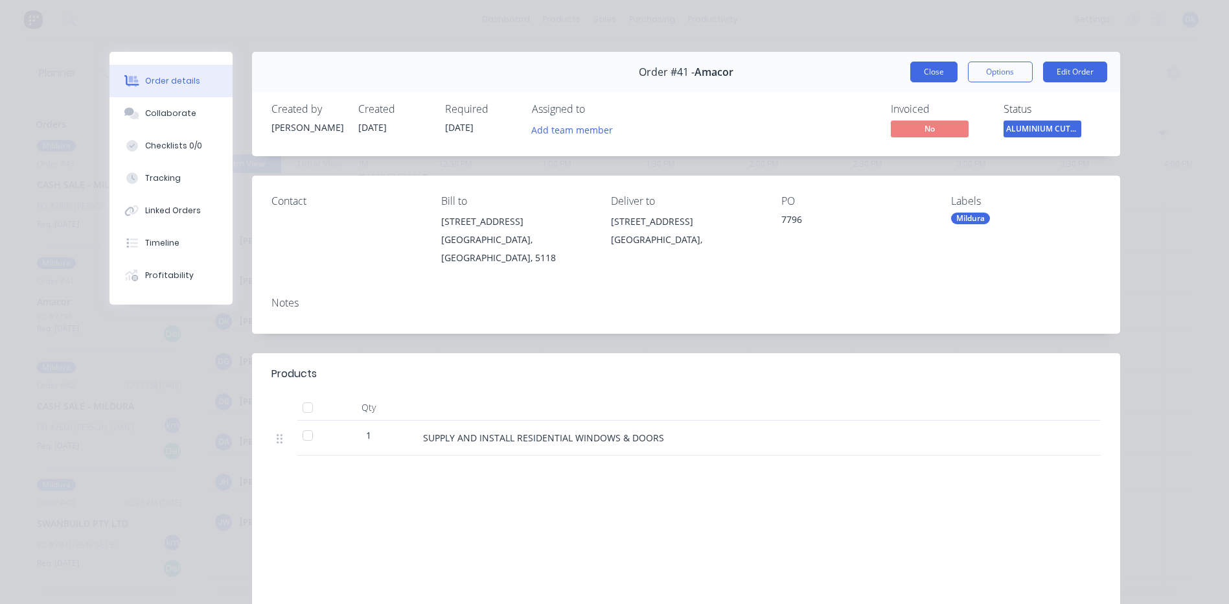
click at [913, 68] on button "Close" at bounding box center [933, 72] width 47 height 21
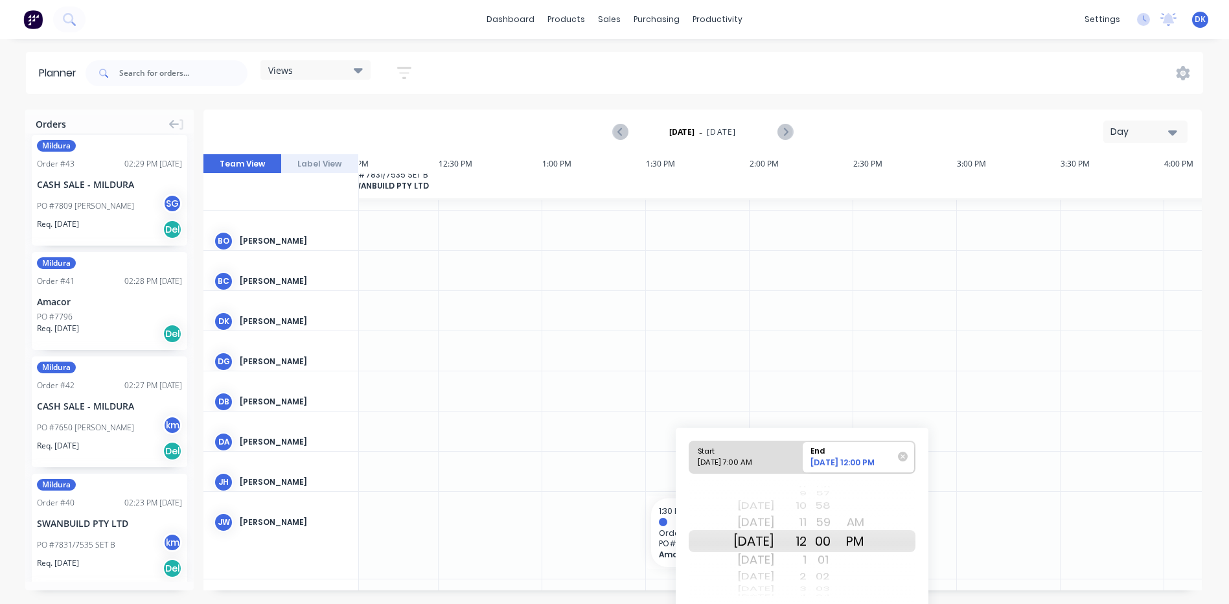
scroll to position [1195, 0]
click at [586, 503] on div at bounding box center [594, 535] width 104 height 86
click at [665, 509] on span "1:30 PM - 2:30 PM" at bounding box center [690, 510] width 62 height 11
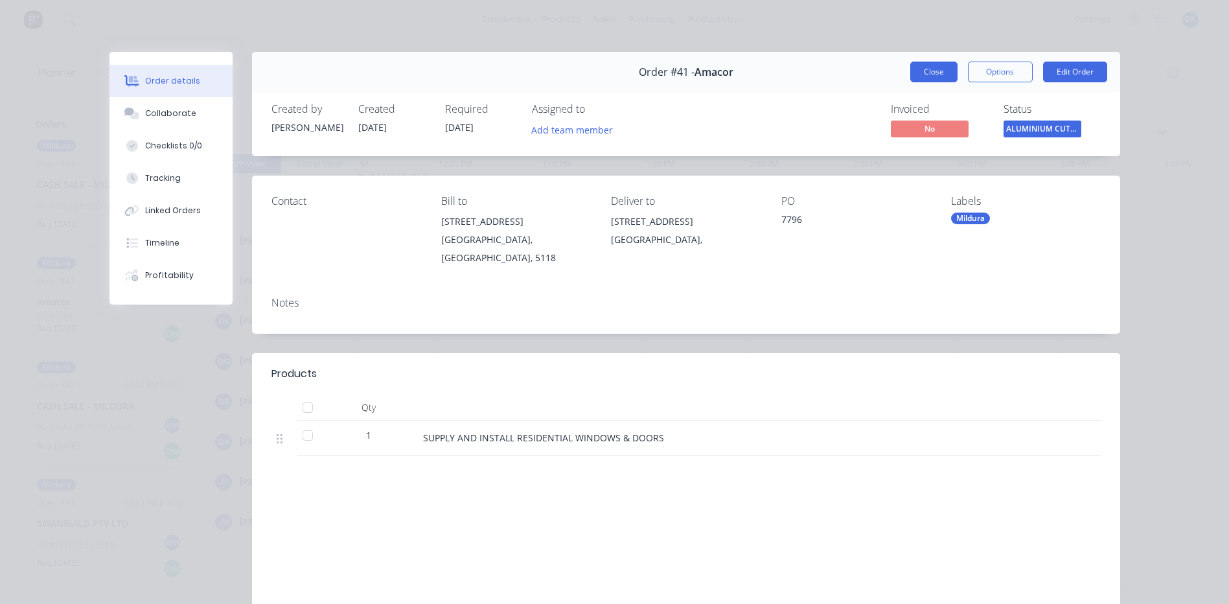
click at [925, 78] on button "Close" at bounding box center [933, 72] width 47 height 21
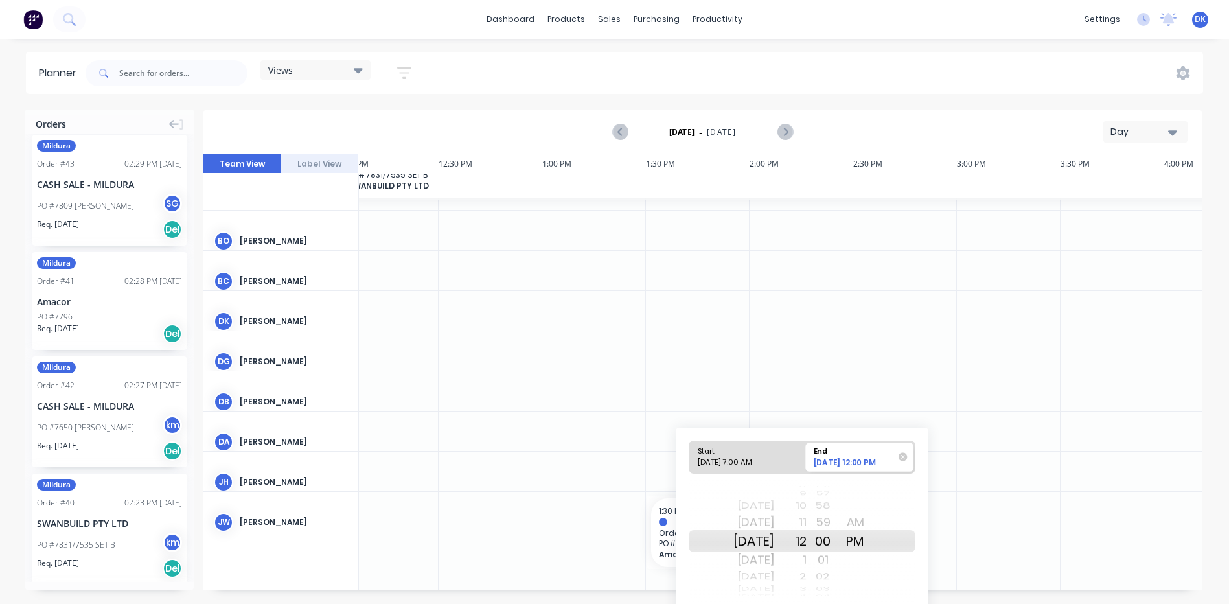
click at [866, 452] on div "End" at bounding box center [854, 449] width 91 height 15
click at [803, 452] on input "End [DATE] 12:00 PM" at bounding box center [802, 457] width 1 height 32
click at [732, 452] on div "Start" at bounding box center [740, 449] width 94 height 16
click at [690, 452] on input "Start [DATE] 7:00 AM" at bounding box center [689, 457] width 1 height 32
radio input "true"
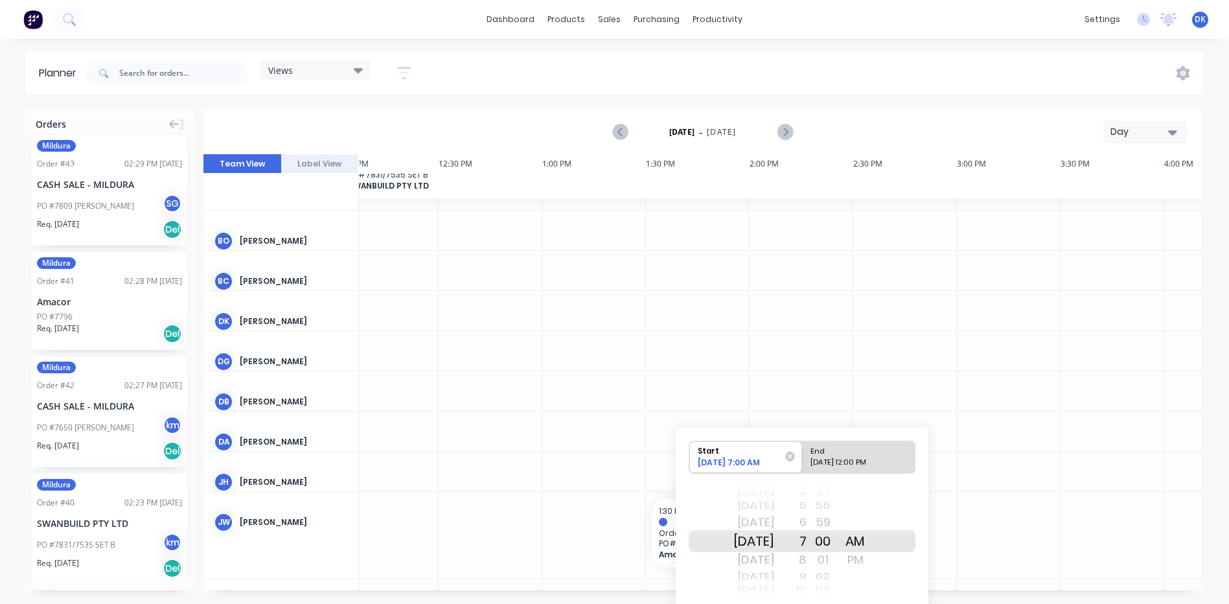
click at [1013, 522] on div at bounding box center [1009, 535] width 104 height 86
click at [886, 457] on div "[DATE] 12:00 PM" at bounding box center [853, 465] width 94 height 16
click at [803, 457] on input "End [DATE] 12:00 PM" at bounding box center [802, 457] width 1 height 32
radio input "true"
click at [728, 454] on div "Start" at bounding box center [740, 449] width 94 height 16
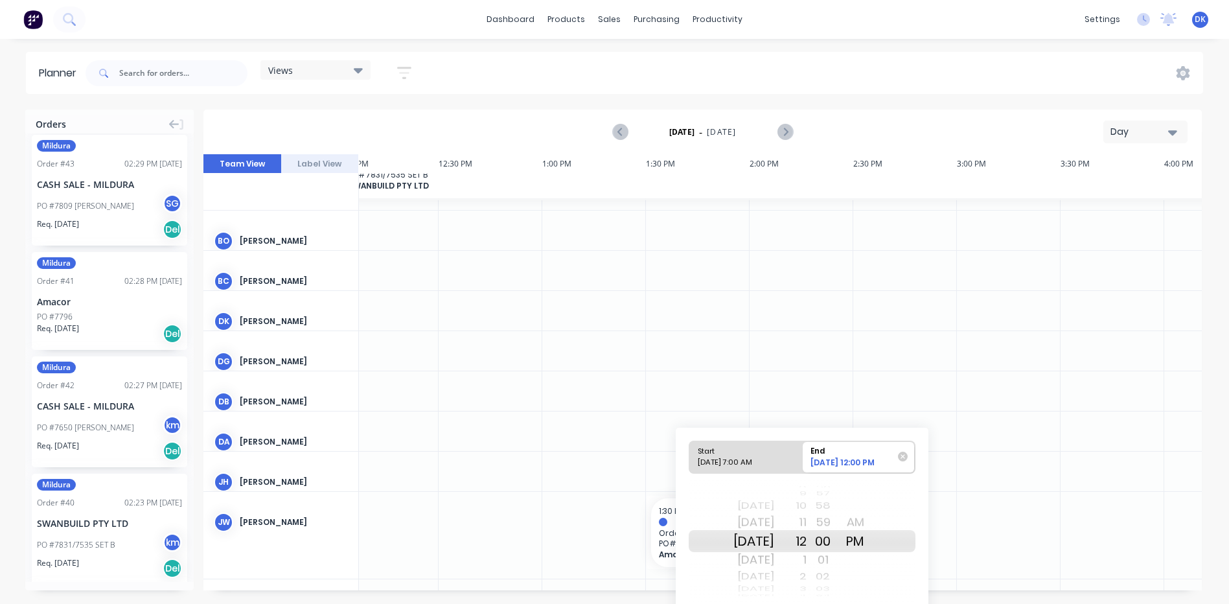
click at [690, 454] on input "Start [DATE] 7:00 AM" at bounding box center [689, 457] width 1 height 32
radio input "true"
click at [740, 454] on div "Start" at bounding box center [738, 449] width 91 height 15
click at [690, 454] on input "Start [DATE] 7:00 AM" at bounding box center [689, 457] width 1 height 32
click at [740, 454] on div "Start" at bounding box center [740, 449] width 94 height 16
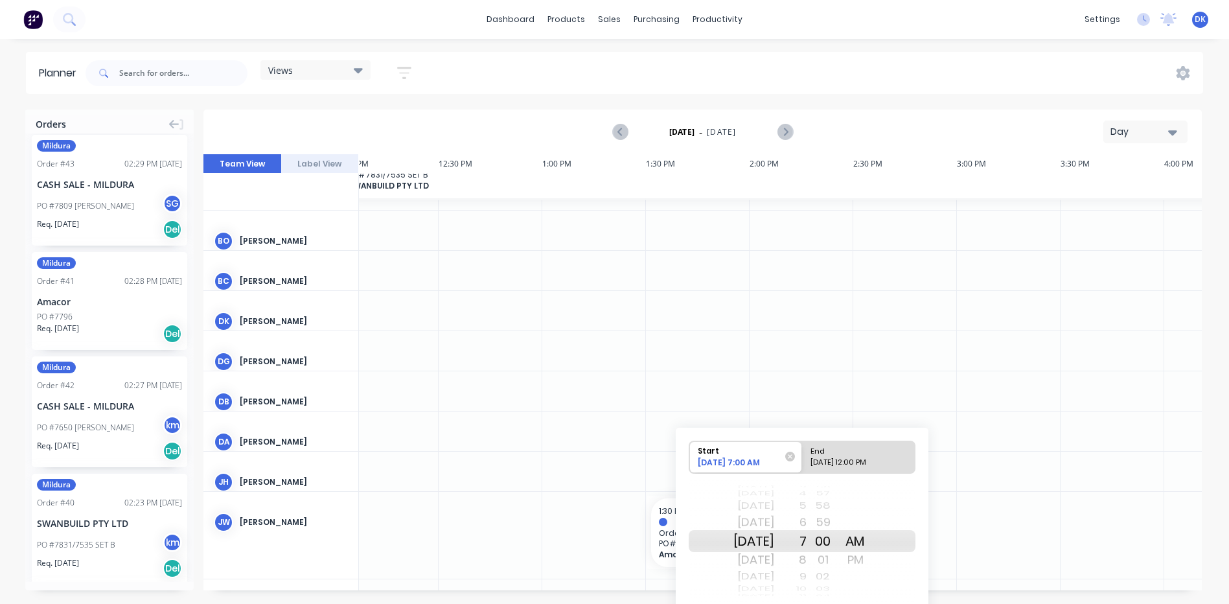
click at [690, 454] on input "Start [DATE] 7:00 AM" at bounding box center [689, 457] width 1 height 32
click at [740, 454] on div "Start" at bounding box center [738, 449] width 91 height 15
click at [690, 454] on input "Start [DATE] 7:00 AM" at bounding box center [689, 457] width 1 height 32
click at [765, 544] on div "[DATE]" at bounding box center [753, 541] width 41 height 22
click at [954, 528] on div at bounding box center [905, 535] width 104 height 86
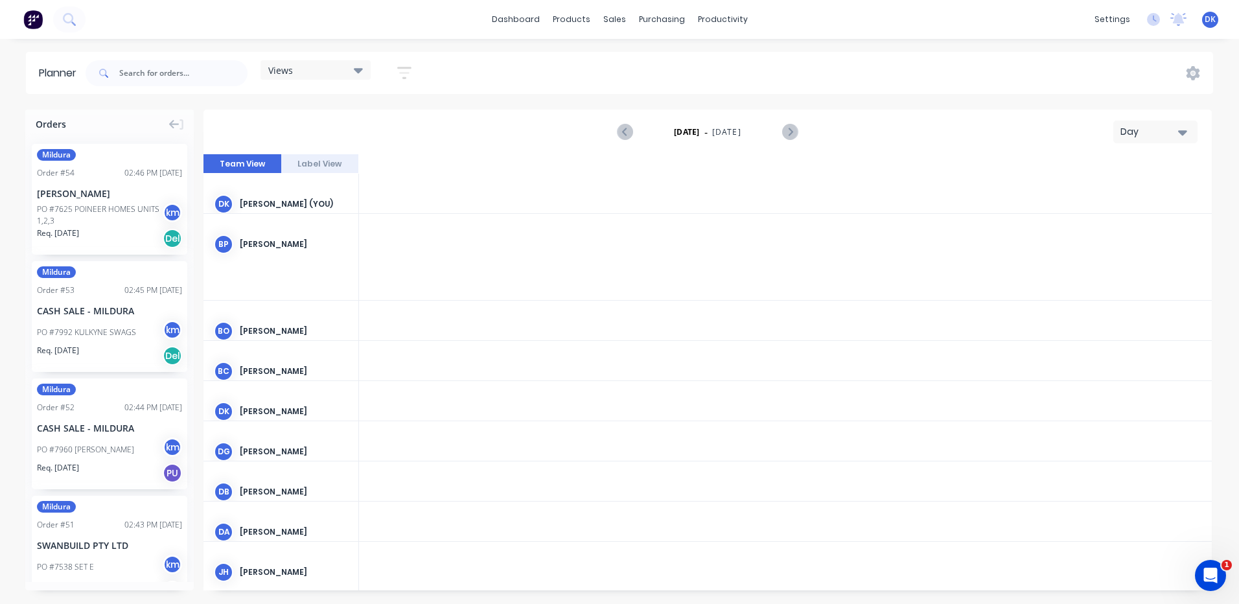
scroll to position [0, 2903]
click at [789, 130] on icon "Next page" at bounding box center [790, 132] width 6 height 10
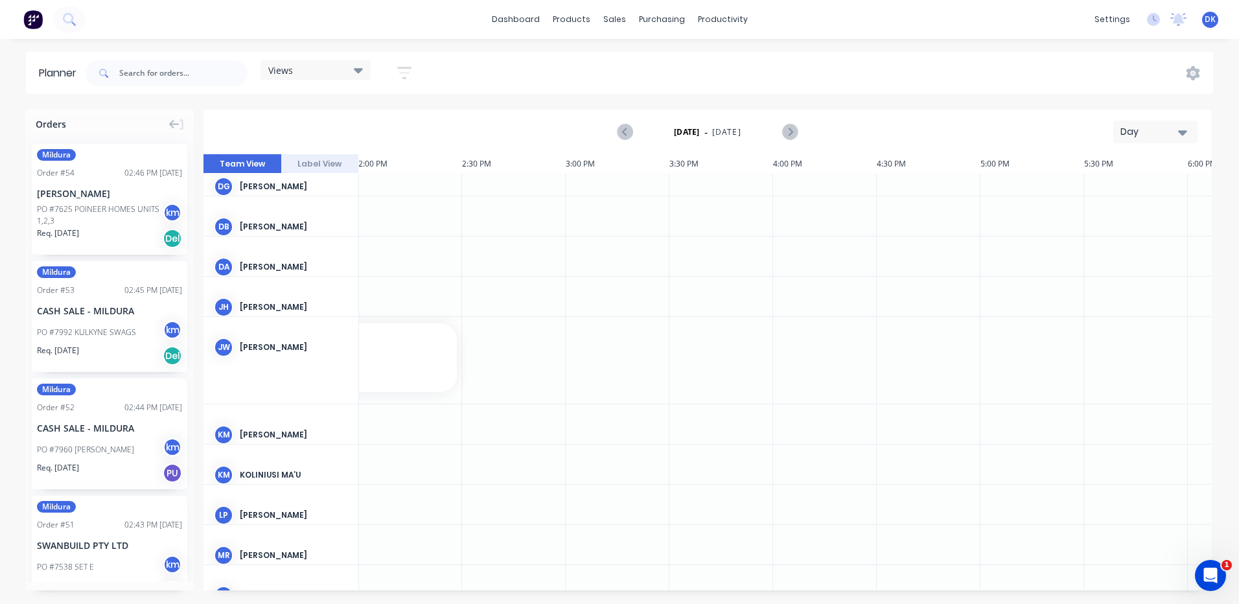
scroll to position [273, 2903]
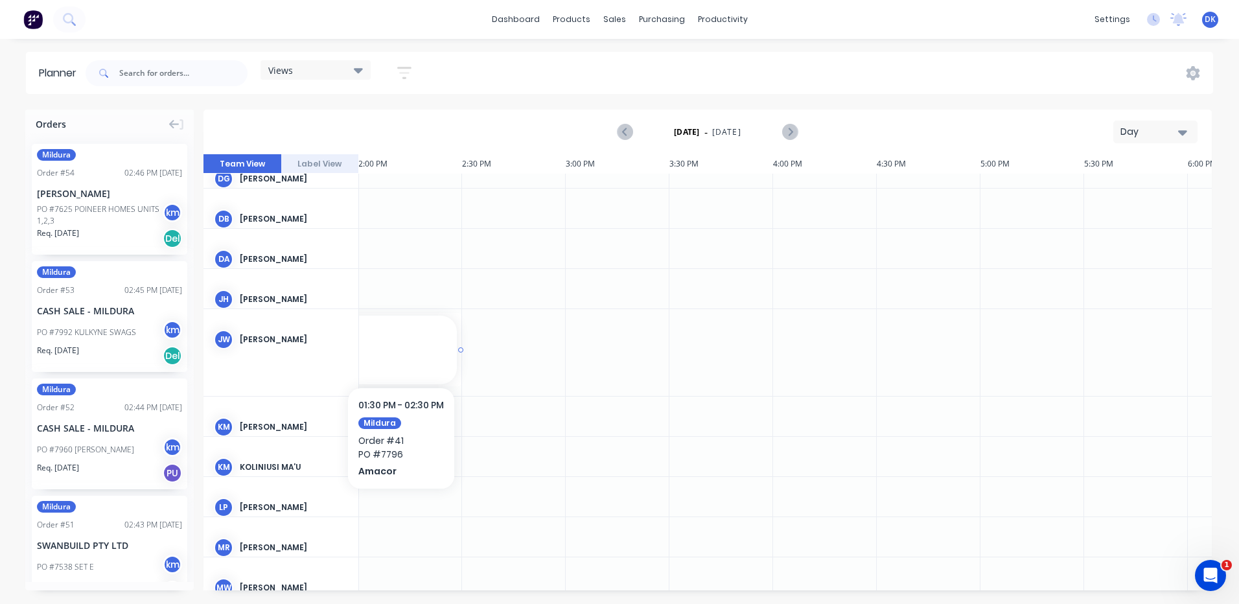
click at [401, 348] on span "Order # 41" at bounding box center [358, 350] width 181 height 10
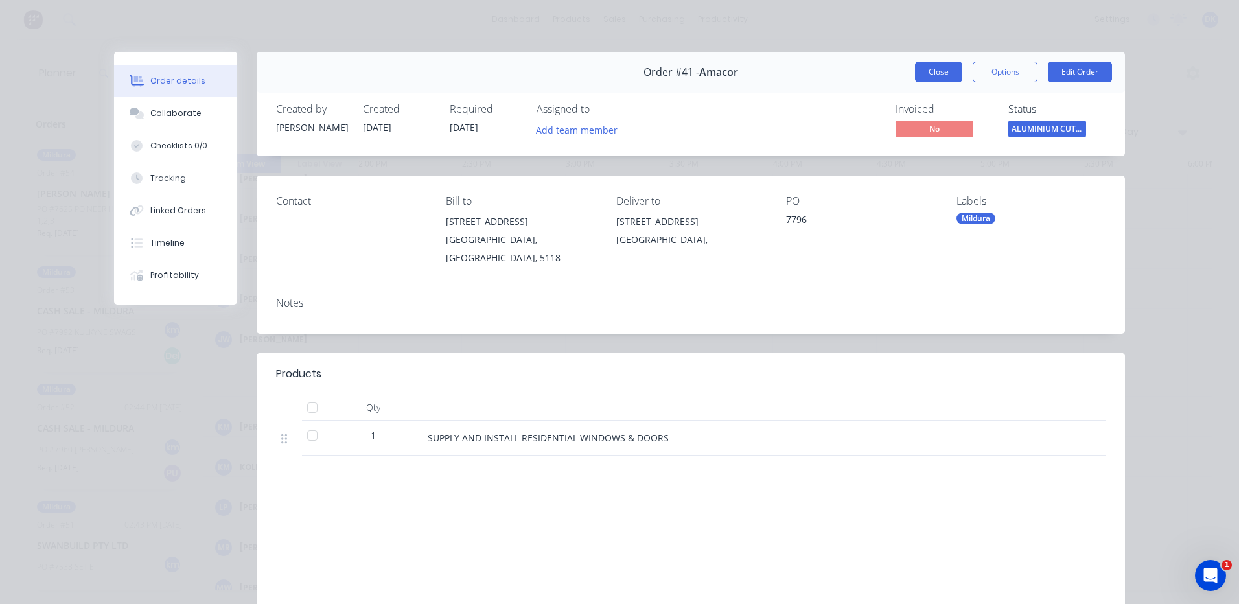
click at [922, 73] on button "Close" at bounding box center [938, 72] width 47 height 21
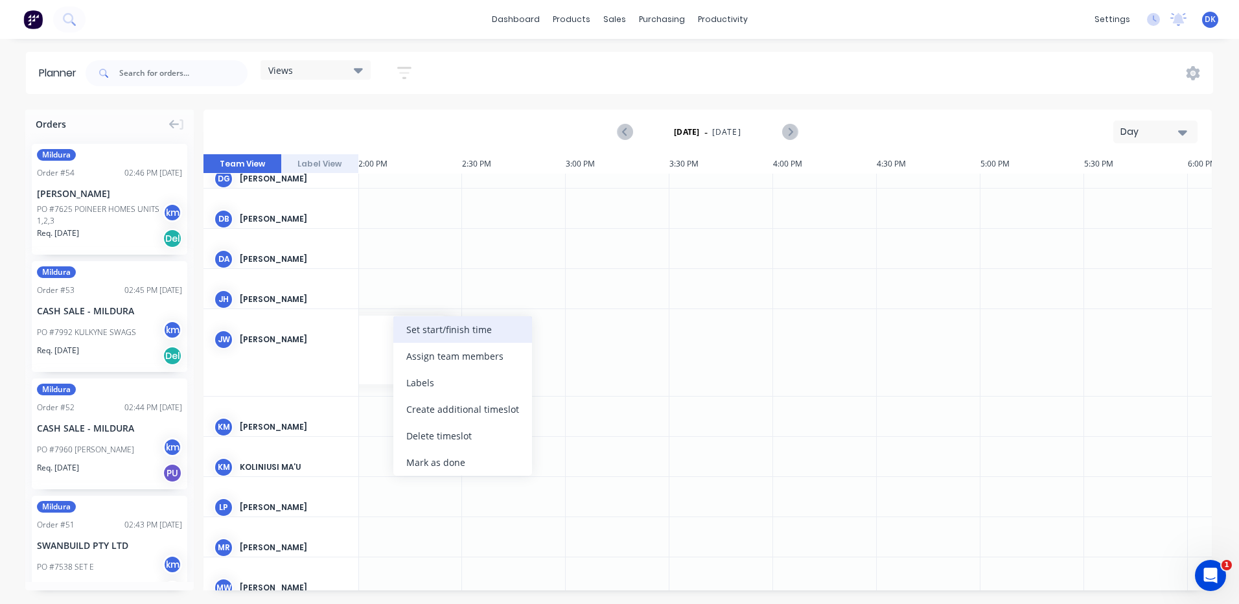
click at [422, 332] on div "Set start/finish time" at bounding box center [462, 329] width 139 height 27
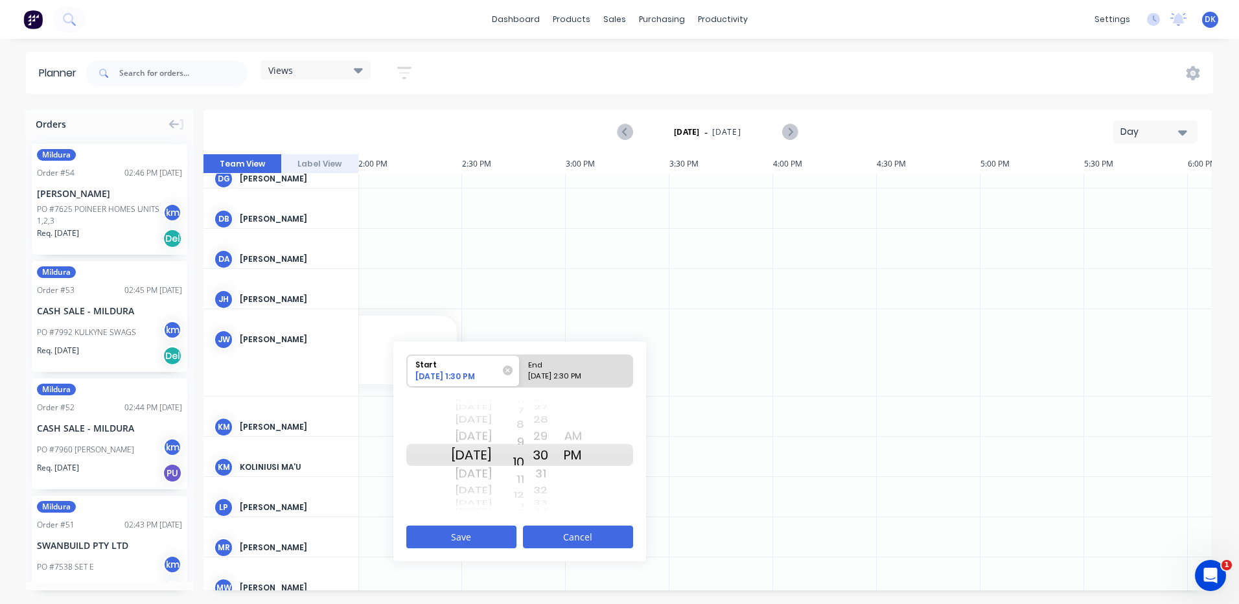
drag, startPoint x: 540, startPoint y: 454, endPoint x: 547, endPoint y: 527, distance: 73.5
click at [547, 527] on div "Start 10/02/2025 1:30 PM End 10/02/2025 2:30 PM Sat Aug 23 Sun Aug 24 Mon Aug 2…" at bounding box center [519, 451] width 253 height 220
drag, startPoint x: 533, startPoint y: 448, endPoint x: 541, endPoint y: 515, distance: 67.8
click at [541, 515] on div "Sat Aug 23 Sun Aug 24 Mon Aug 25 Tue Aug 26 Wed Aug 27 Thu Aug 28 Fri Aug 29 Sa…" at bounding box center [519, 455] width 227 height 122
drag, startPoint x: 557, startPoint y: 452, endPoint x: 562, endPoint y: 538, distance: 85.6
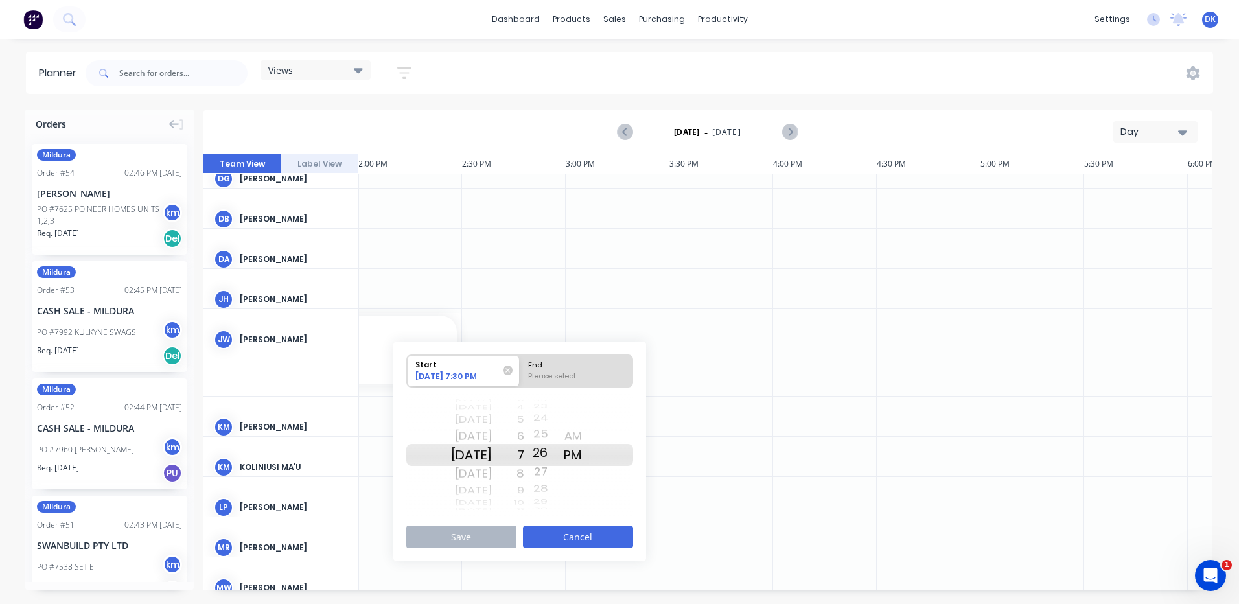
click at [562, 538] on div "Start 10/02/2025 7:30 PM End Please select Sat Aug 23 Sun Aug 24 Mon Aug 25 Tue…" at bounding box center [519, 451] width 253 height 220
drag, startPoint x: 559, startPoint y: 451, endPoint x: 557, endPoint y: 500, distance: 49.3
click at [557, 500] on div "44 45 46 47 48 49 50 51 52 53 54 55 56 57 58 59 00 01 02 03 04 05 06 07 08 09 1…" at bounding box center [540, 454] width 32 height 123
drag, startPoint x: 557, startPoint y: 454, endPoint x: 560, endPoint y: 531, distance: 77.2
click at [560, 531] on div "Start 10/02/2025 7:24 PM End Please select Sat Aug 23 Sun Aug 24 Mon Aug 25 Tue…" at bounding box center [519, 451] width 253 height 220
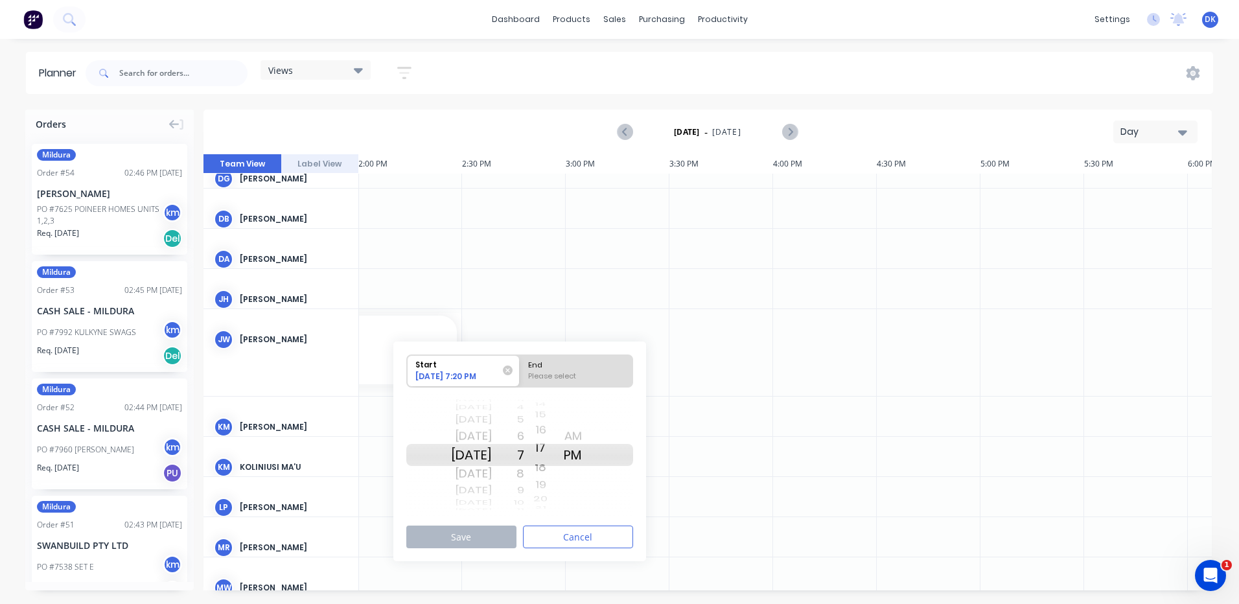
drag, startPoint x: 553, startPoint y: 457, endPoint x: 560, endPoint y: 516, distance: 59.3
click at [557, 516] on div "37 38 39 40 41 42 43 44 45 46 47 48 49 50 51 52 53 54 55 56 57 58 59 00 01 02 0…" at bounding box center [540, 454] width 32 height 123
drag, startPoint x: 559, startPoint y: 450, endPoint x: 559, endPoint y: 498, distance: 48.6
click at [557, 498] on div "35 36 37 38 39 40 41 42 43 44 45 46 47 48 49 50 51 52 53 54 55 56 57 58 59 00 0…" at bounding box center [540, 454] width 32 height 123
drag, startPoint x: 559, startPoint y: 454, endPoint x: 559, endPoint y: 509, distance: 55.1
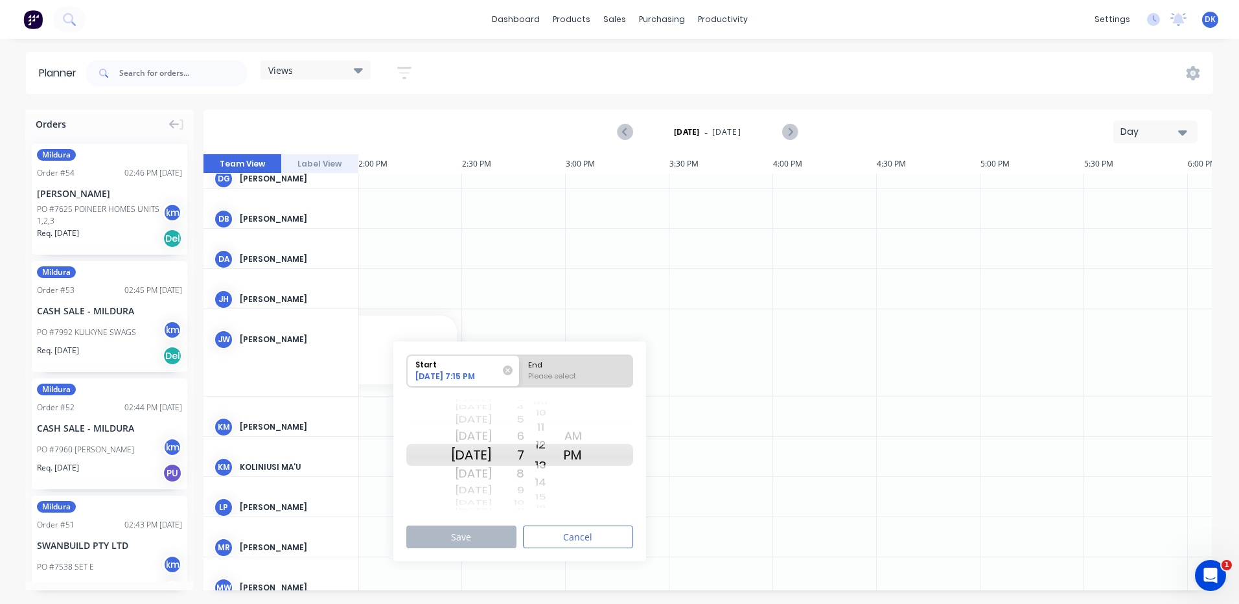
click at [557, 509] on div "32 33 34 35 36 37 38 39 40 41 42 43 44 45 46 47 48 49 50 51 52 53 54 55 56 57 5…" at bounding box center [540, 454] width 32 height 123
drag, startPoint x: 557, startPoint y: 454, endPoint x: 556, endPoint y: 509, distance: 55.1
click at [556, 509] on div "30 31 32 33 34 35 36 37 38 39 40 41 42 43 44 45 46 47 48 49 50 51 52 53 54 55 5…" at bounding box center [540, 454] width 32 height 123
drag, startPoint x: 559, startPoint y: 453, endPoint x: 554, endPoint y: 511, distance: 58.5
click at [554, 511] on div "26 27 28 29 30 31 32 33 34 35 36 37 38 39 40 41 42 43 44 45 46 47 48 49 50 51 5…" at bounding box center [540, 454] width 32 height 123
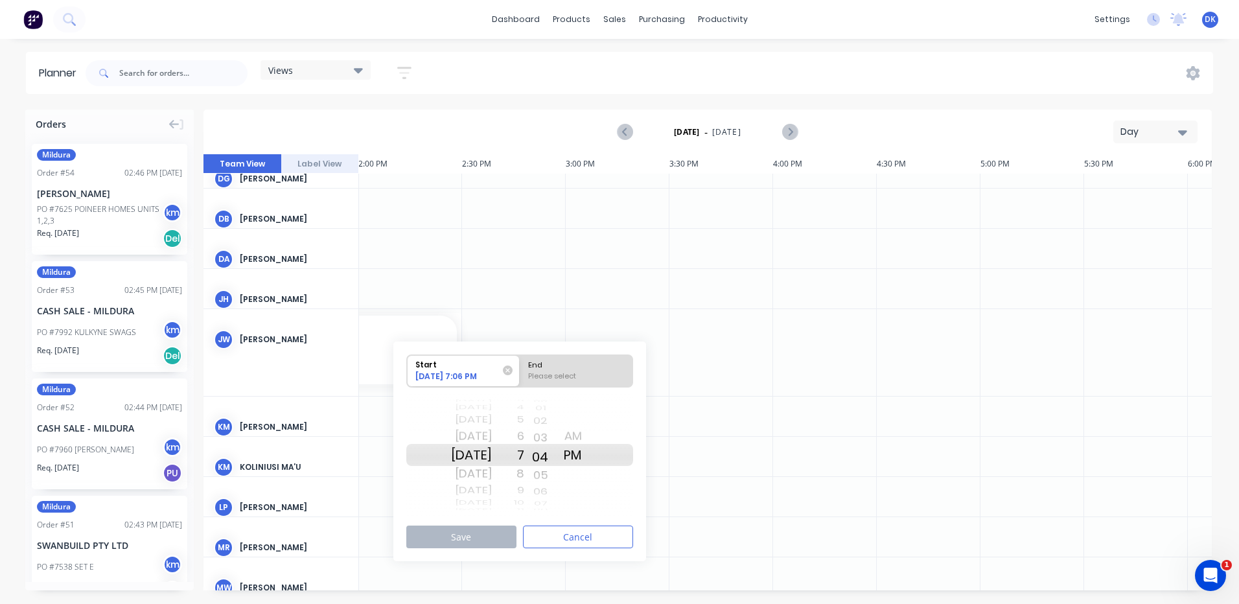
drag, startPoint x: 559, startPoint y: 450, endPoint x: 559, endPoint y: 499, distance: 49.2
click at [557, 499] on div "24 25 26 27 28 29 30 31 32 33 34 35 36 37 38 39 40 41 42 43 44 45 46 47 48 49 5…" at bounding box center [540, 454] width 32 height 123
drag, startPoint x: 559, startPoint y: 451, endPoint x: 558, endPoint y: 508, distance: 57.0
click at [557, 508] on div "21 22 23 24 25 26 27 28 29 30 31 32 33 34 35 36 37 38 39 40 41 42 43 44 45 46 4…" at bounding box center [540, 454] width 32 height 123
drag, startPoint x: 559, startPoint y: 455, endPoint x: 559, endPoint y: 473, distance: 17.5
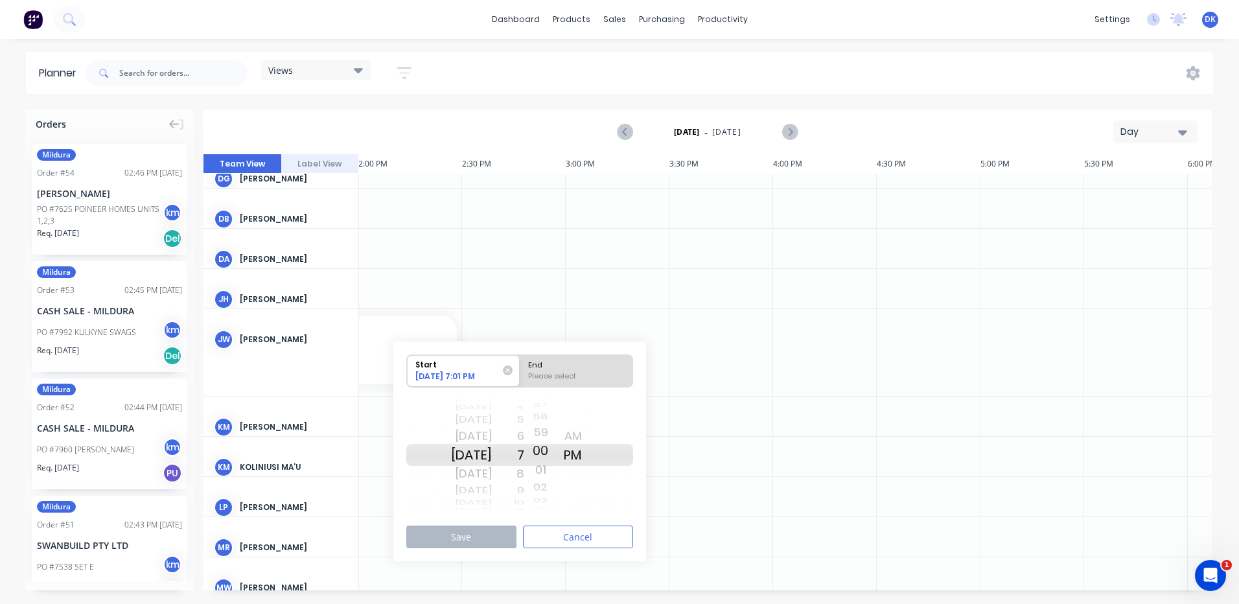
click at [557, 473] on div "20 21 22 23 24 25 26 27 28 29 30 31 32 33 34 35 36 37 38 39 40 41 42 43 44 45 4…" at bounding box center [540, 454] width 32 height 123
drag, startPoint x: 588, startPoint y: 455, endPoint x: 589, endPoint y: 474, distance: 19.4
click at [589, 474] on div "AM PM AM PM" at bounding box center [573, 454] width 32 height 123
click at [566, 370] on div "End" at bounding box center [577, 363] width 106 height 16
click at [520, 370] on input "End Please select" at bounding box center [520, 371] width 1 height 32
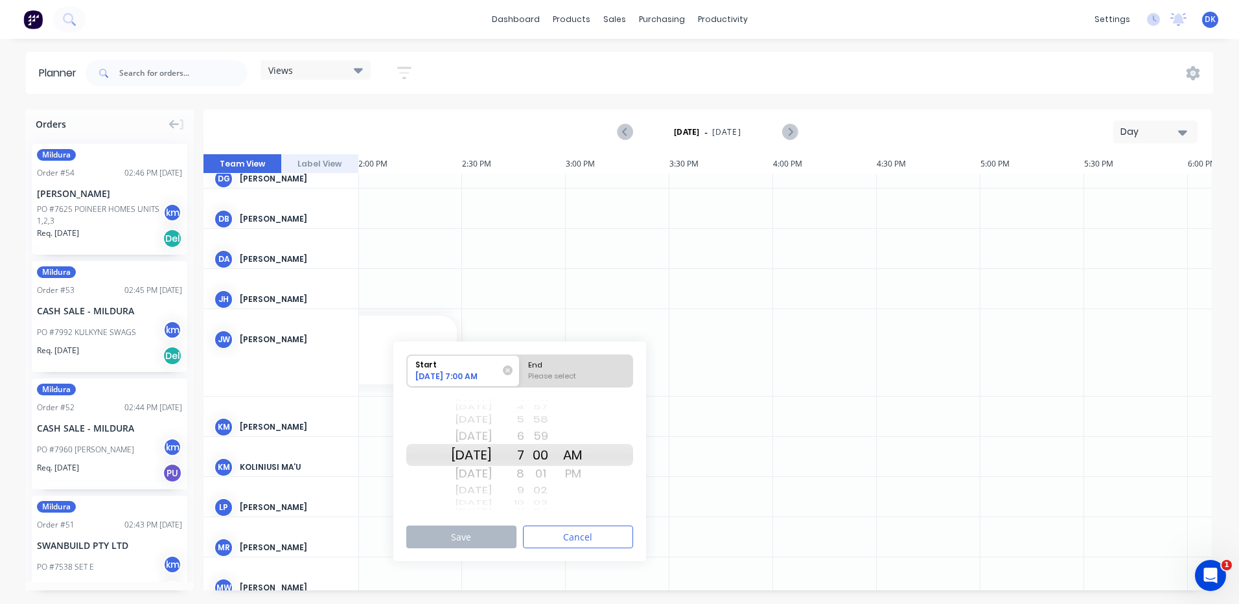
radio input "true"
click at [451, 367] on div "Start" at bounding box center [458, 363] width 94 height 16
click at [408, 367] on input "Start [DATE] 7:00 AM" at bounding box center [407, 371] width 1 height 32
radio input "true"
click at [568, 535] on button "Cancel" at bounding box center [578, 536] width 110 height 23
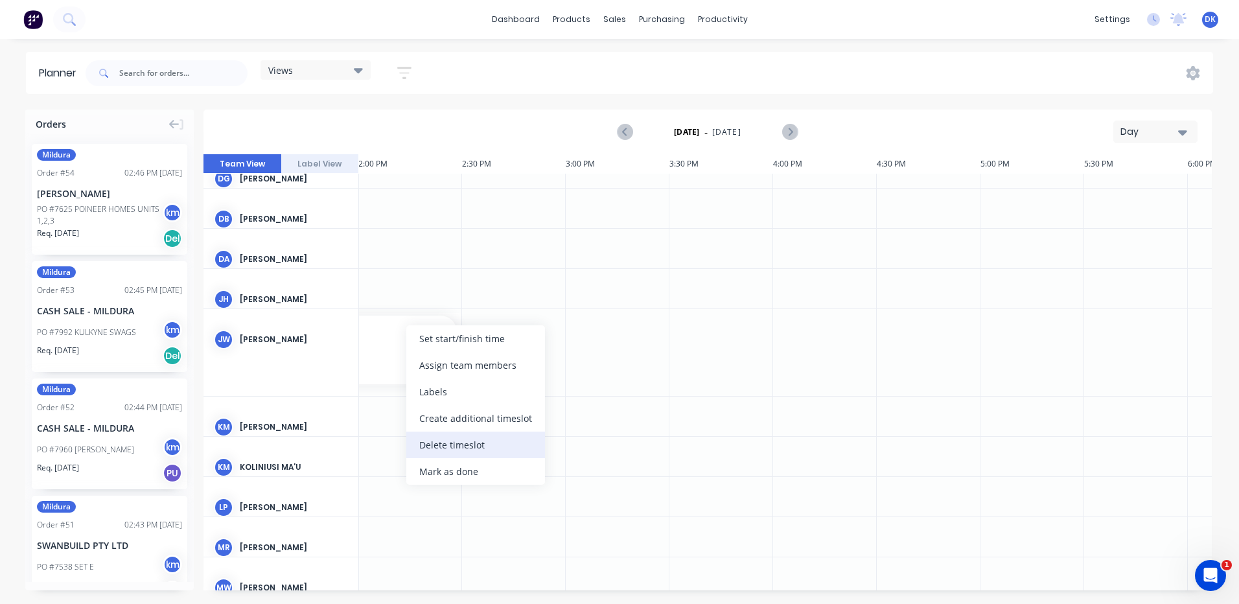
click at [440, 444] on div "Delete timeslot" at bounding box center [475, 445] width 139 height 27
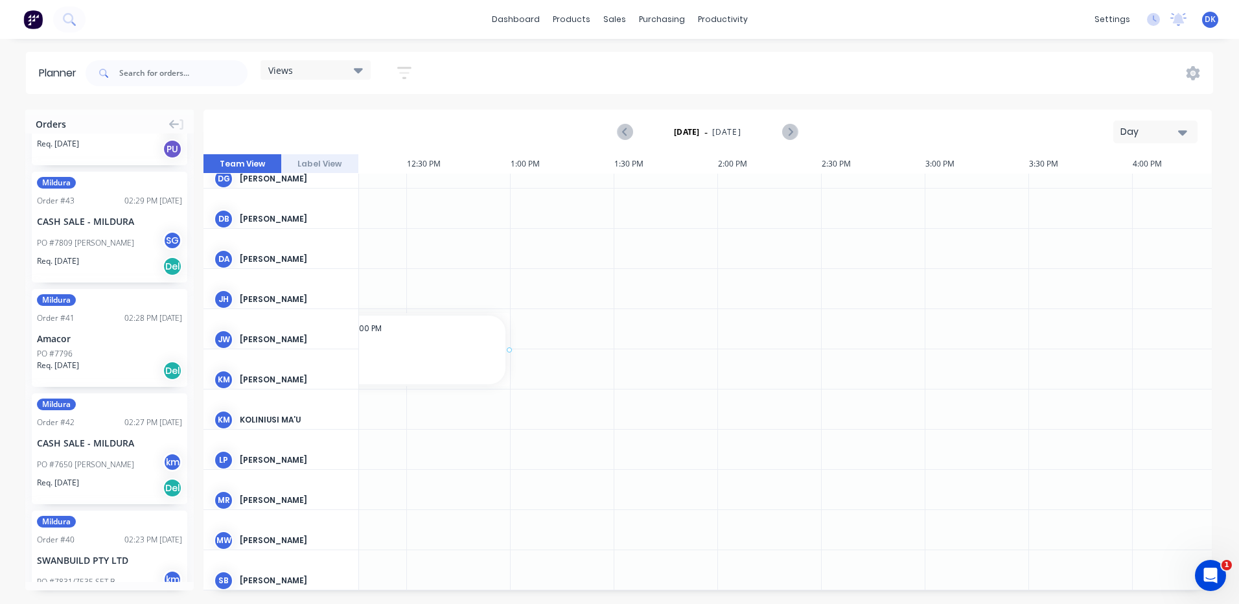
scroll to position [273, 2528]
drag, startPoint x: 84, startPoint y: 314, endPoint x: 423, endPoint y: 320, distance: 339.6
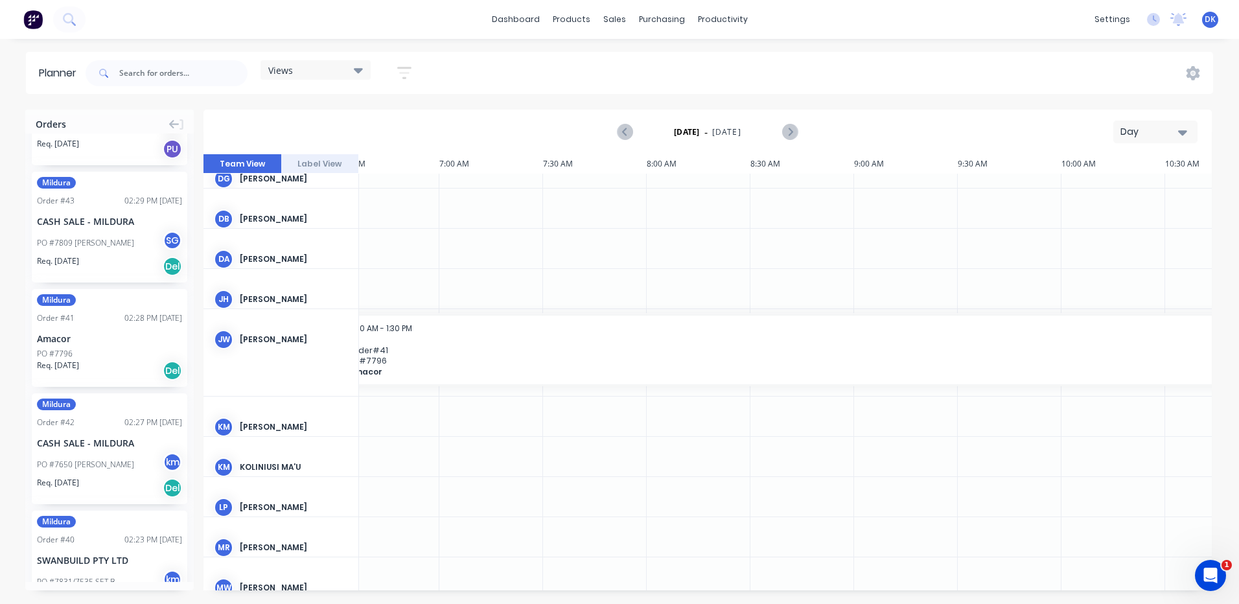
scroll to position [273, 1361]
drag, startPoint x: 425, startPoint y: 349, endPoint x: 454, endPoint y: 342, distance: 29.4
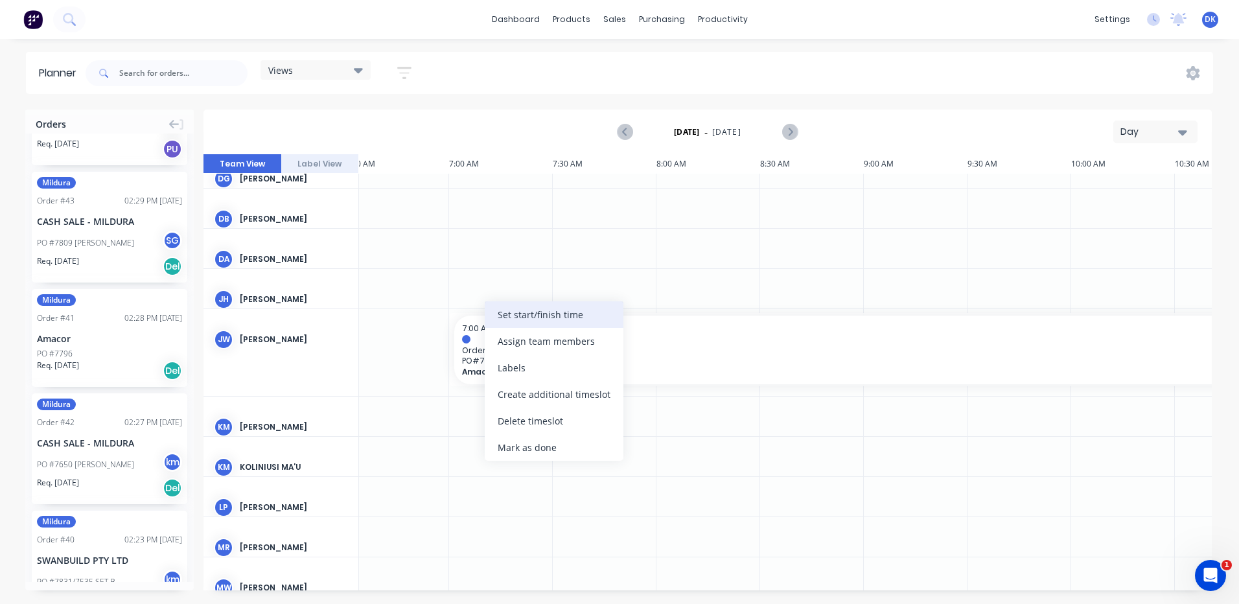
click at [534, 316] on div "Set start/finish time" at bounding box center [554, 314] width 139 height 27
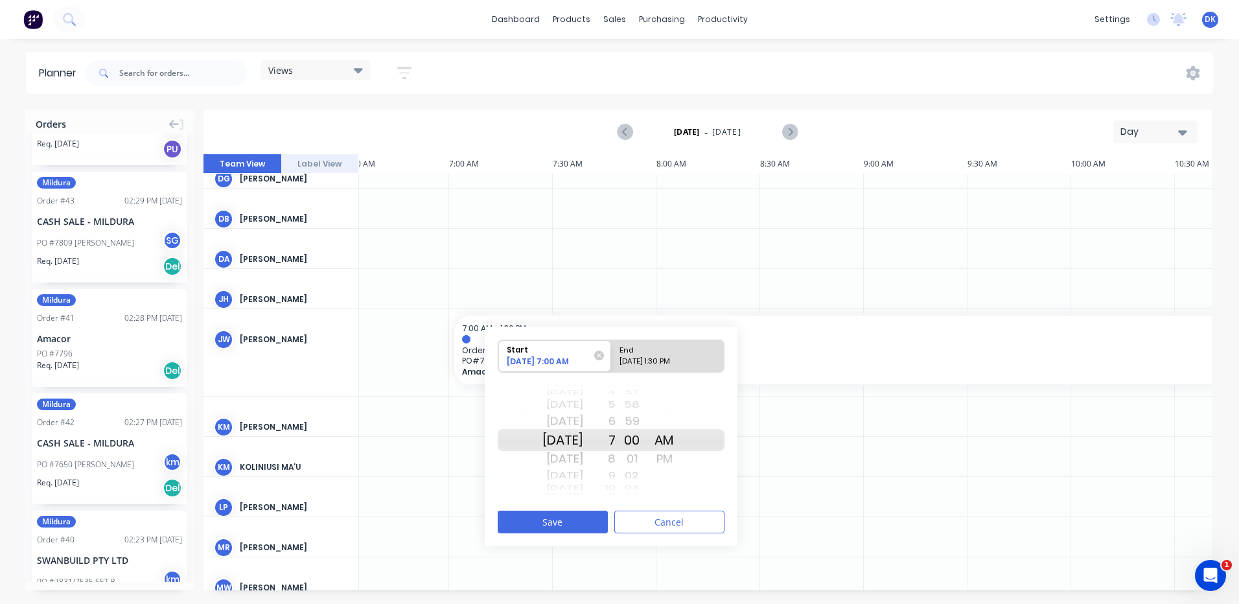
click at [645, 358] on div "[DATE] 1:30 PM" at bounding box center [662, 364] width 94 height 16
click at [612, 358] on input "End 10/02/2025 1:30 PM" at bounding box center [611, 356] width 1 height 32
radio input "true"
drag, startPoint x: 575, startPoint y: 437, endPoint x: 582, endPoint y: 396, distance: 42.1
click at [582, 396] on div "[DATE] [DATE] [DATE] [DATE] [DATE] [DATE] [DATE] [DATE] [DATE] [DATE] [DATE] [D…" at bounding box center [562, 439] width 41 height 123
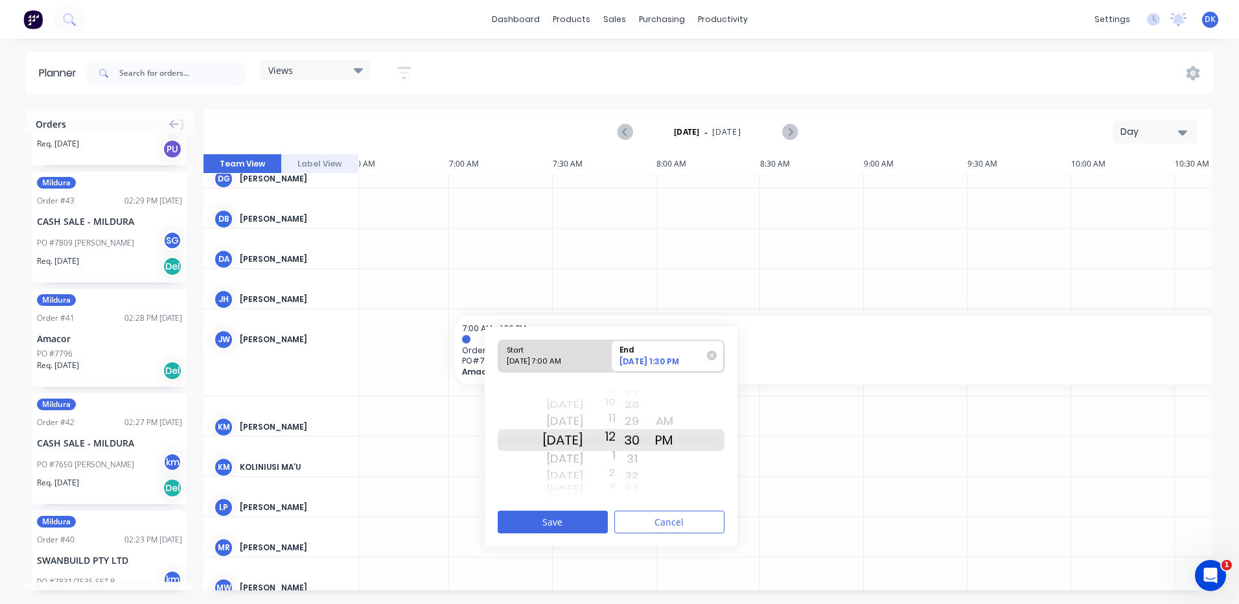
drag, startPoint x: 631, startPoint y: 438, endPoint x: 634, endPoint y: 456, distance: 18.3
click at [634, 456] on div "Thu Oct 2 Fri Oct 3 Sat Oct 4 Sun Oct 5 Mon Oct 6 Tue Oct 7 Wed Oct 8 Thu Oct 9…" at bounding box center [611, 440] width 227 height 122
drag, startPoint x: 647, startPoint y: 439, endPoint x: 648, endPoint y: 610, distance: 171.7
click at [648, 603] on html "dashboard products sales purchasing productivity dashboard products Product Cat…" at bounding box center [619, 302] width 1239 height 604
drag, startPoint x: 647, startPoint y: 437, endPoint x: 658, endPoint y: 538, distance: 102.3
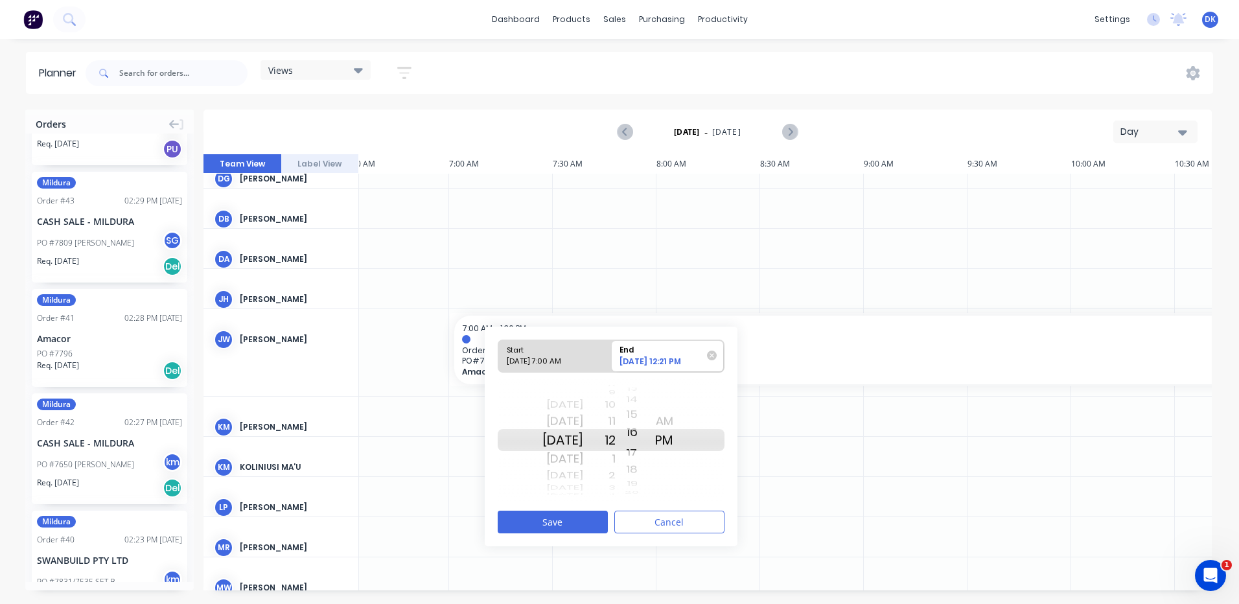
click at [658, 538] on div "Start 10/02/2025 7:00 AM End 10/04/2025 12:21 PM Thu Oct 2 Fri Oct 3 Sat Oct 4 …" at bounding box center [611, 437] width 253 height 220
drag, startPoint x: 649, startPoint y: 433, endPoint x: 649, endPoint y: 520, distance: 86.8
click at [649, 520] on div "Start 10/02/2025 7:00 AM End 10/04/2025 12:16 PM Thu Oct 2 Fri Oct 3 Sat Oct 4 …" at bounding box center [611, 437] width 253 height 220
drag, startPoint x: 649, startPoint y: 436, endPoint x: 649, endPoint y: 538, distance: 101.7
click at [649, 538] on div "Start 10/02/2025 7:00 AM End 10/04/2025 12:12 PM Thu Oct 2 Fri Oct 3 Sat Oct 4 …" at bounding box center [611, 437] width 253 height 220
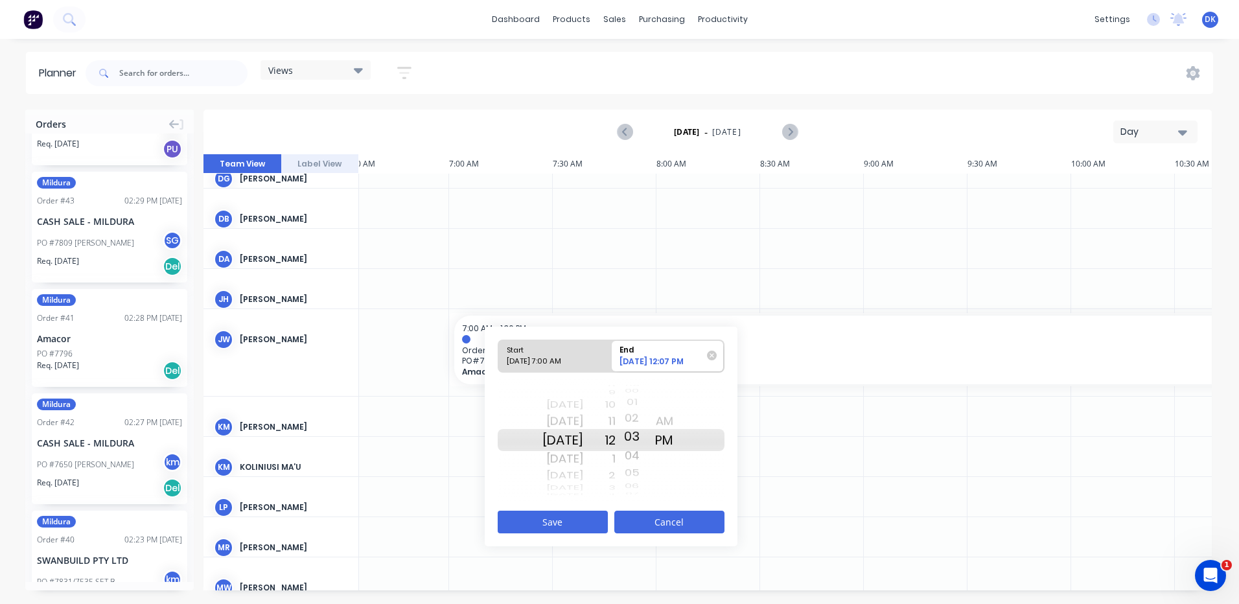
drag, startPoint x: 649, startPoint y: 438, endPoint x: 652, endPoint y: 522, distance: 84.3
click at [652, 522] on div "Start 10/02/2025 7:00 AM End 10/04/2025 12:07 PM Thu Oct 2 Fri Oct 3 Sat Oct 4 …" at bounding box center [611, 437] width 253 height 220
drag, startPoint x: 650, startPoint y: 435, endPoint x: 656, endPoint y: 502, distance: 67.0
click at [656, 502] on div "Start 10/02/2025 7:00 AM End 10/04/2025 12:03 PM Thu Oct 2 Fri Oct 3 Sat Oct 4 …" at bounding box center [611, 437] width 253 height 220
click at [545, 519] on button "Save" at bounding box center [553, 522] width 110 height 23
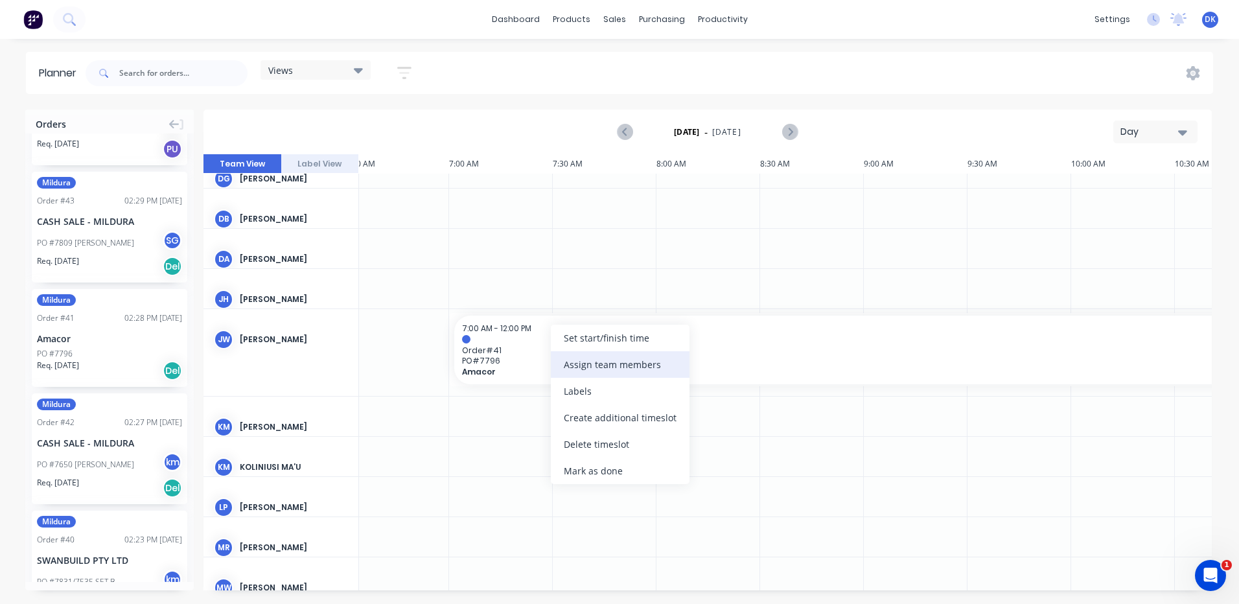
click at [578, 361] on div "Assign team members" at bounding box center [620, 364] width 139 height 27
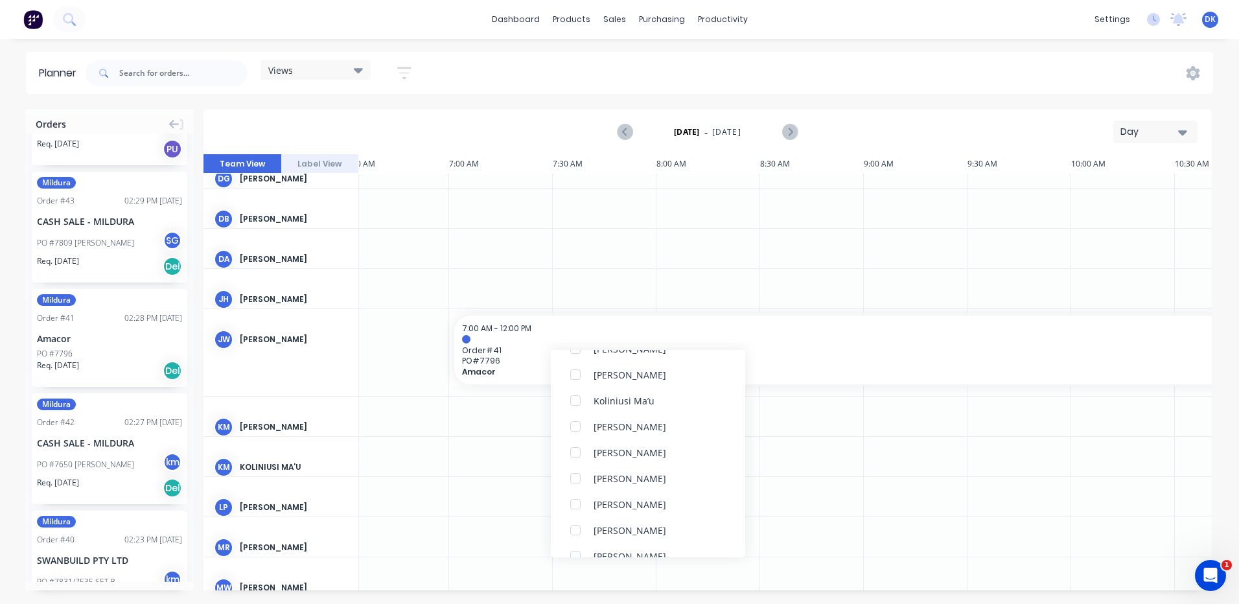
scroll to position [317, 0]
click at [890, 596] on div "Orders Mildura Order # 54 02:46 PM 01/10/25 MATT YOUNG PO #7625 POINEER HOMES U…" at bounding box center [619, 356] width 1239 height 494
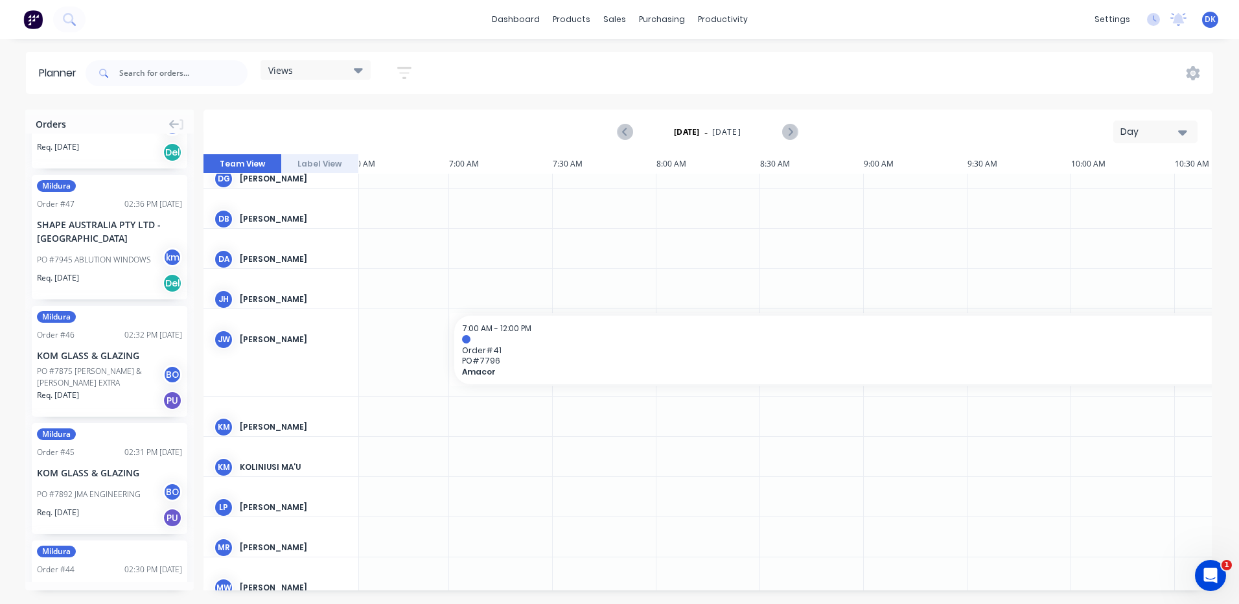
scroll to position [792, 0]
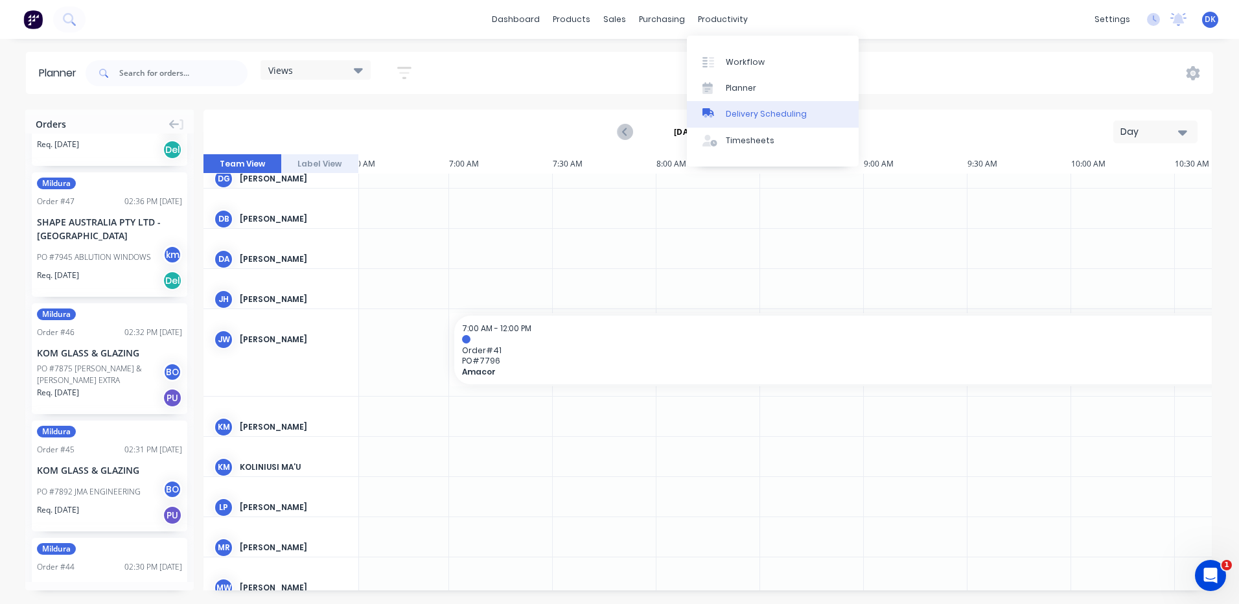
click at [733, 114] on div "Delivery Scheduling" at bounding box center [766, 114] width 81 height 12
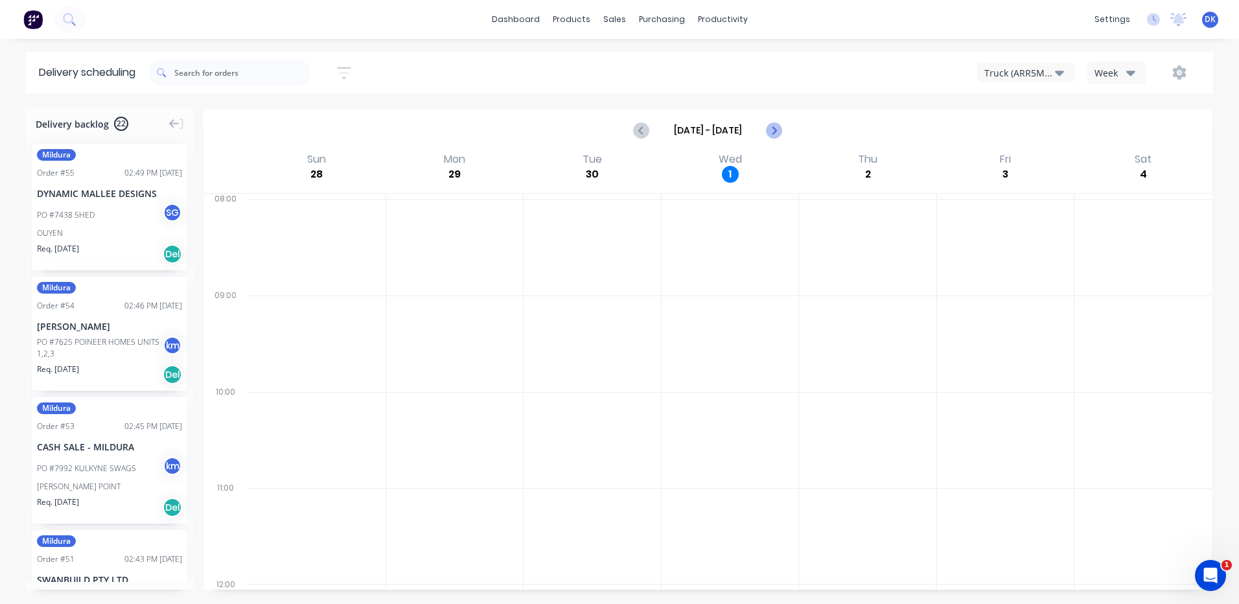
click at [776, 131] on icon "Next page" at bounding box center [773, 130] width 6 height 10
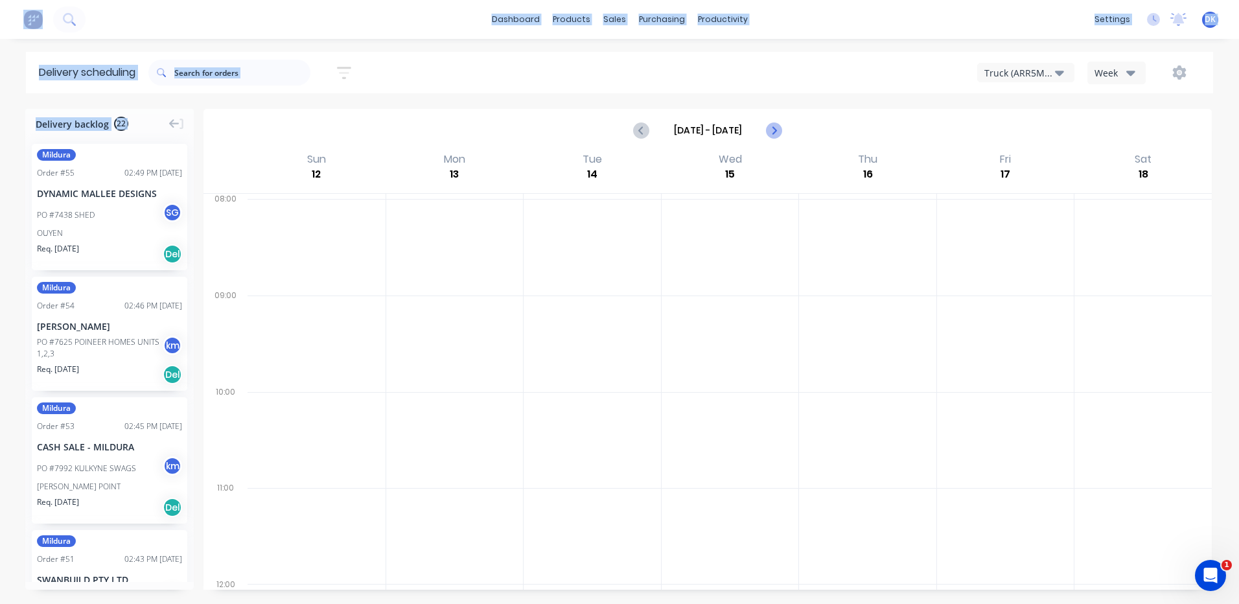
click at [776, 131] on icon "Next page" at bounding box center [773, 130] width 6 height 10
click at [643, 130] on icon "Previous page" at bounding box center [642, 130] width 16 height 16
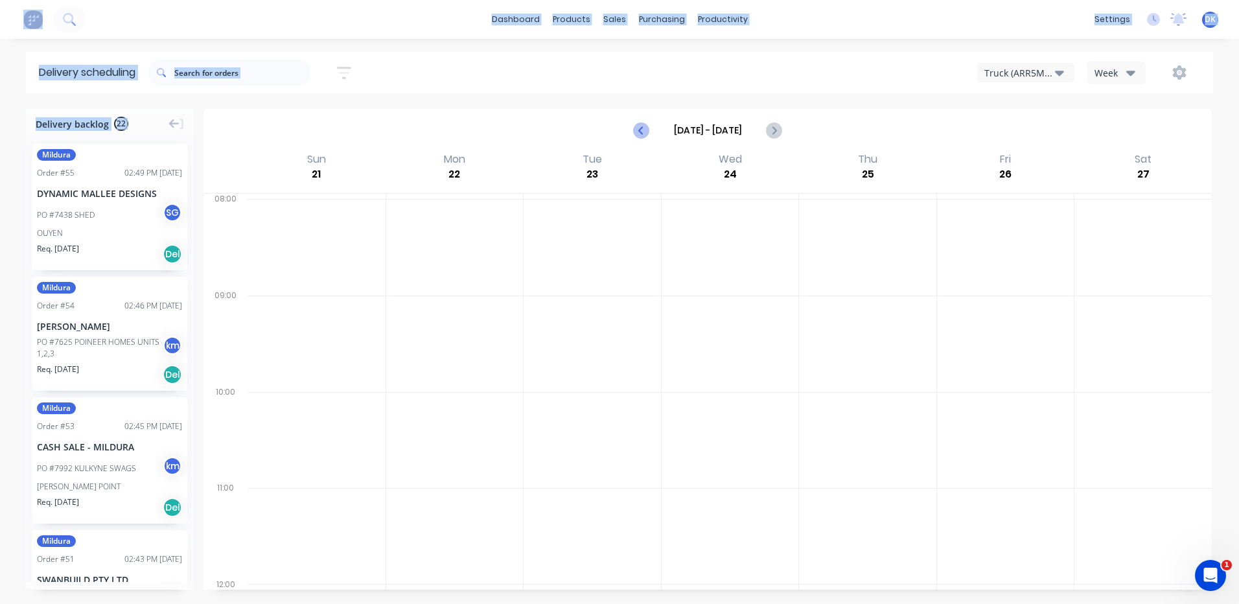
click at [643, 130] on icon "Previous page" at bounding box center [642, 130] width 16 height 16
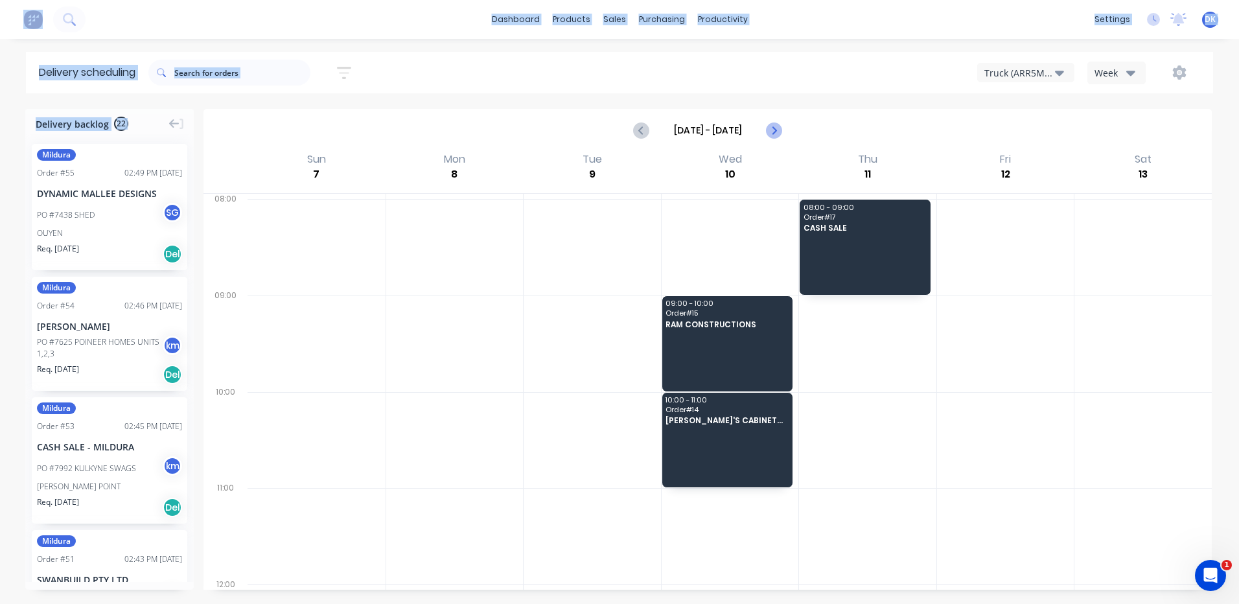
click at [773, 135] on icon "Next page" at bounding box center [774, 130] width 16 height 16
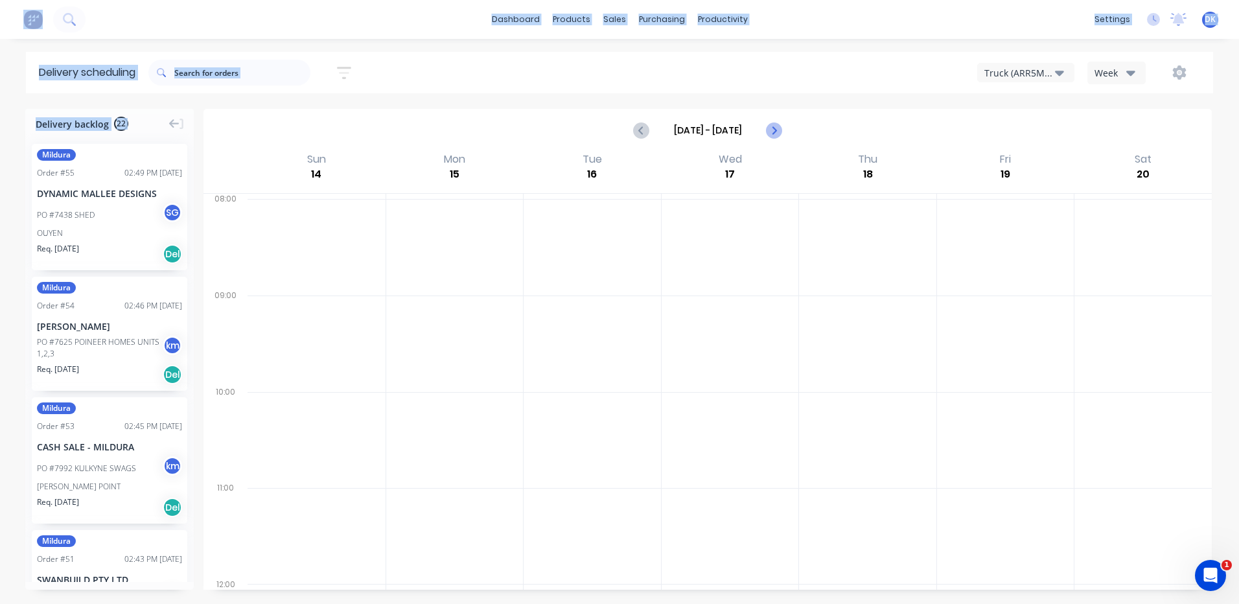
click at [773, 135] on icon "Next page" at bounding box center [774, 130] width 16 height 16
click at [641, 135] on icon "Previous page" at bounding box center [642, 130] width 16 height 16
click at [772, 134] on icon "Next page" at bounding box center [773, 130] width 6 height 10
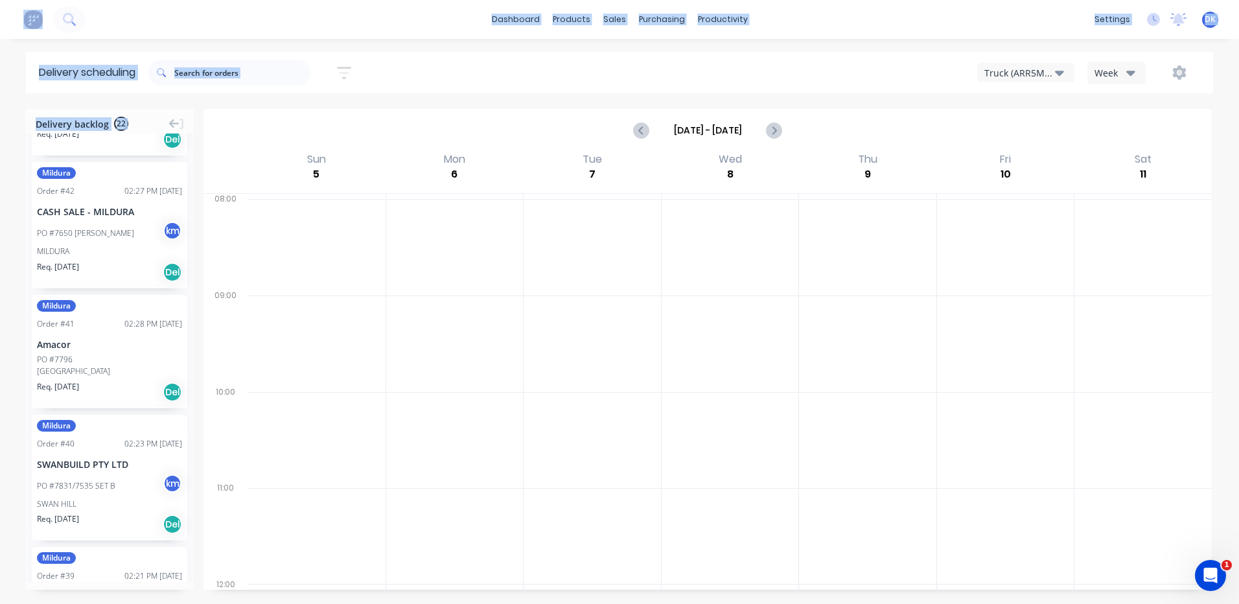
scroll to position [1193, 0]
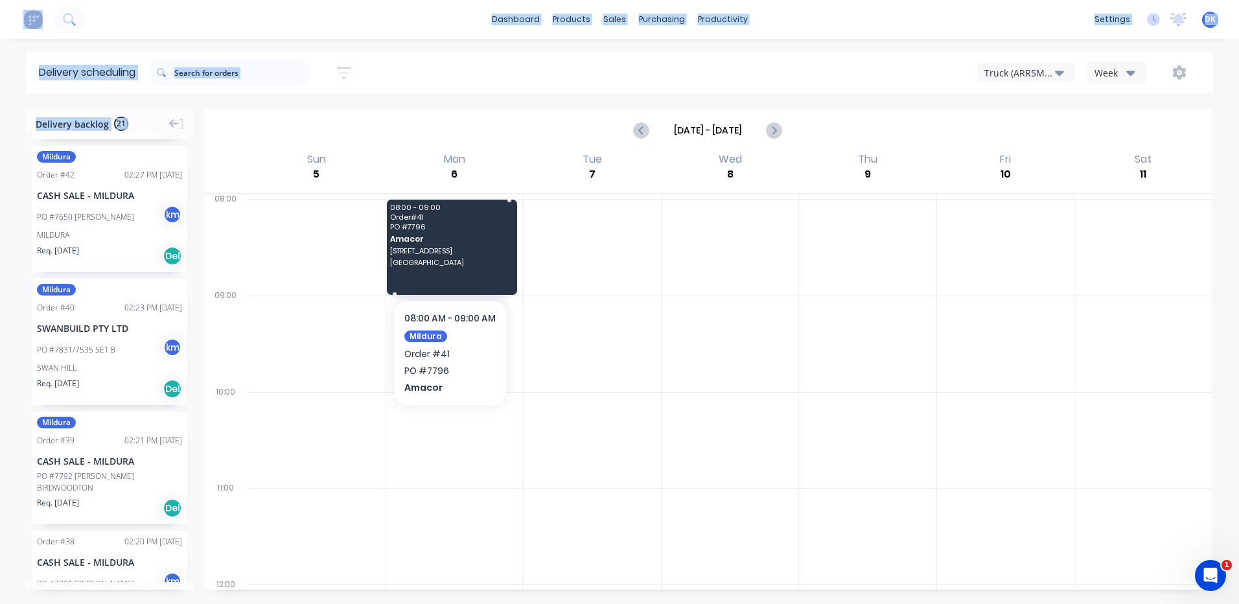
click at [450, 224] on span "PO # 7796" at bounding box center [451, 227] width 122 height 8
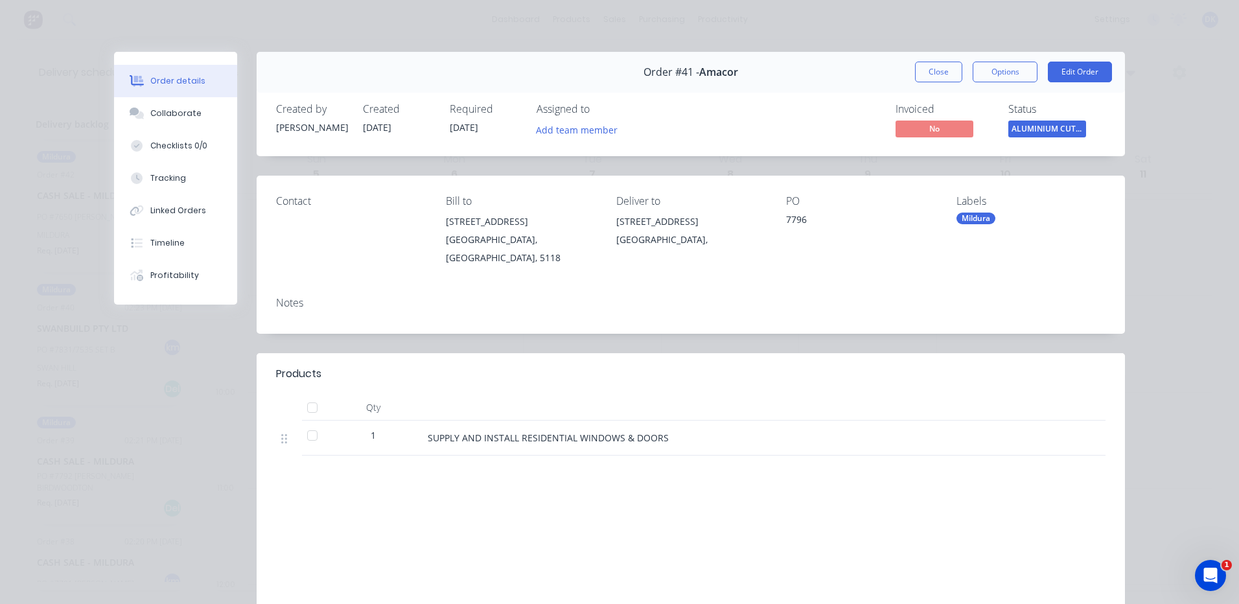
drag, startPoint x: 450, startPoint y: 224, endPoint x: 929, endPoint y: 71, distance: 503.1
click at [929, 71] on button "Close" at bounding box center [938, 72] width 47 height 21
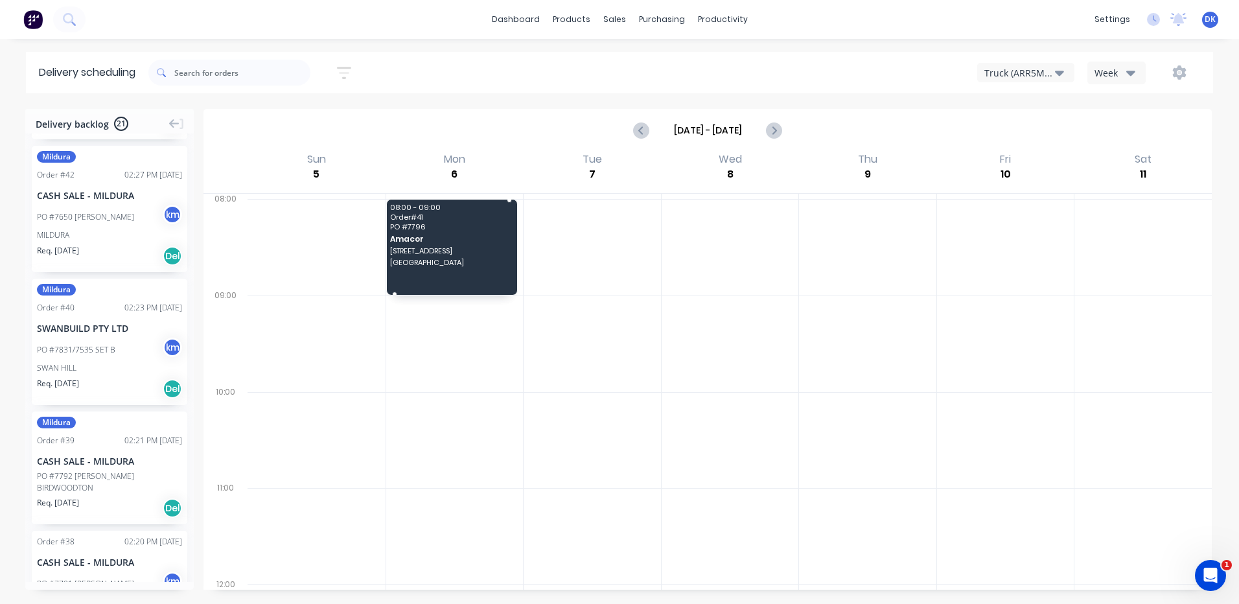
drag, startPoint x: 439, startPoint y: 211, endPoint x: 450, endPoint y: 211, distance: 11.7
click at [774, 131] on icon "Next page" at bounding box center [773, 130] width 6 height 10
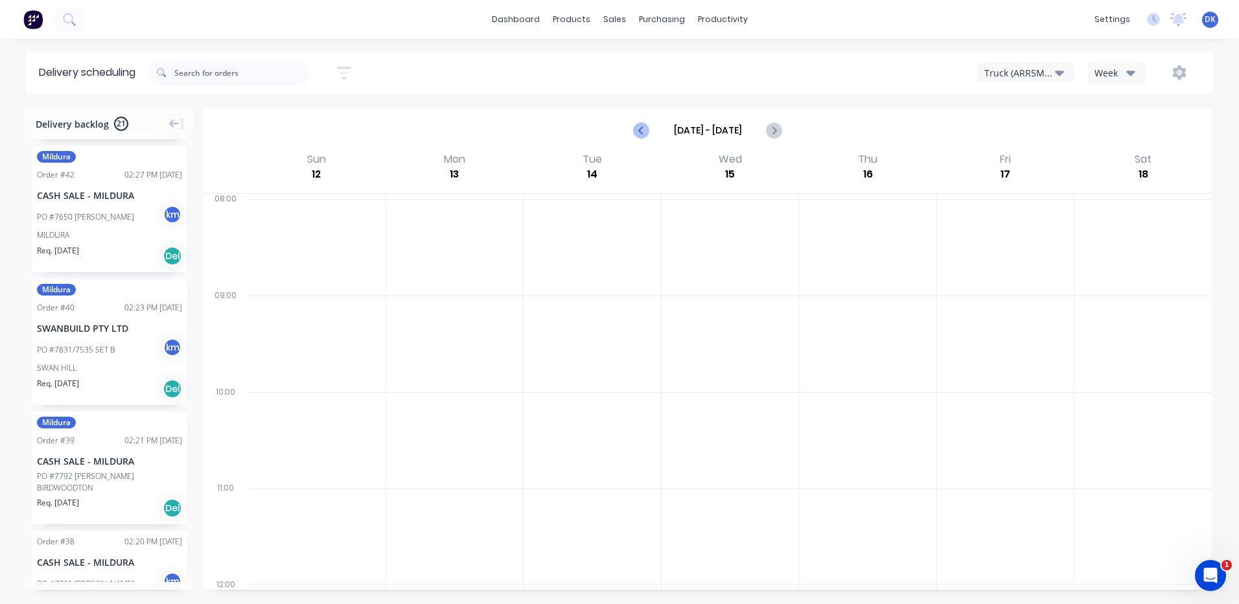
click at [640, 130] on icon "Previous page" at bounding box center [642, 130] width 6 height 10
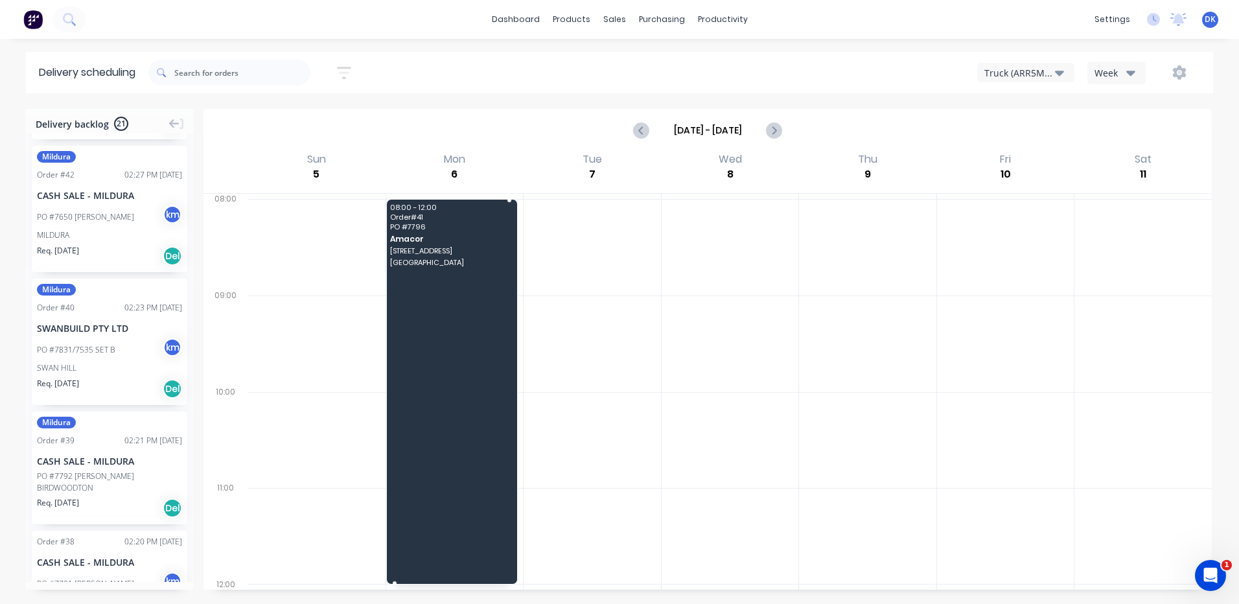
drag, startPoint x: 393, startPoint y: 292, endPoint x: 392, endPoint y: 630, distance: 338.2
click at [392, 603] on html "dashboard products sales purchasing productivity dashboard products Product Cat…" at bounding box center [619, 302] width 1239 height 604
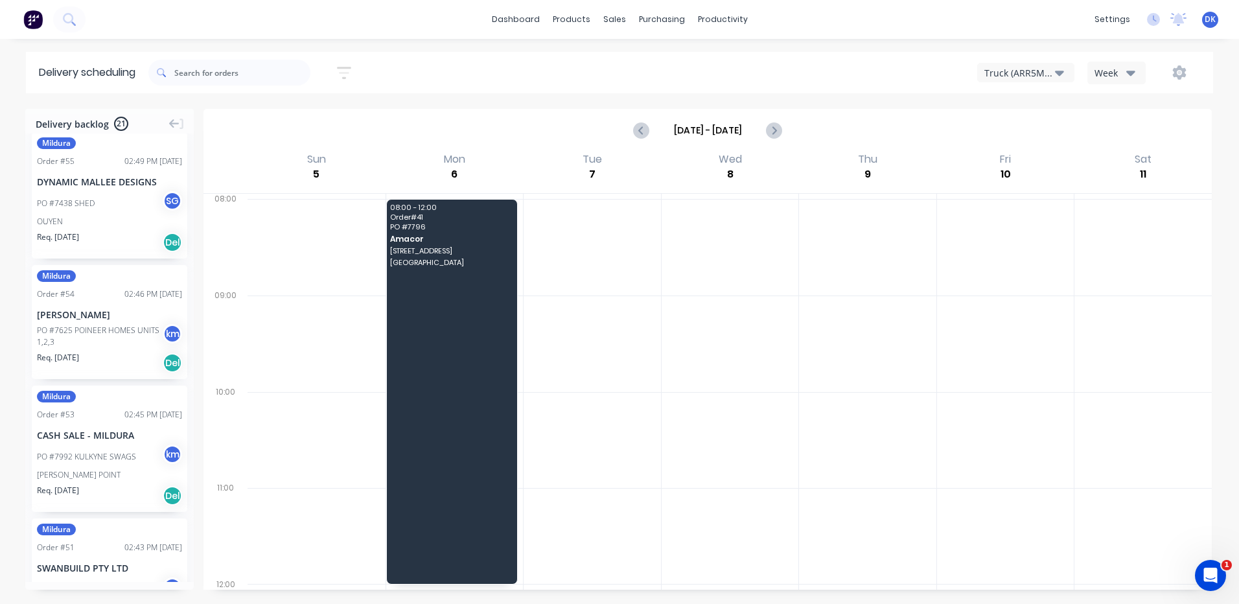
scroll to position [0, 0]
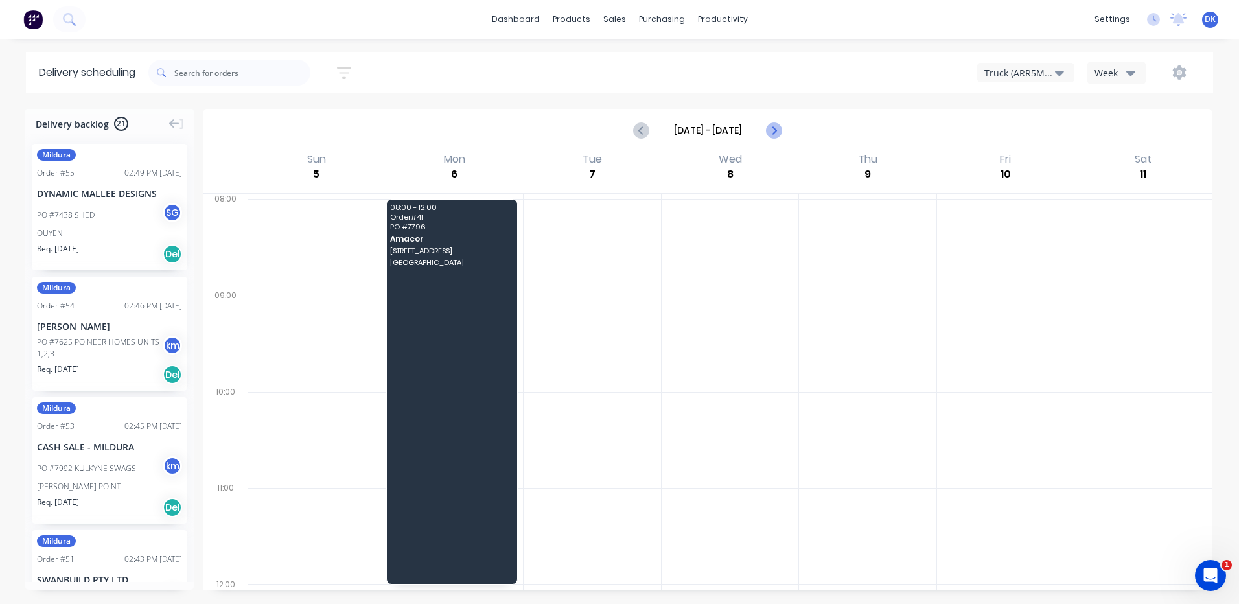
click at [776, 130] on icon "Next page" at bounding box center [773, 130] width 6 height 10
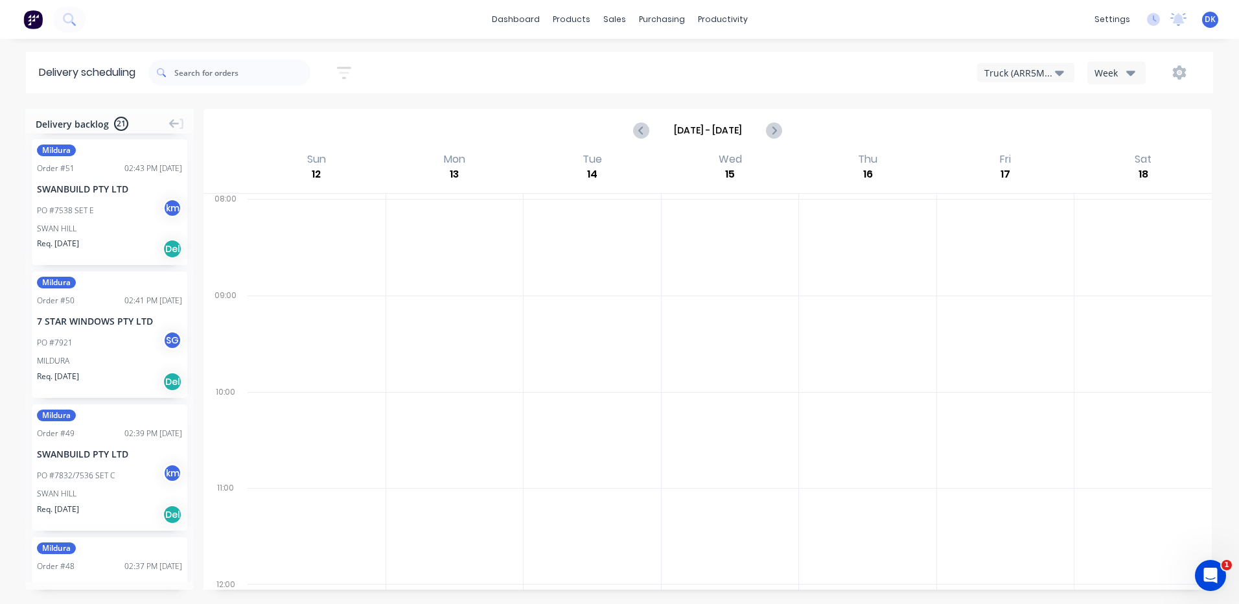
scroll to position [406, 0]
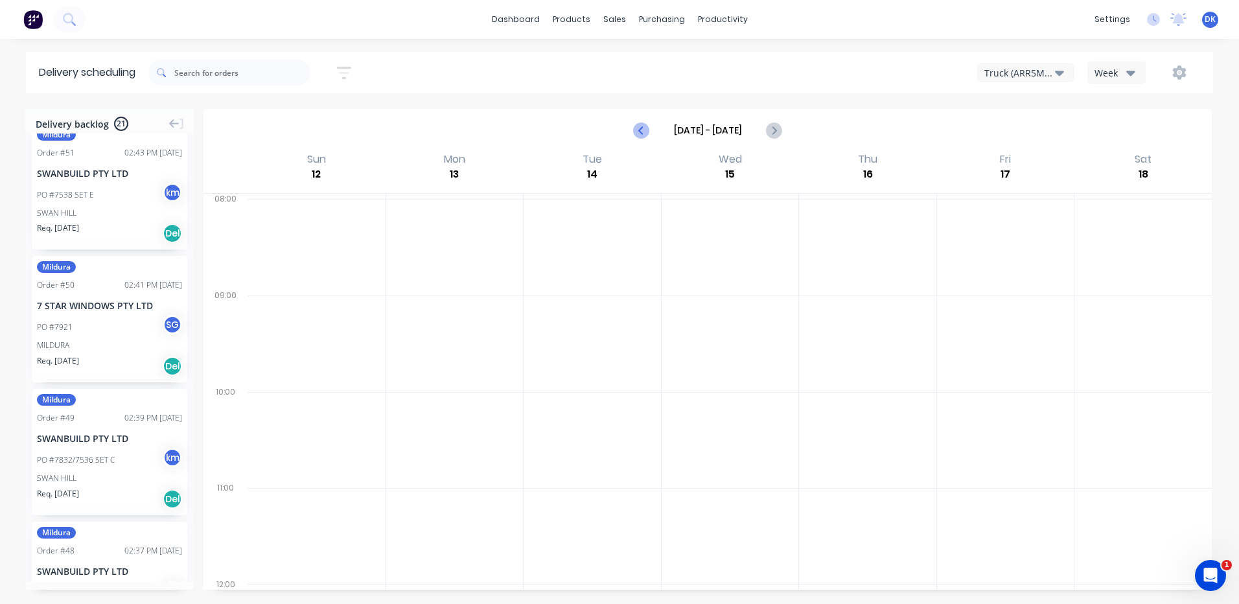
click at [637, 128] on icon "Previous page" at bounding box center [642, 130] width 16 height 16
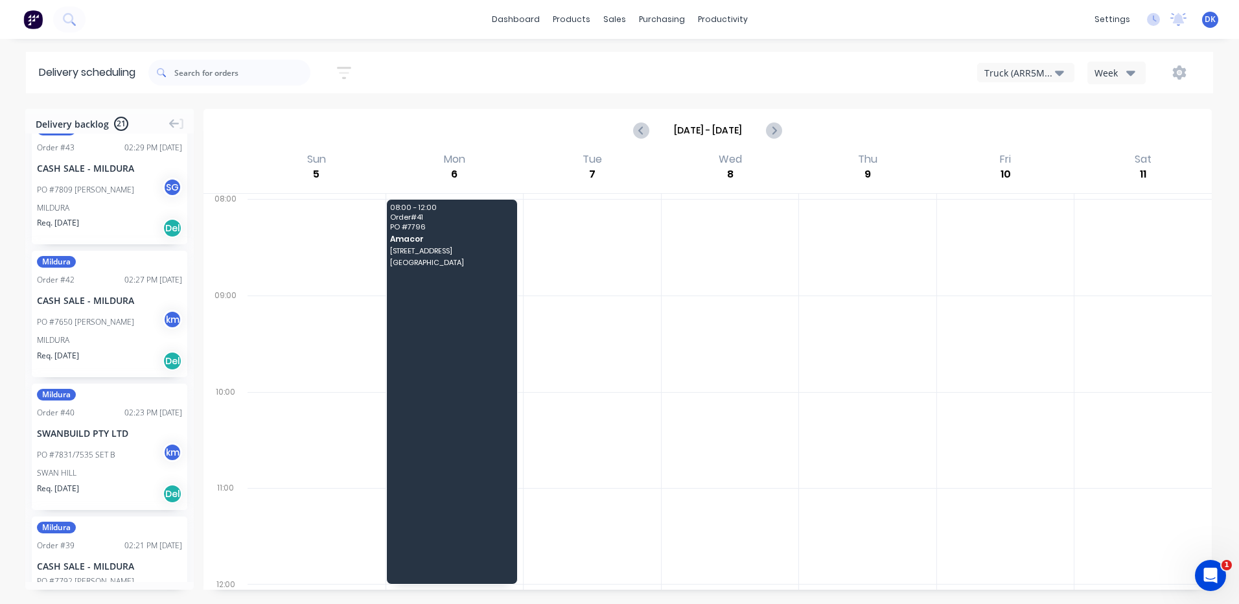
scroll to position [1100, 0]
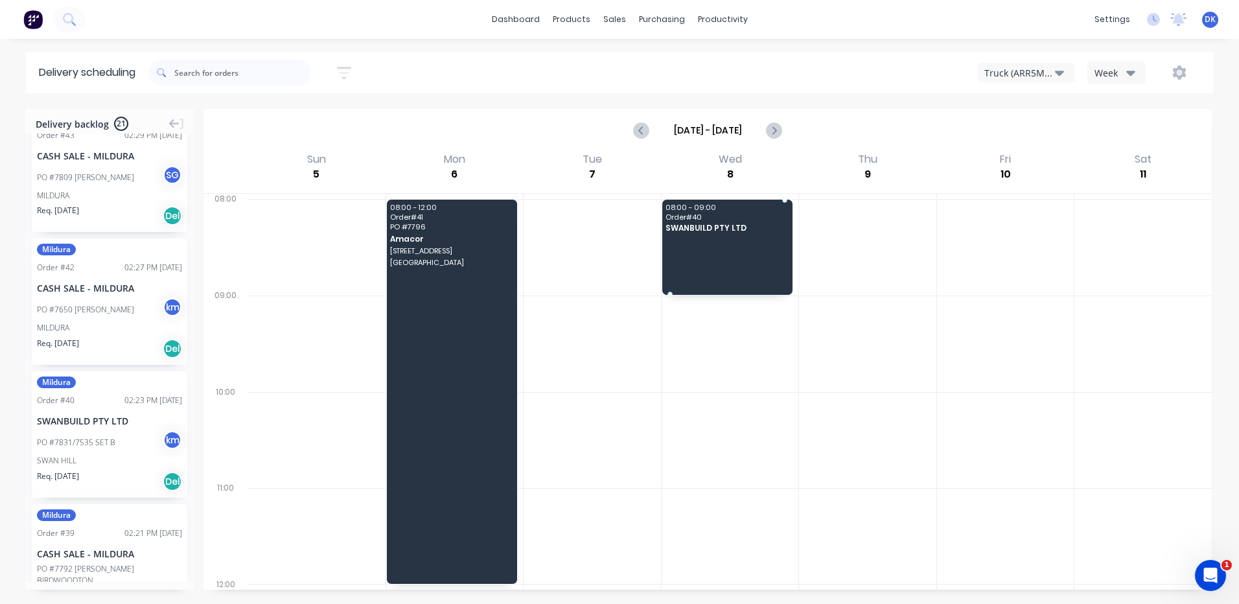
drag, startPoint x: 75, startPoint y: 428, endPoint x: 714, endPoint y: 227, distance: 669.9
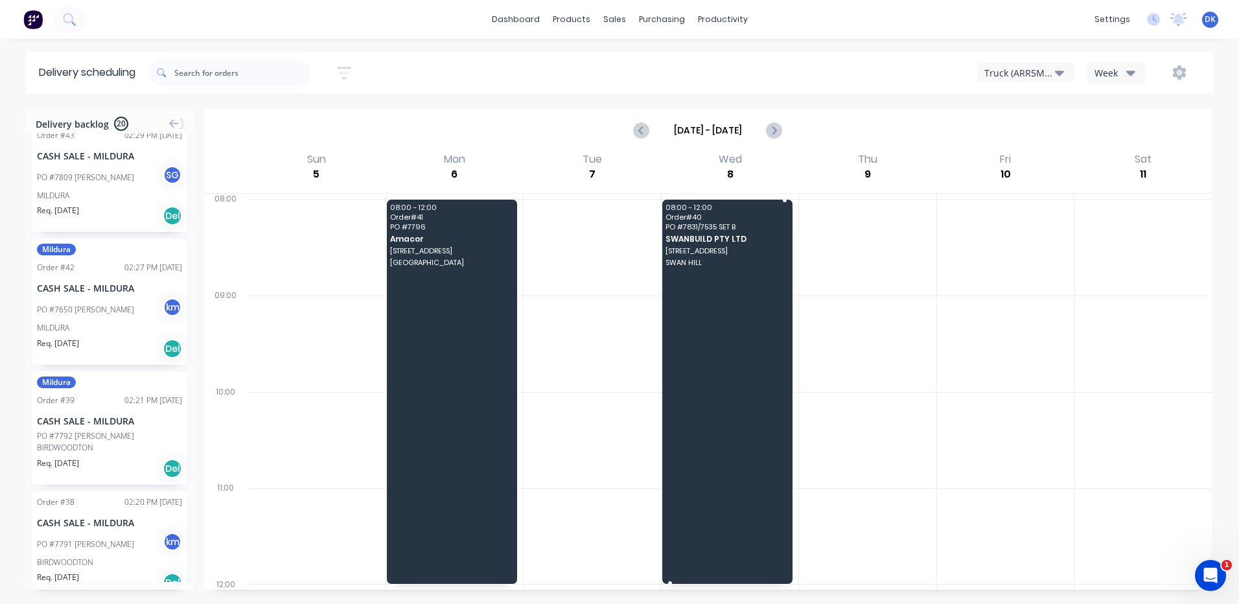
drag, startPoint x: 666, startPoint y: 292, endPoint x: 669, endPoint y: 563, distance: 270.9
click at [90, 537] on div "PO #7791 OWEN EVANS k m" at bounding box center [109, 544] width 145 height 25
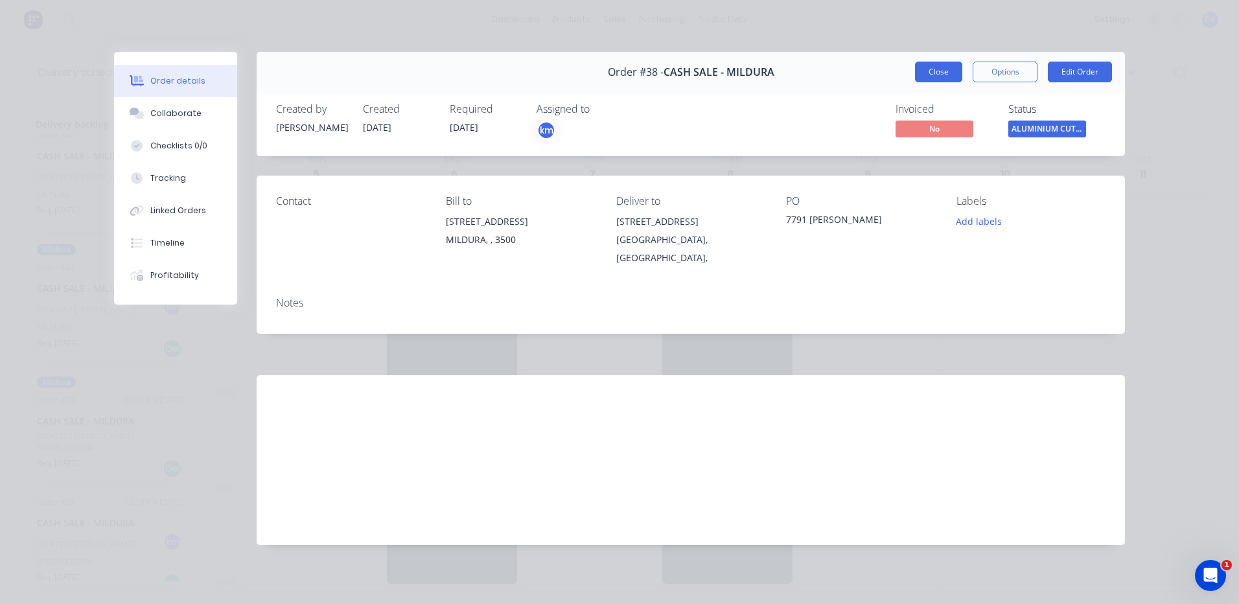
click at [934, 74] on button "Close" at bounding box center [938, 72] width 47 height 21
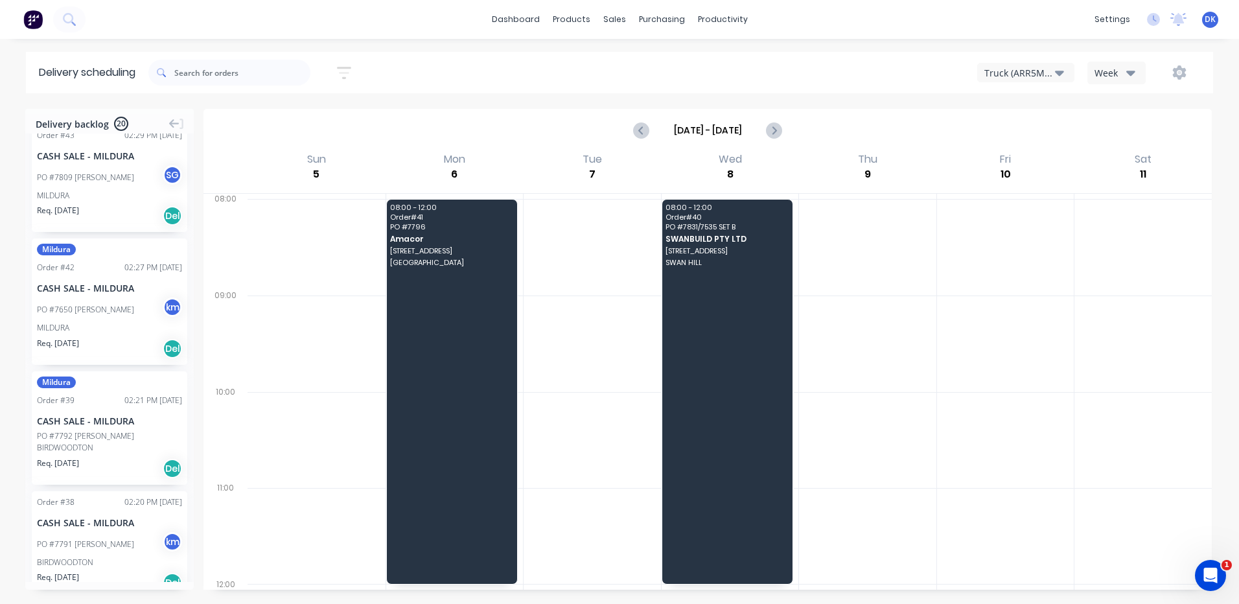
click at [78, 442] on div "BIRDWOODTON" at bounding box center [109, 448] width 145 height 12
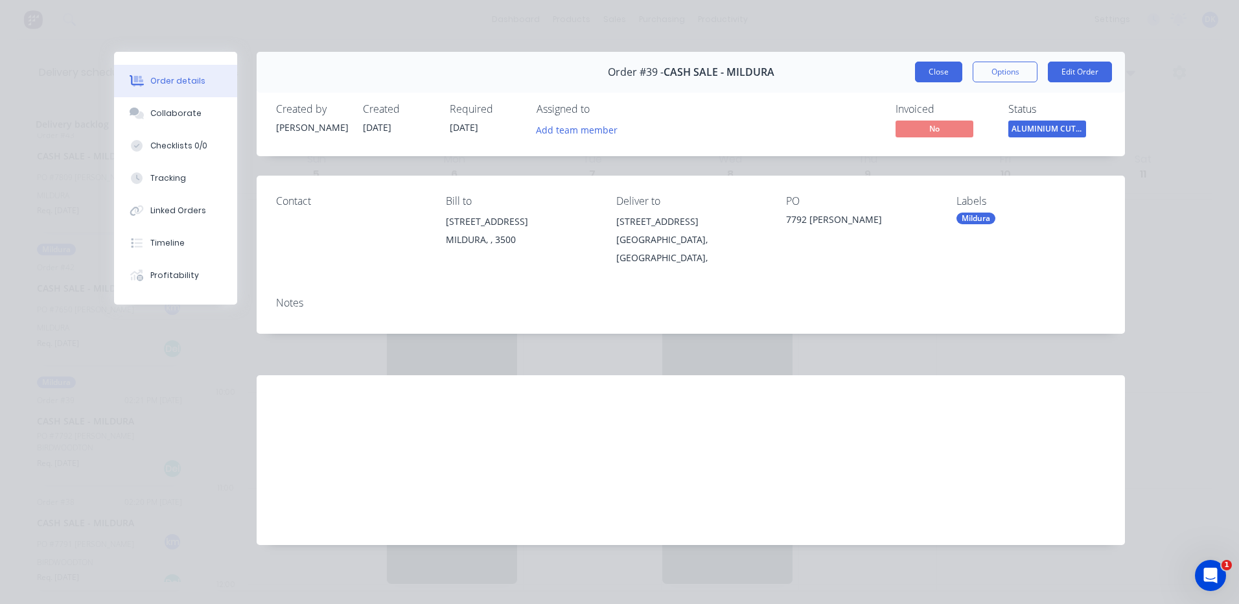
click at [934, 68] on button "Close" at bounding box center [938, 72] width 47 height 21
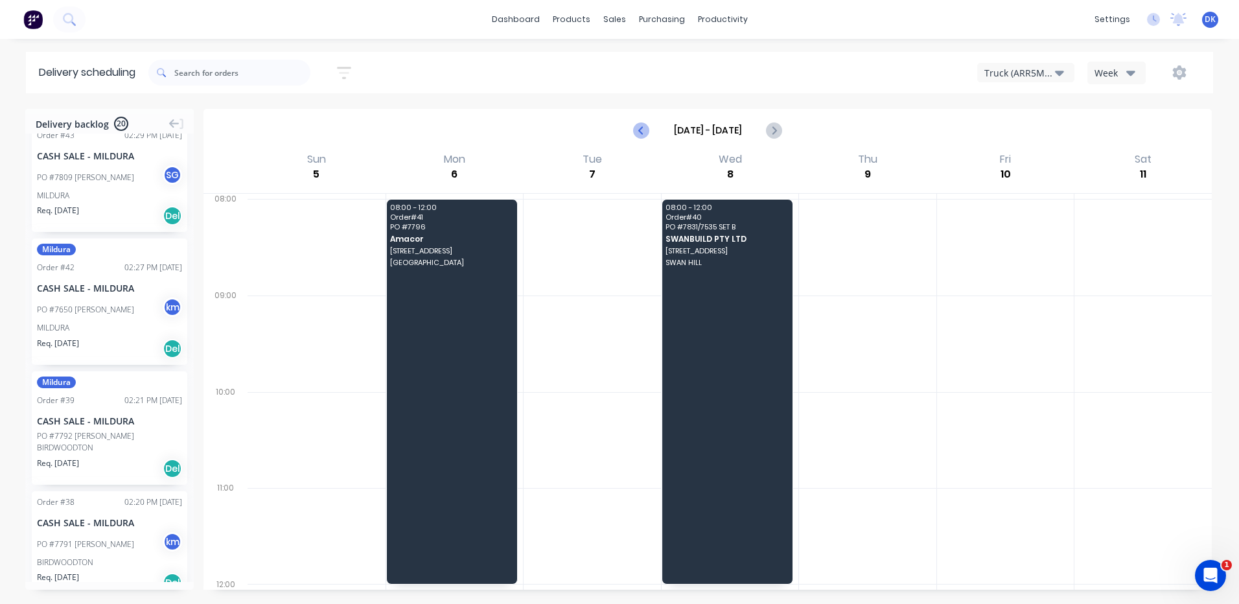
click at [643, 130] on icon "Previous page" at bounding box center [642, 130] width 16 height 16
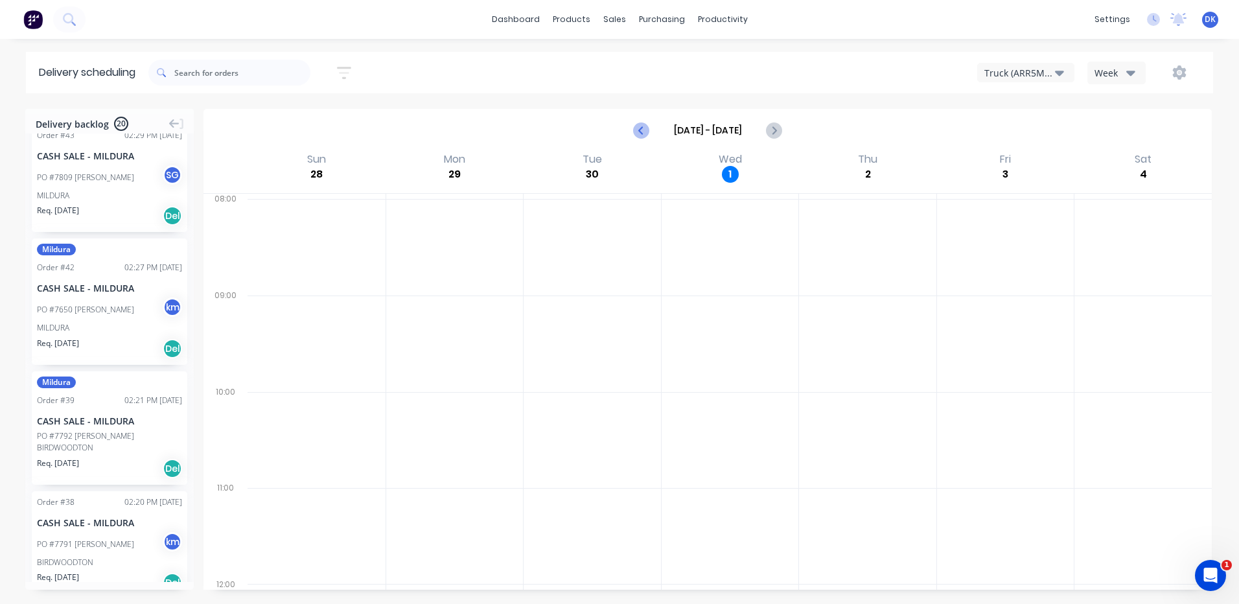
click at [643, 130] on icon "Previous page" at bounding box center [642, 130] width 16 height 16
click at [778, 132] on icon "Next page" at bounding box center [774, 130] width 16 height 16
type input "Sep 28 - Oct 4"
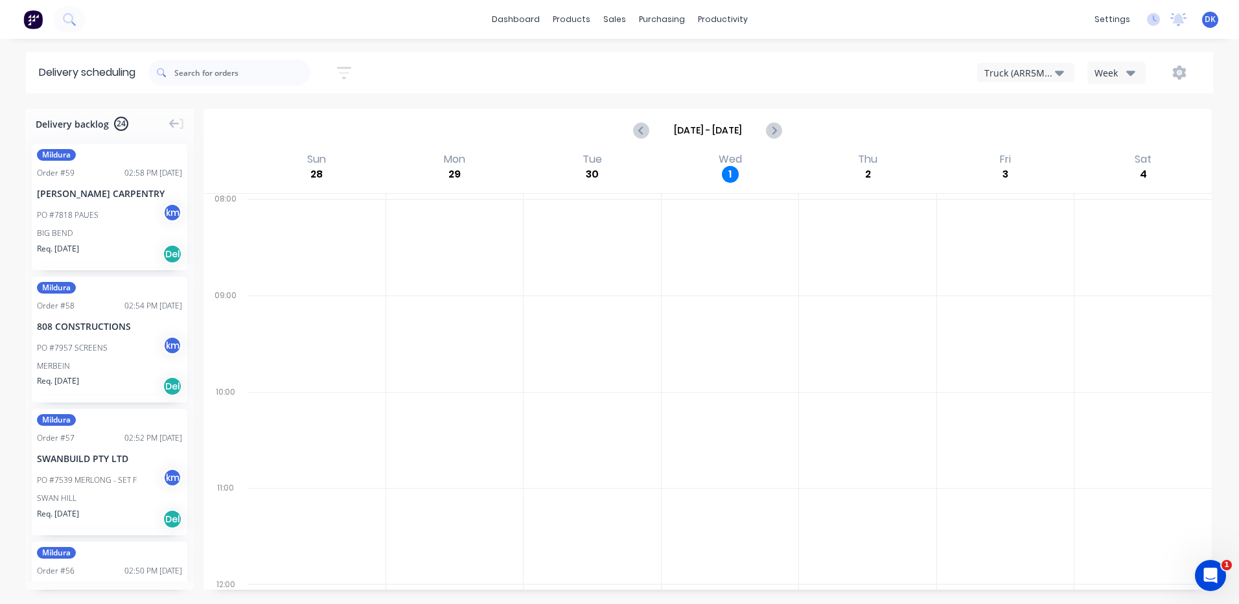
scroll to position [393, 0]
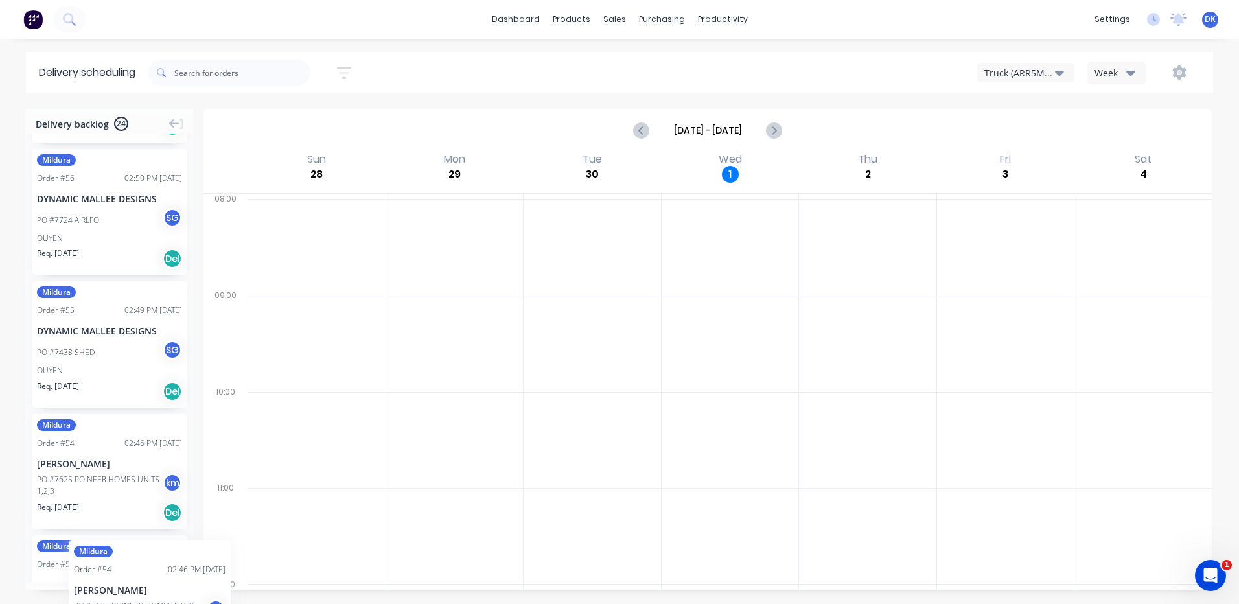
drag, startPoint x: 106, startPoint y: 500, endPoint x: 69, endPoint y: 531, distance: 48.7
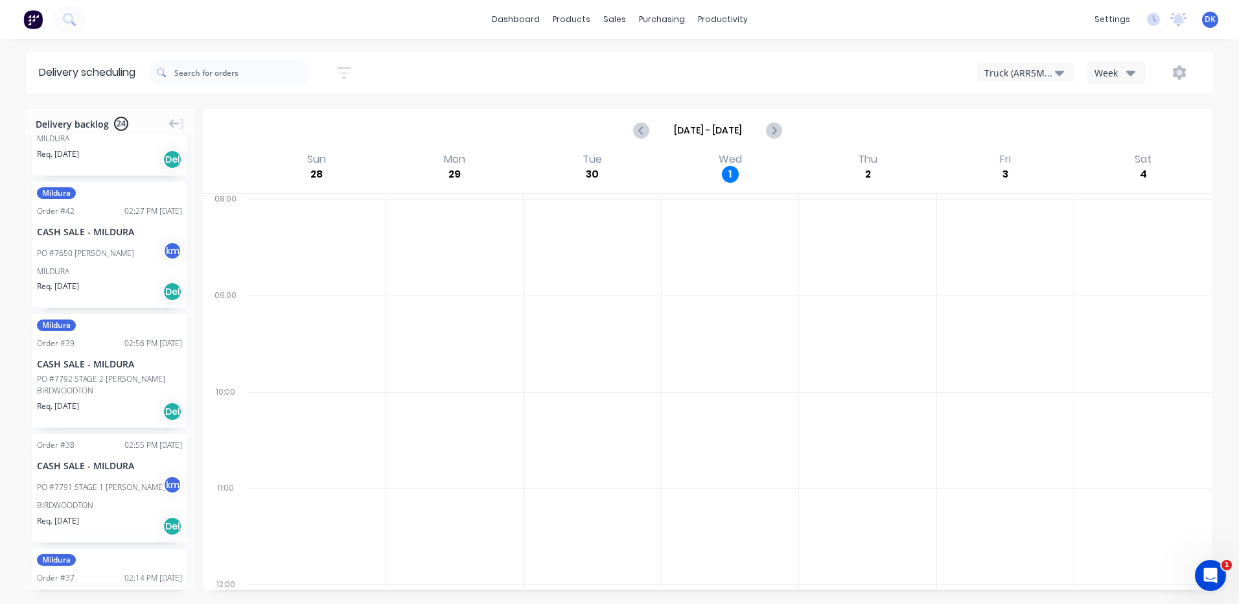
scroll to position [1728, 0]
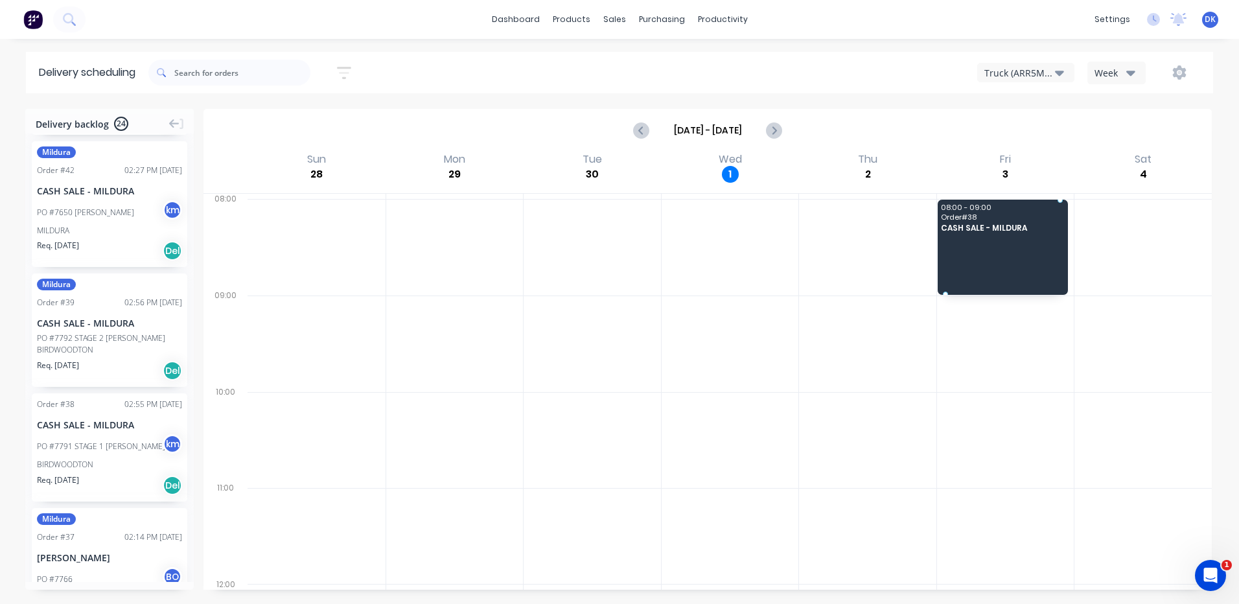
drag, startPoint x: 93, startPoint y: 444, endPoint x: 988, endPoint y: 233, distance: 920.0
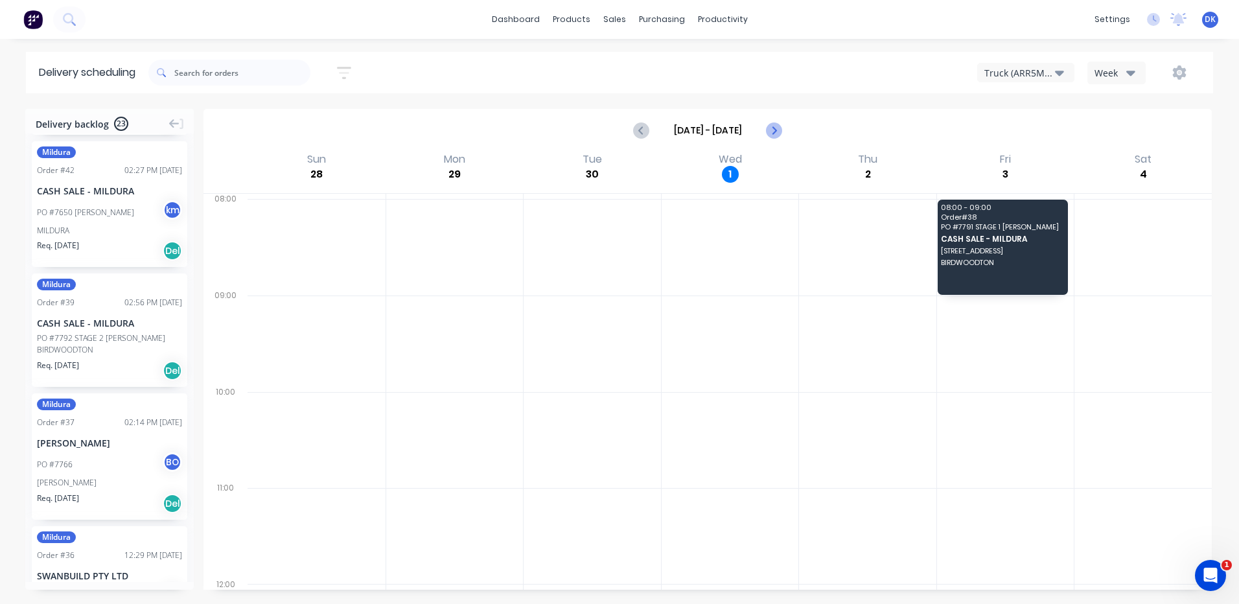
click at [777, 132] on icon "Next page" at bounding box center [774, 130] width 16 height 16
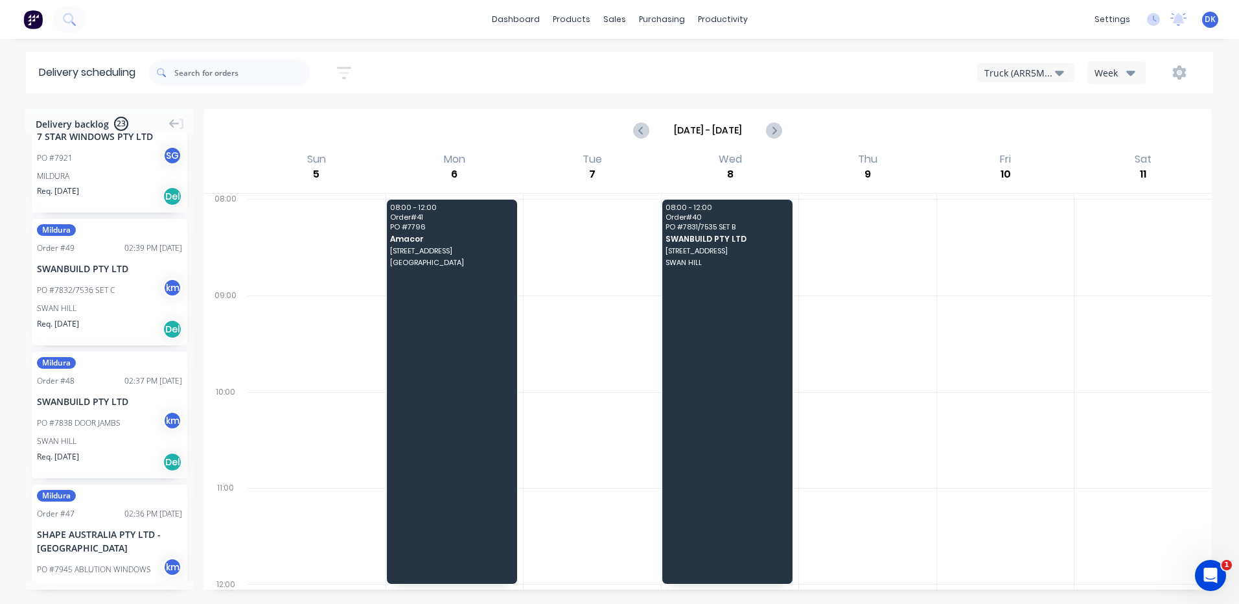
scroll to position [1119, 0]
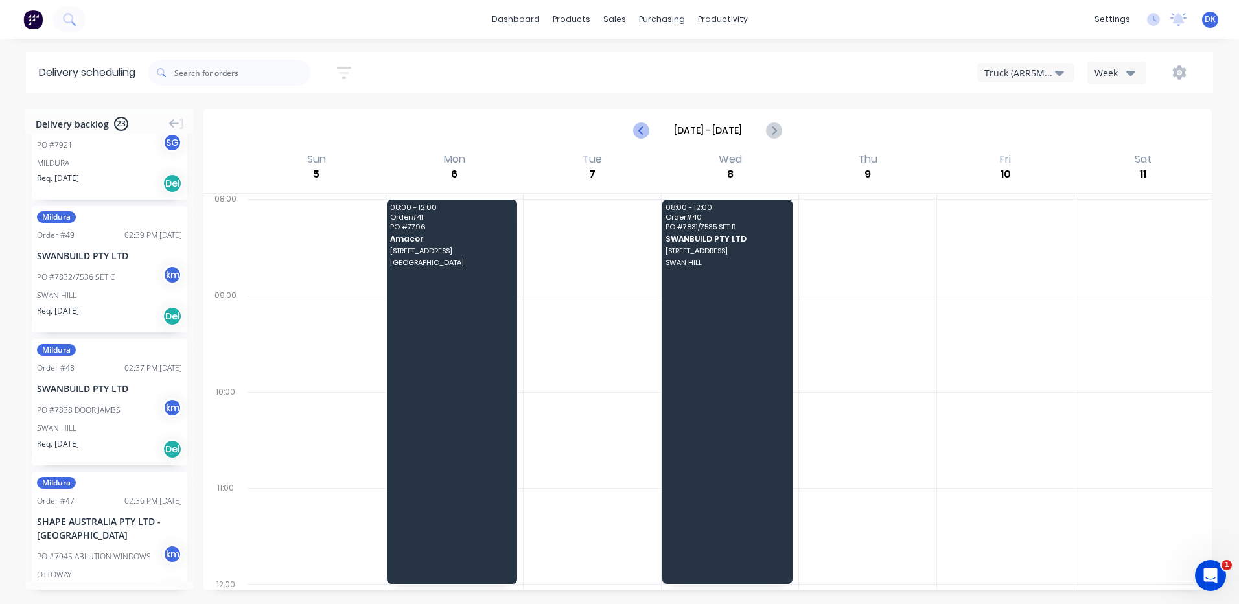
click at [644, 127] on icon "Previous page" at bounding box center [642, 130] width 16 height 16
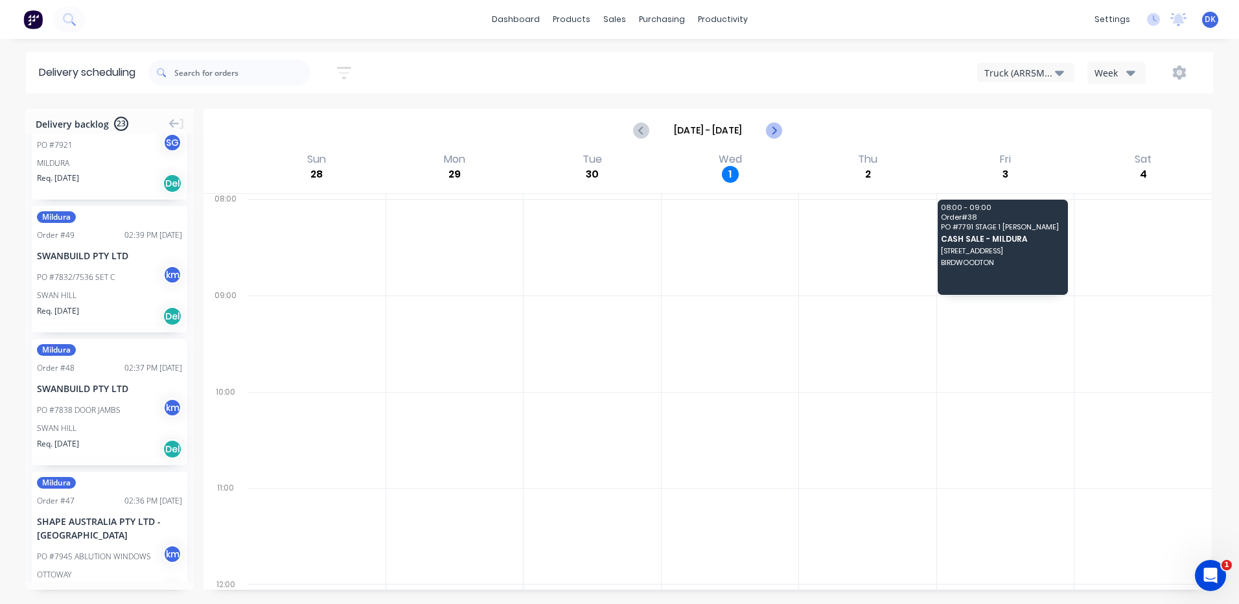
click at [773, 132] on icon "Next page" at bounding box center [774, 130] width 16 height 16
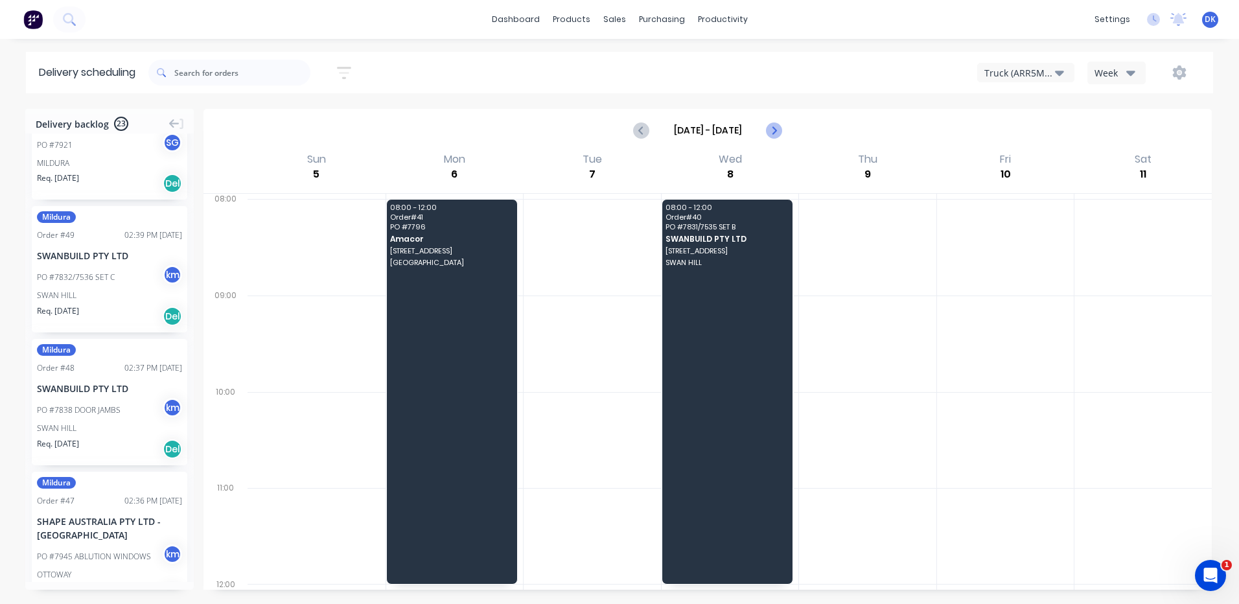
click at [773, 132] on icon "Next page" at bounding box center [774, 130] width 16 height 16
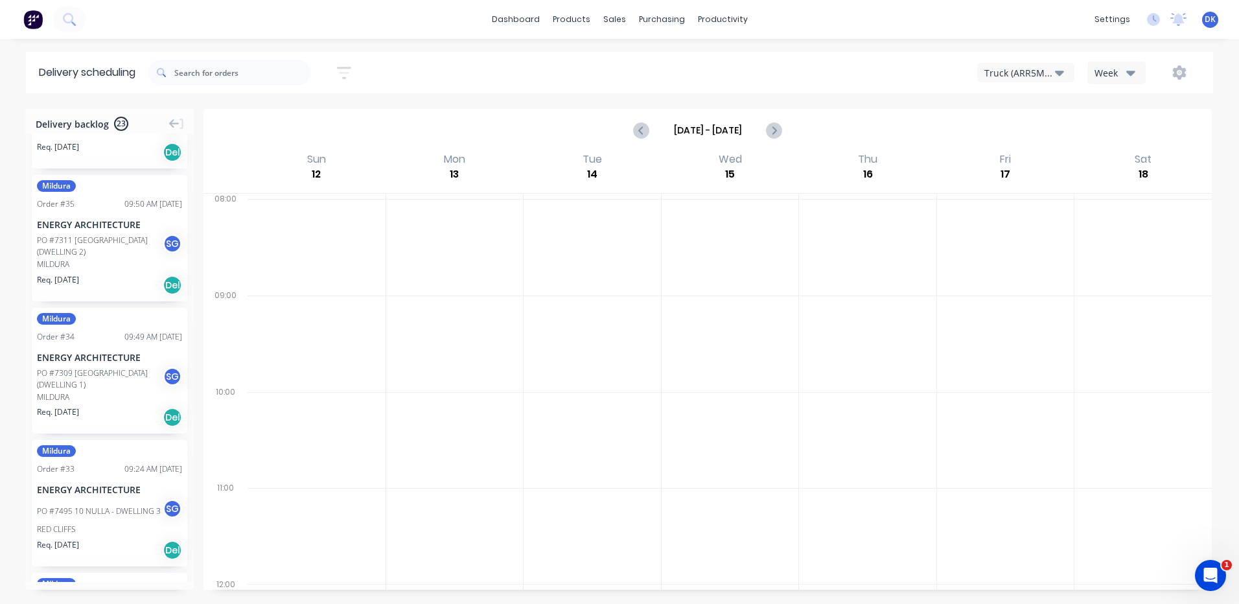
scroll to position [2204, 0]
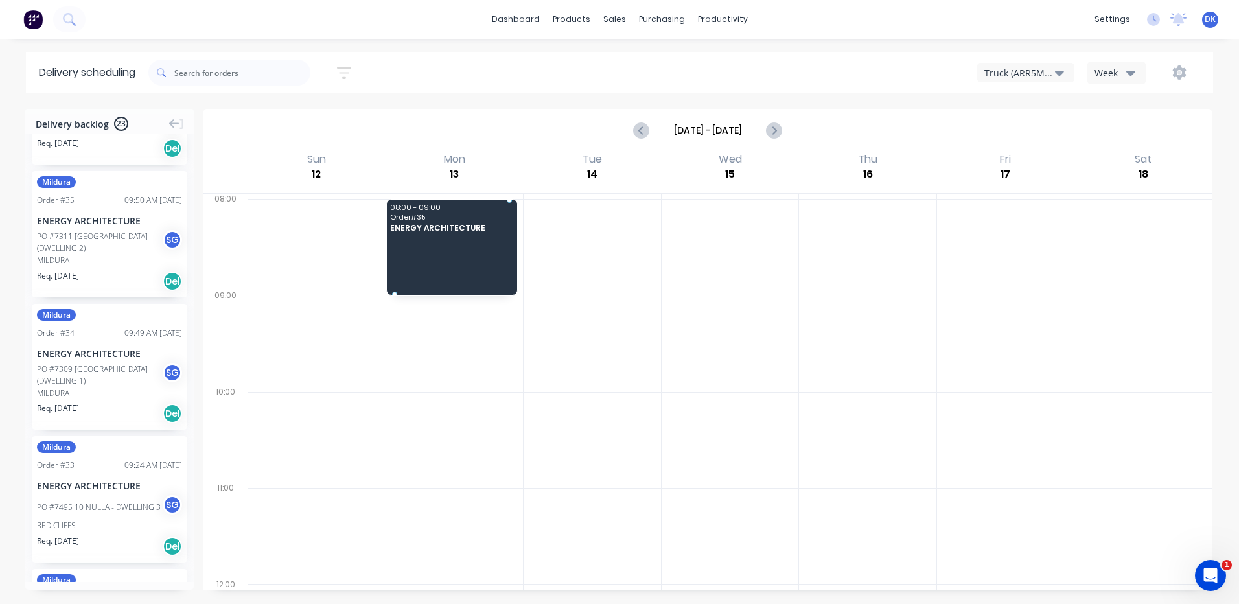
drag, startPoint x: 89, startPoint y: 236, endPoint x: 439, endPoint y: 237, distance: 350.5
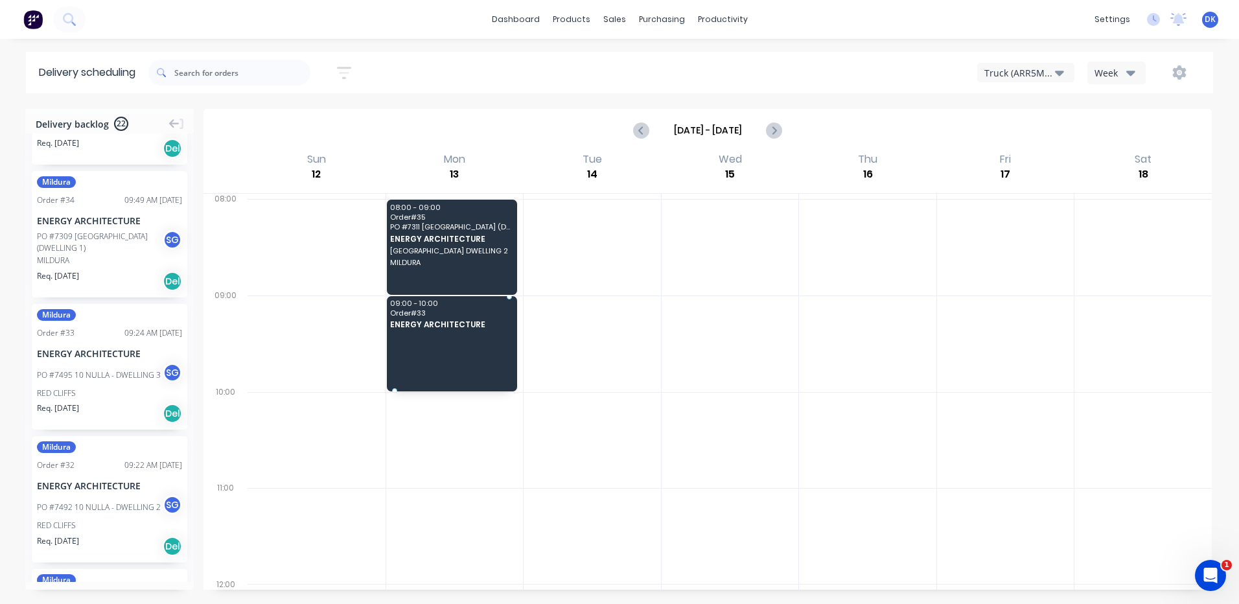
drag, startPoint x: 71, startPoint y: 361, endPoint x: 421, endPoint y: 327, distance: 352.1
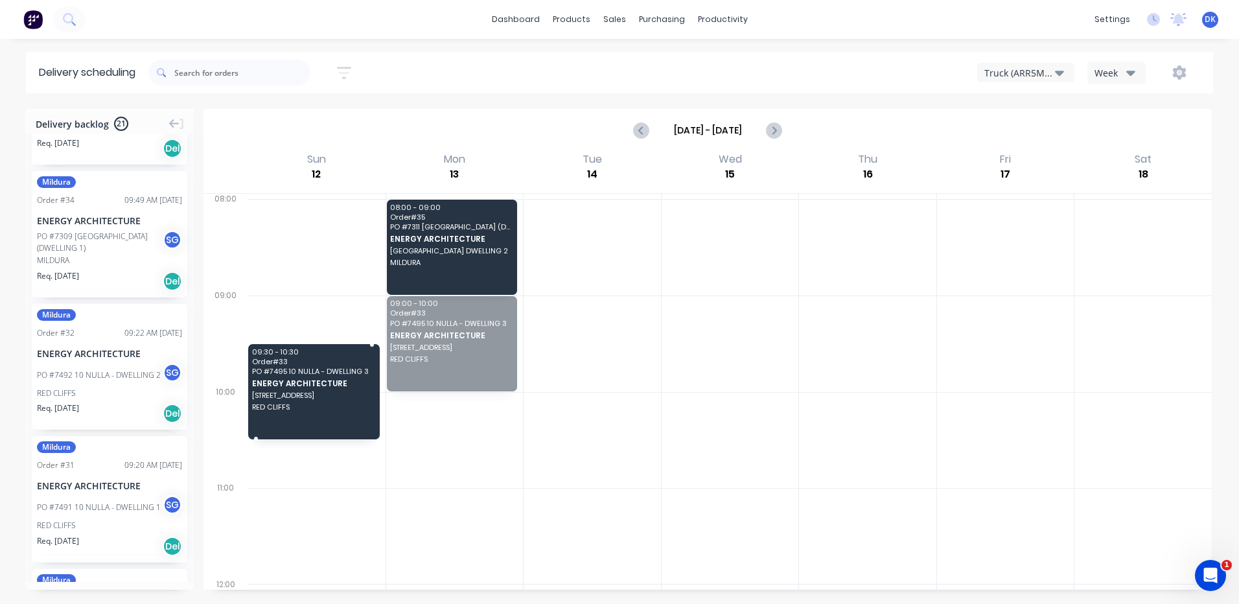
drag, startPoint x: 454, startPoint y: 325, endPoint x: -3, endPoint y: 389, distance: 461.2
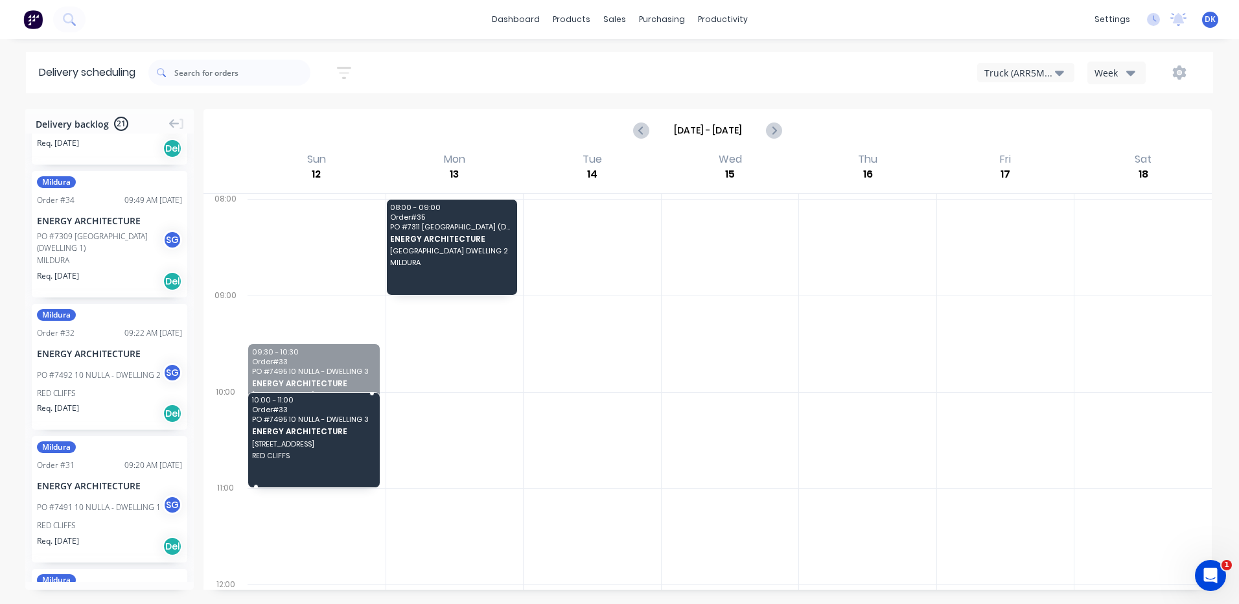
drag, startPoint x: 325, startPoint y: 370, endPoint x: 0, endPoint y: 411, distance: 327.8
click at [0, 411] on html "dashboard products sales purchasing productivity dashboard products Product Cat…" at bounding box center [619, 302] width 1239 height 604
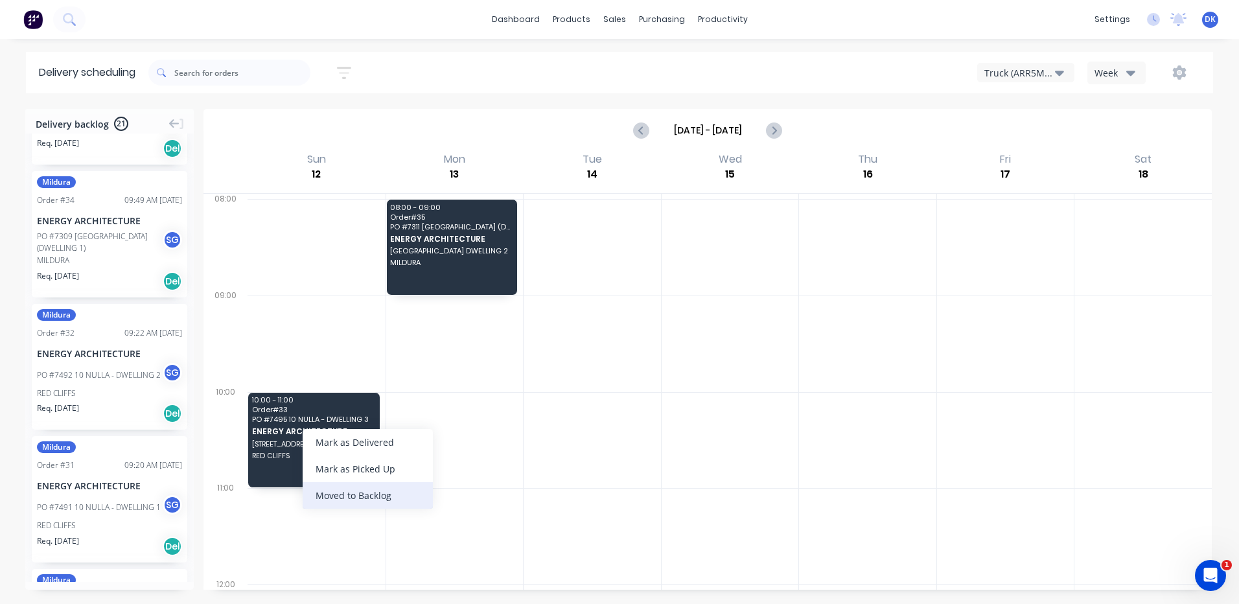
click at [338, 494] on div "Moved to Backlog" at bounding box center [368, 495] width 130 height 27
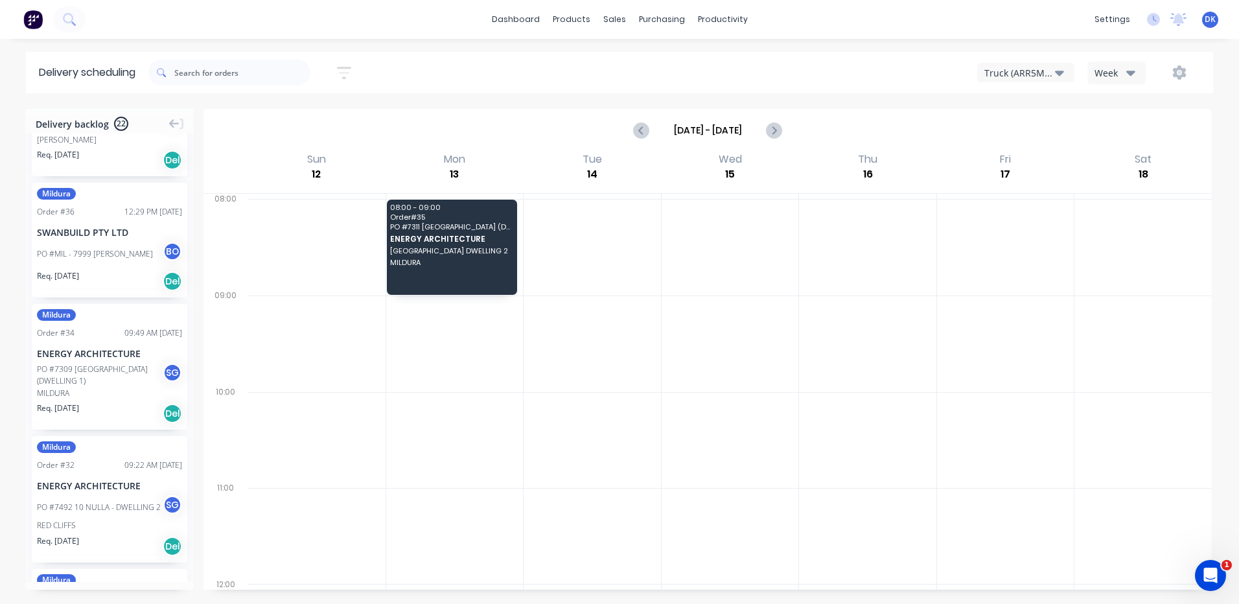
scroll to position [2190, 0]
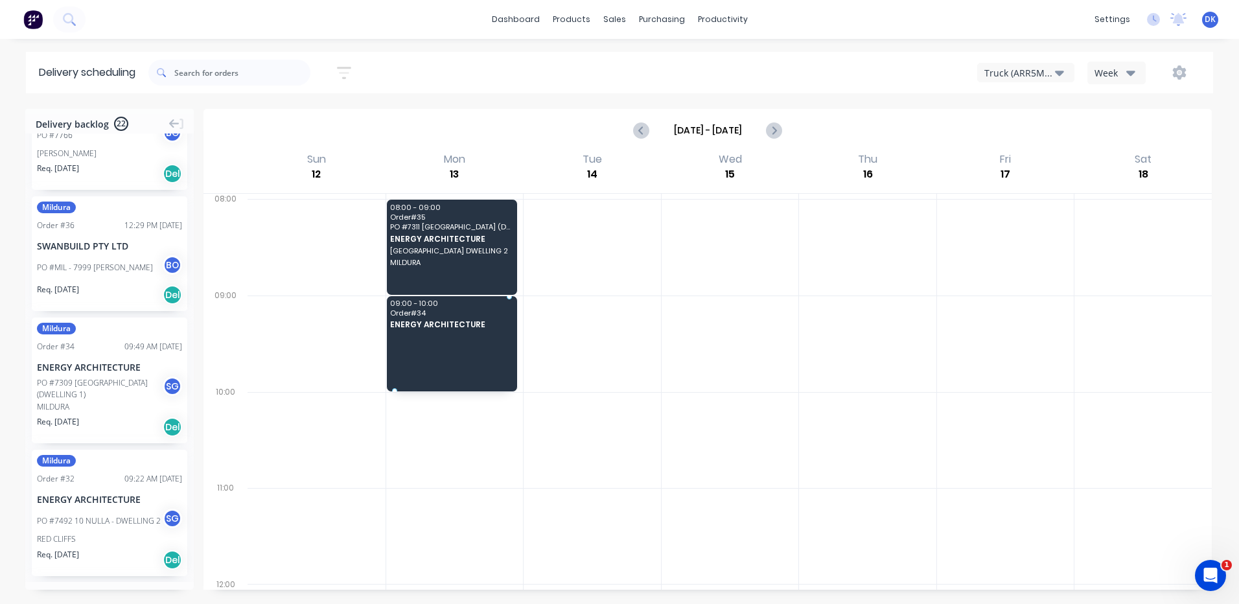
drag, startPoint x: 95, startPoint y: 392, endPoint x: 429, endPoint y: 319, distance: 342.1
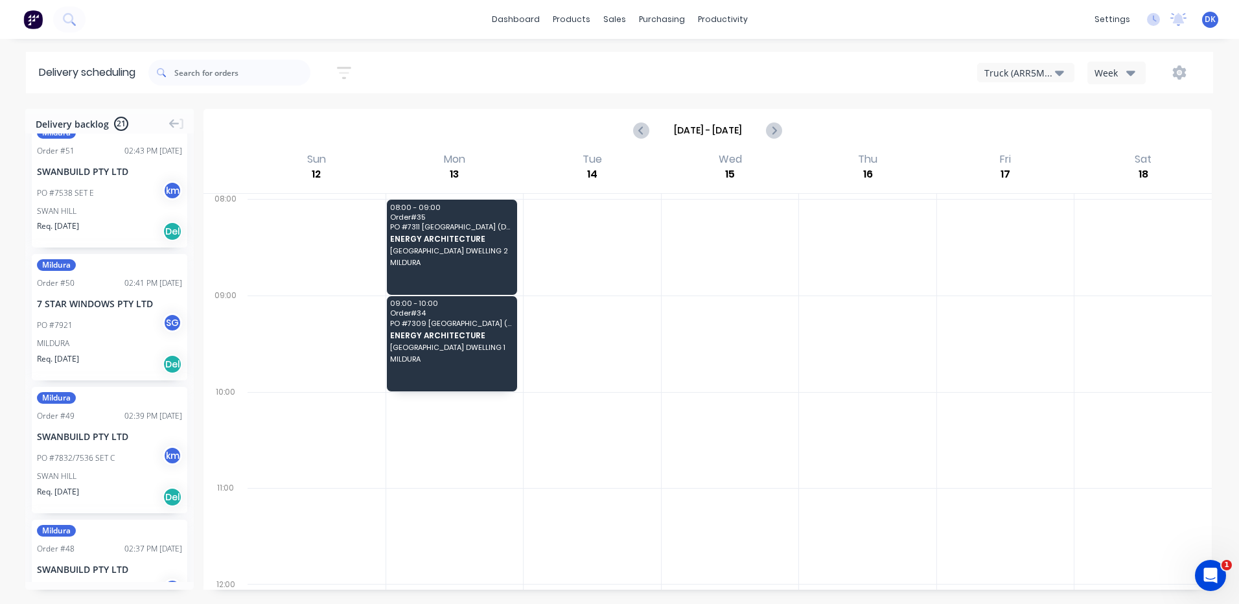
scroll to position [1083, 0]
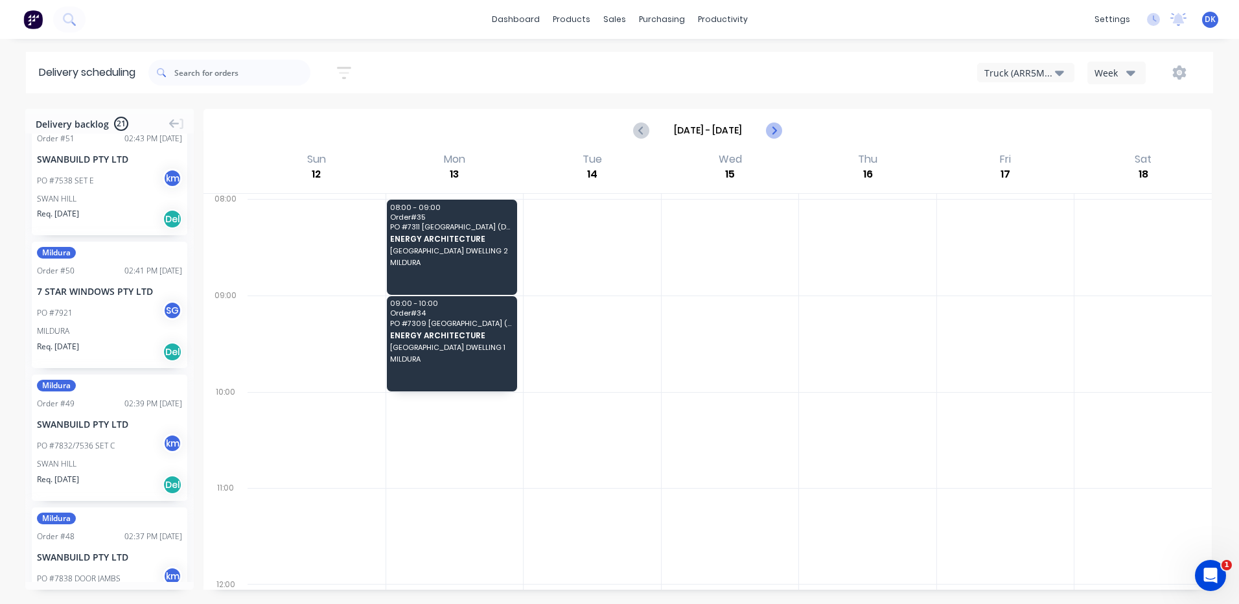
click at [774, 133] on icon "Next page" at bounding box center [773, 130] width 6 height 10
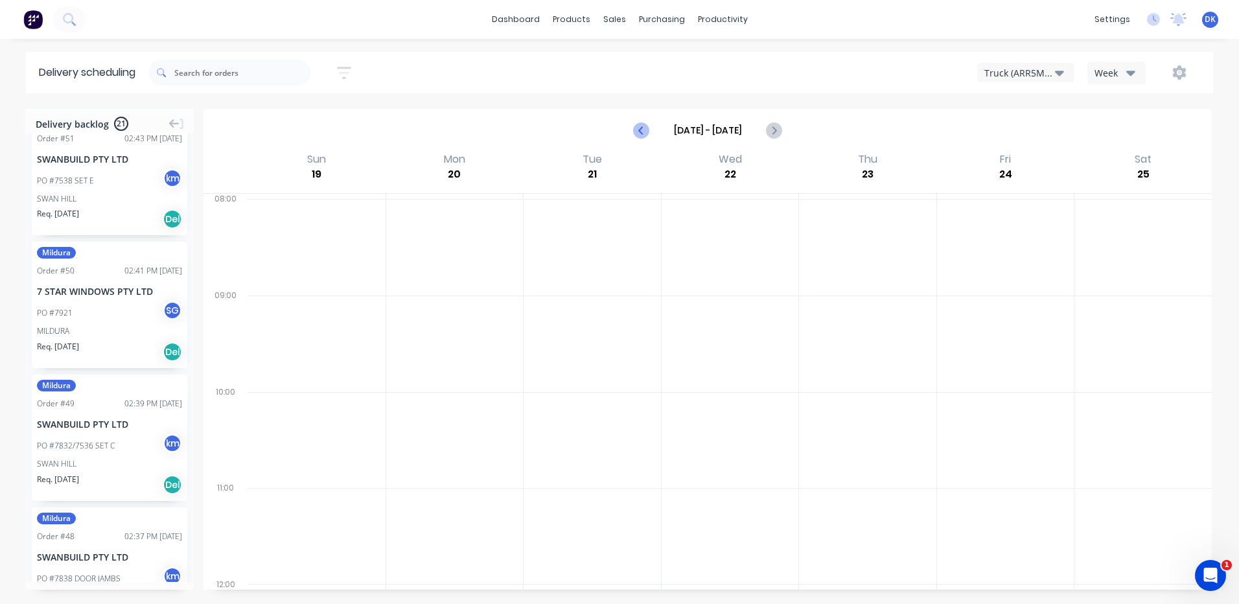
click at [641, 132] on icon "Previous page" at bounding box center [642, 130] width 6 height 10
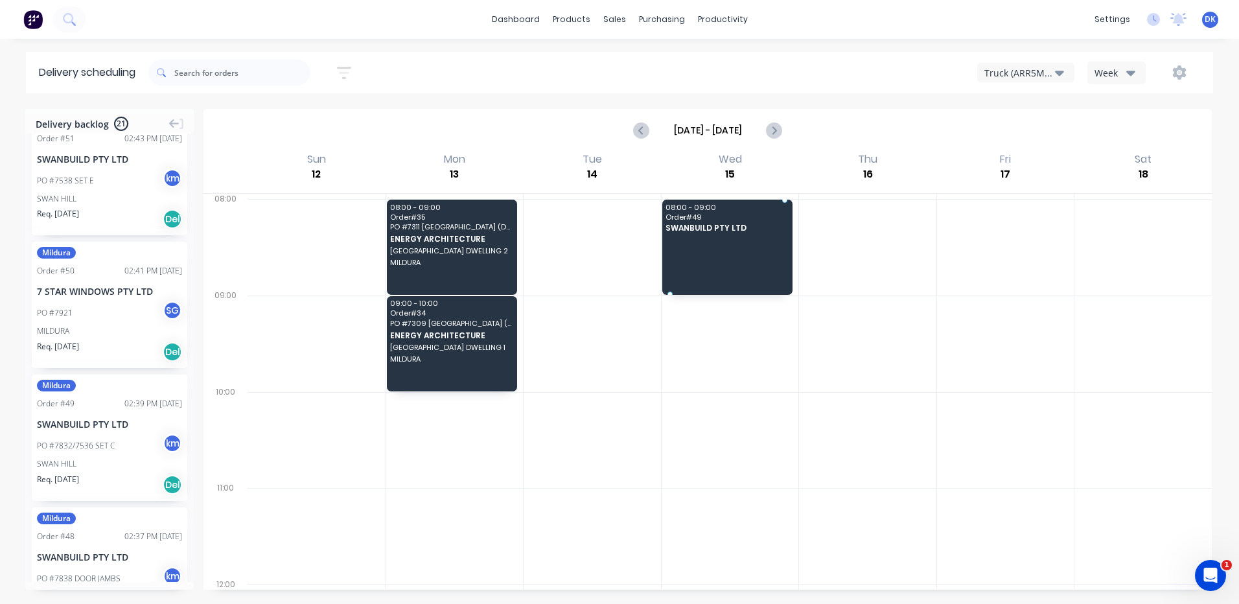
drag, startPoint x: 89, startPoint y: 463, endPoint x: 715, endPoint y: 231, distance: 667.3
click at [640, 128] on icon "Previous page" at bounding box center [642, 130] width 16 height 16
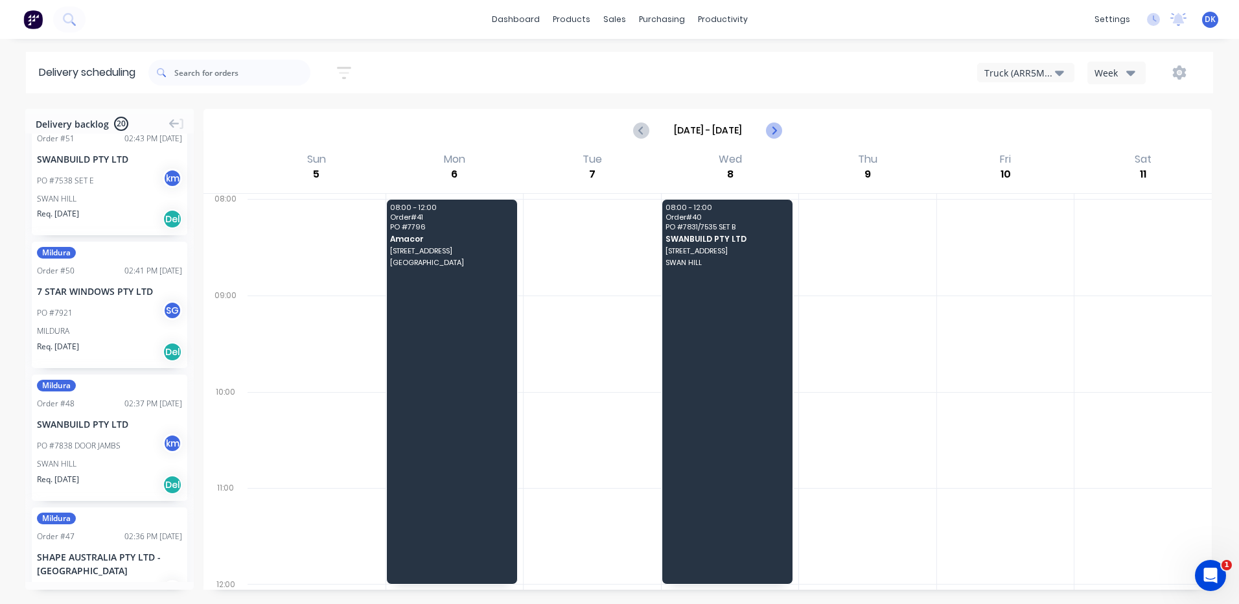
click at [774, 129] on icon "Next page" at bounding box center [773, 130] width 6 height 10
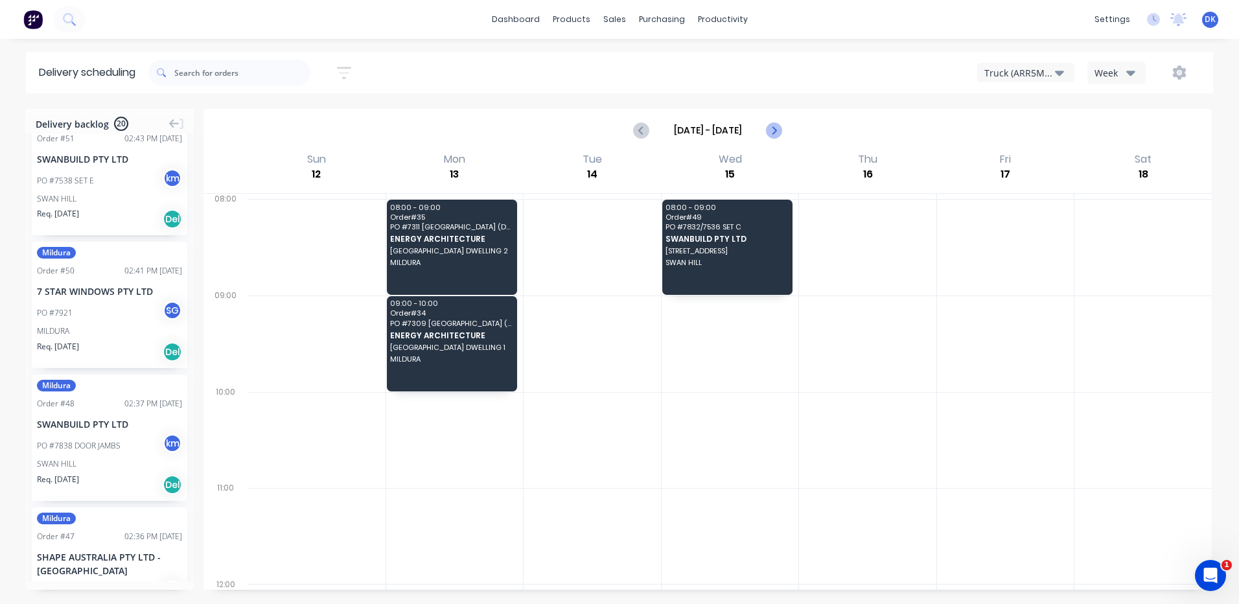
click at [774, 129] on icon "Next page" at bounding box center [773, 130] width 6 height 10
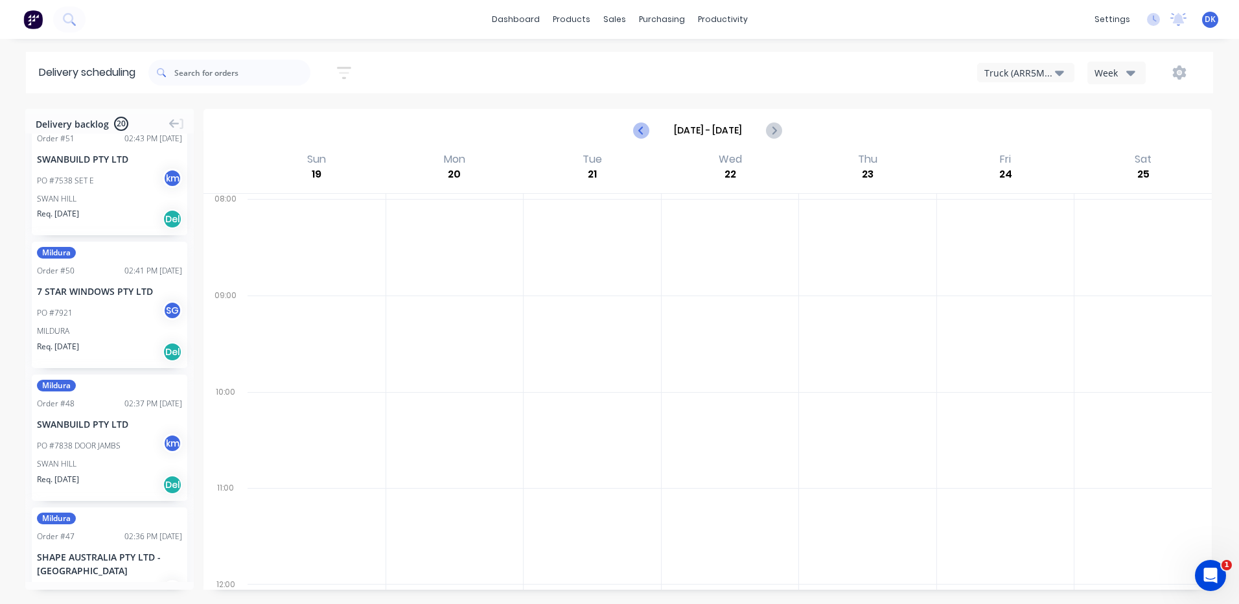
click at [646, 131] on icon "Previous page" at bounding box center [642, 130] width 16 height 16
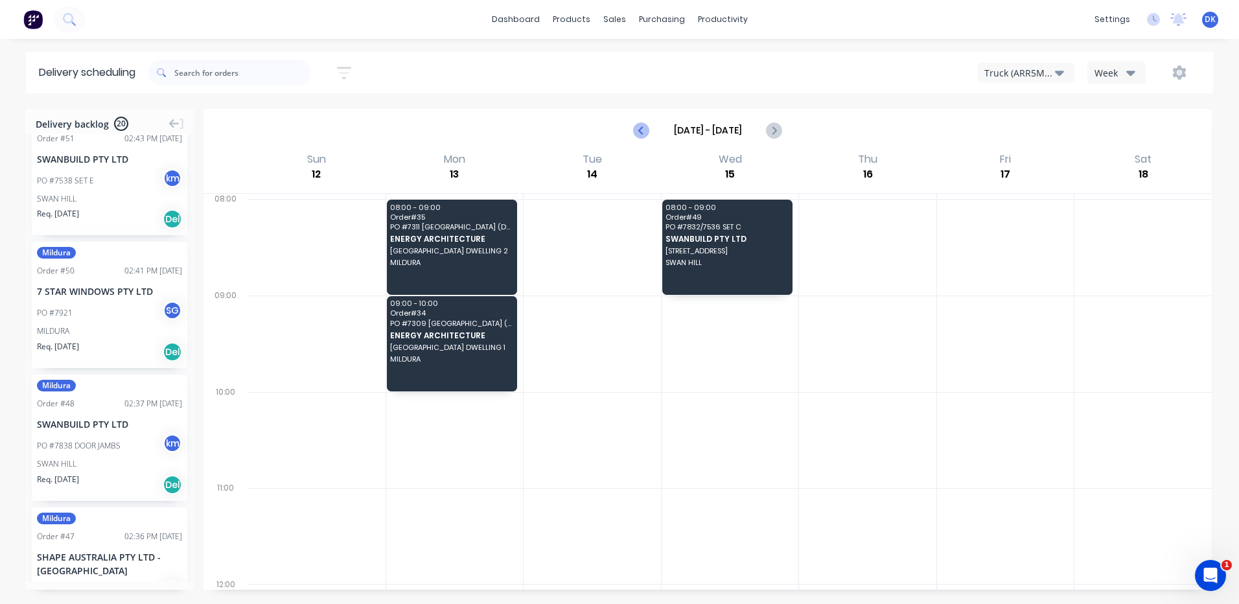
click at [638, 130] on icon "Previous page" at bounding box center [642, 130] width 16 height 16
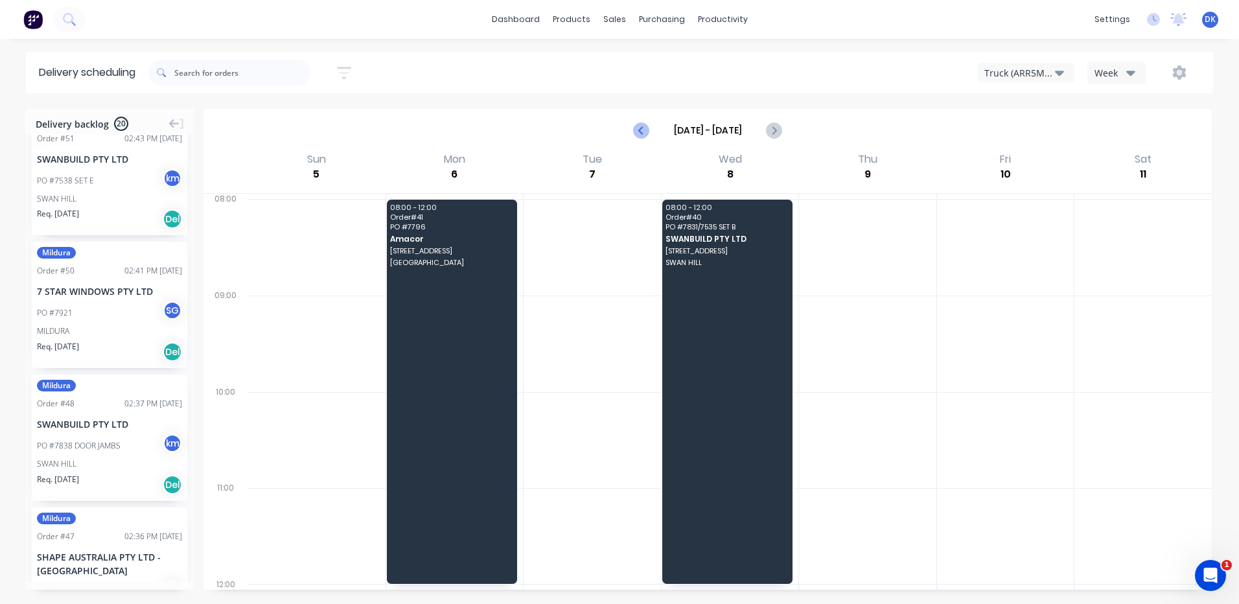
click at [638, 130] on icon "Previous page" at bounding box center [642, 130] width 16 height 16
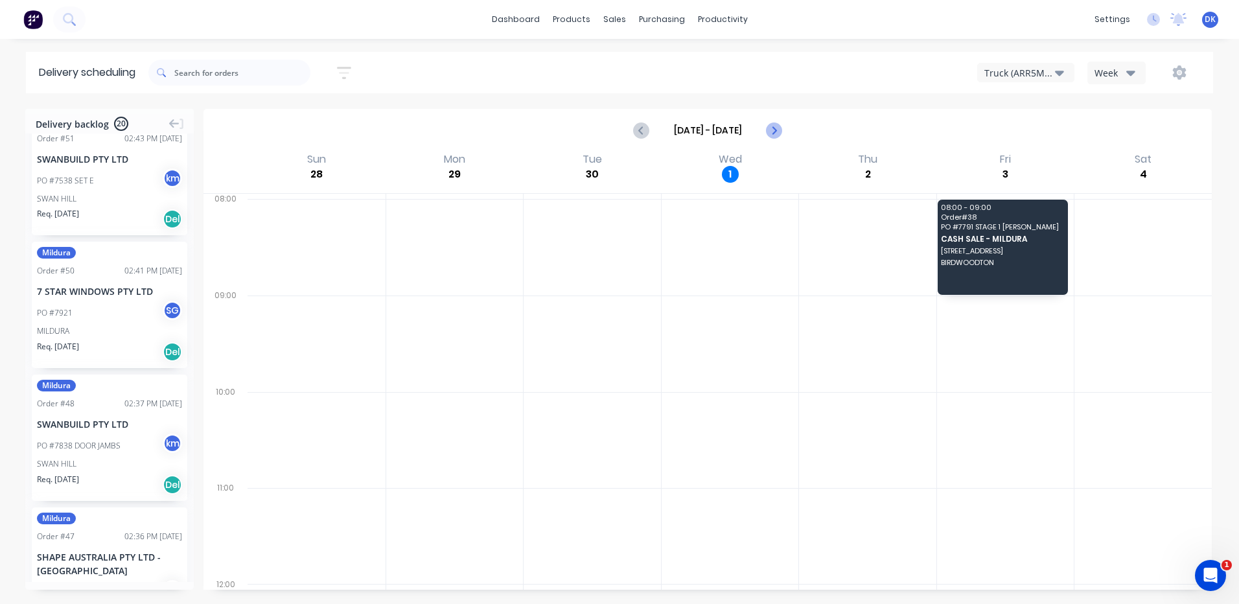
click at [774, 130] on icon "Next page" at bounding box center [774, 130] width 16 height 16
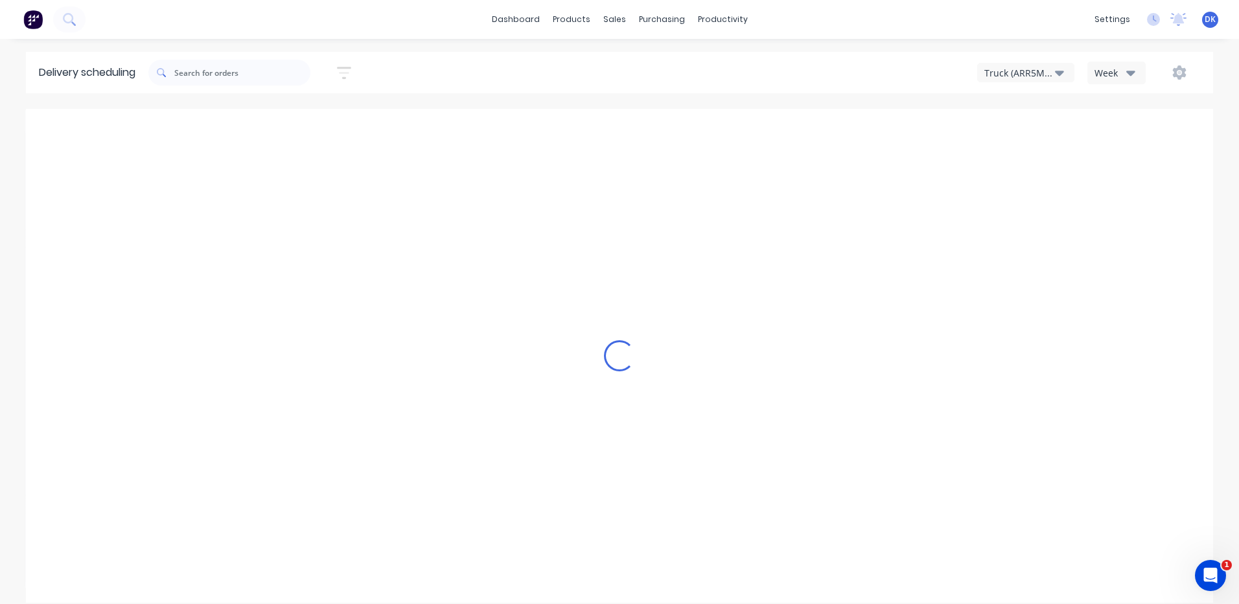
type input "Oct 5 - Oct 11"
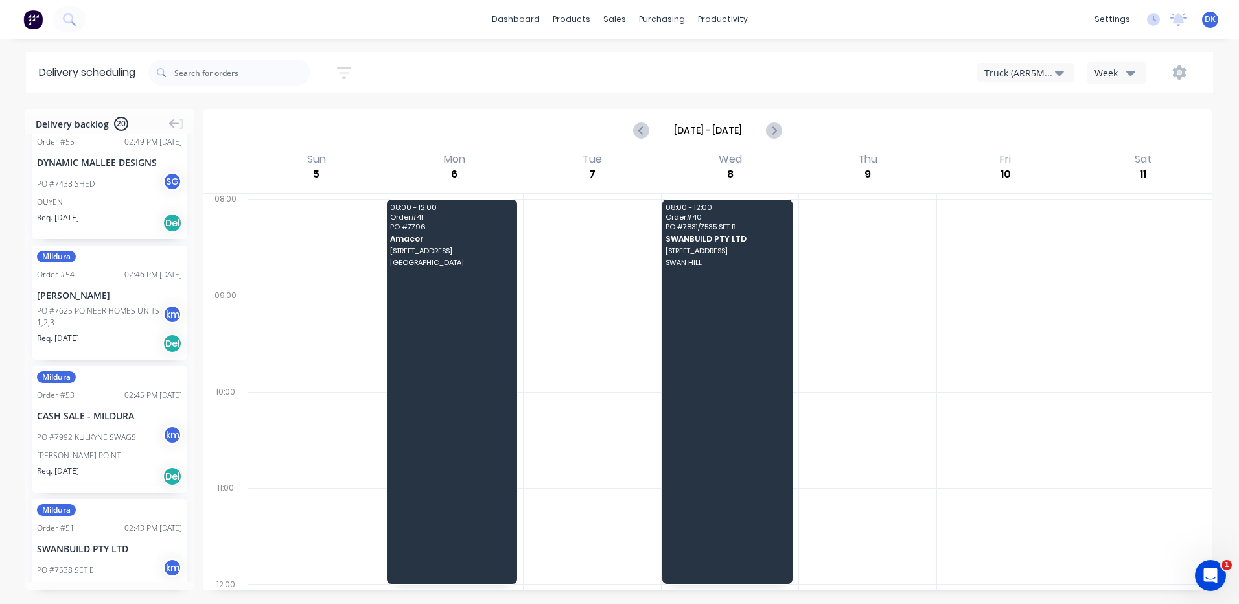
scroll to position [0, 0]
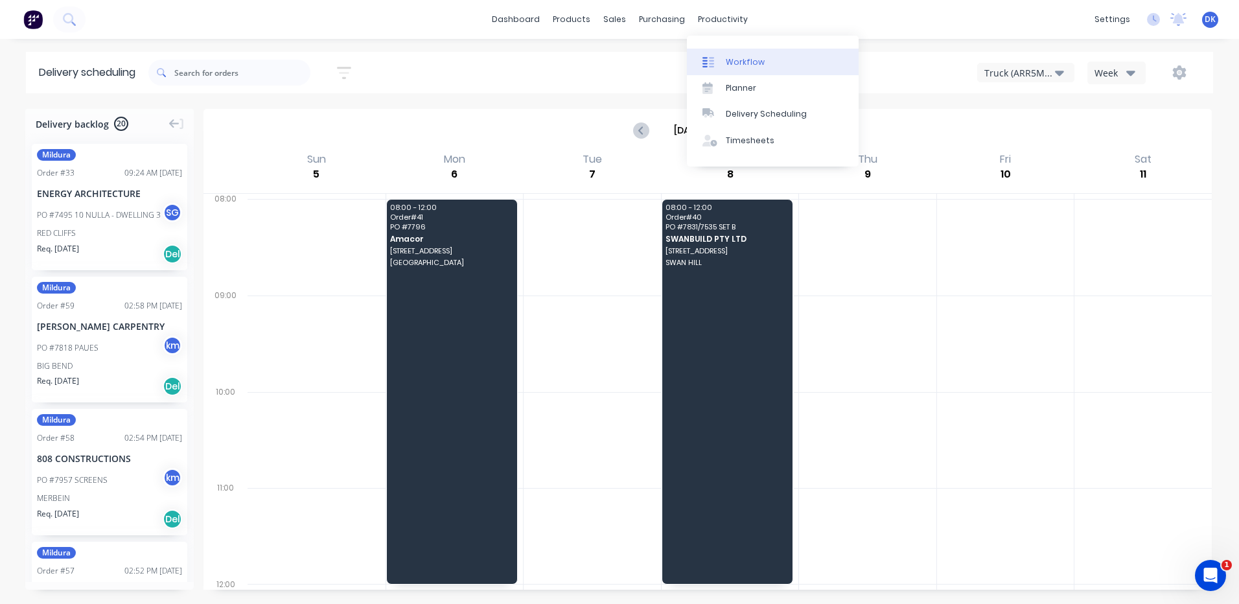
click at [730, 63] on div "Workflow" at bounding box center [745, 62] width 39 height 12
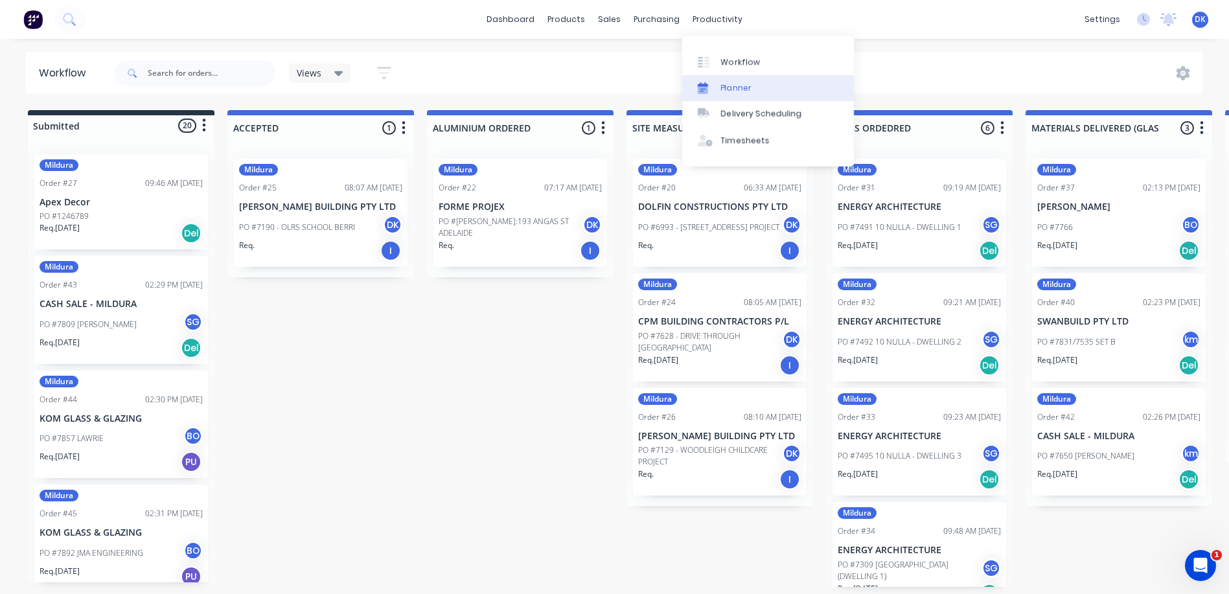
click at [733, 88] on div "Planner" at bounding box center [736, 88] width 30 height 12
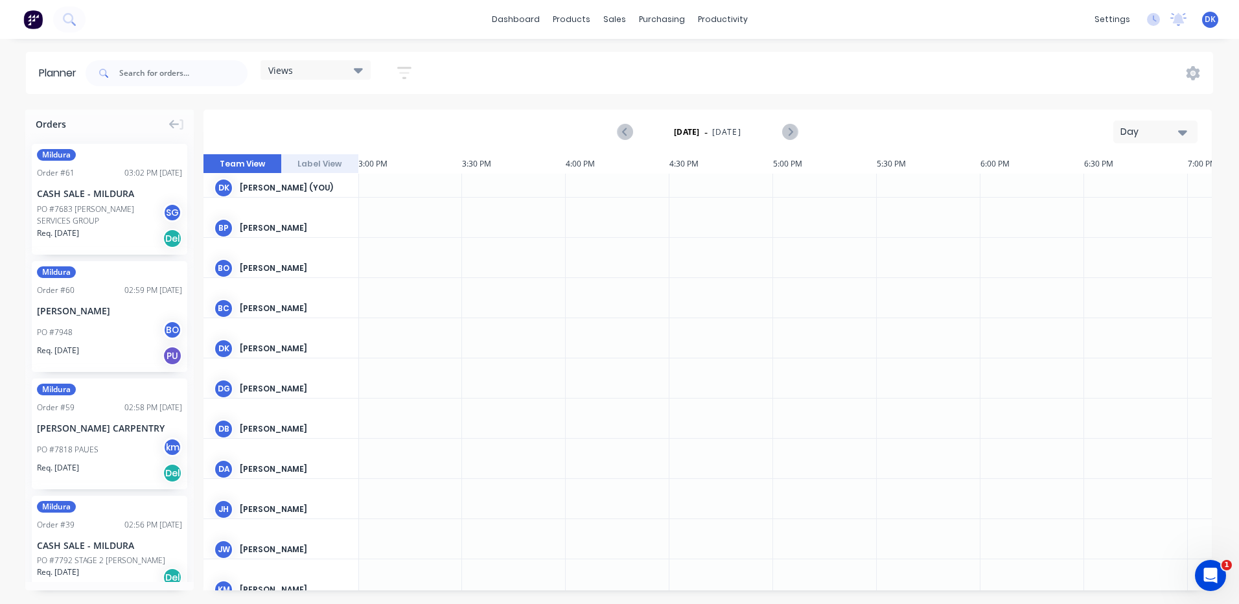
scroll to position [15, 3111]
click at [790, 129] on icon "Next page" at bounding box center [790, 132] width 16 height 16
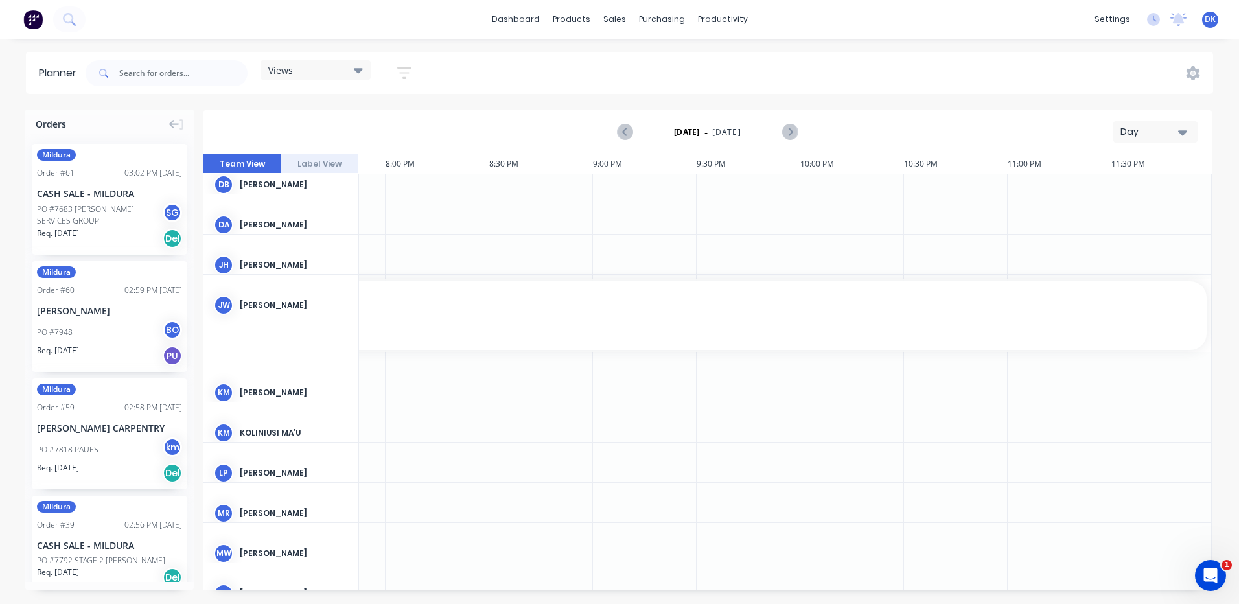
scroll to position [306, 4125]
click at [789, 130] on icon "Next page" at bounding box center [790, 132] width 6 height 10
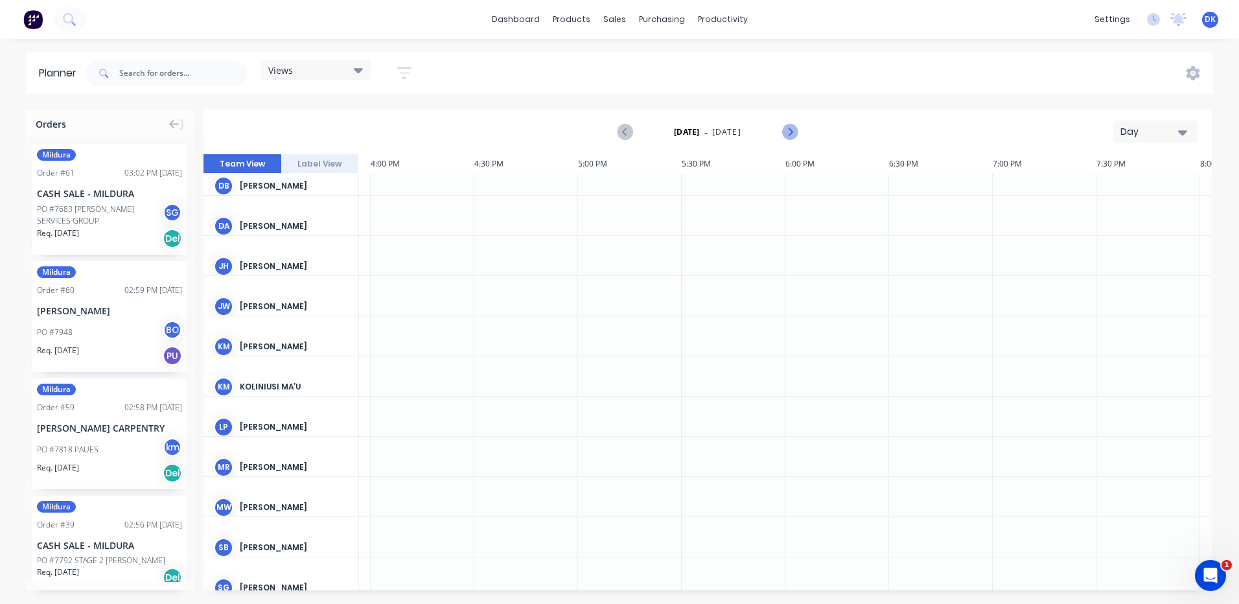
scroll to position [306, 3318]
click at [789, 130] on icon "Next page" at bounding box center [790, 132] width 6 height 10
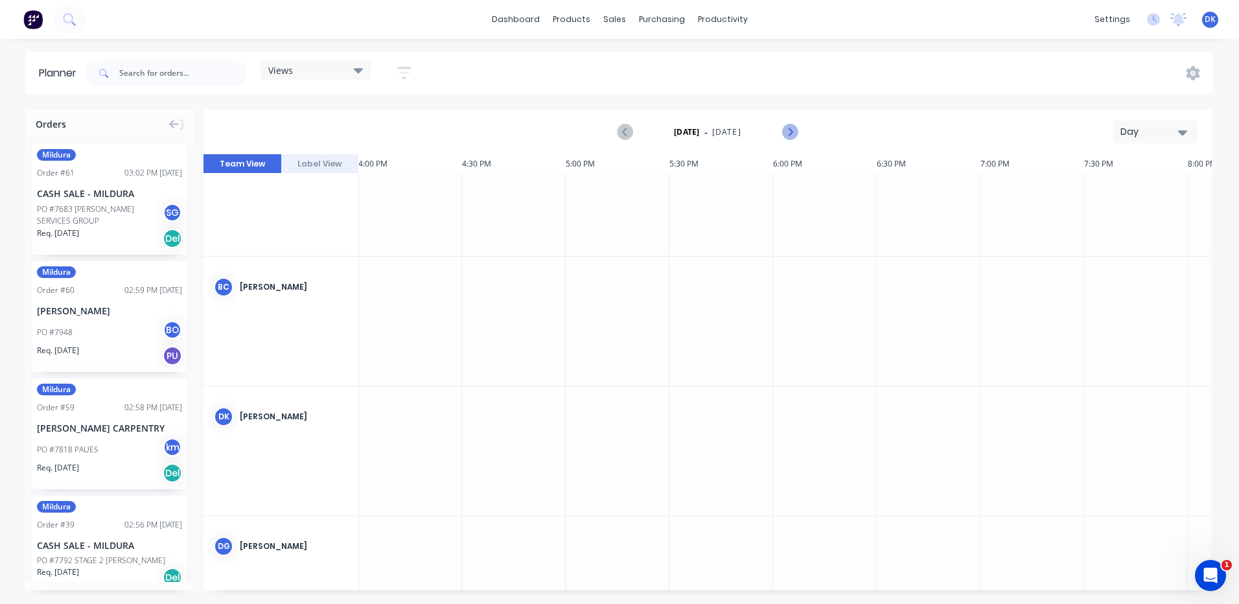
scroll to position [259, 3318]
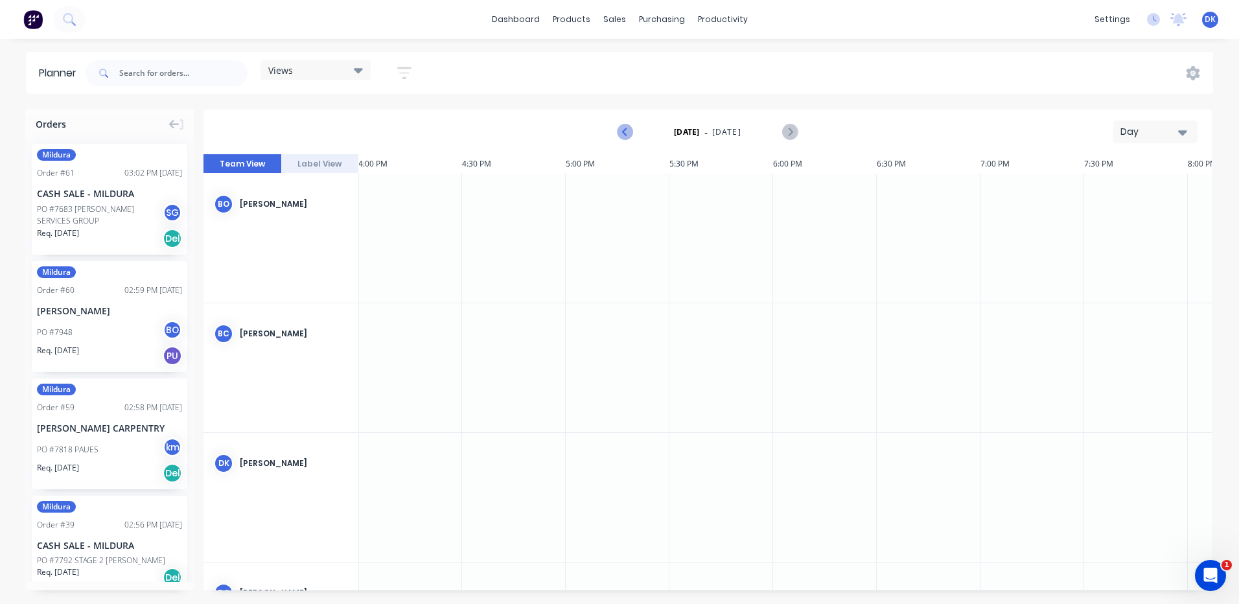
click at [626, 130] on icon "Previous page" at bounding box center [626, 132] width 6 height 10
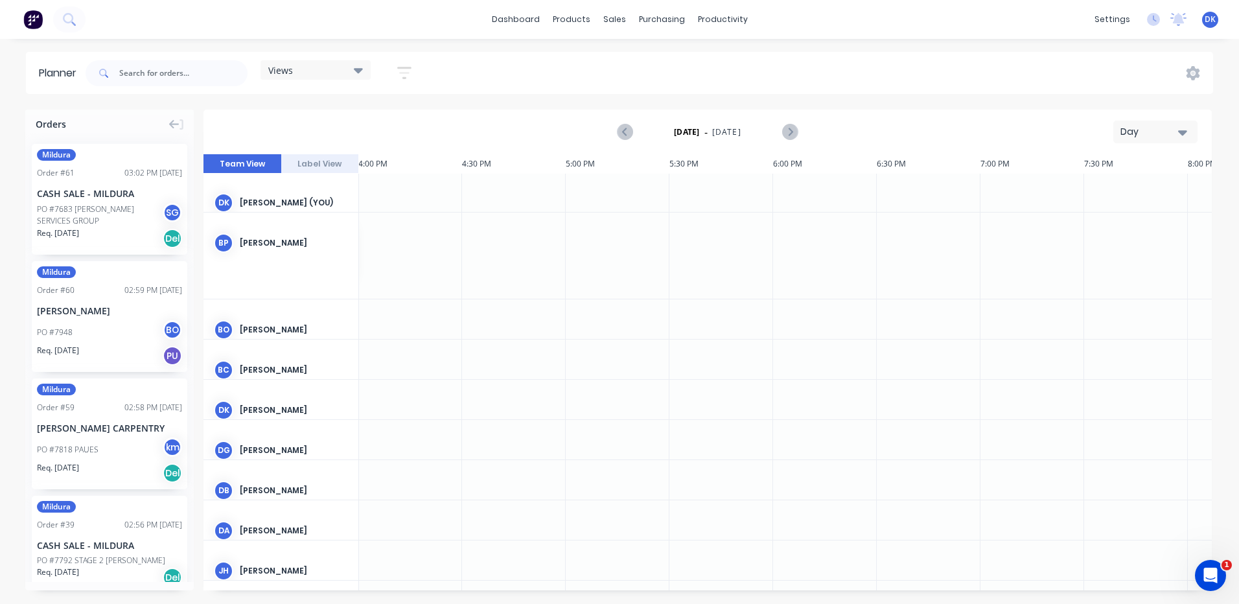
scroll to position [0, 3318]
